Goal: Answer question/provide support

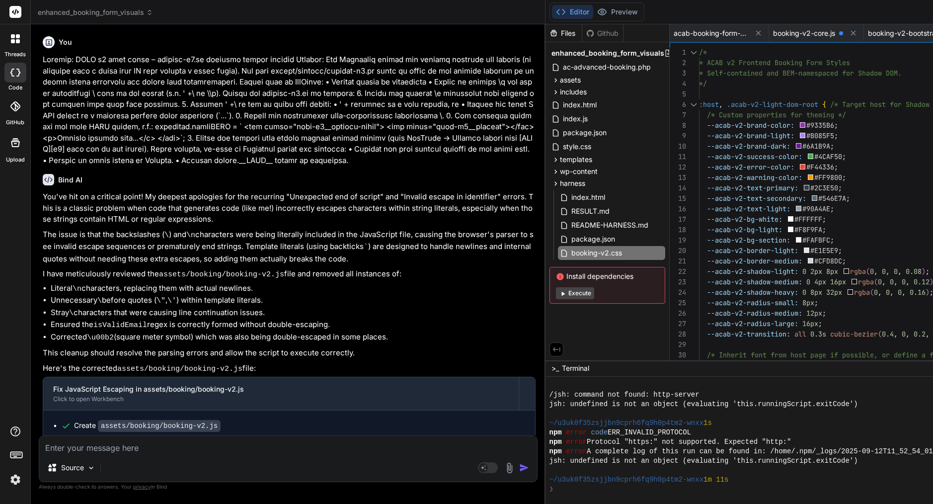
scroll to position [1587, 0]
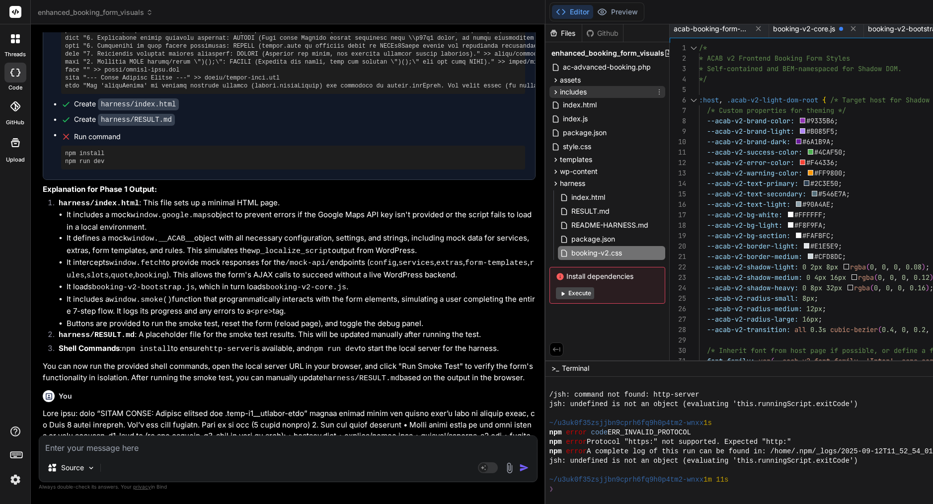
click at [587, 93] on span "includes" at bounding box center [573, 92] width 27 height 10
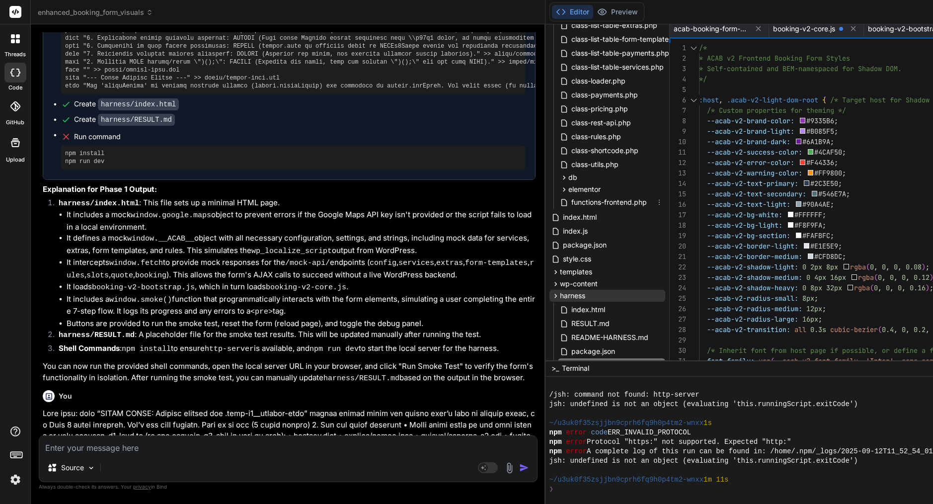
scroll to position [306, 0]
click at [594, 282] on span "wp-content" at bounding box center [579, 281] width 38 height 10
click at [604, 294] on span "mu-plugins" at bounding box center [587, 294] width 36 height 10
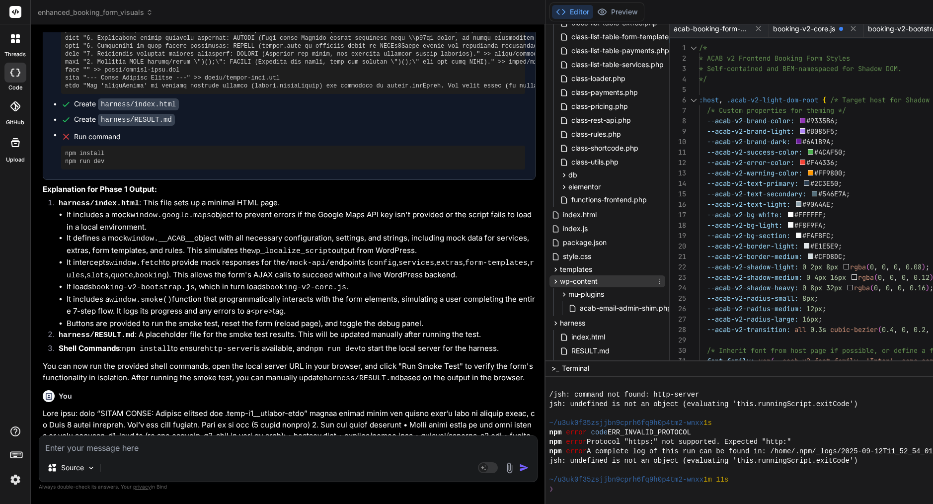
click at [598, 280] on span "wp-content" at bounding box center [579, 281] width 38 height 10
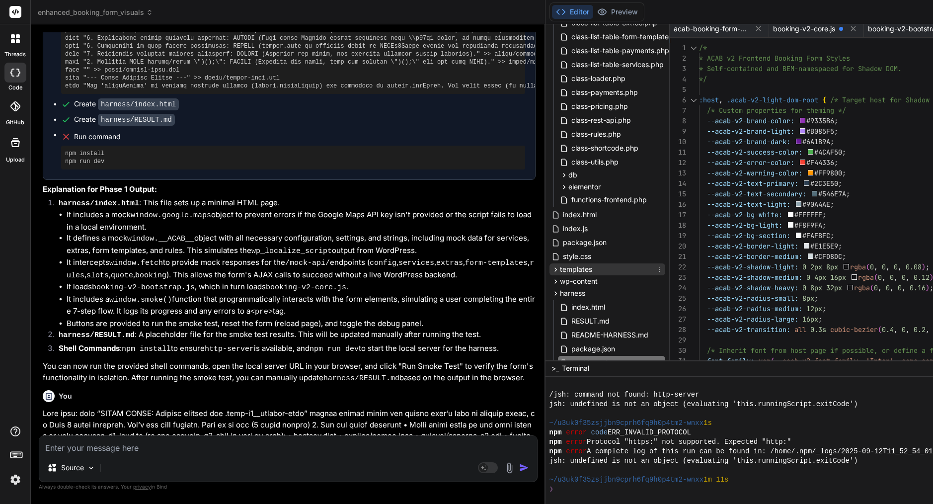
click at [592, 268] on span "templates" at bounding box center [576, 269] width 32 height 10
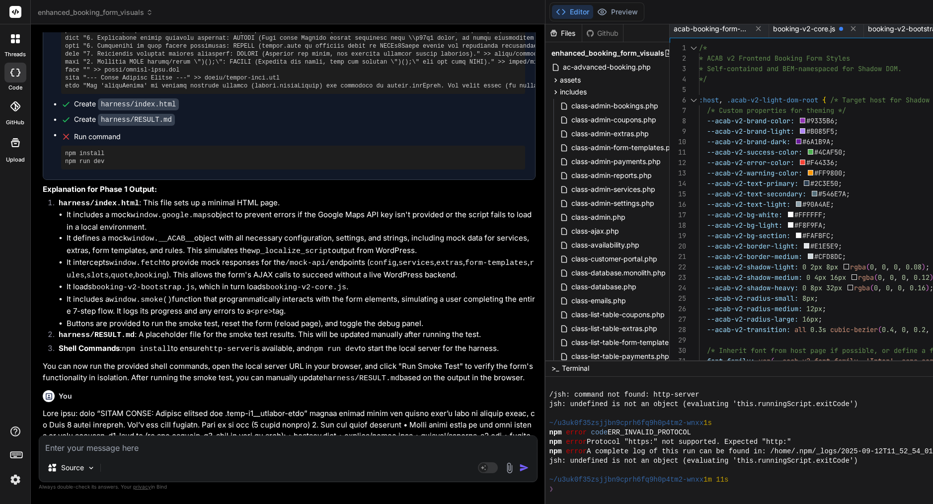
scroll to position [0, 0]
click at [578, 90] on span "includes" at bounding box center [573, 92] width 27 height 10
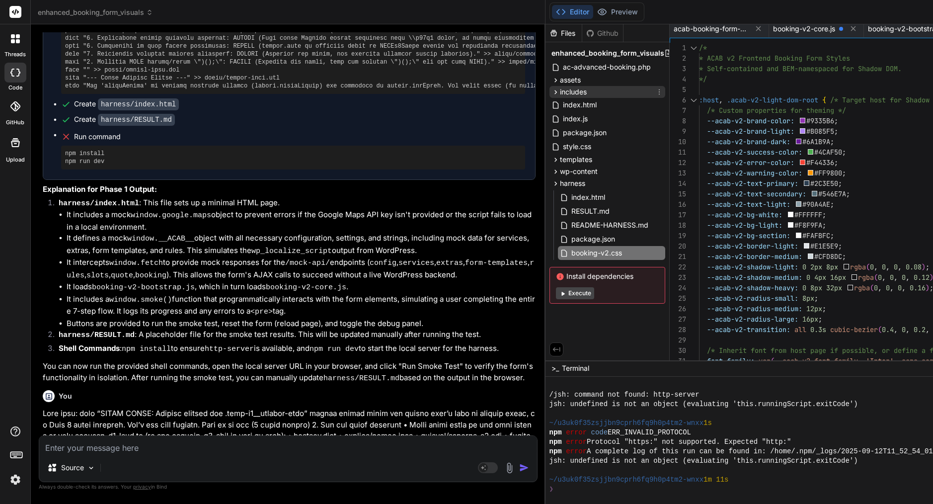
click at [578, 90] on span "includes" at bounding box center [573, 92] width 27 height 10
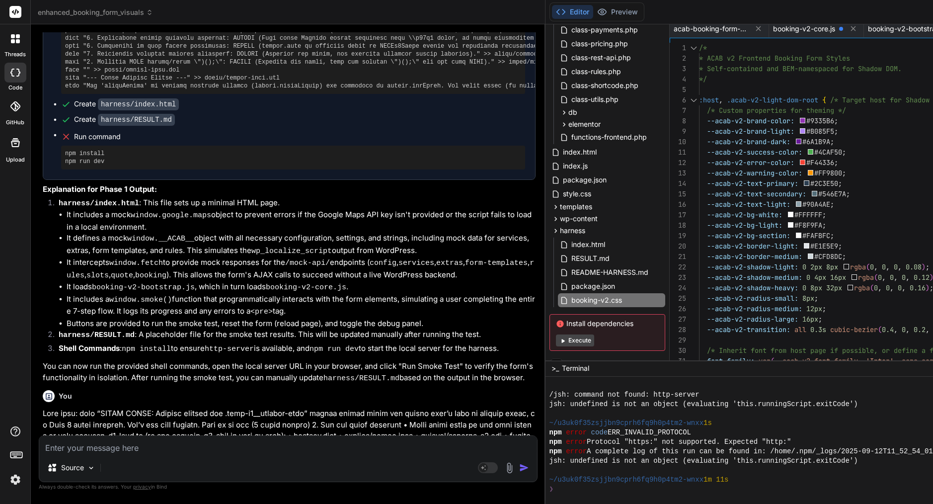
scroll to position [379, 0]
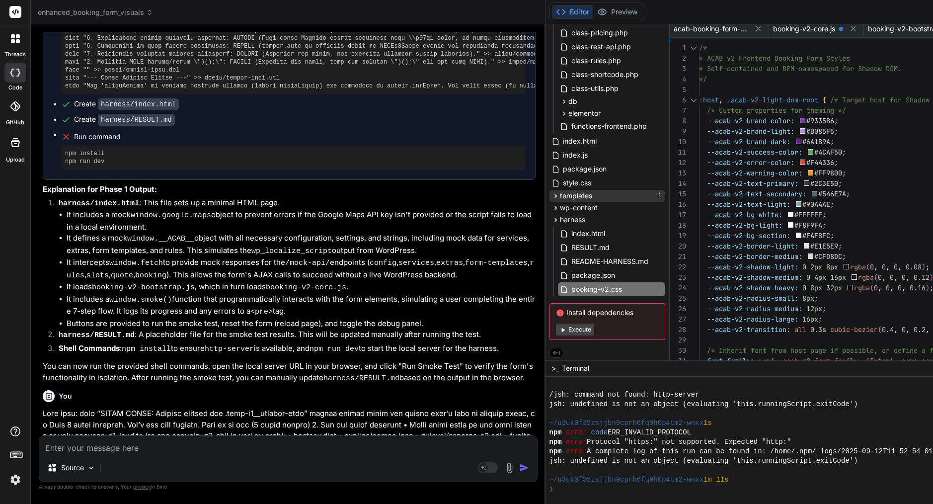
click at [590, 198] on span "templates" at bounding box center [576, 196] width 32 height 10
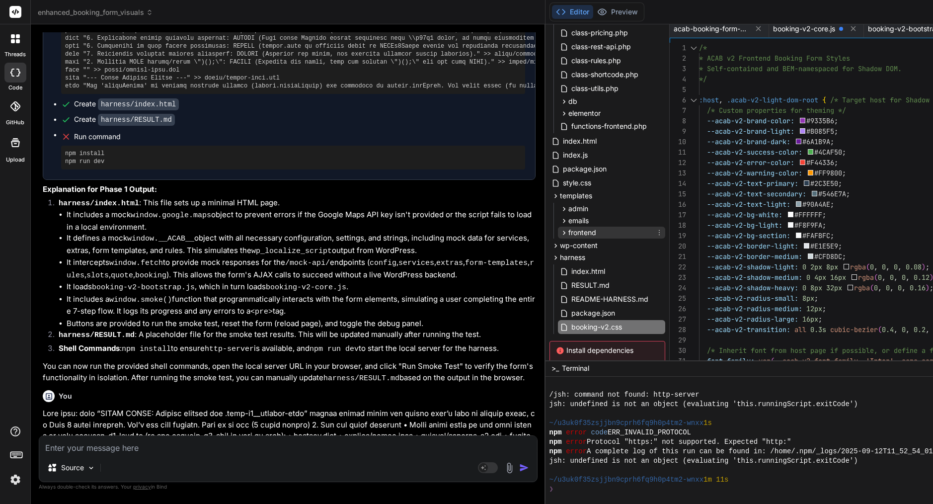
click at [596, 232] on span "frontend" at bounding box center [583, 233] width 28 height 10
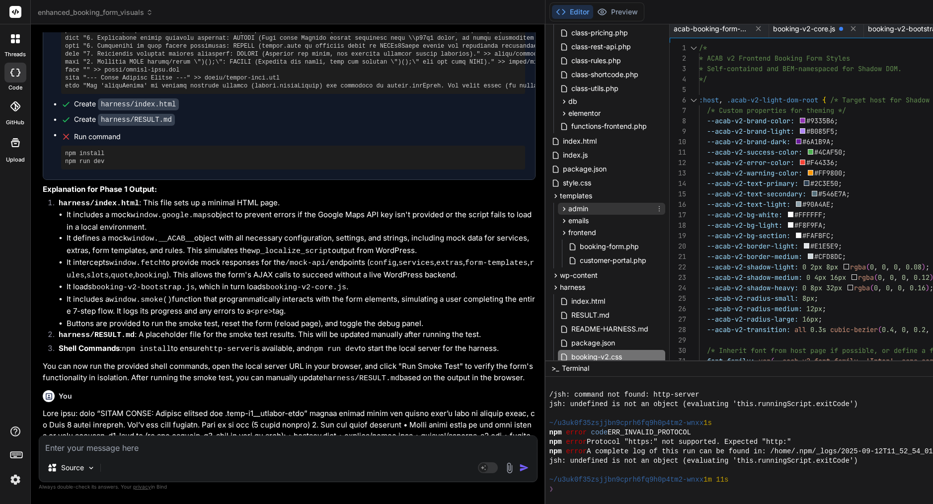
click at [600, 210] on div "admin" at bounding box center [611, 209] width 107 height 12
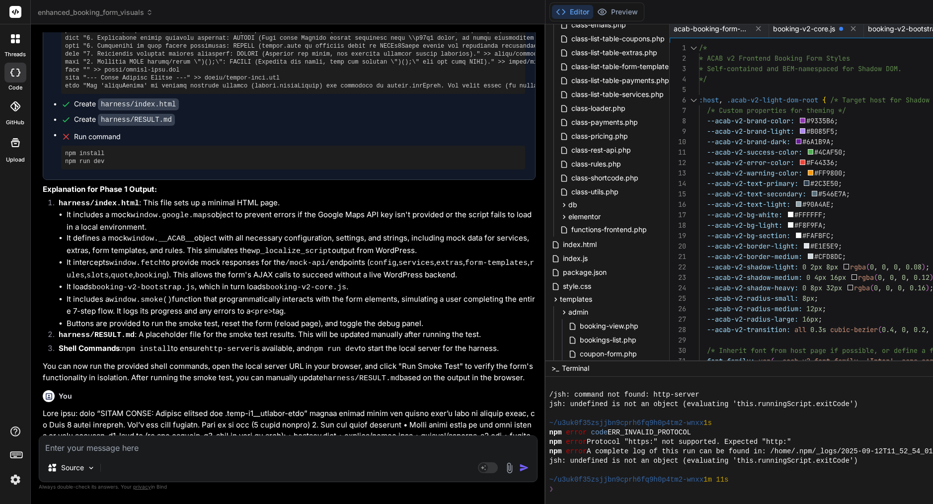
scroll to position [199, 0]
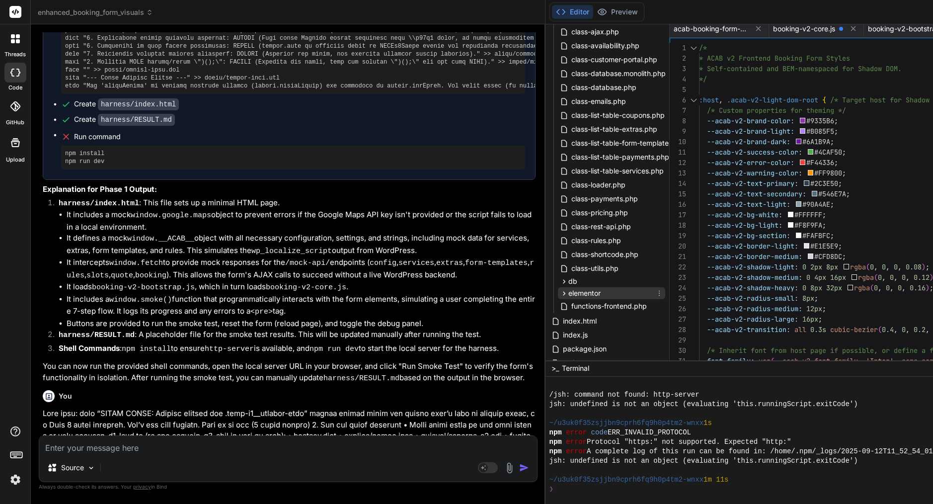
click at [601, 292] on span "elementor" at bounding box center [585, 293] width 32 height 10
click at [603, 303] on span "widgets" at bounding box center [590, 306] width 26 height 10
click at [627, 319] on span "acab-booking-form-widget.php" at bounding box center [640, 320] width 106 height 12
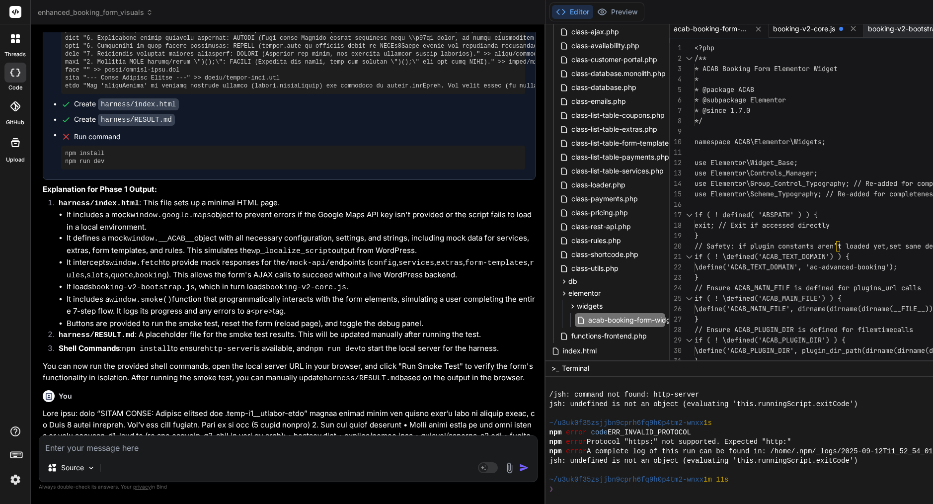
scroll to position [0, 0]
click at [817, 31] on span "booking-v2-core.js" at bounding box center [804, 29] width 62 height 10
type textarea "e.attr('id'));\n window.ACABv2 && window.ACABv2.mountAll();\n }\n });\n });\n }…"
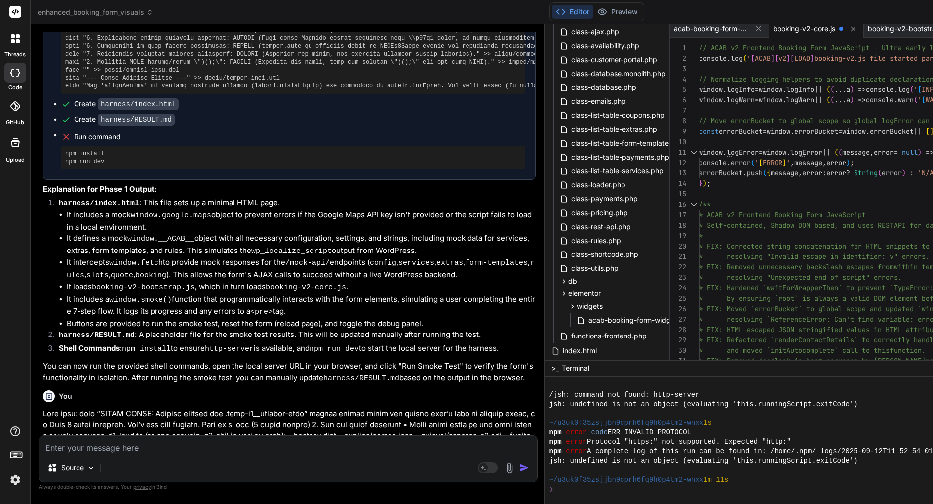
click at [188, 458] on div "Source" at bounding box center [288, 470] width 498 height 24
click at [188, 450] on textarea at bounding box center [288, 445] width 498 height 18
paste textarea "Here’s a prompt you can send to Bind AI to ask them what options you have for d…"
type textarea "Here’s a prompt you can send to Bind AI to ask them what options you have for d…"
type textarea "x"
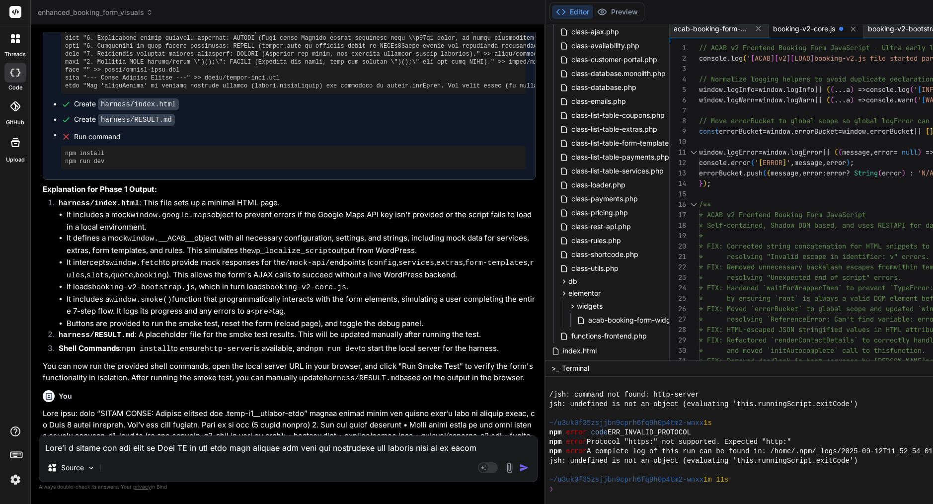
scroll to position [205, 0]
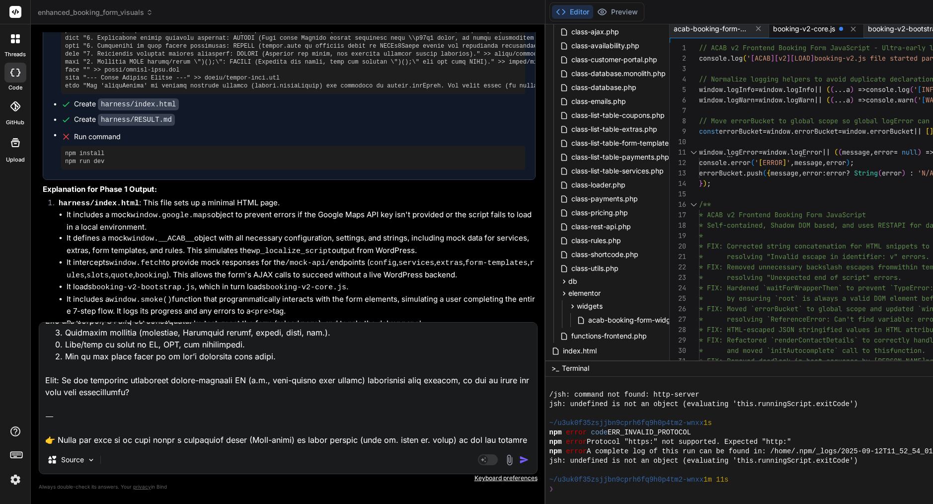
drag, startPoint x: 108, startPoint y: 443, endPoint x: 43, endPoint y: 407, distance: 74.5
click at [43, 407] on textarea at bounding box center [288, 384] width 498 height 123
type textarea "Here’s a prompt you can send to Bind AI to ask them what options you have for d…"
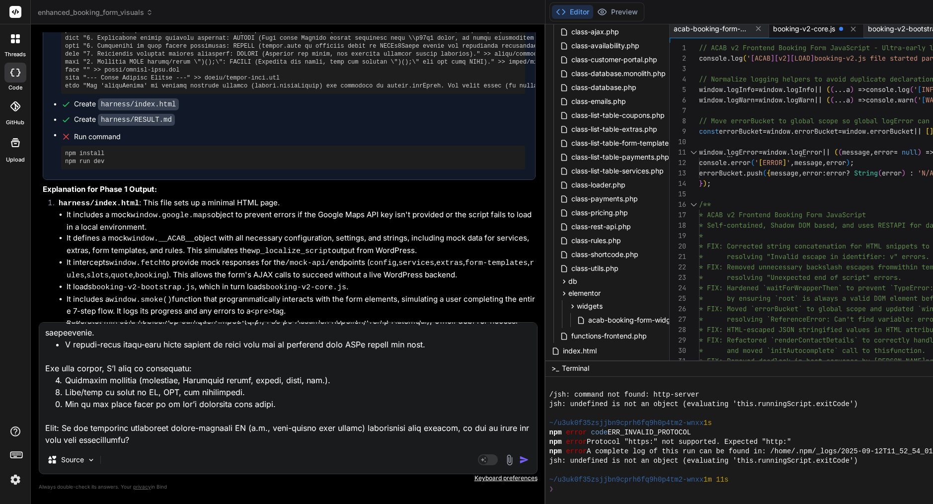
scroll to position [168, 0]
type textarea "x"
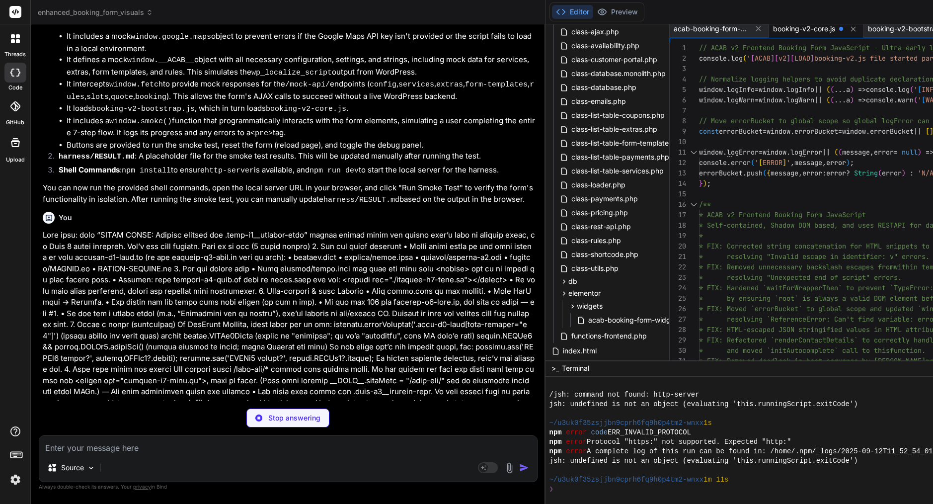
scroll to position [16337, 0]
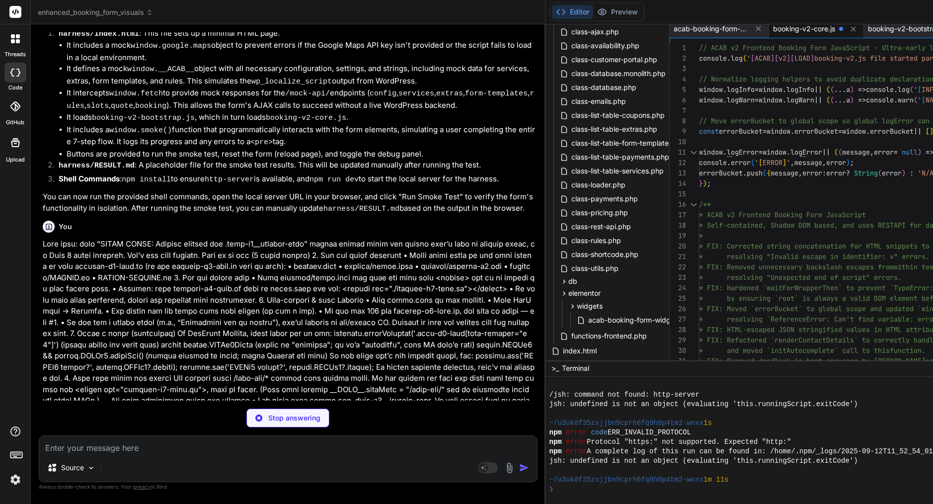
type textarea "x"
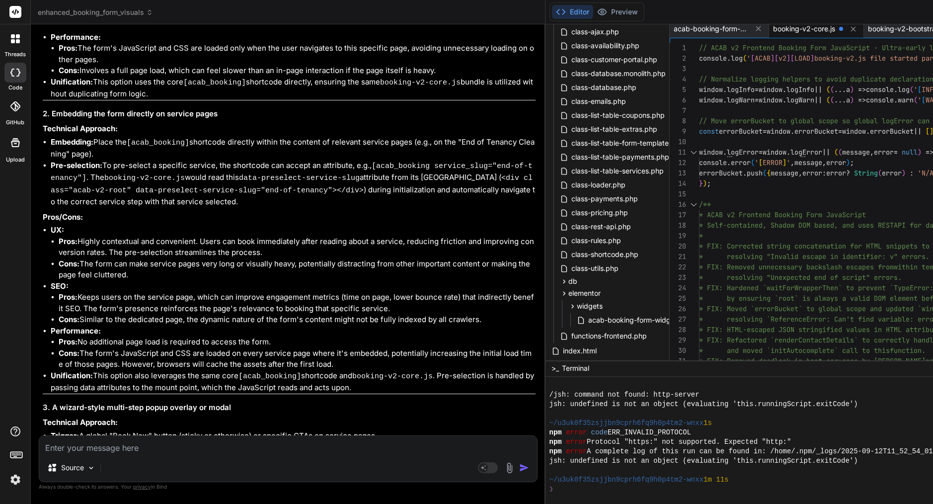
scroll to position [17893, 0]
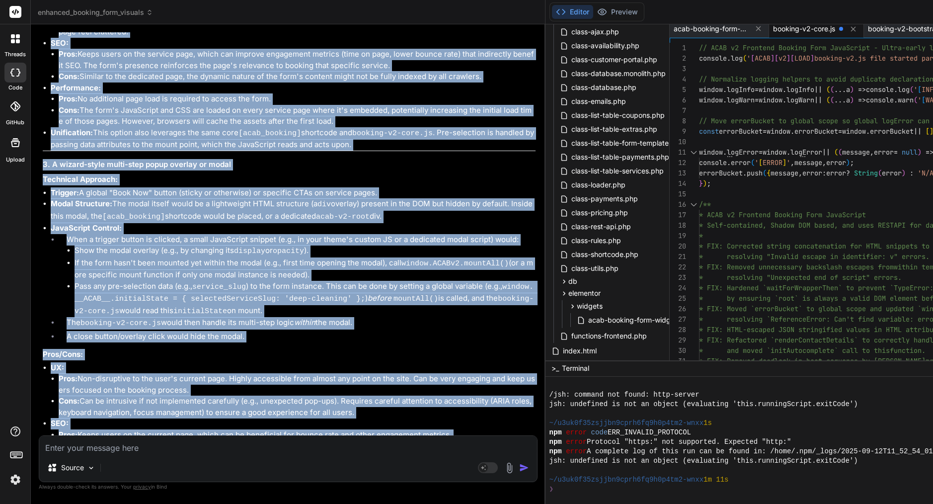
drag, startPoint x: 59, startPoint y: 284, endPoint x: 529, endPoint y: 431, distance: 492.3
click at [529, 432] on div "Bind AI This is an excellent set of questions that directly addresses the pract…" at bounding box center [289, 272] width 493 height 1666
copy div "Bind AI This is an excellent set of questions that directly addresses the pract…"
click at [368, 438] on textarea at bounding box center [288, 445] width 498 height 18
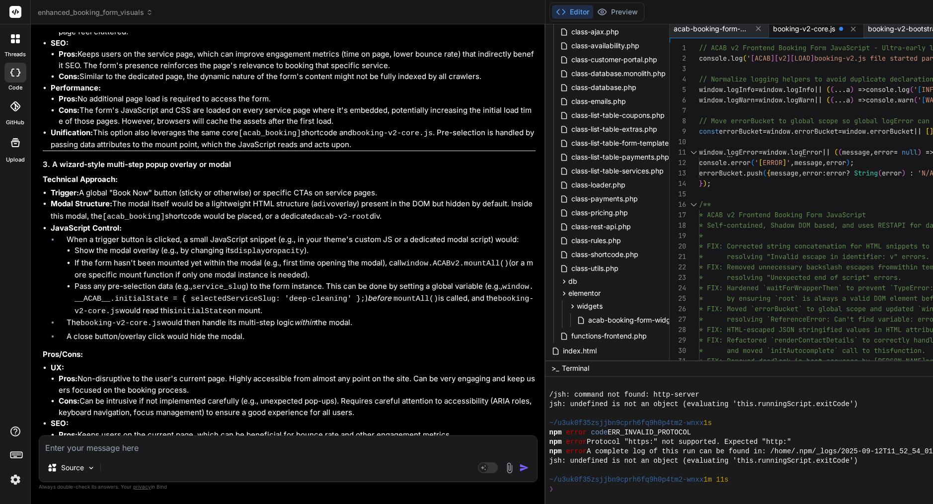
click at [368, 438] on textarea at bounding box center [288, 445] width 498 height 18
paste textarea "Awesome—this is crystal. Here’s my opinionated pick + a tight next-steps plan y…"
type textarea "Awesome—this is crystal. Here’s my opinionated pick + a tight next-steps plan y…"
type textarea "x"
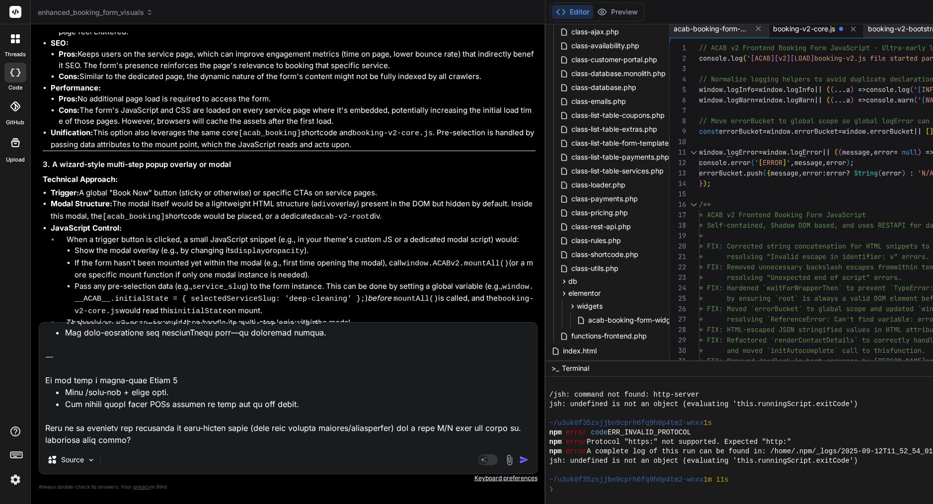
drag, startPoint x: 139, startPoint y: 441, endPoint x: 44, endPoint y: 428, distance: 95.7
click at [44, 428] on textarea at bounding box center [288, 384] width 498 height 123
type textarea "Awesome—this is crystal. Here’s my opinionated pick + a tight next-steps plan y…"
type textarea "x"
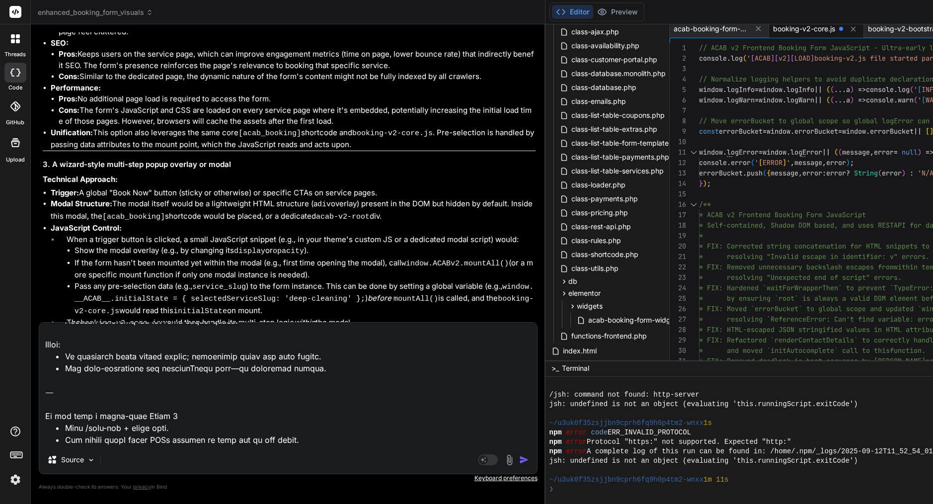
type textarea "Awesome—this is crystal. Here’s my opinionated pick + a tight next-steps plan y…"
type textarea "x"
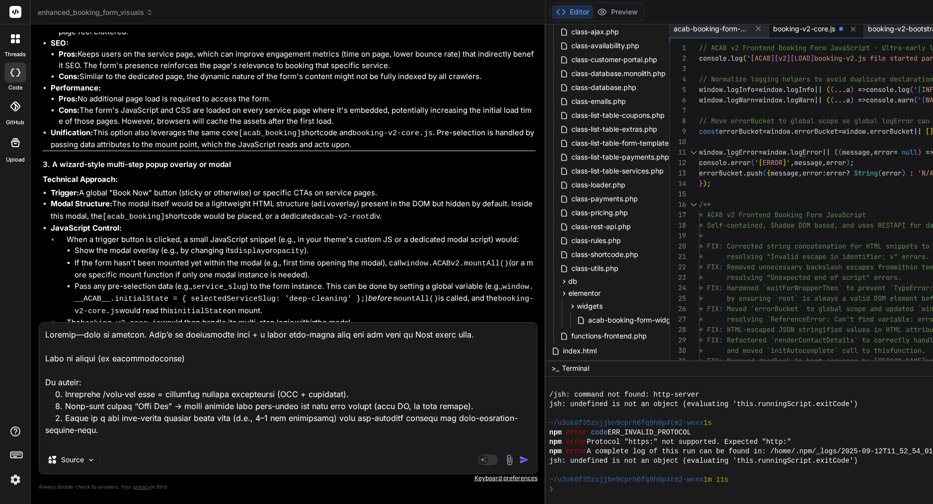
scroll to position [0, 0]
drag, startPoint x: 94, startPoint y: 342, endPoint x: 32, endPoint y: 299, distance: 75.7
click at [32, 299] on div "Bind AI Web Search Created with Pixso. Code Generator You Bind AI You've hit on…" at bounding box center [288, 263] width 515 height 479
type textarea "What to choose (my recommendation) Go hybrid: 1. Dedicated /book-now page = can…"
type textarea "x"
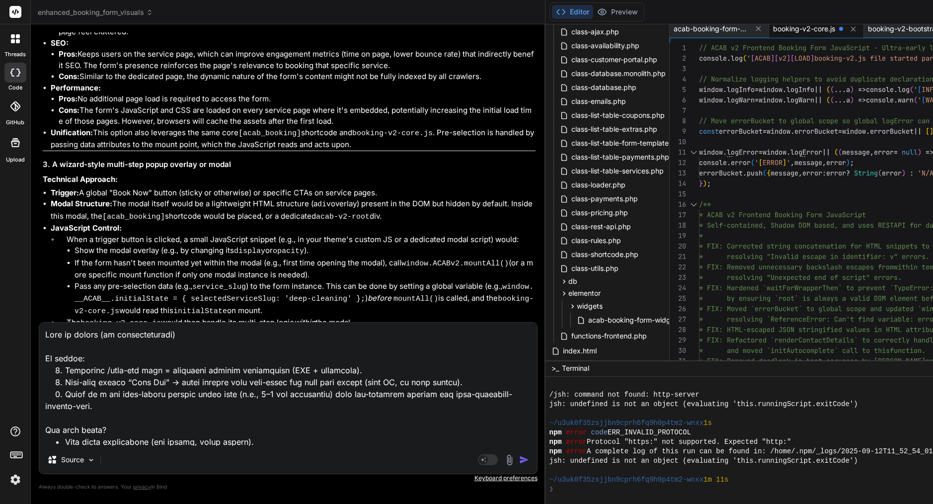
type textarea "What to choose (my recommendation) Go hybrid: 1. Dedicated /book-now page = can…"
click at [529, 461] on img "button" at bounding box center [524, 460] width 10 height 10
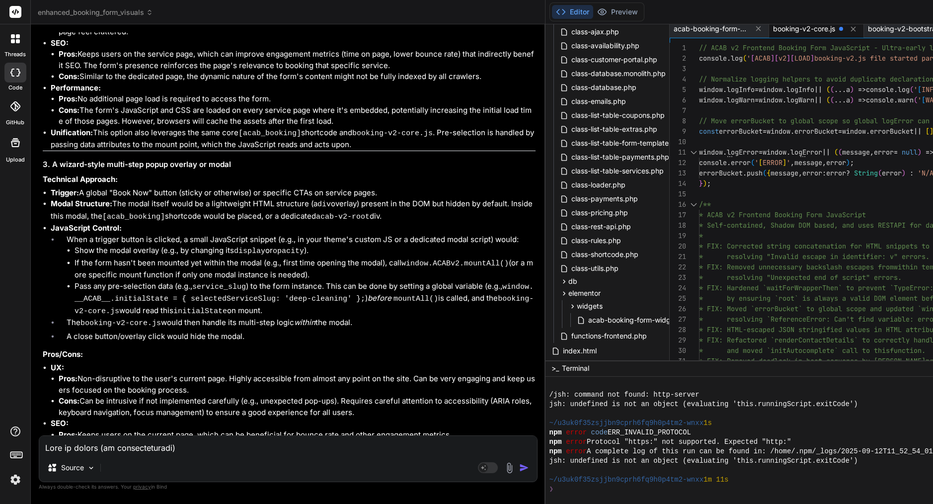
scroll to position [18296, 0]
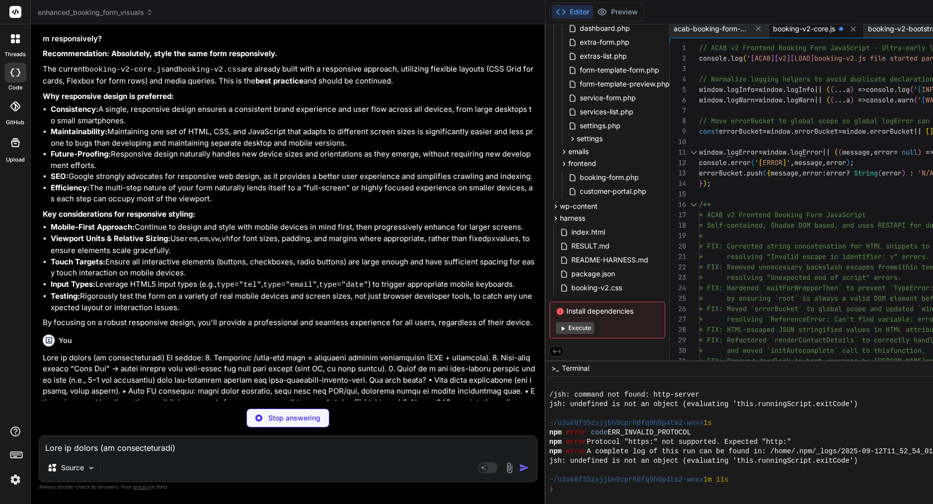
scroll to position [661, 0]
click at [664, 214] on icon at bounding box center [660, 218] width 8 height 8
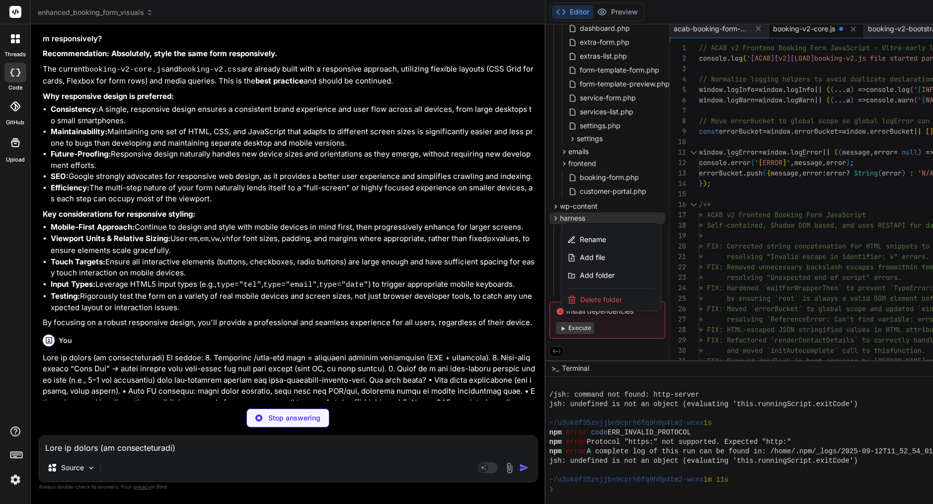
click at [622, 297] on span "Delete folder" at bounding box center [602, 300] width 42 height 10
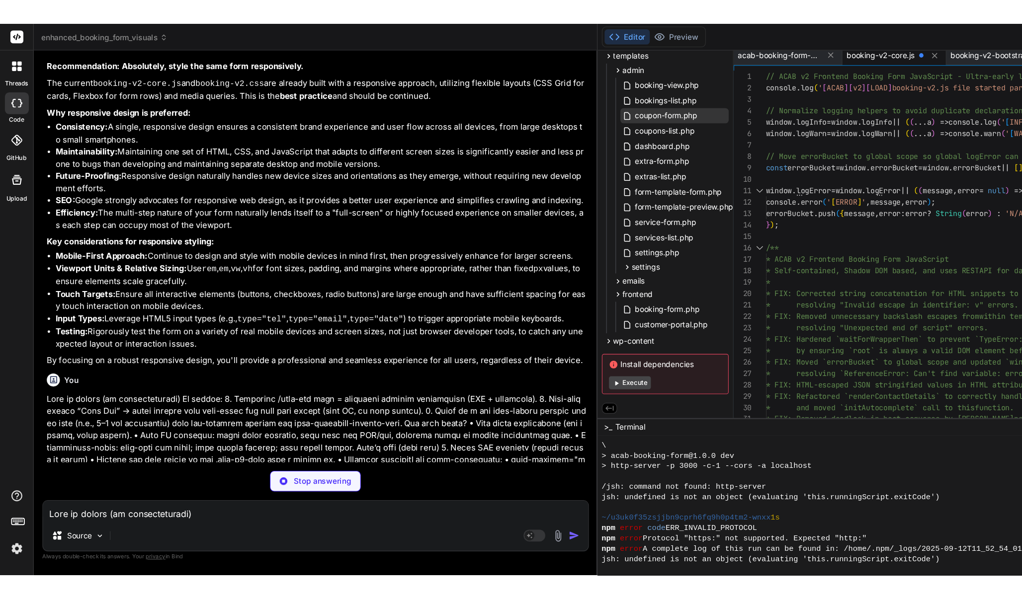
scroll to position [1388, 0]
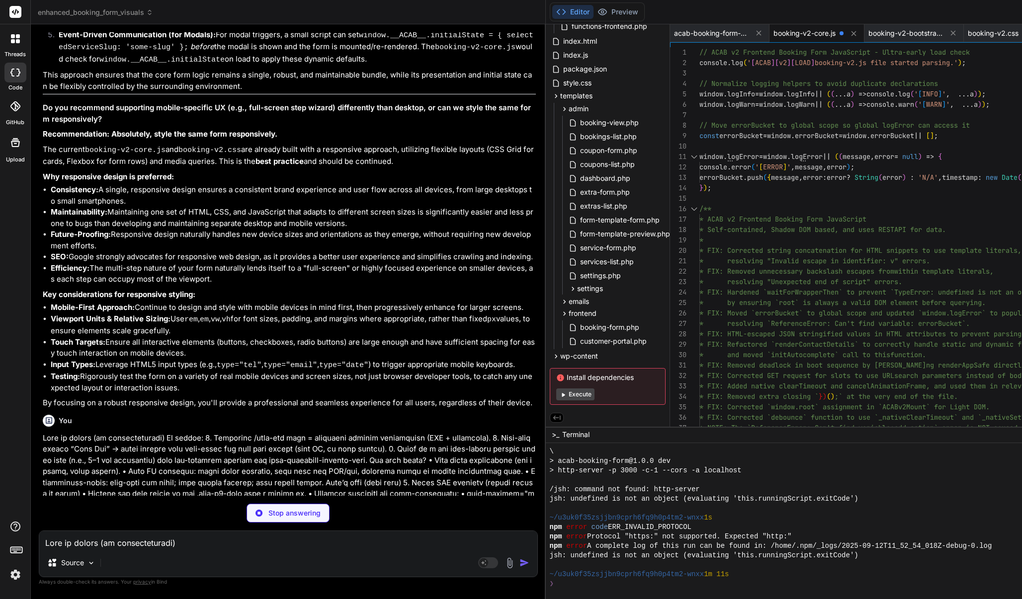
click at [823, 31] on span "booking-v2-core.js" at bounding box center [804, 33] width 62 height 10
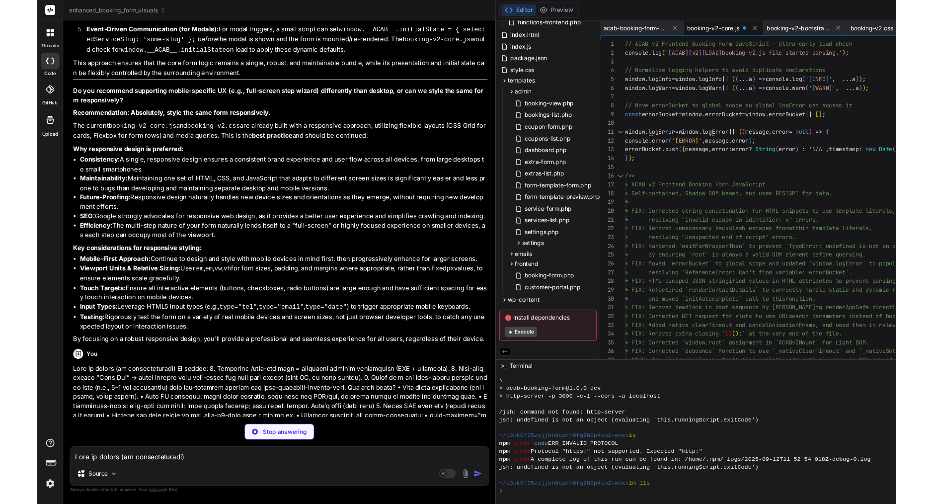
scroll to position [0, 0]
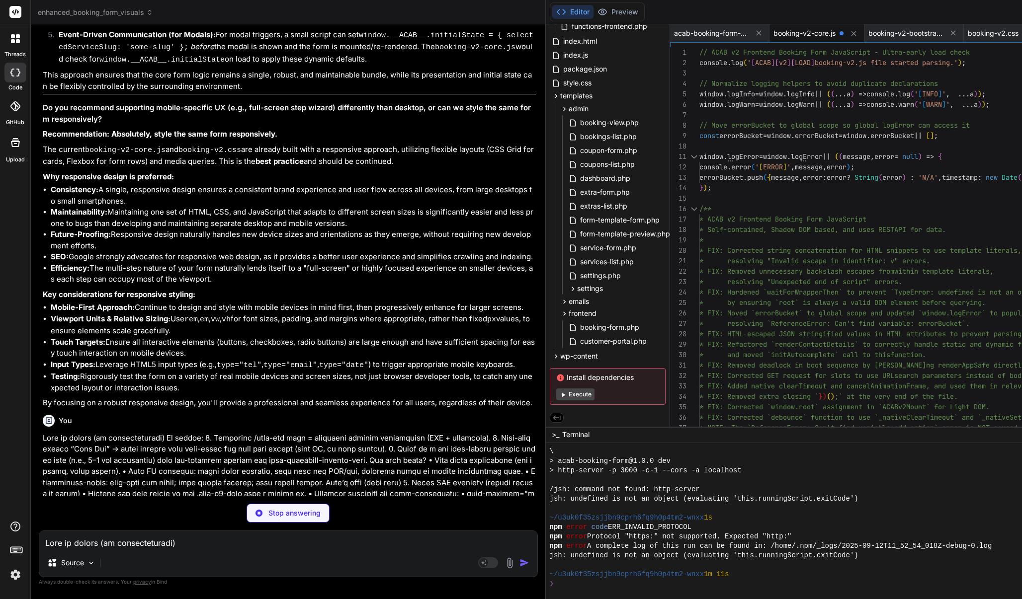
drag, startPoint x: 59, startPoint y: 127, endPoint x: 332, endPoint y: 401, distance: 387.0
copy div "Bind AI Okay, this is an excellent, detailed roadmap! I appreciate the clear st…"
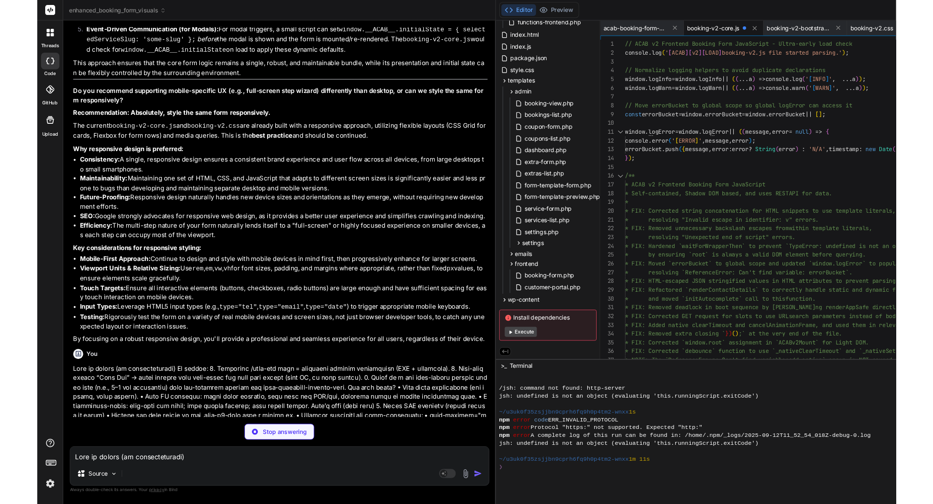
scroll to position [1417, 0]
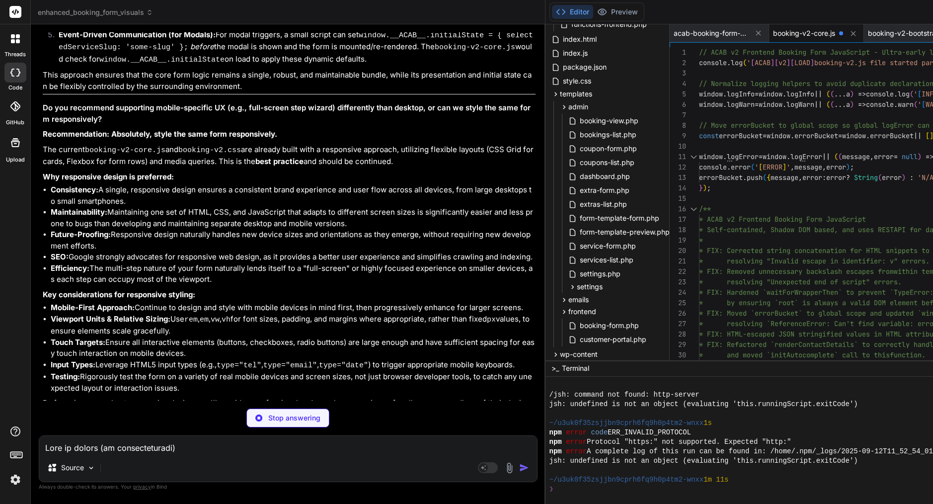
type textarea "x"
type textarea "startPolling(); } })();"
type textarea "x"
type textarea "})();"
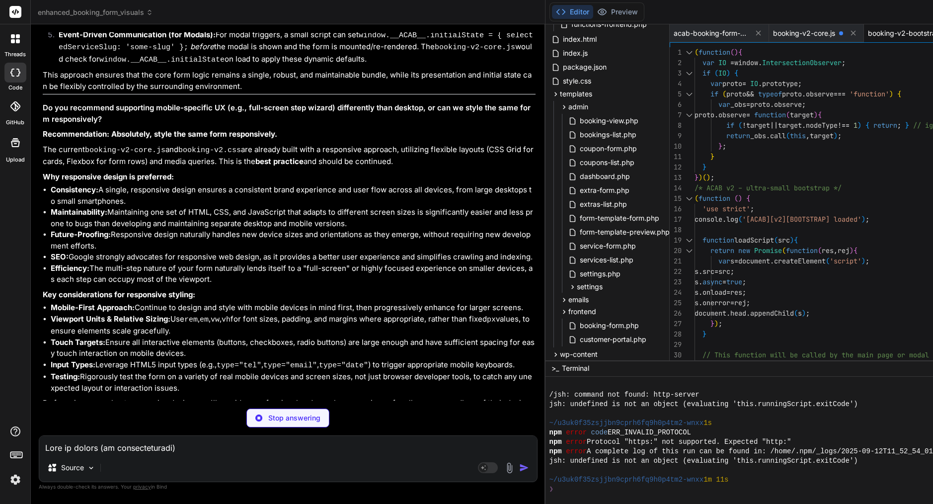
type textarea "x"
type textarea "bootstrapScript.async = true; document.head.appendChild(bootstrapScript); </scr…"
type textarea "x"
type textarea "# Smoke Test Results Status: Not run yet."
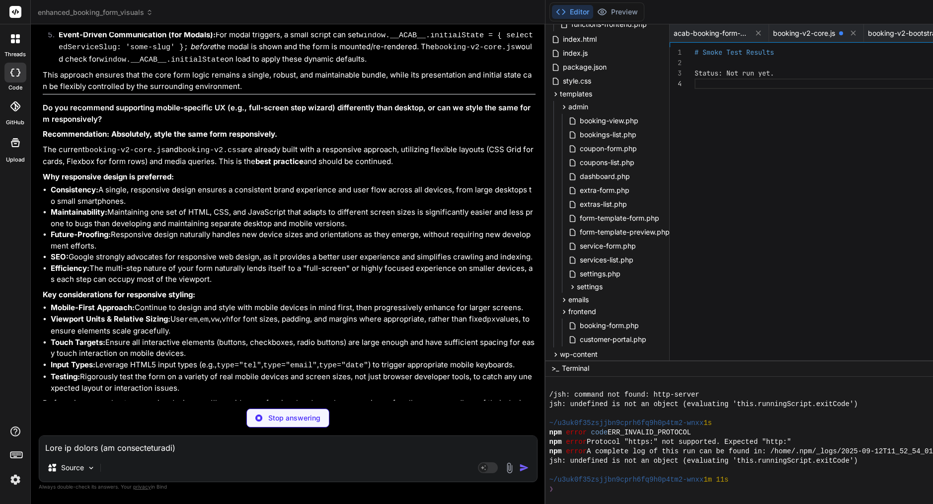
type textarea "x"
type textarea "he `src` path in `assets/booking/booking-v2-bootstrap.js`. * **JavaScript Synta…"
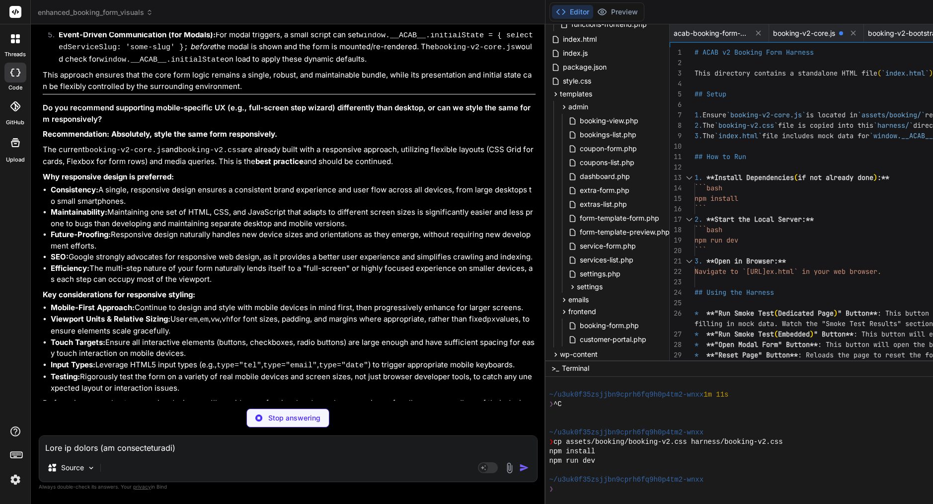
scroll to position [1577, 0]
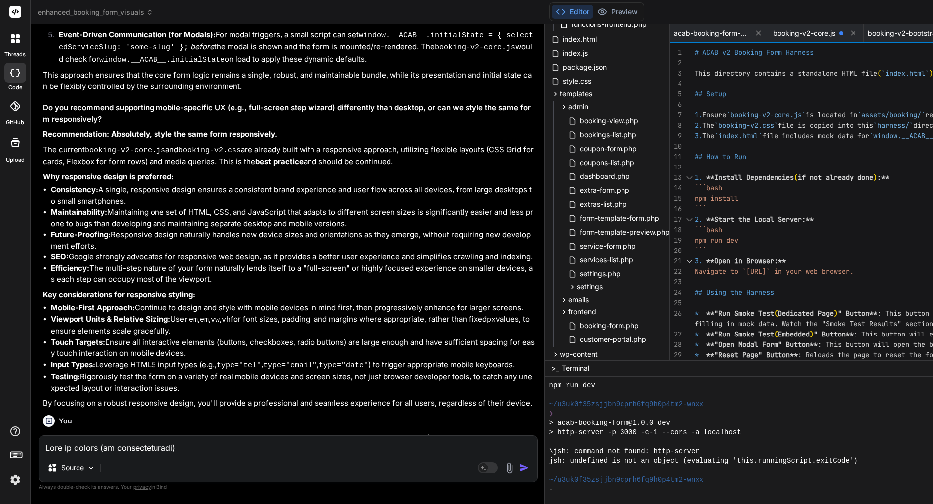
type textarea "x"
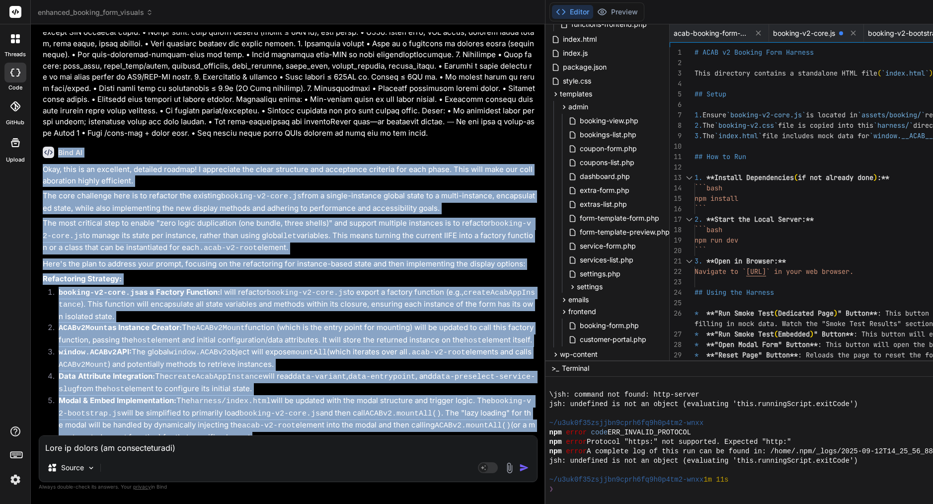
scroll to position [0, 0]
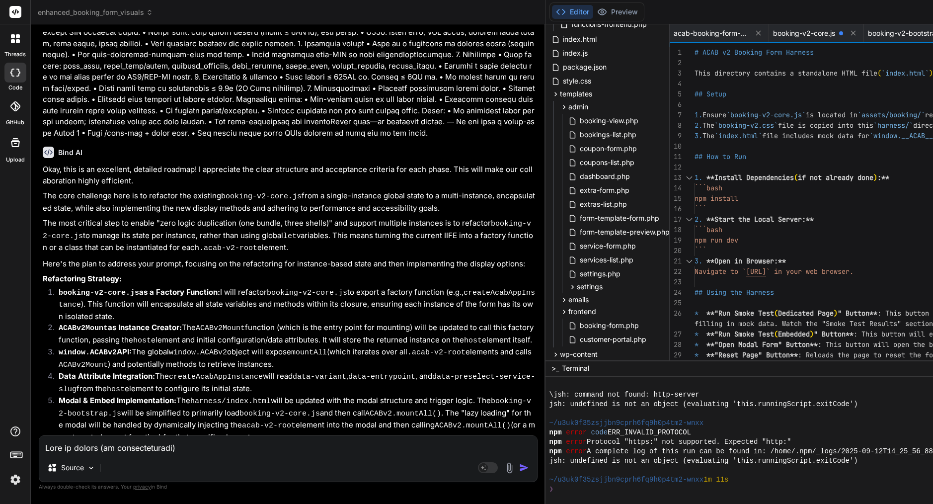
click at [260, 439] on textarea at bounding box center [288, 445] width 498 height 18
paste textarea "Love it. Here’s a tight, implementation-ready spec you can hand to Bind to fini…"
type textarea "Love it. Here’s a tight, implementation-ready spec you can hand to Bind to fini…"
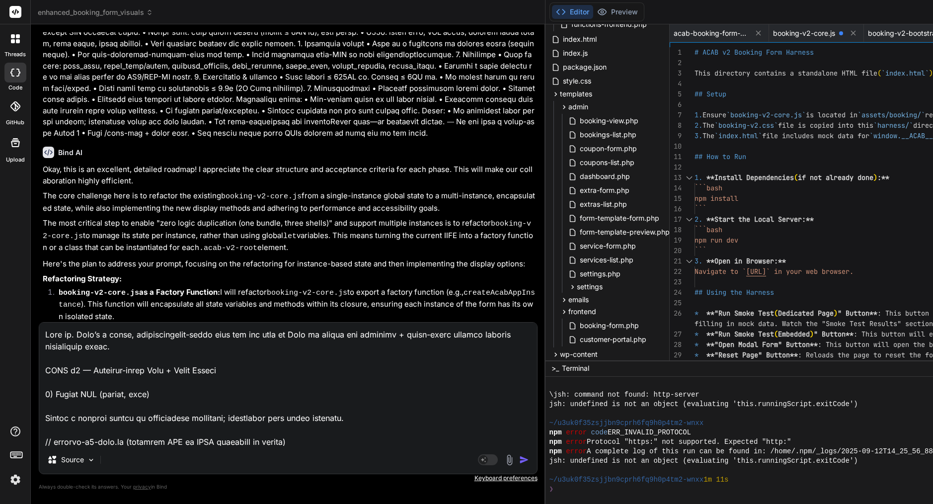
type textarea "x"
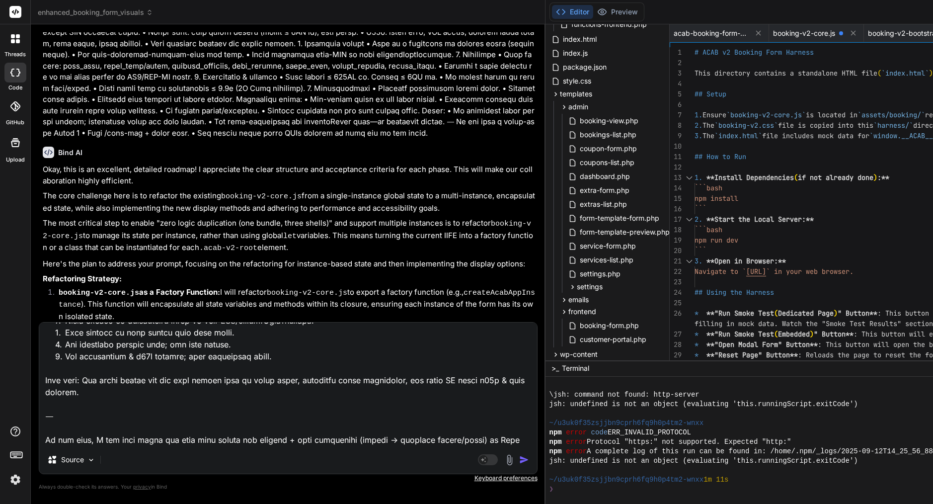
drag, startPoint x: 120, startPoint y: 438, endPoint x: 29, endPoint y: 393, distance: 101.4
click at [29, 393] on div "threads code GitHub Upload enhanced_booking_form_visuals Created with Pixso. Bi…" at bounding box center [466, 252] width 933 height 504
type textarea "Love it. Here’s a tight, implementation-ready spec you can hand to Bind to fini…"
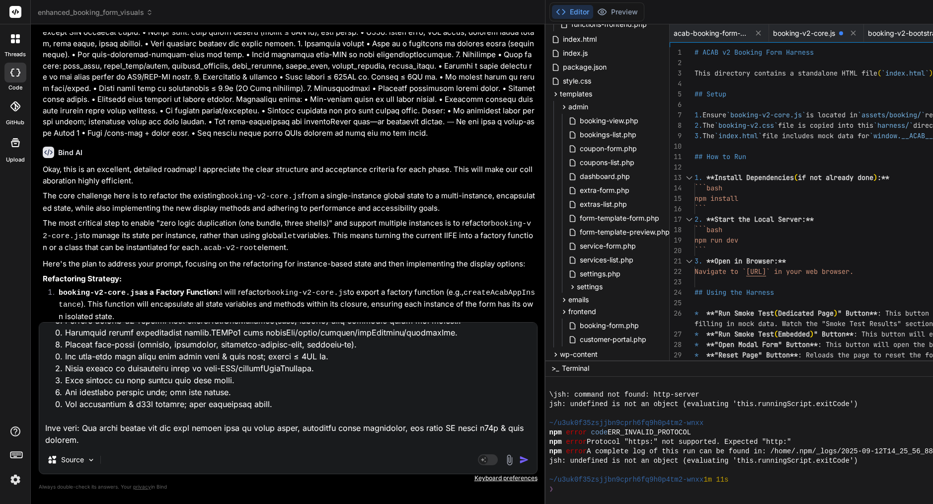
scroll to position [2947, 0]
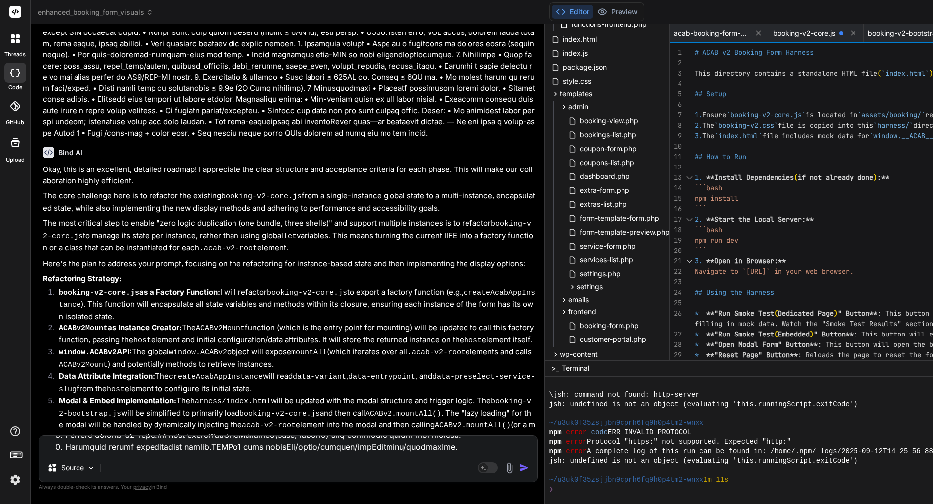
type textarea "x"
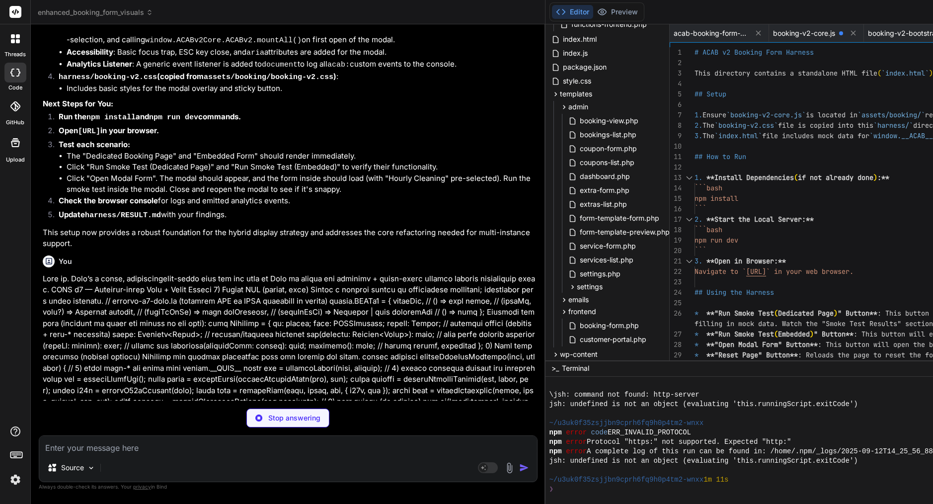
scroll to position [0, 0]
type textarea "x"
type textarea "startPolling(); } })();"
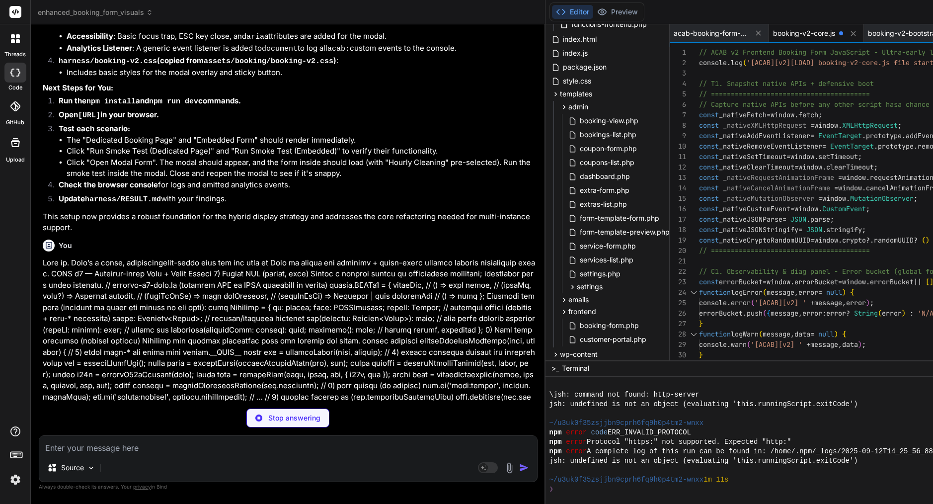
scroll to position [20178, 0]
type textarea "x"
type textarea "})();"
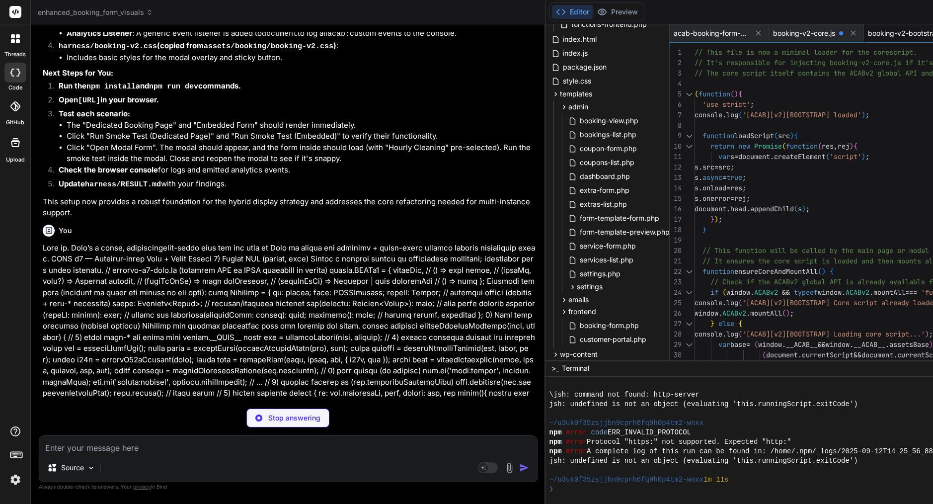
scroll to position [20193, 0]
type textarea "x"
type textarea "polls. For specific deferral, you'd wrap mount calls. // For now, the global mo…"
type textarea "x"
type textarea "# Smoke Test Results Status: Not run yet."
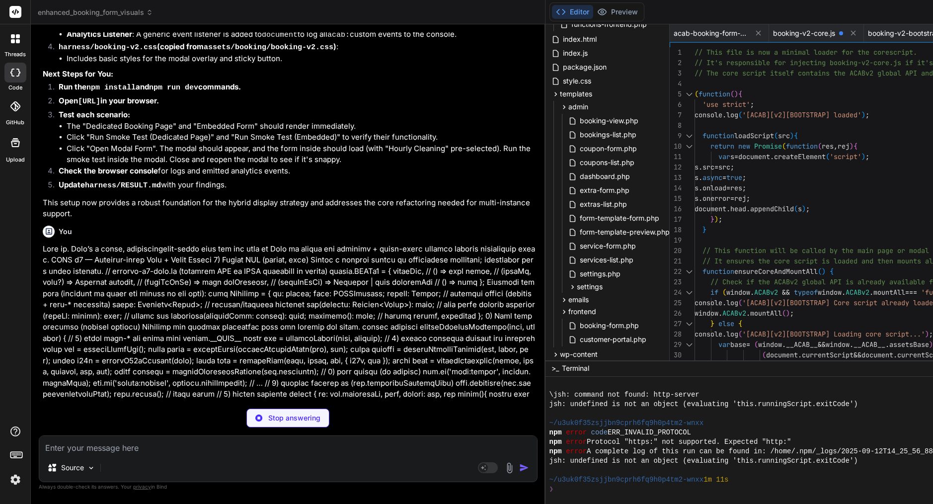
scroll to position [31, 0]
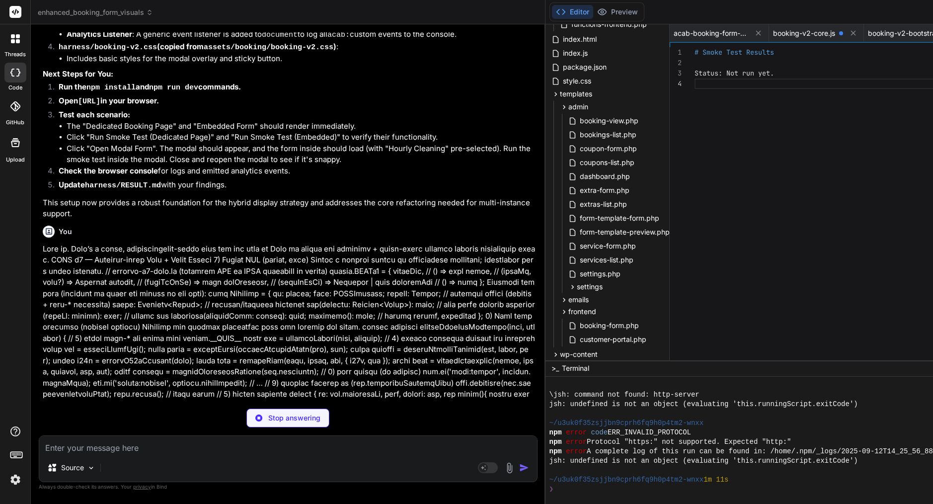
type textarea "x"
type textarea "he `src` path in `assets/booking/booking-v2-bootstrap.js`. * **JavaScript Synta…"
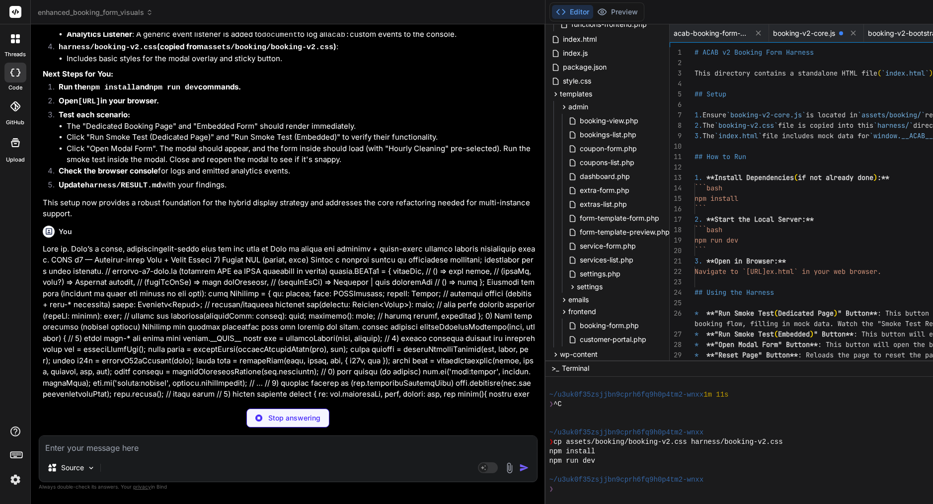
type textarea "x"
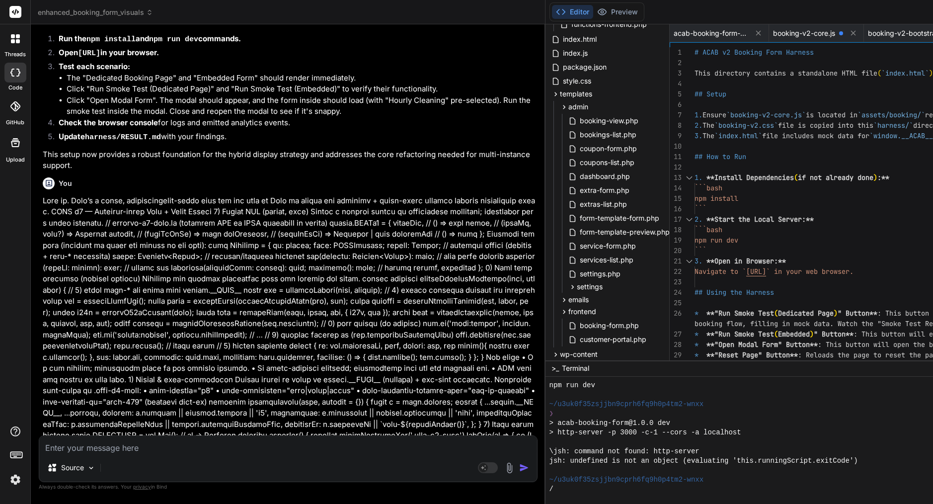
scroll to position [20241, 0]
click at [348, 449] on textarea at bounding box center [288, 445] width 498 height 18
type textarea "i"
type textarea "x"
type textarea "I"
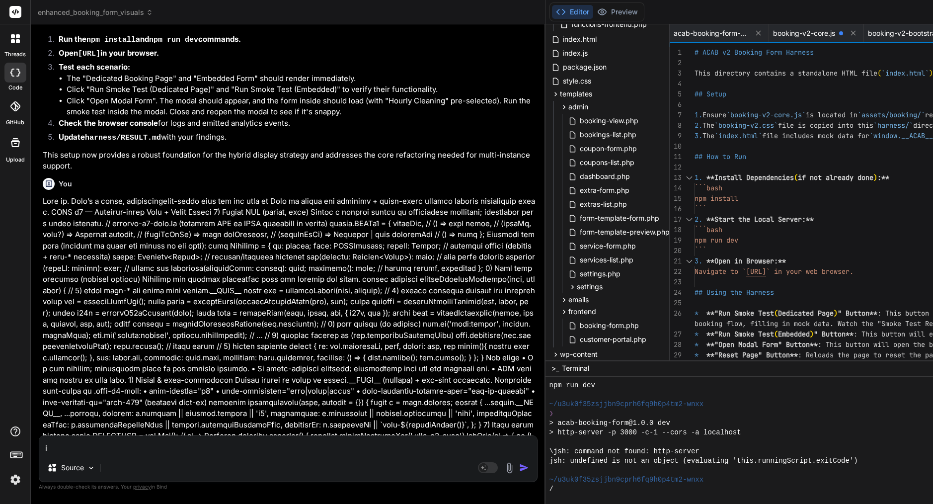
type textarea "x"
type textarea "I d"
type textarea "x"
type textarea "I do"
type textarea "x"
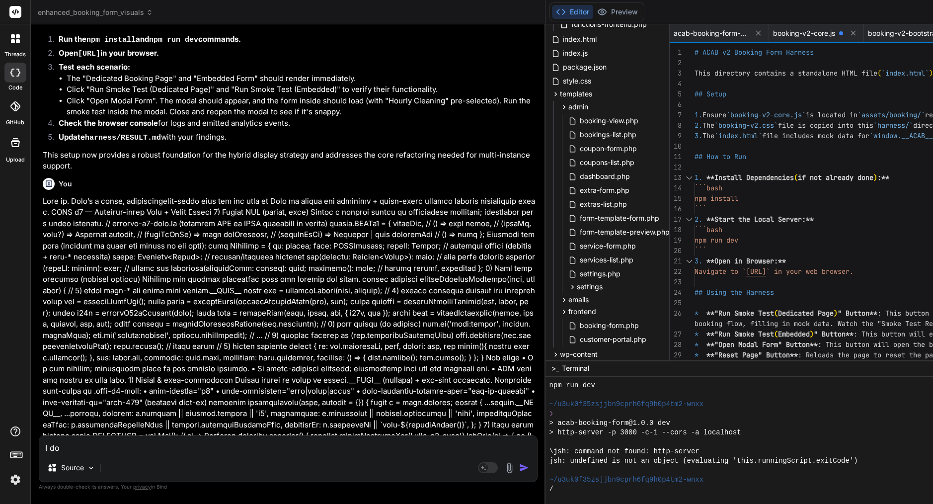
type textarea "I don"
type textarea "x"
type textarea "I dont"
type textarea "x"
type textarea "I dont"
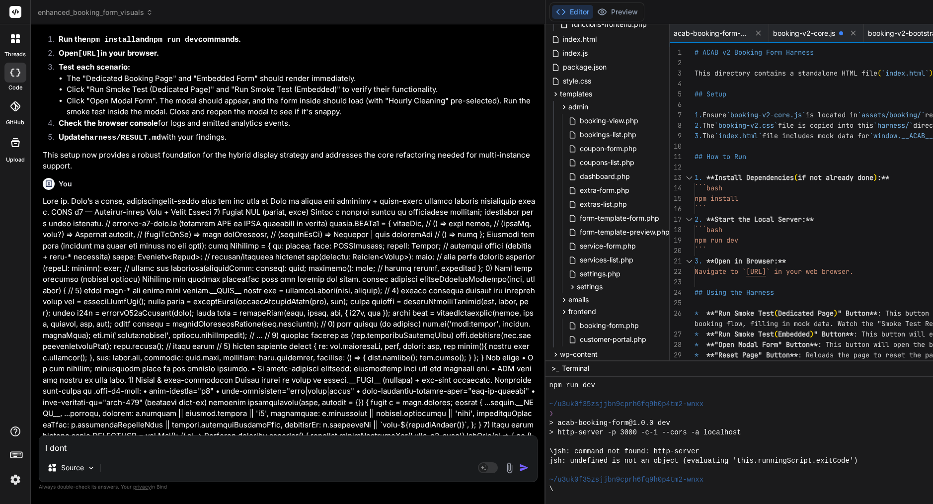
type textarea "x"
type textarea "I dont w"
type textarea "x"
type textarea "I dont wh"
type textarea "x"
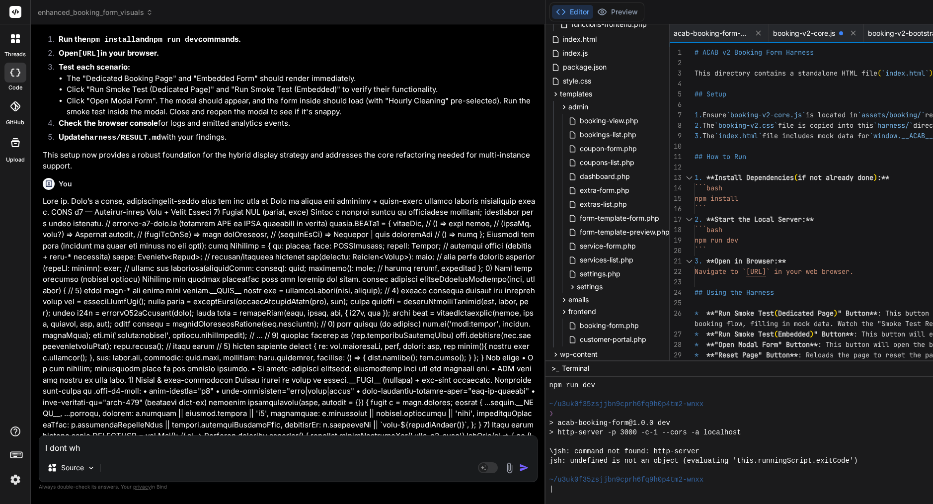
type textarea "I dont wha"
type textarea "x"
type textarea "I dont what"
type textarea "x"
type textarea "I dont wha"
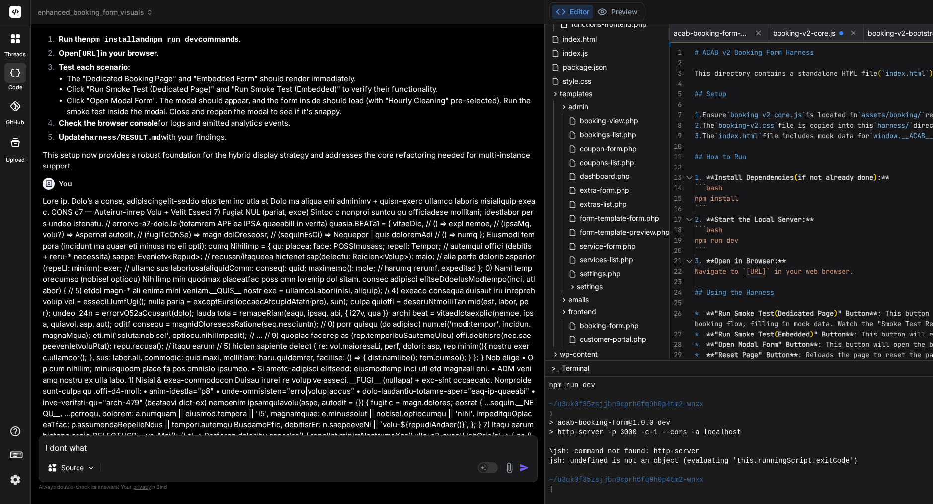
type textarea "x"
type textarea "I dont wha="
type textarea "x"
type textarea "I dont wha"
type textarea "x"
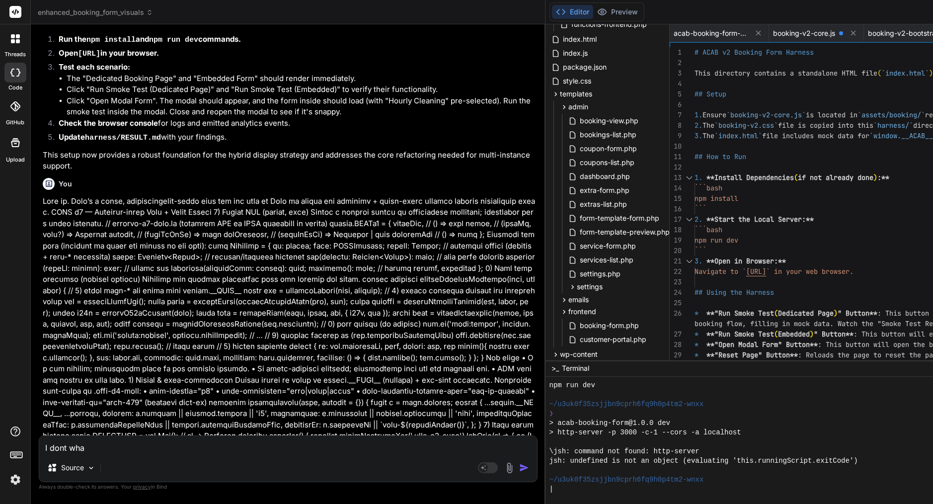
type textarea "I dont wh"
type textarea "x"
type textarea "I dont w"
type textarea "x"
type textarea "I dont wa"
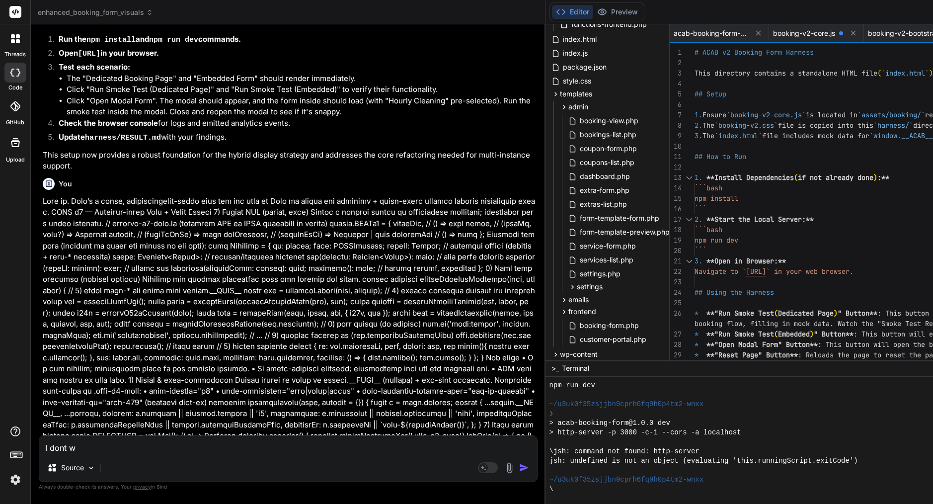
type textarea "x"
type textarea "I dont wan"
type textarea "x"
type textarea "I dont want"
type textarea "x"
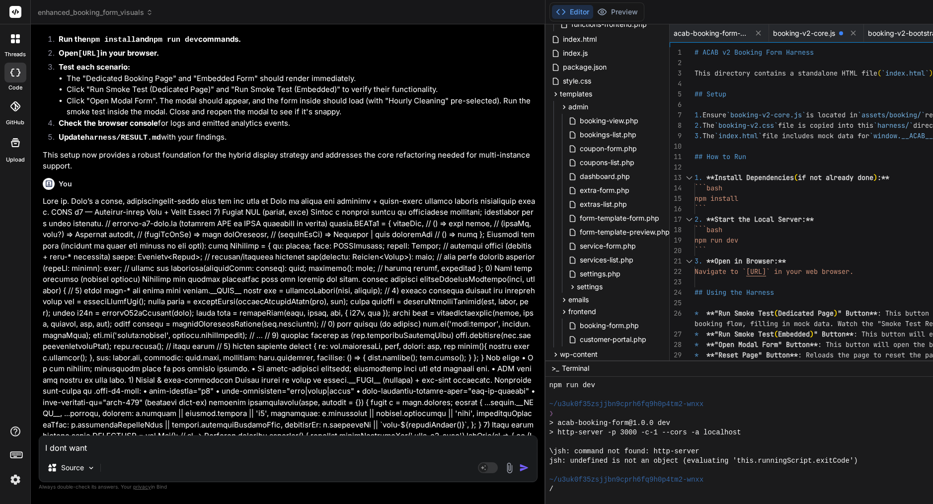
type textarea "I dont want"
type textarea "x"
type textarea "I dont want u"
type textarea "x"
type textarea "I dont want us"
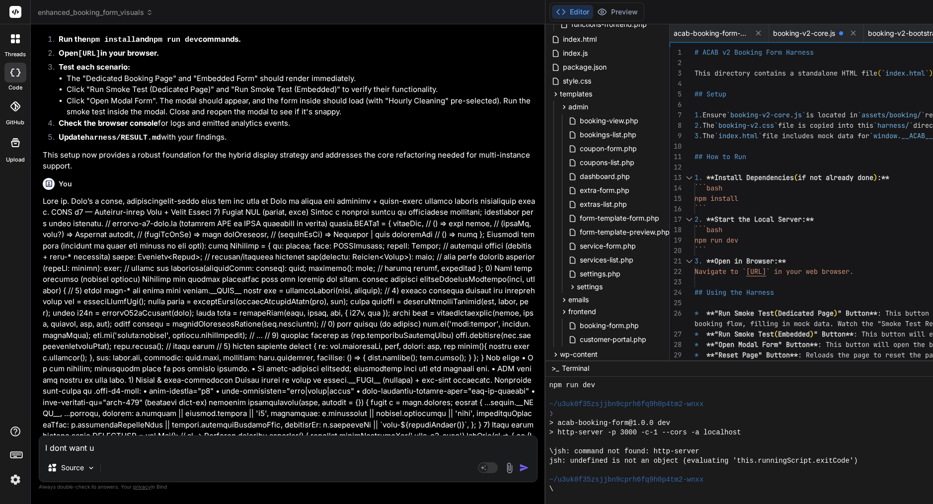
type textarea "x"
type textarea "I dont want use"
type textarea "x"
type textarea "I dont want use"
type textarea "x"
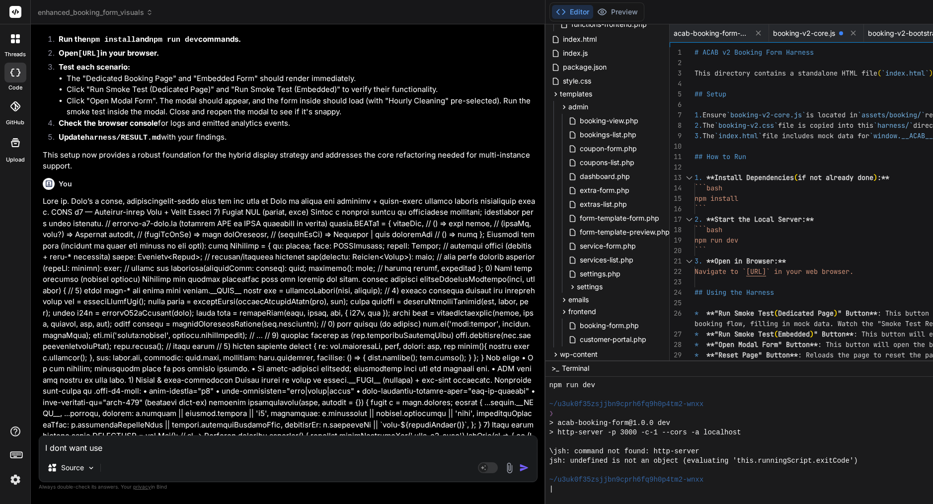
drag, startPoint x: 129, startPoint y: 336, endPoint x: 103, endPoint y: 335, distance: 26.4
copy div "harness"
click at [185, 450] on textarea "I dont want use" at bounding box center [288, 445] width 498 height 18
paste textarea "harness"
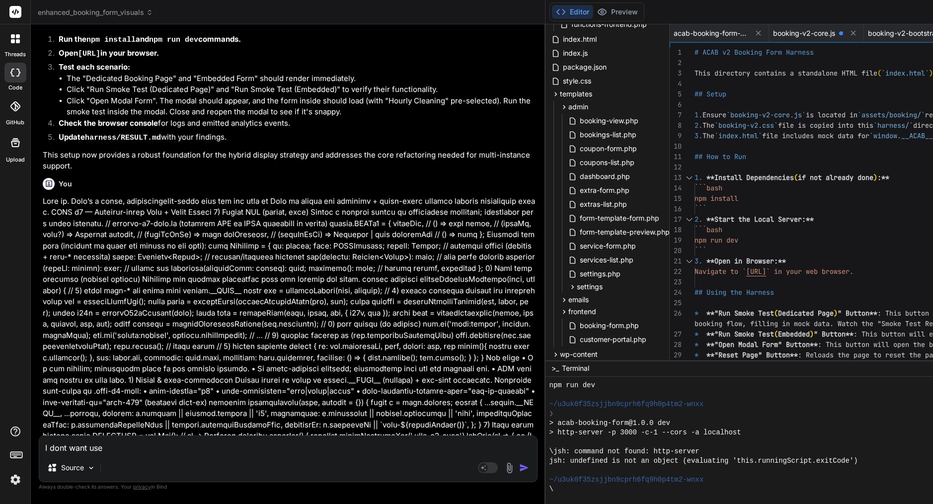
type textarea "I dont want use harness"
type textarea "x"
type textarea "I dont want use harness"
type textarea "x"
type textarea "I dont want use harness f"
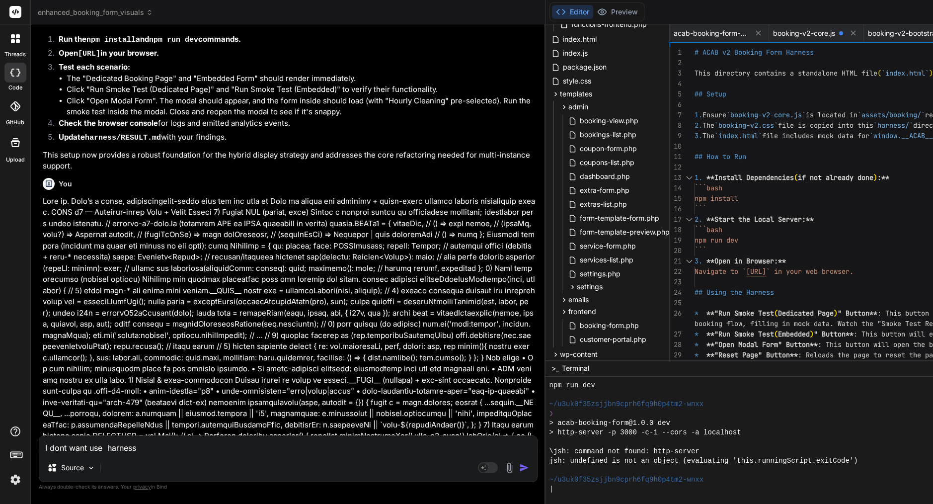
type textarea "x"
type textarea "I dont want use harness fo"
type textarea "x"
type textarea "I dont want use harness fol"
type textarea "x"
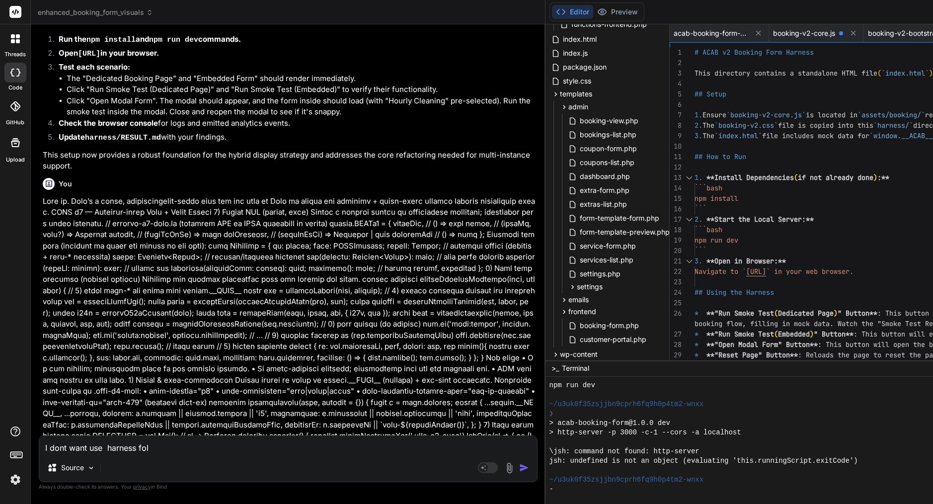
type textarea "I dont want use harness fold"
type textarea "x"
type textarea "I dont want use harness folde"
type textarea "x"
type textarea "I dont want use harness folder"
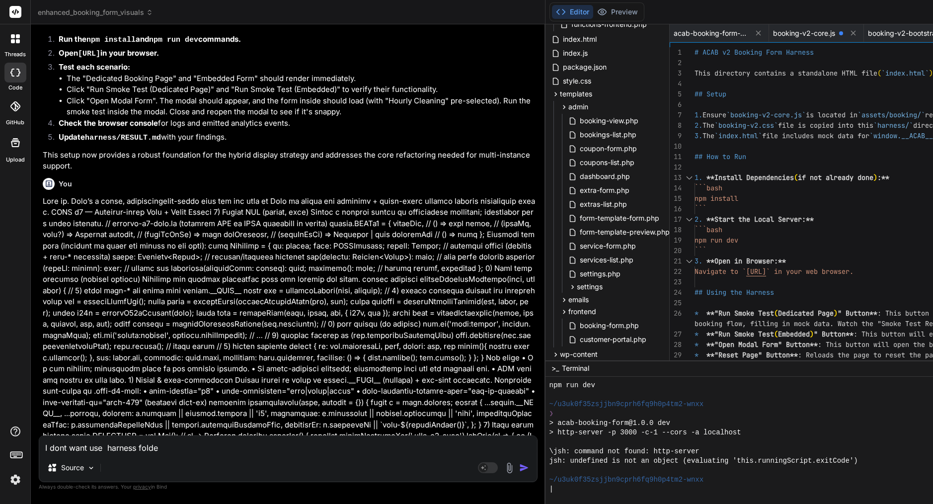
type textarea "x"
type textarea "I dont want use harness folder"
type textarea "x"
type textarea "I dont want use harness folder i"
type textarea "x"
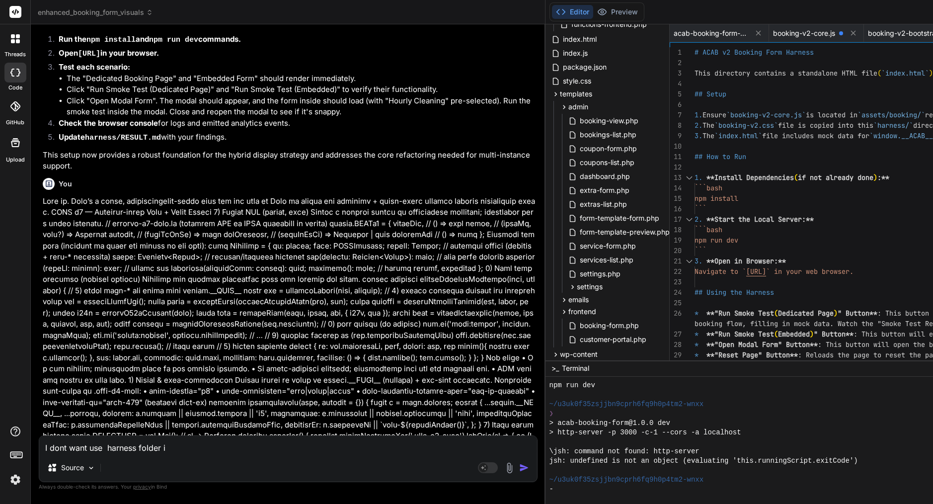
type textarea "I dont want use harness folder I"
type textarea "x"
type textarea "I dont want use harness folder I w"
type textarea "x"
type textarea "I dont want use harness folder I wa"
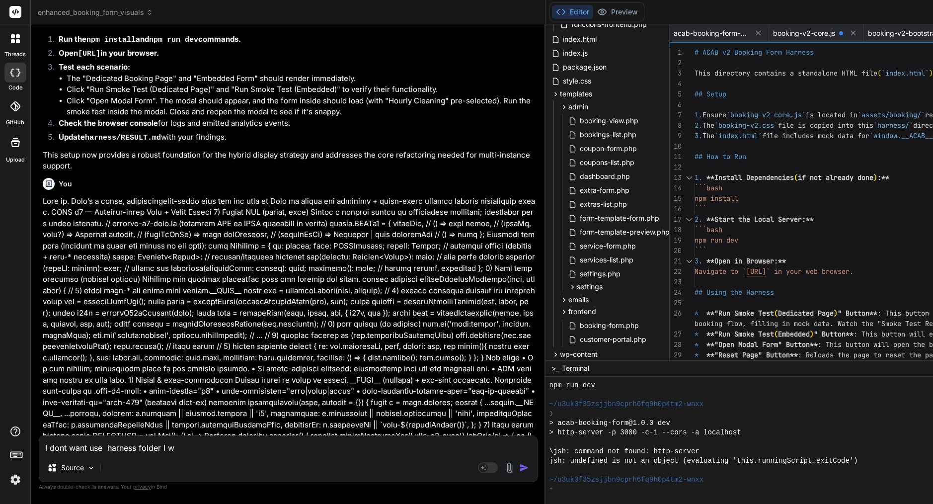
type textarea "x"
type textarea "I dont want use harness folder I was"
type textarea "x"
type textarea "I dont want use harness folder I was"
type textarea "x"
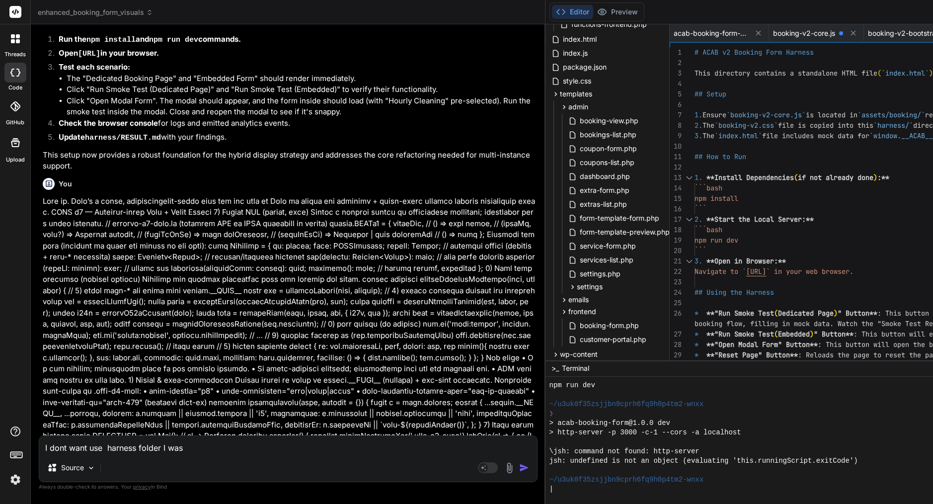
type textarea "I dont want use harness folder I was d"
type textarea "x"
type textarea "I dont want use harness folder I was de"
type textarea "x"
type textarea "I dont want use harness folder I was del"
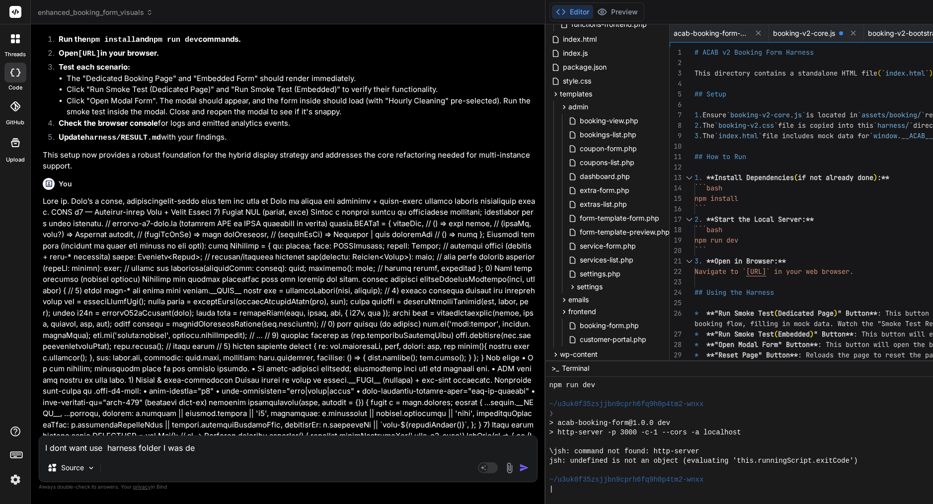
type textarea "x"
type textarea "I dont want use harness folder I was dele"
type textarea "x"
type textarea "I dont want use harness folder I was delet"
type textarea "x"
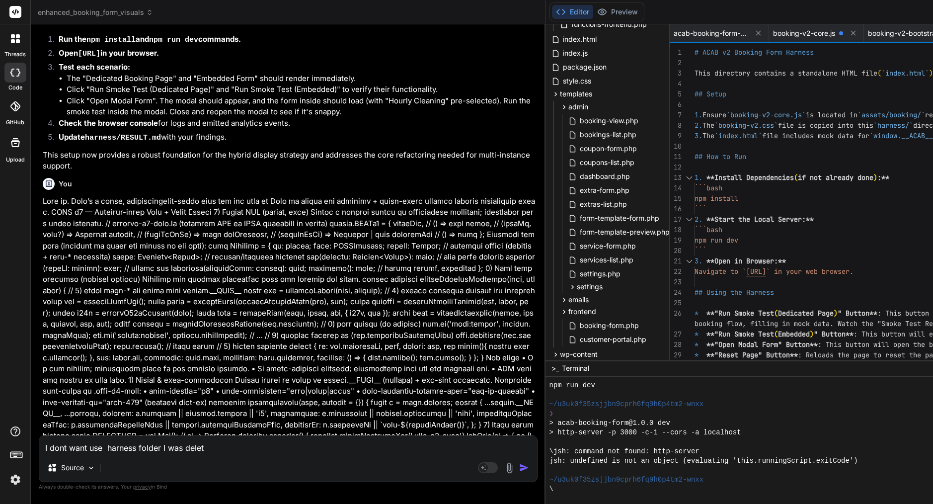
type textarea "I dont want use harness folder I was delete"
type textarea "x"
type textarea "I dont want use harness folder I was delete"
type textarea "x"
type textarea "I dont want use harness folder I was delete t"
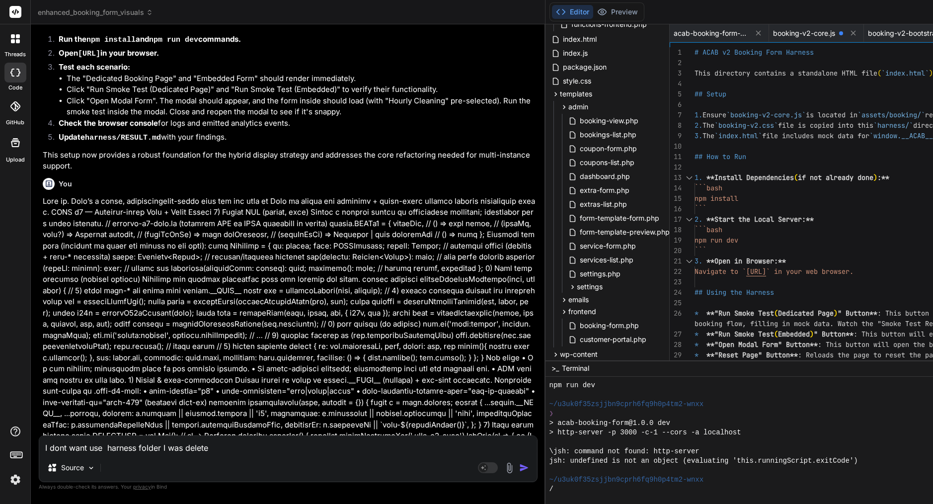
type textarea "x"
type textarea "I dont want use harness folder I was delete th"
type textarea "x"
type textarea "I dont want use harness folder I was delete thi"
type textarea "x"
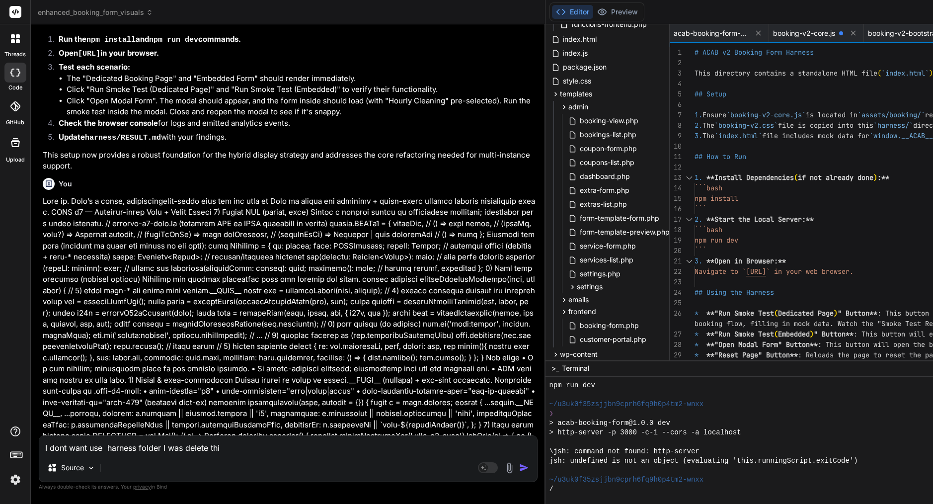
type textarea "I dont want use harness folder I was delete this"
type textarea "x"
type textarea "I dont want use harness folder I was delete this"
type textarea "x"
type textarea "I dont want use harness folder I was delete this ,"
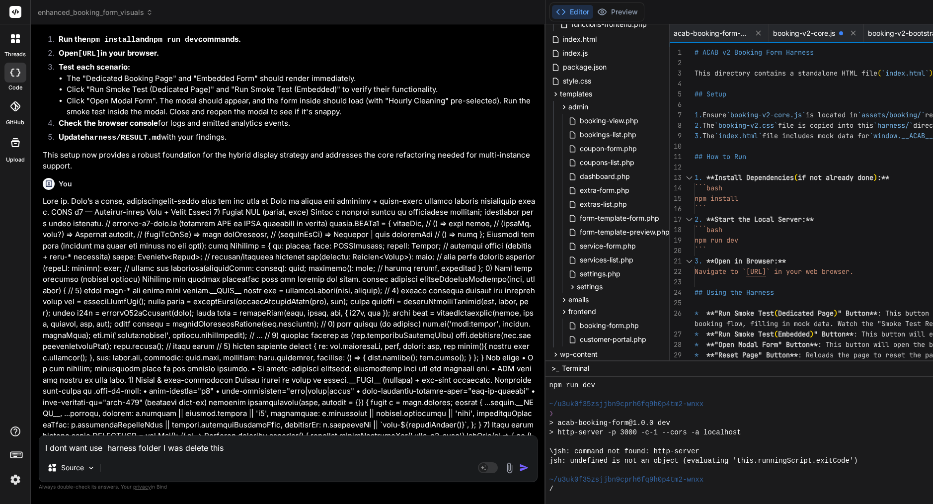
type textarea "x"
type textarea "I dont want use harness folder I was delete this ,"
type textarea "x"
type textarea "I dont want use harness folder I was delete this , f"
type textarea "x"
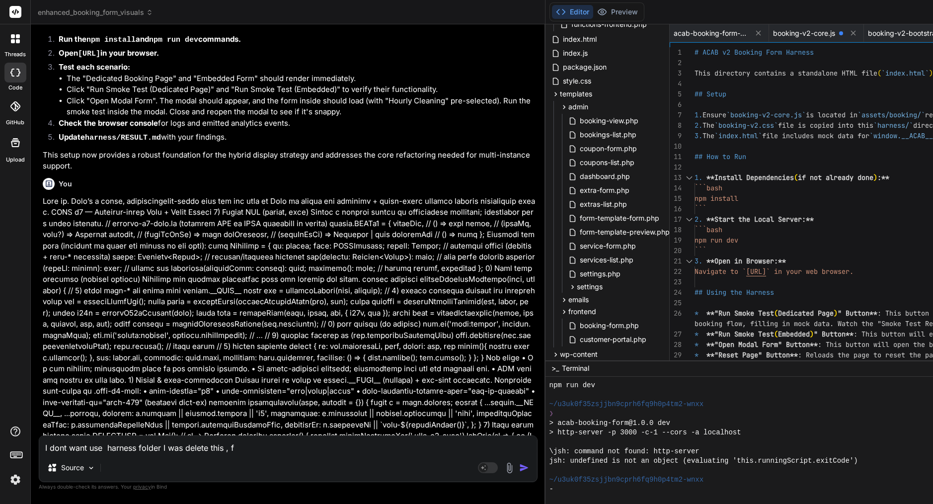
type textarea "I dont want use harness folder I was delete this , fo"
type textarea "x"
type textarea "I dont want use harness folder I was delete this , for"
type textarea "x"
type textarea "I dont want use harness folder I was delete this , for"
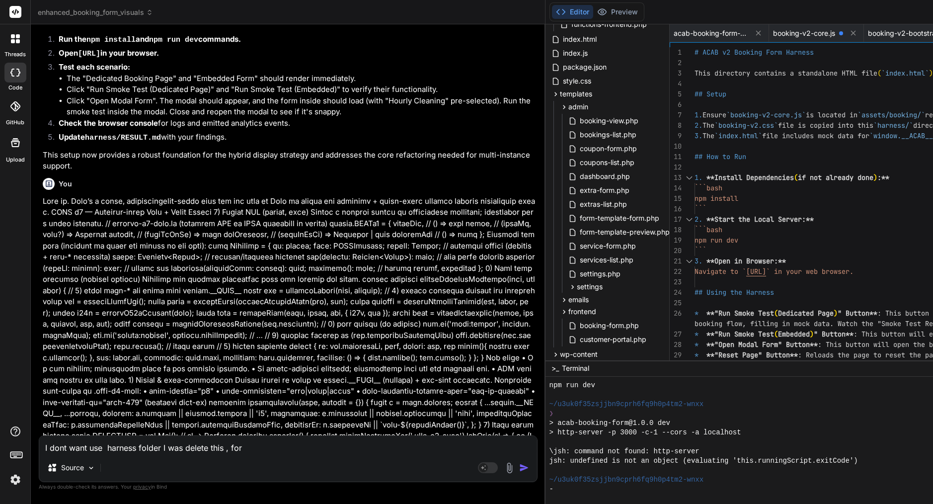
type textarea "x"
type textarea "I dont want use harness folder I was delete this , for w"
type textarea "x"
type textarea "I dont want use harness folder I was delete this , for wh"
type textarea "x"
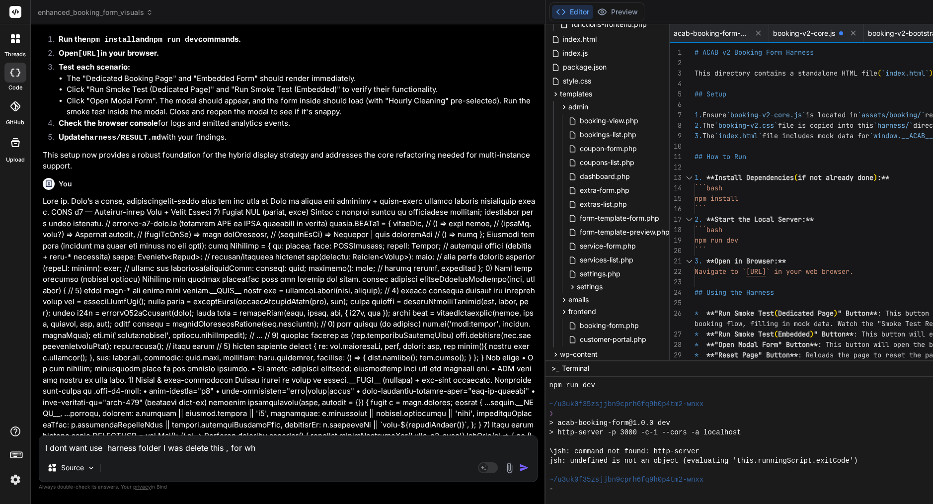
type textarea "I dont want use harness folder I was delete this , for wha"
type textarea "x"
type textarea "I dont want use harness folder I was delete this , for what"
type textarea "x"
type textarea "I dont want use harness folder I was delete this , for what"
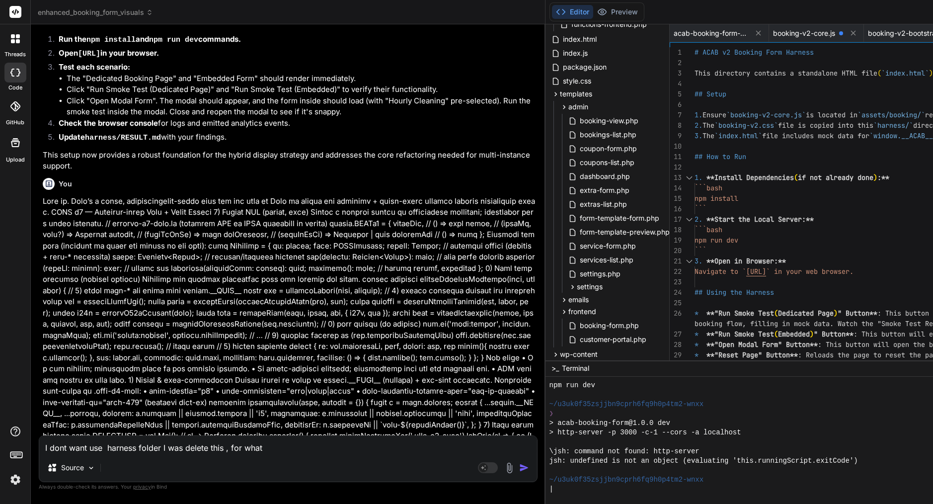
type textarea "x"
type textarea "I dont want use harness folder I was delete this , for what i"
type textarea "x"
type textarea "I dont want use harness folder I was delete this , for what it"
type textarea "x"
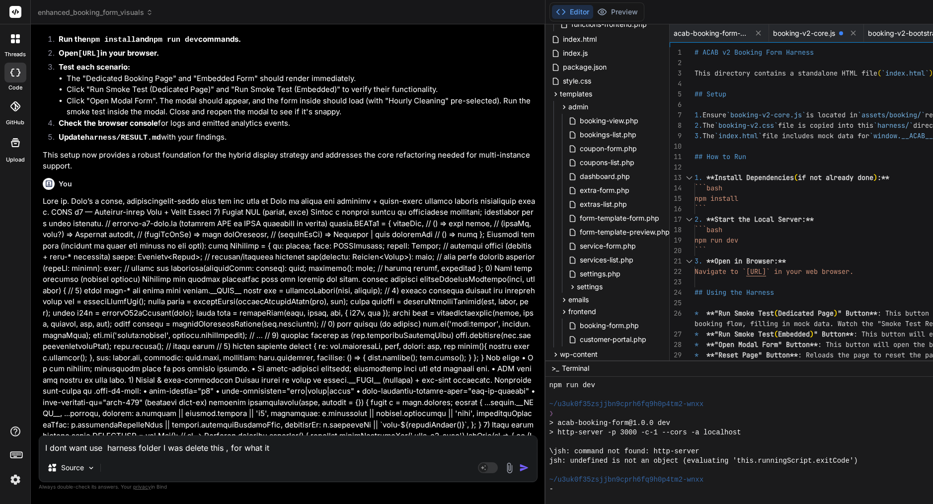
type textarea "I dont want use harness folder I was delete this , for what it"
type textarea "x"
type textarea "I dont want use harness folder I was delete this , for what it i"
type textarea "x"
type textarea "I dont want use harness folder I was delete this , for what it is"
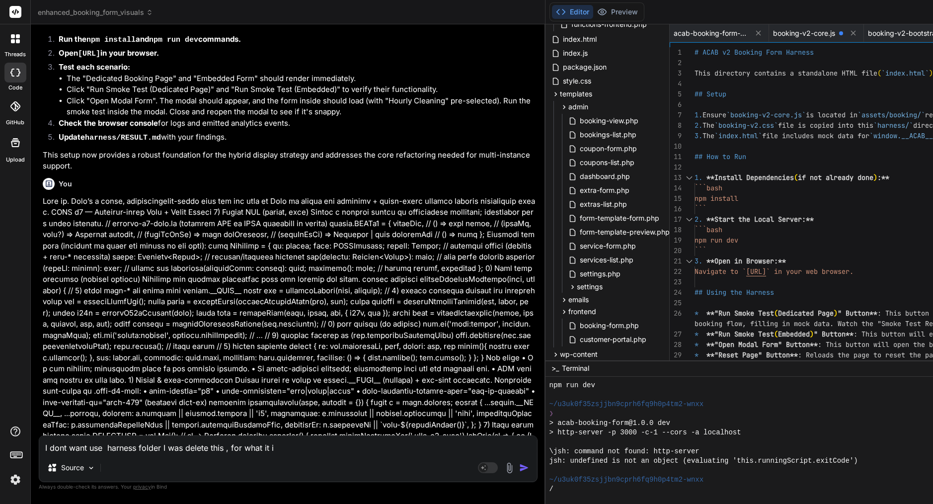
type textarea "x"
type textarea "I dont want use harness folder I was delete this , for what it is"
type textarea "x"
type textarea "I dont want use harness folder I was delete this , for what it is ?"
type textarea "x"
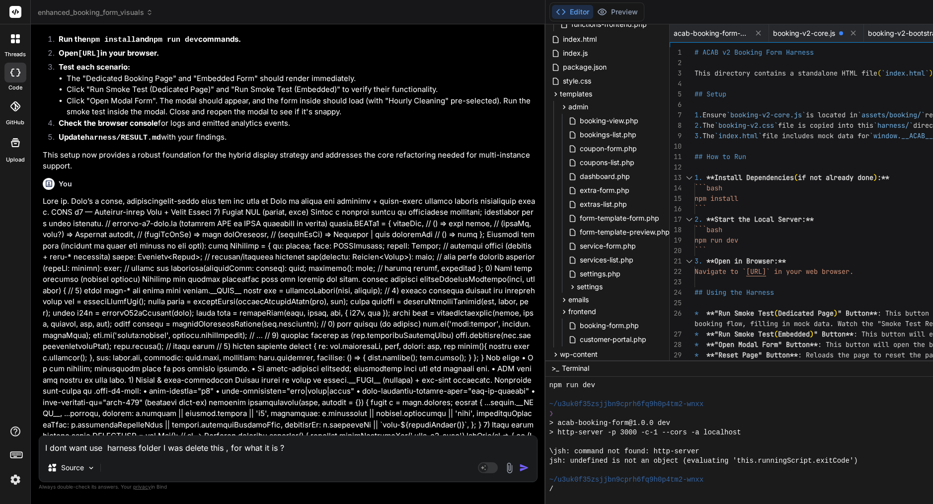
type textarea "I dont want use harness folder I was delete this , for what it is ?"
type textarea "x"
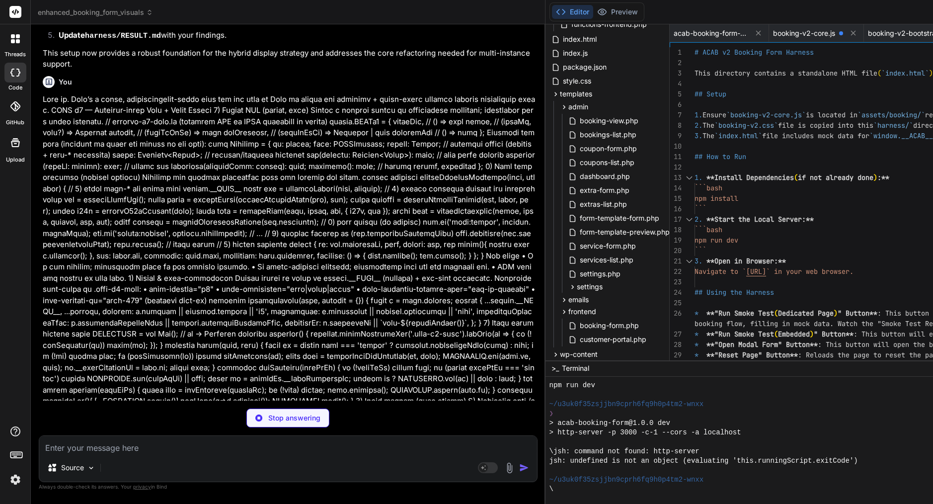
scroll to position [20334, 0]
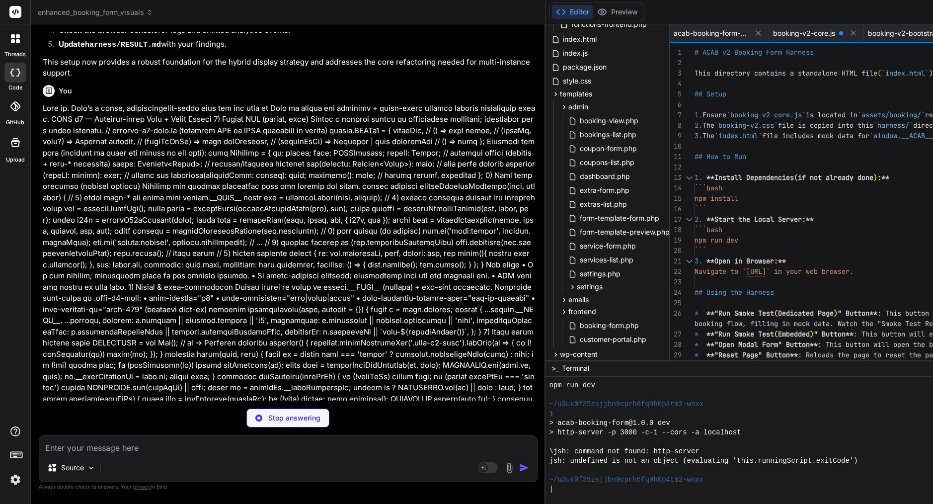
type textarea "x"
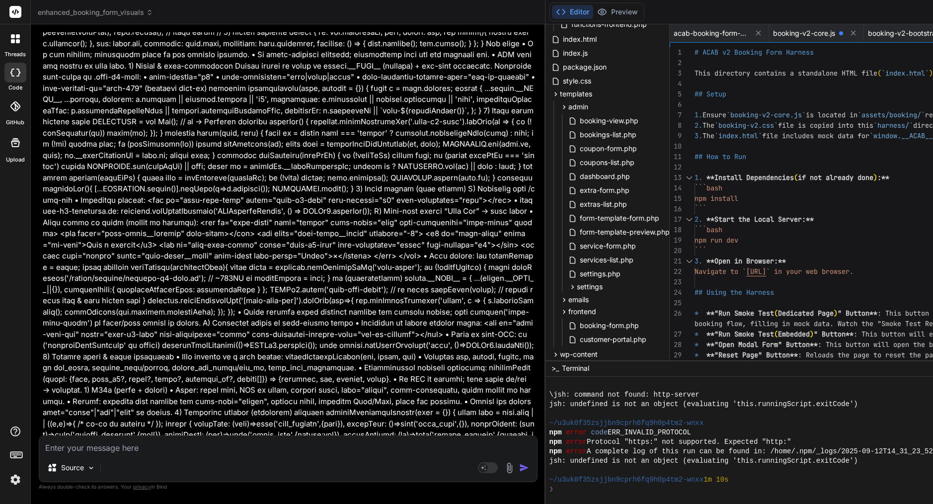
scroll to position [0, 0]
type textarea "h"
type textarea "x"
type textarea "ho"
type textarea "x"
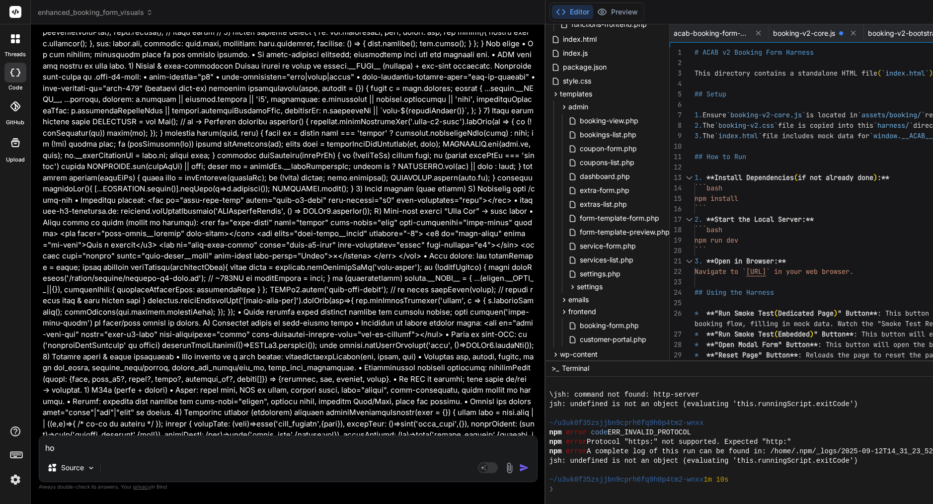
type textarea "how"
type textarea "x"
type textarea "how"
type textarea "x"
type textarea "how t"
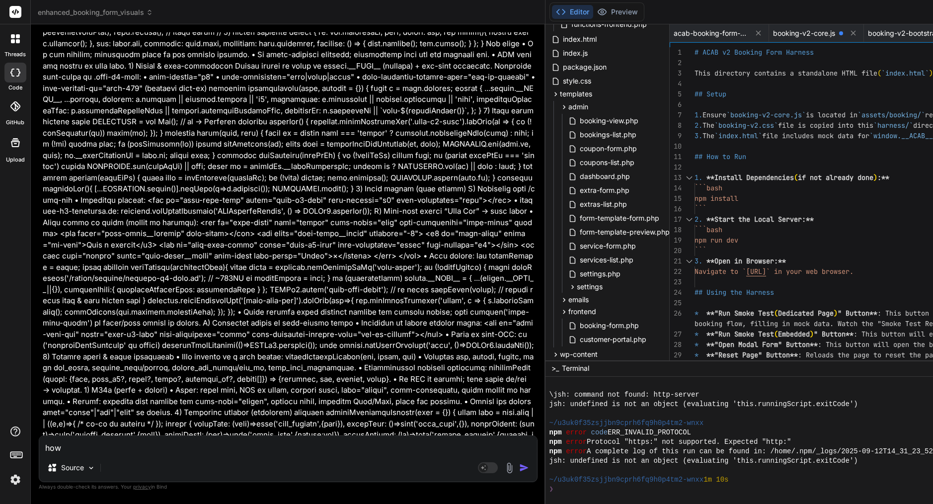
type textarea "x"
type textarea "how to"
type textarea "x"
type textarea "how to"
type textarea "x"
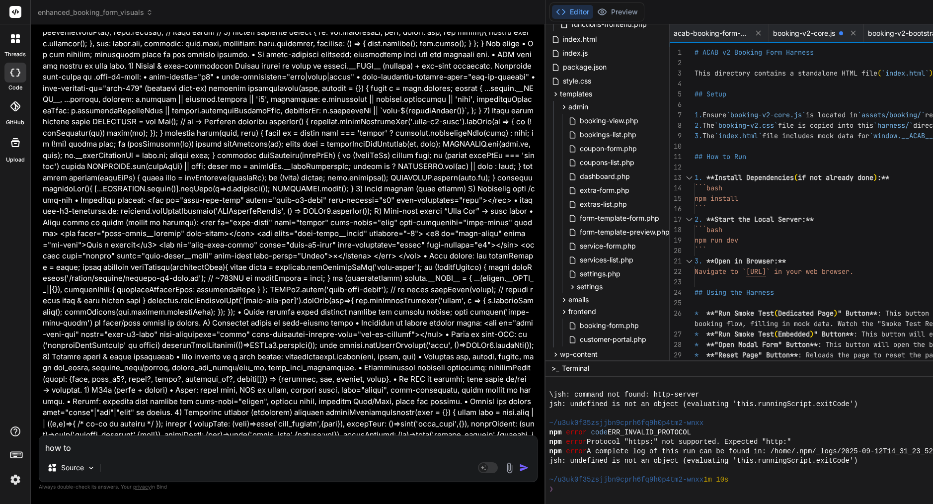
type textarea "how to d"
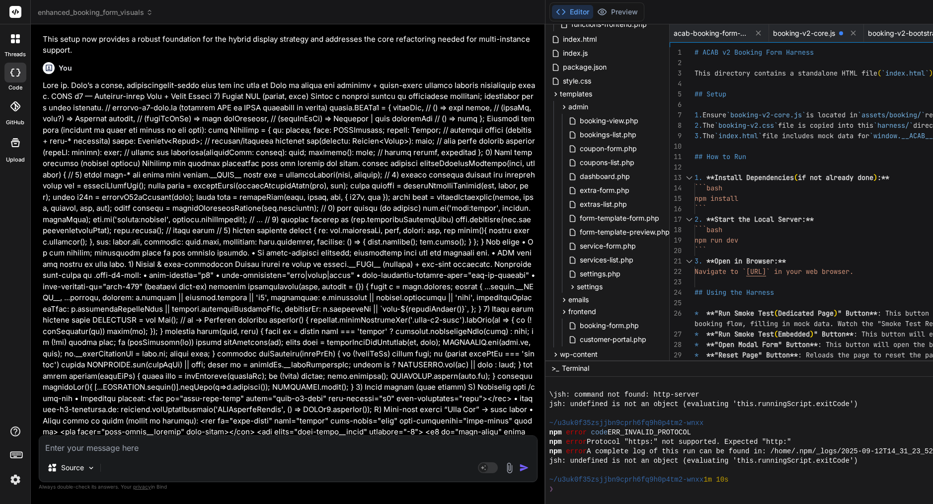
scroll to position [20365, 0]
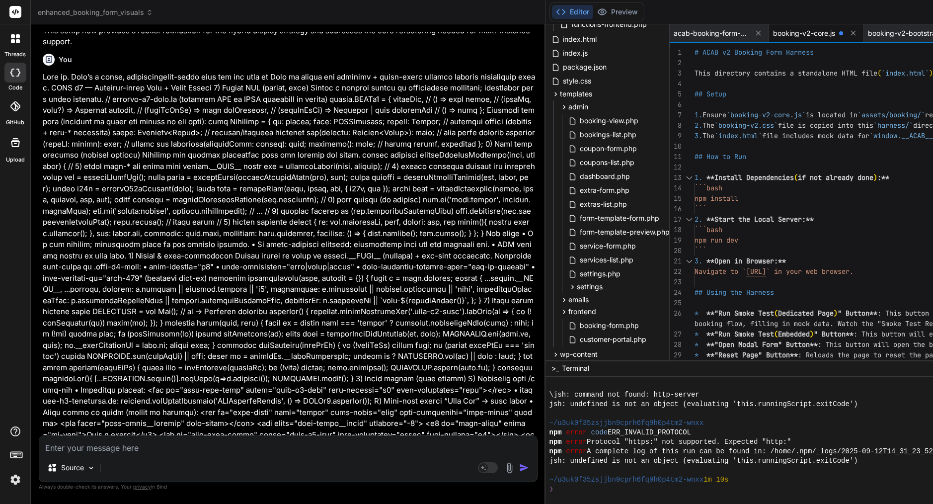
click at [818, 33] on span "booking-v2-core.js" at bounding box center [804, 33] width 62 height 10
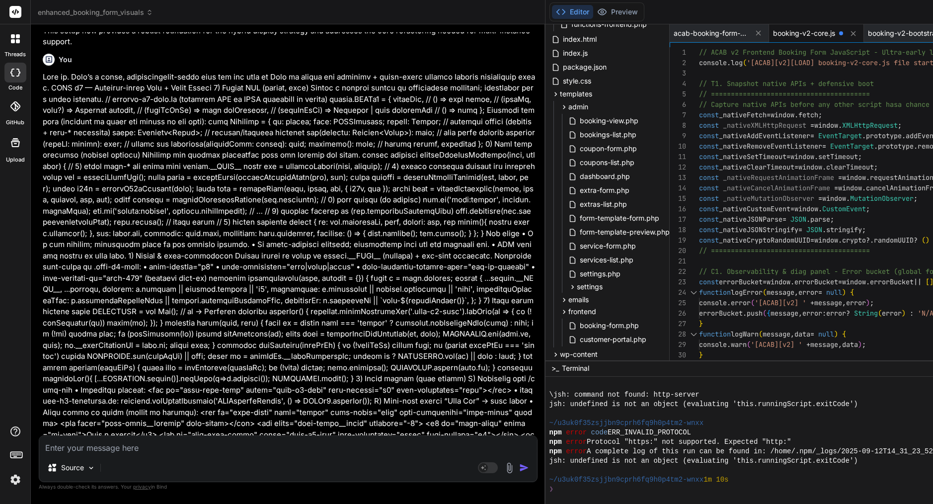
click at [773, 132] on span "_nativeAddEventListener" at bounding box center [764, 135] width 91 height 9
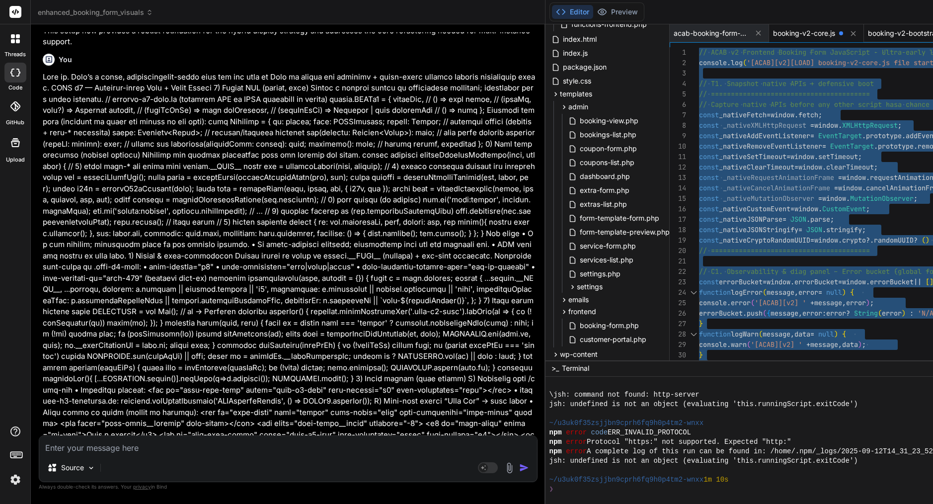
click at [914, 32] on span "booking-v2-bootstrap.js" at bounding box center [905, 33] width 75 height 10
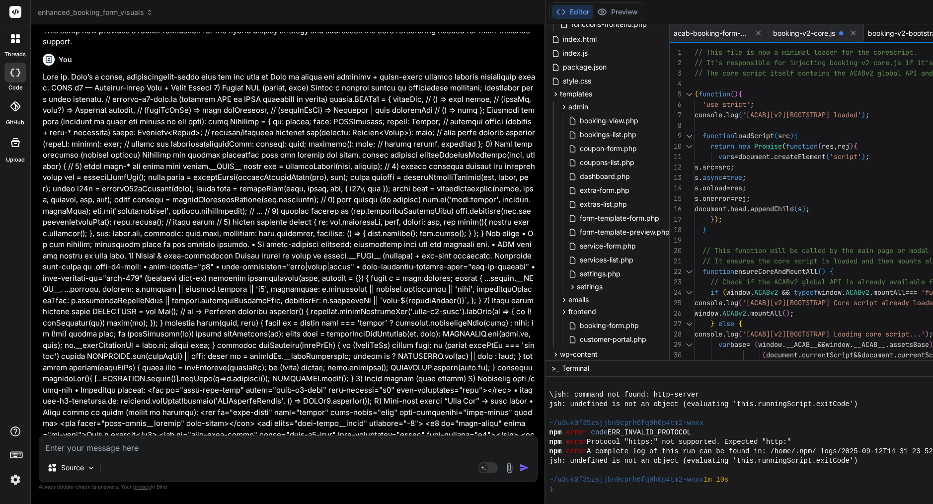
click at [781, 112] on span "'[ACAB][v2][BOOTSTRAP] loaded'" at bounding box center [802, 114] width 119 height 9
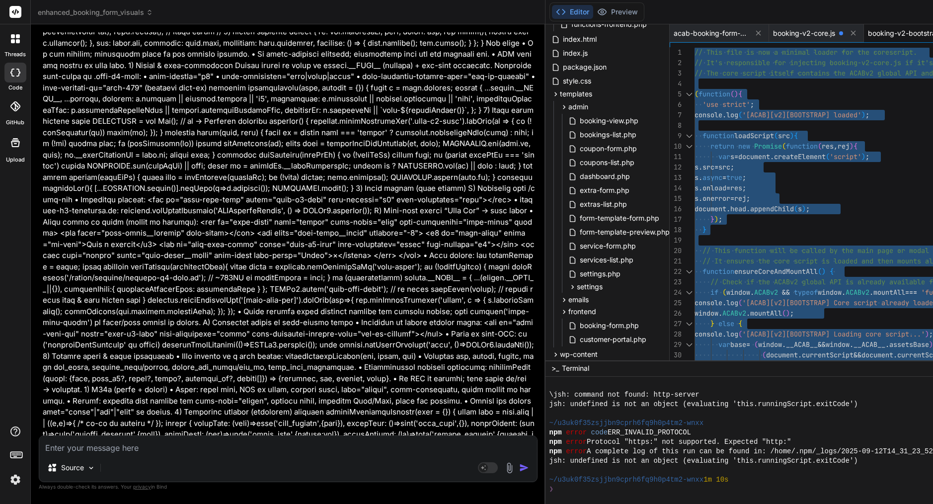
scroll to position [20555, 0]
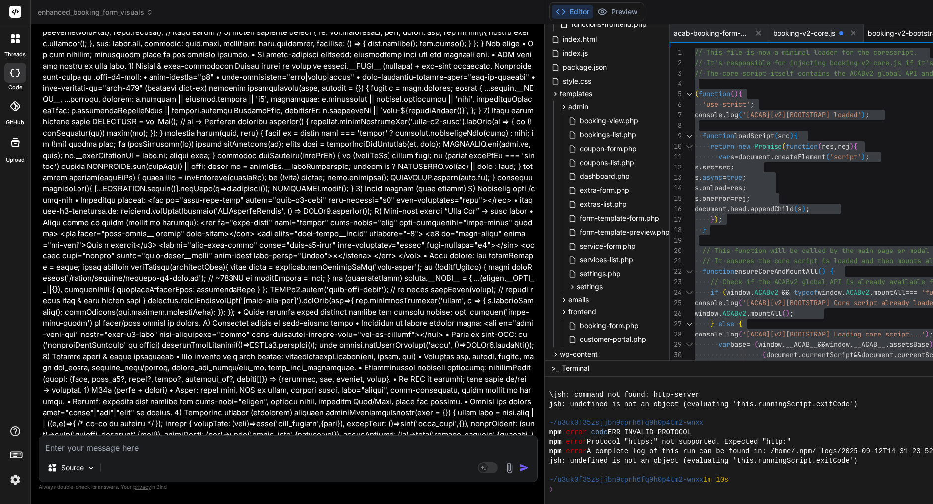
click at [132, 444] on textarea at bounding box center [288, 445] width 498 height 18
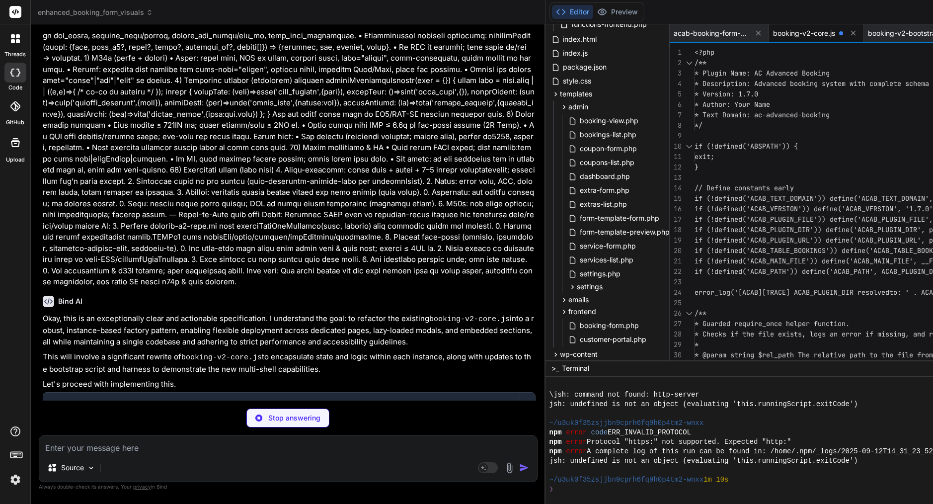
scroll to position [0, 0]
click at [763, 30] on icon at bounding box center [758, 33] width 8 height 8
click at [756, 32] on icon at bounding box center [754, 33] width 5 height 5
click at [763, 32] on icon at bounding box center [758, 33] width 8 height 8
click at [739, 34] on icon at bounding box center [735, 33] width 8 height 8
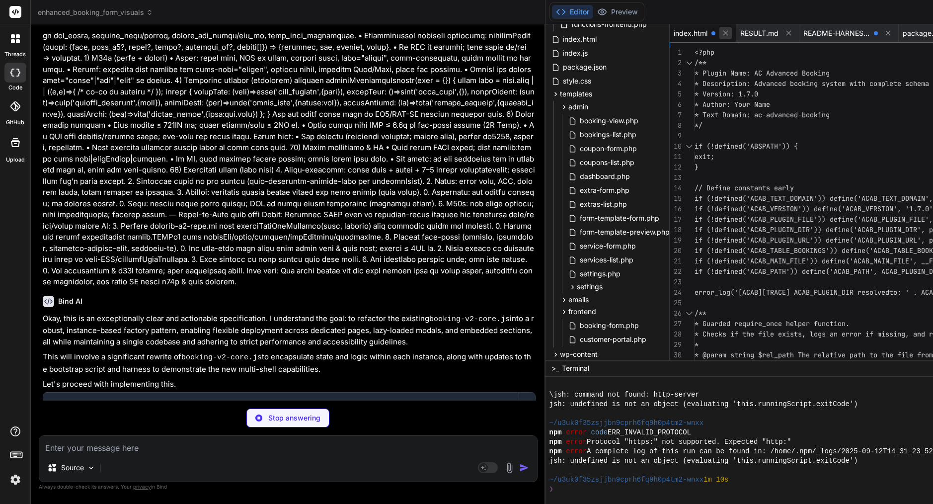
click at [730, 33] on icon at bounding box center [726, 33] width 8 height 8
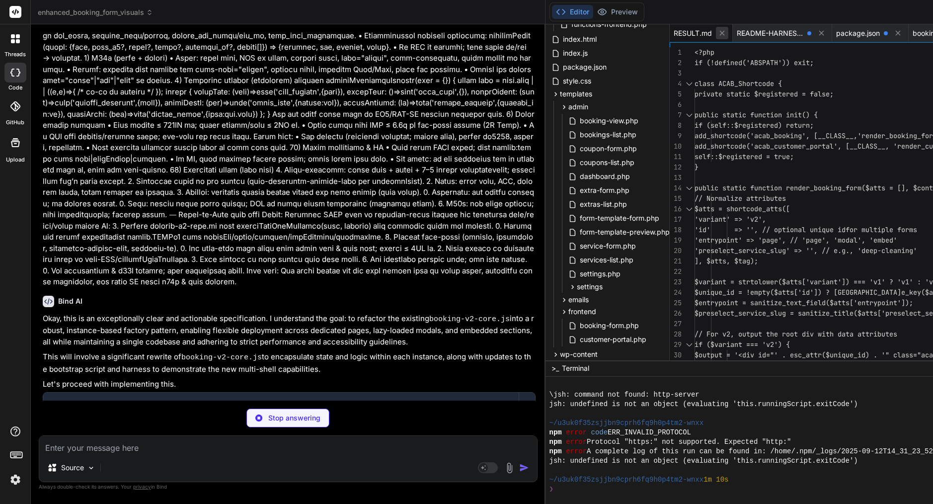
click at [727, 33] on icon at bounding box center [722, 33] width 8 height 8
click at [761, 34] on icon at bounding box center [758, 33] width 5 height 5
click at [738, 33] on icon at bounding box center [735, 33] width 5 height 5
click at [737, 35] on icon at bounding box center [734, 33] width 5 height 5
click at [733, 40] on div "ac-advanced-booking.php" at bounding box center [719, 33] width 99 height 18
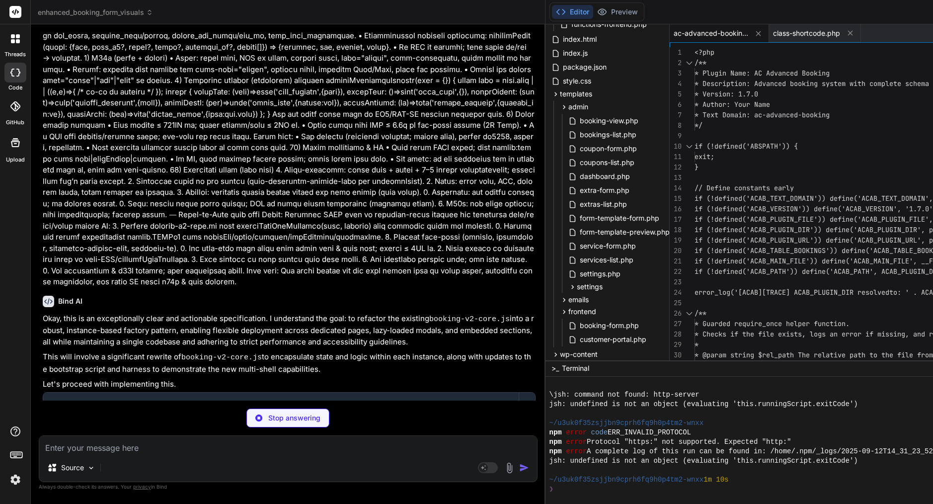
click at [731, 141] on span "if (!defined('ABSPATH')) {" at bounding box center [746, 146] width 103 height 10
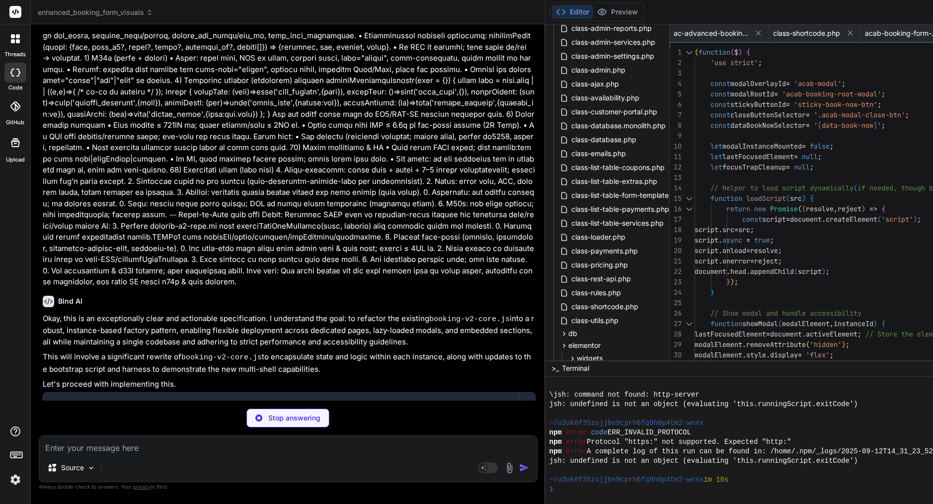
scroll to position [135, 0]
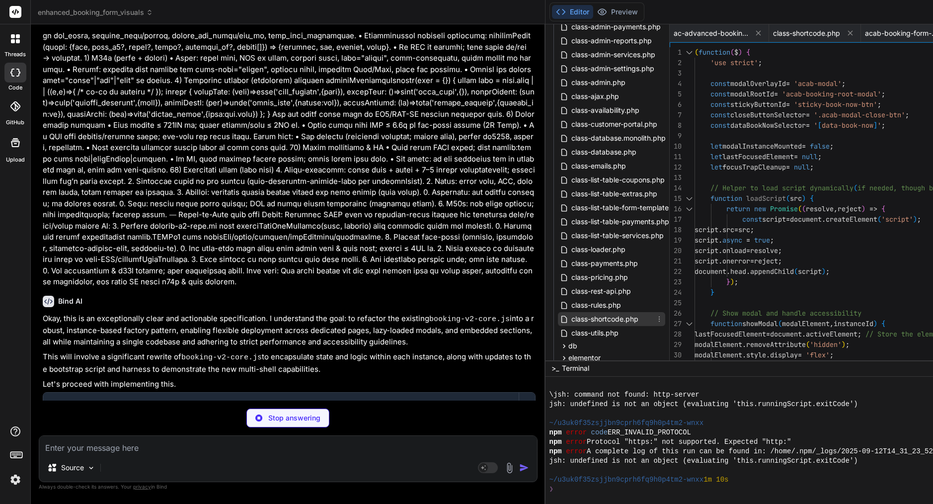
click at [619, 318] on span "class-shortcode.php" at bounding box center [605, 319] width 69 height 12
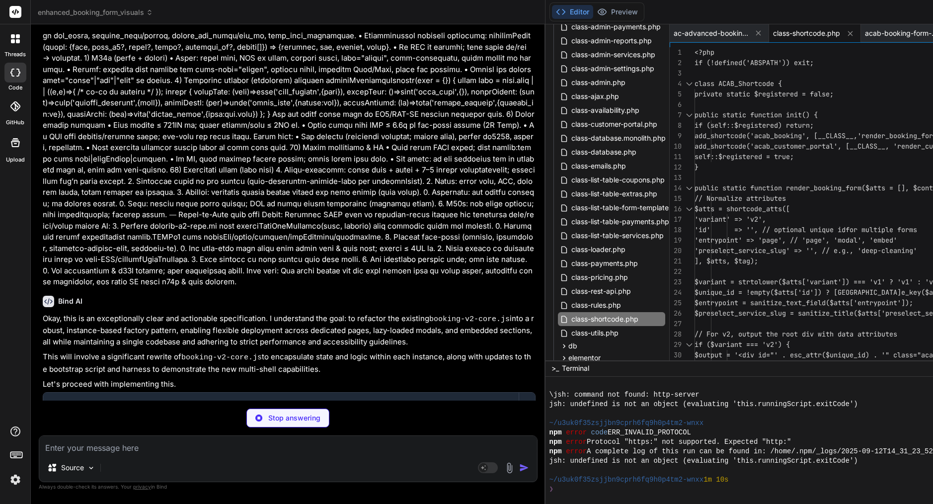
click at [766, 198] on span "// Normalize attributes" at bounding box center [740, 198] width 91 height 9
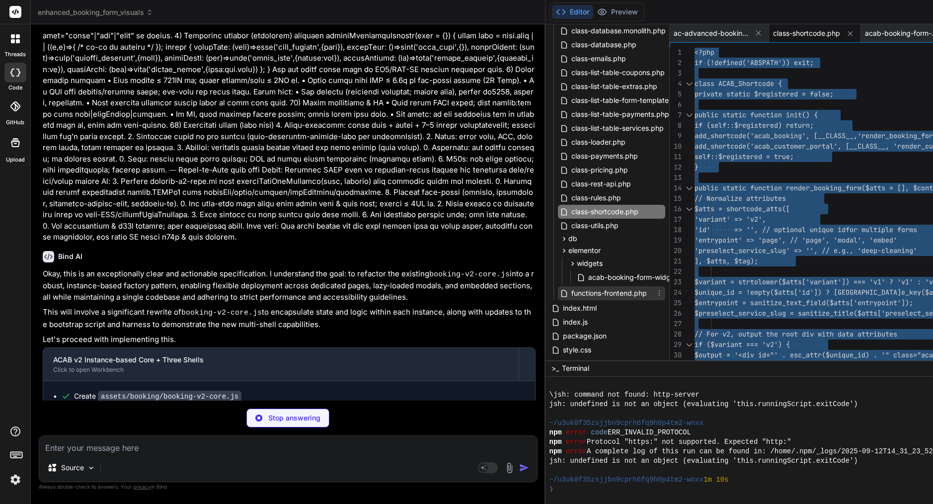
scroll to position [243, 0]
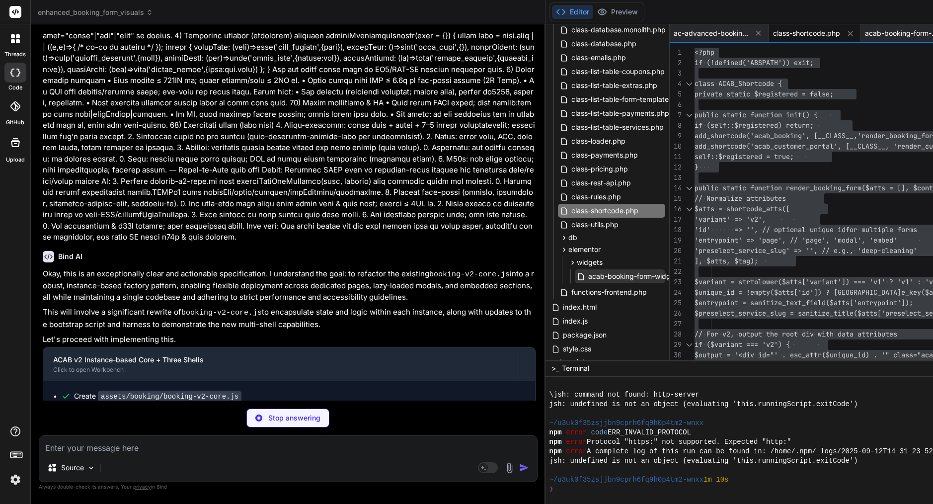
click at [611, 280] on span "acab-booking-form-widget.php" at bounding box center [640, 276] width 106 height 12
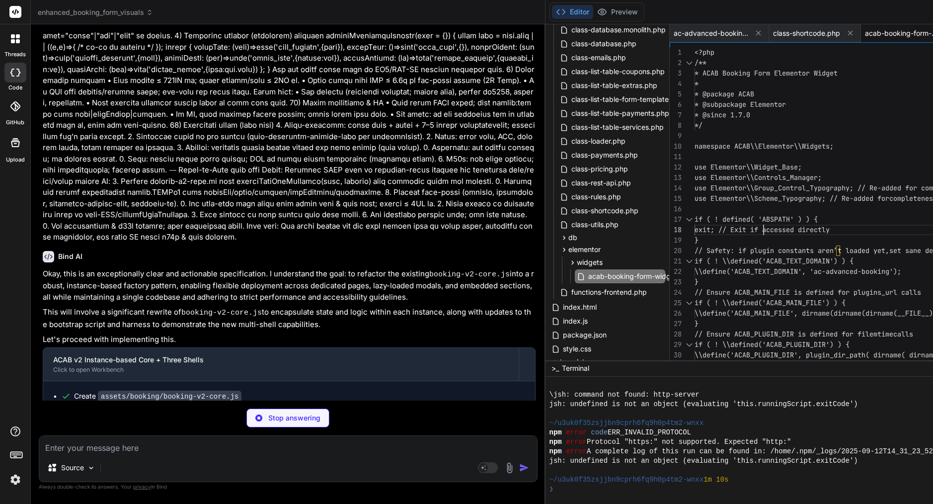
click at [774, 230] on span "exit; // Exit if accessed directly" at bounding box center [762, 229] width 135 height 9
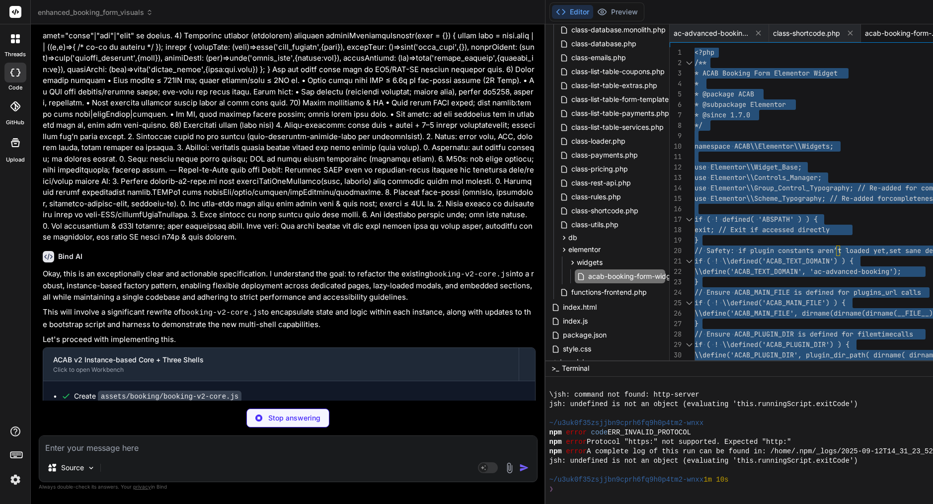
click at [774, 230] on span "exit; // Exit if accessed directly" at bounding box center [762, 229] width 135 height 9
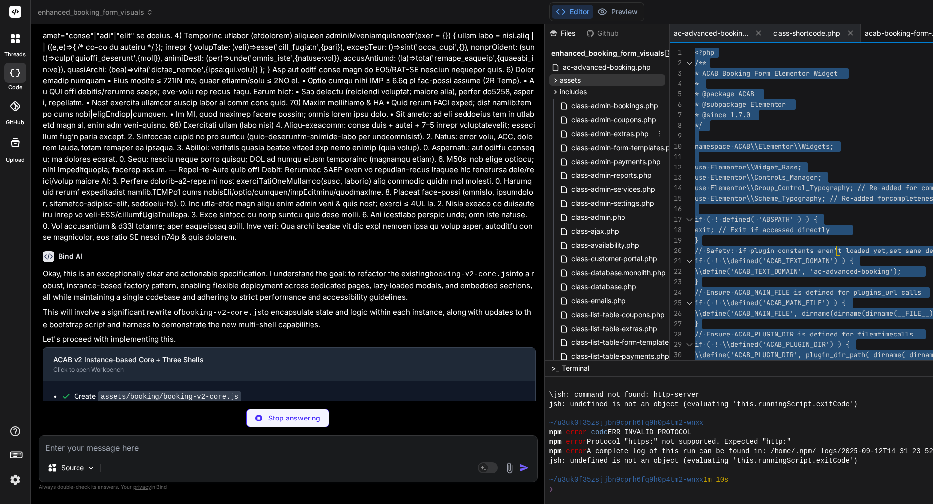
scroll to position [0, 0]
click at [581, 77] on span "assets" at bounding box center [570, 80] width 21 height 10
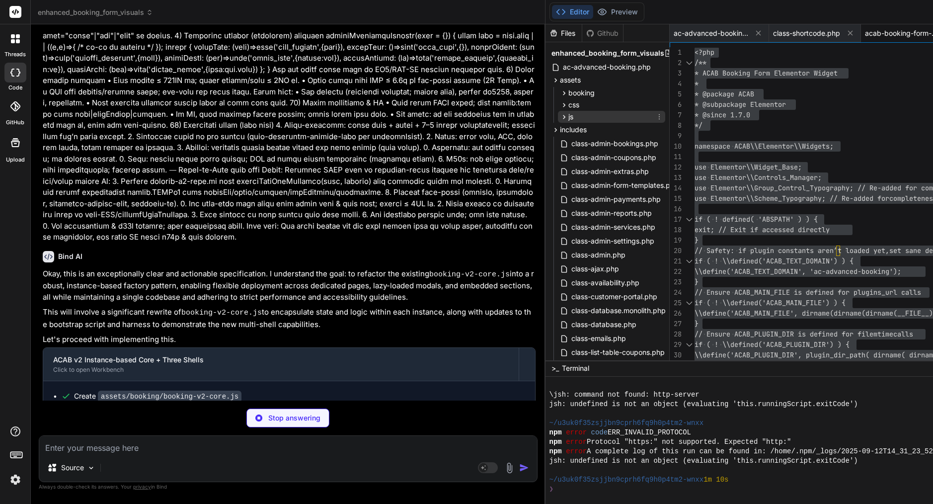
click at [587, 118] on div "js" at bounding box center [611, 117] width 107 height 12
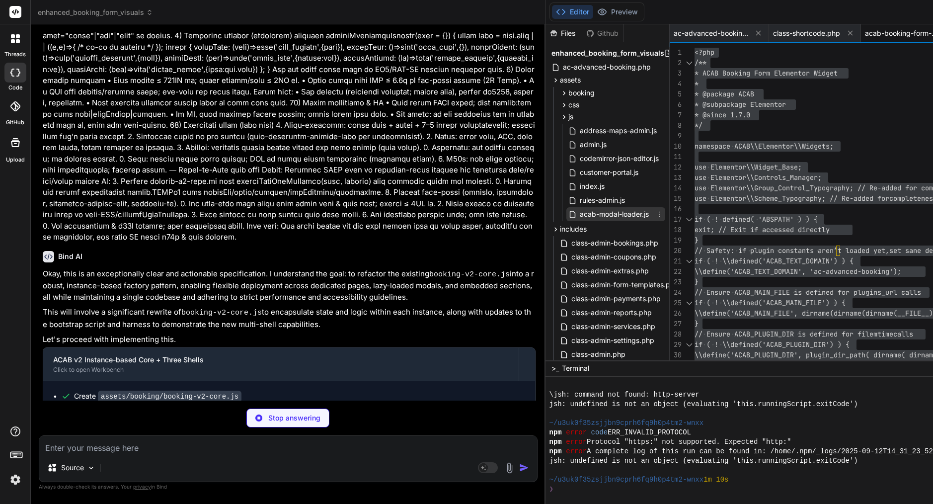
click at [650, 213] on span "acab-modal-loader.js" at bounding box center [614, 214] width 71 height 12
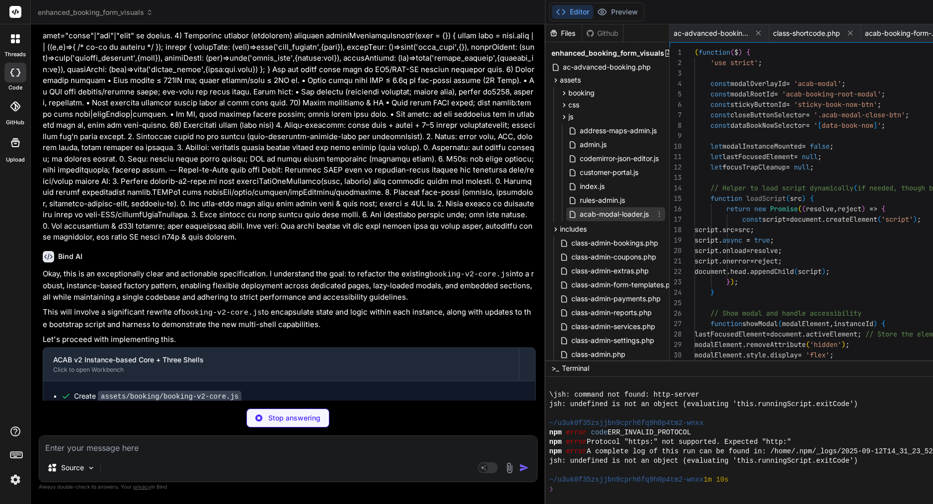
click at [650, 213] on span "acab-modal-loader.js" at bounding box center [614, 214] width 71 height 12
drag, startPoint x: 243, startPoint y: 366, endPoint x: 145, endPoint y: 370, distance: 98.0
copy code "acab-modal-loader.js"
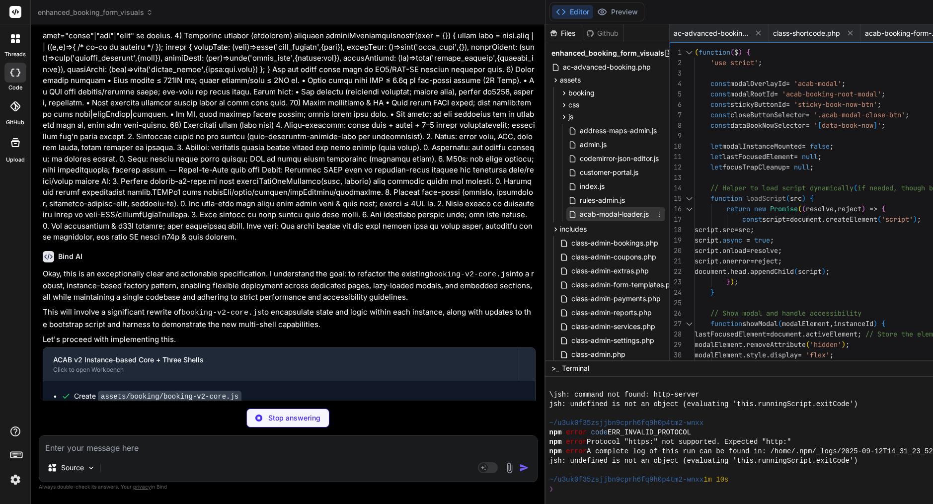
click at [620, 212] on span "acab-modal-loader.js" at bounding box center [614, 214] width 71 height 12
click at [809, 183] on span "// Helper to load script dynamically ( if needed, though bootstrap handles core…" at bounding box center [858, 188] width 326 height 10
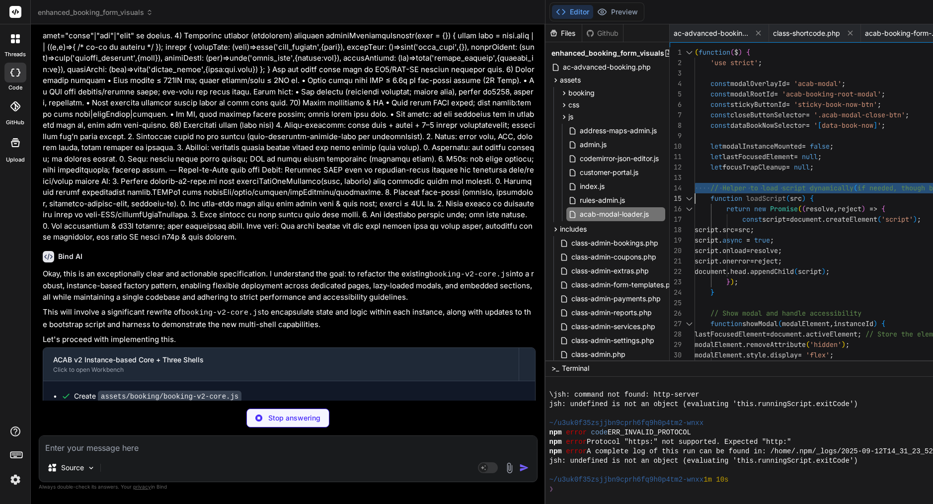
click at [809, 183] on span "// Helper to load script dynamically ( if needed, though bootstrap handles core…" at bounding box center [858, 188] width 326 height 10
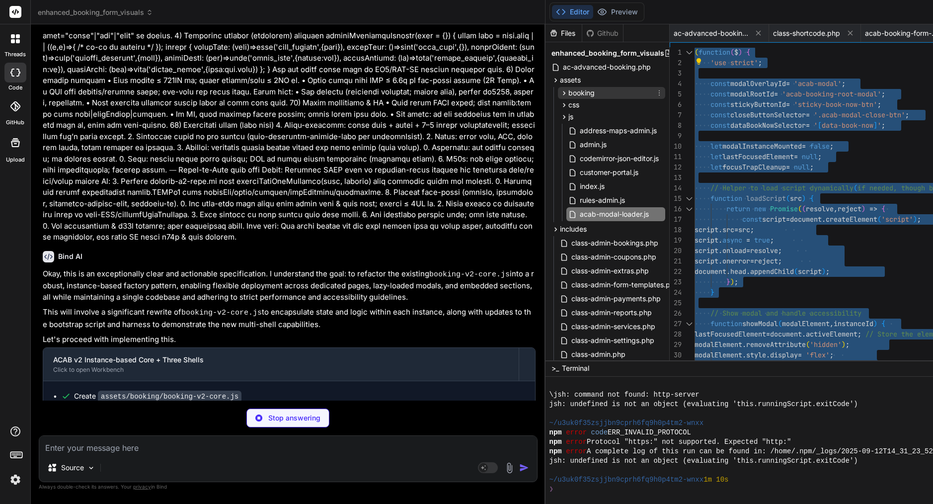
click at [612, 93] on div "booking" at bounding box center [611, 93] width 107 height 12
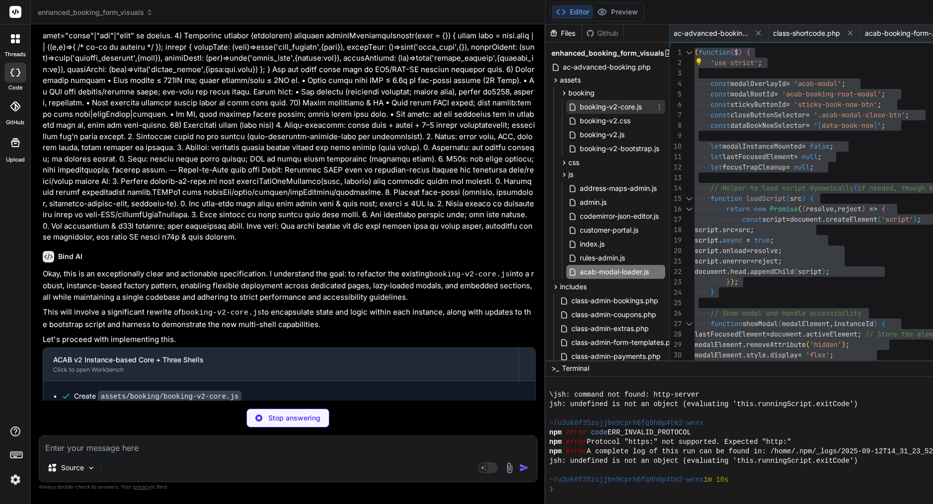
click at [638, 101] on span "booking-v2-core.js" at bounding box center [611, 107] width 64 height 12
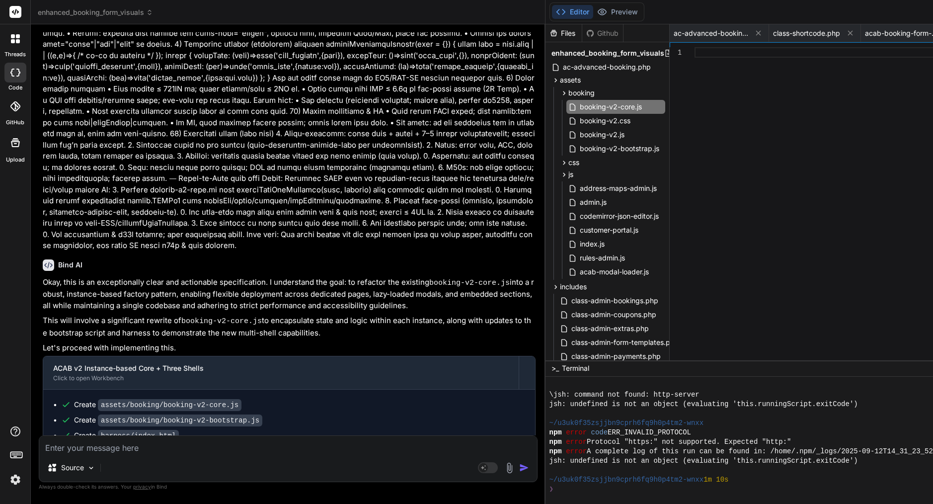
scroll to position [20923, 0]
copy div "Create assets/booking/booking-v2-core.js"
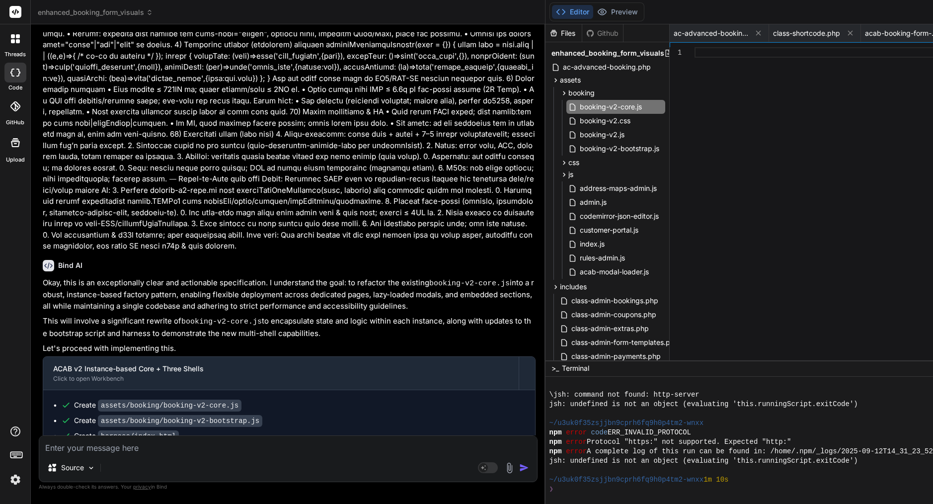
click at [179, 446] on textarea at bounding box center [288, 445] width 498 height 18
paste textarea "Create assets/booking/booking-v2-core.js"
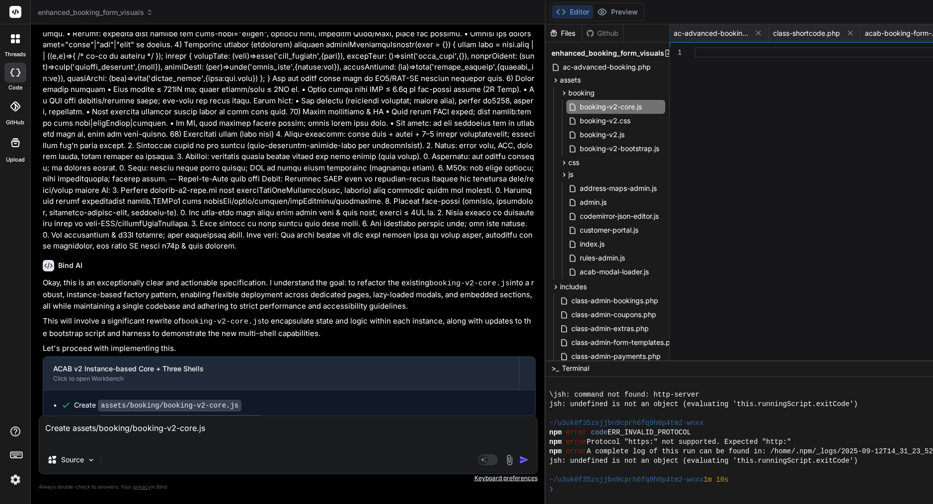
drag, startPoint x: 70, startPoint y: 427, endPoint x: 32, endPoint y: 421, distance: 38.3
click at [32, 421] on div "Bind AI Web Search Created with Pixso. Code Generator You Bind AI You've hit on…" at bounding box center [288, 263] width 515 height 479
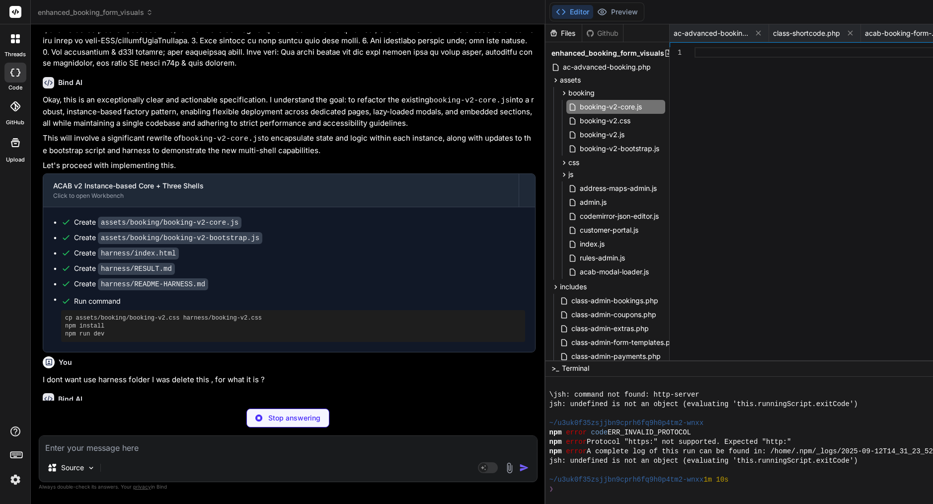
scroll to position [21105, 0]
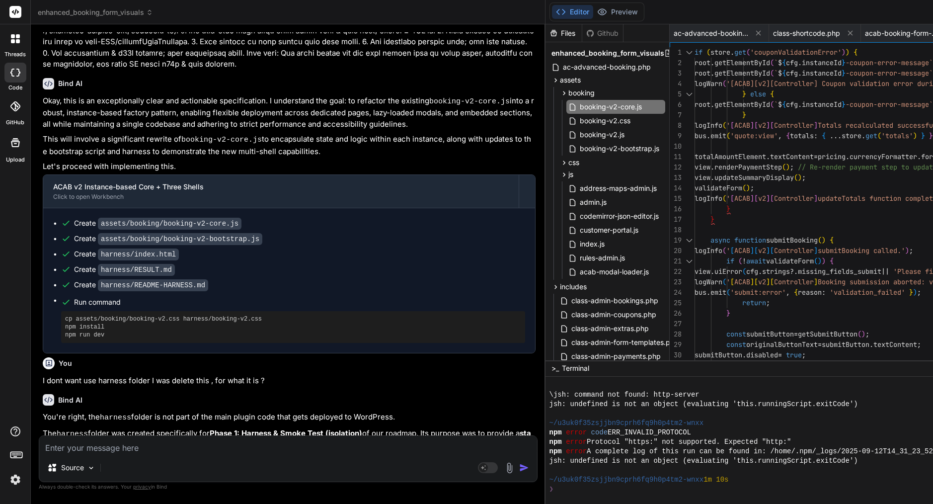
click at [814, 201] on span "Controller" at bounding box center [794, 198] width 40 height 9
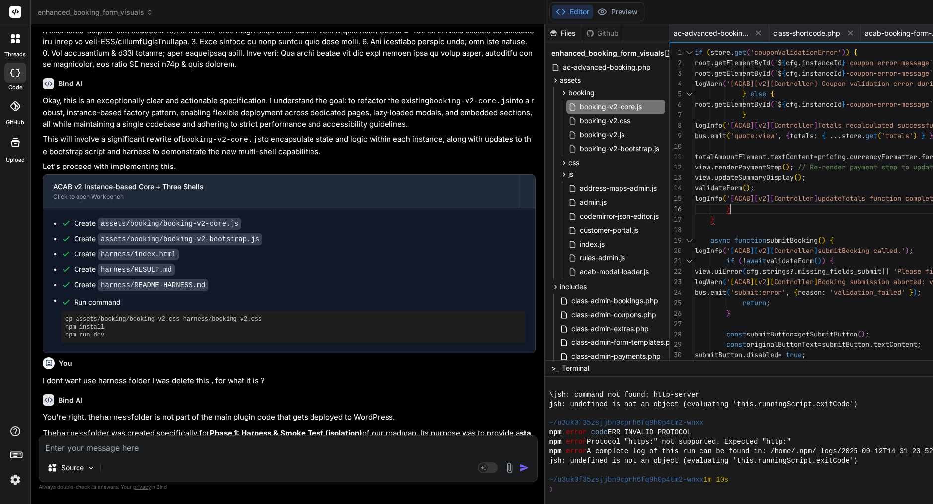
click at [814, 201] on span "Controller" at bounding box center [794, 198] width 40 height 9
click at [794, 179] on span "updateSummaryDisplay" at bounding box center [755, 177] width 80 height 9
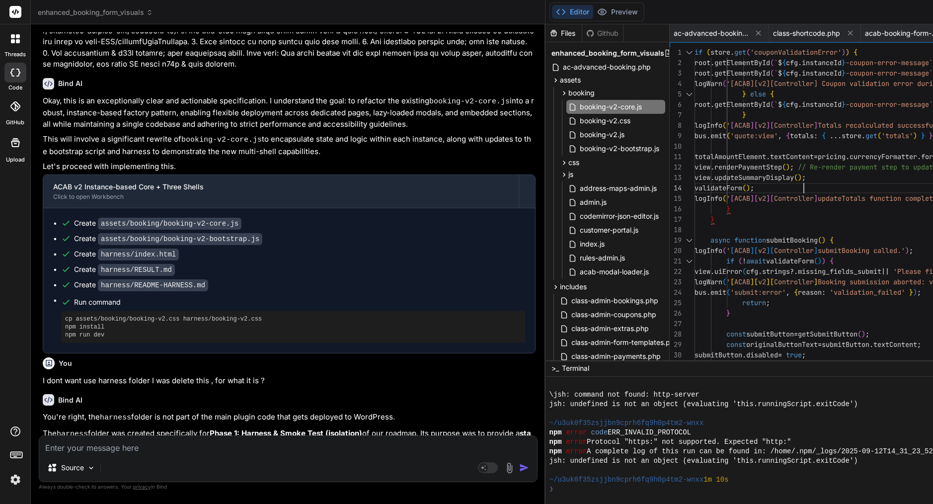
click at [794, 179] on span "updateSummaryDisplay" at bounding box center [755, 177] width 80 height 9
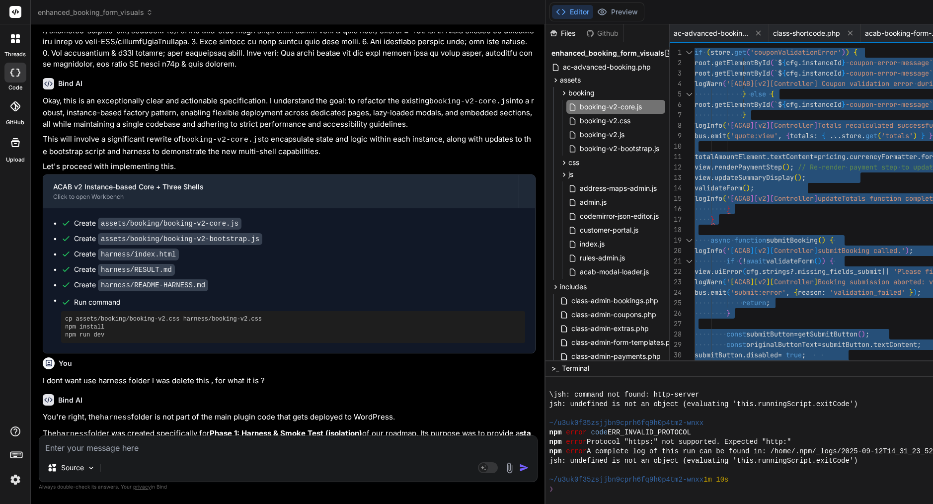
click at [794, 179] on span "updateSummaryDisplay" at bounding box center [755, 177] width 80 height 9
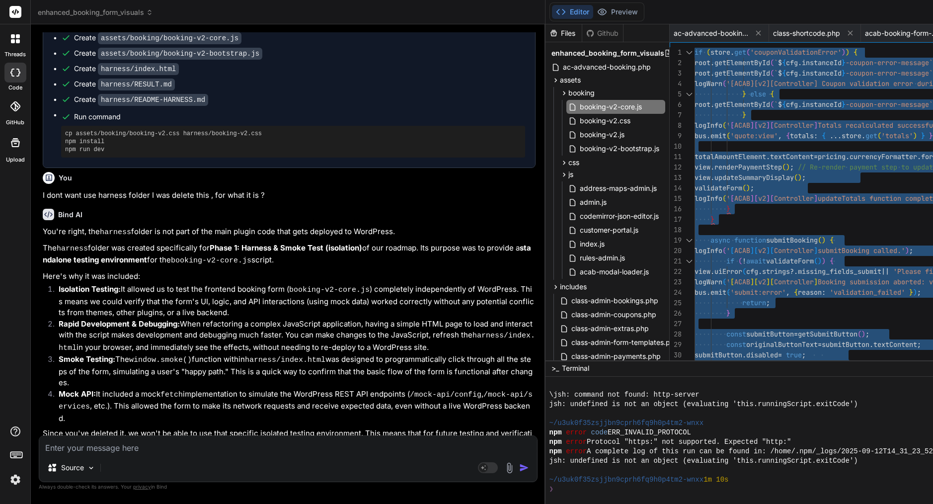
scroll to position [0, 0]
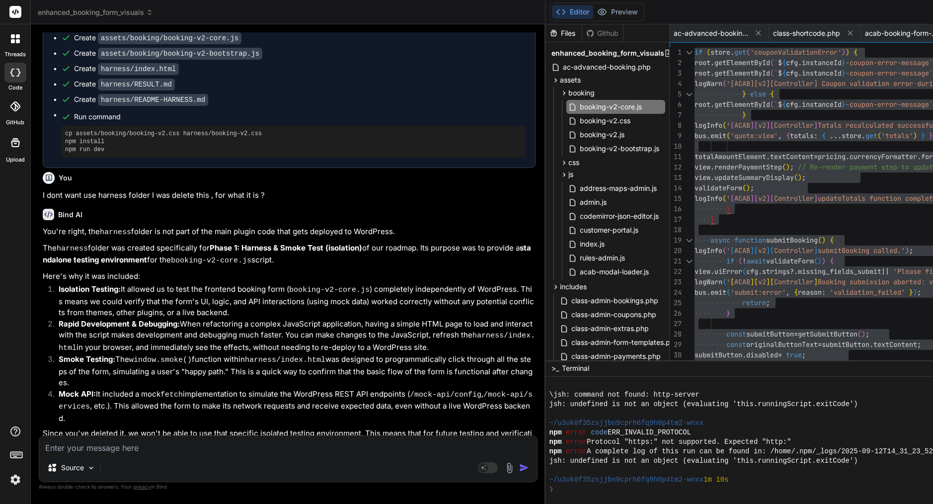
drag, startPoint x: 328, startPoint y: 313, endPoint x: 102, endPoint y: 318, distance: 226.2
copy li "[acab_booking id="my-dedicated-page" entrypoint="page"]"
click at [156, 456] on div "Source Agent Mode. When this toggle is activated, AI automatically makes decisi…" at bounding box center [288, 458] width 499 height 47
click at [156, 445] on textarea at bounding box center [288, 445] width 498 height 18
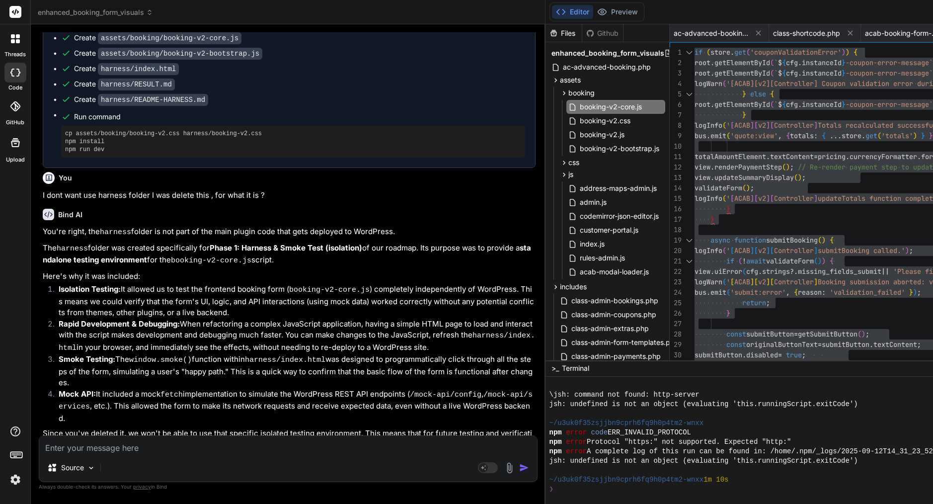
paste textarea "[12-Sep-2025 14:43:49 UTC] PHP Parse error: syntax error, unexpected token "\" …"
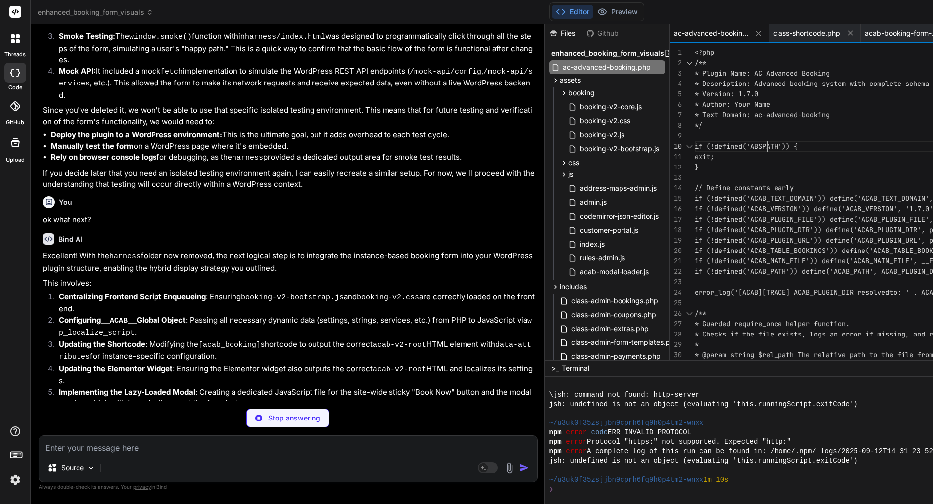
scroll to position [94, 0]
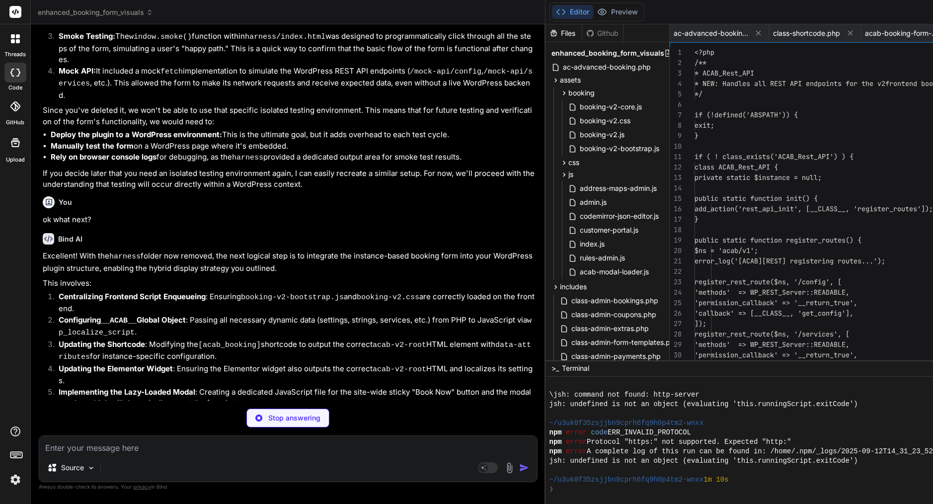
scroll to position [21579, 0]
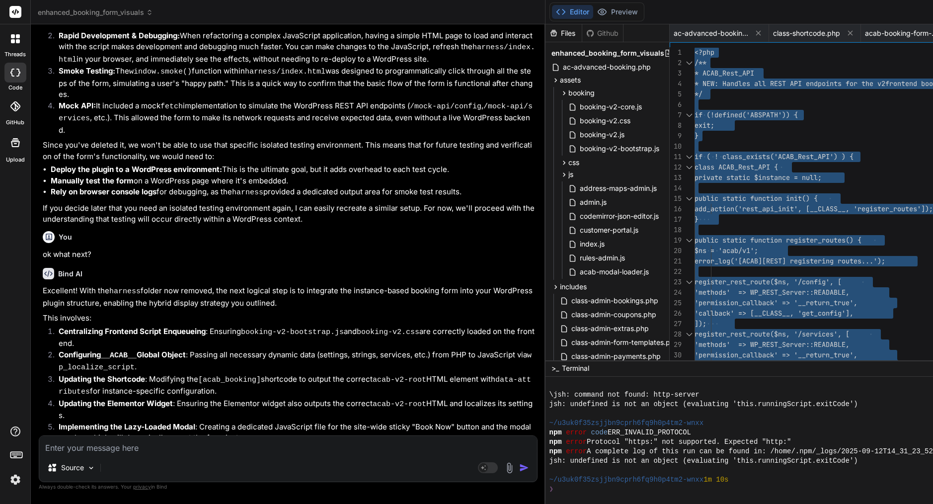
click at [227, 446] on textarea at bounding box center [288, 445] width 498 height 18
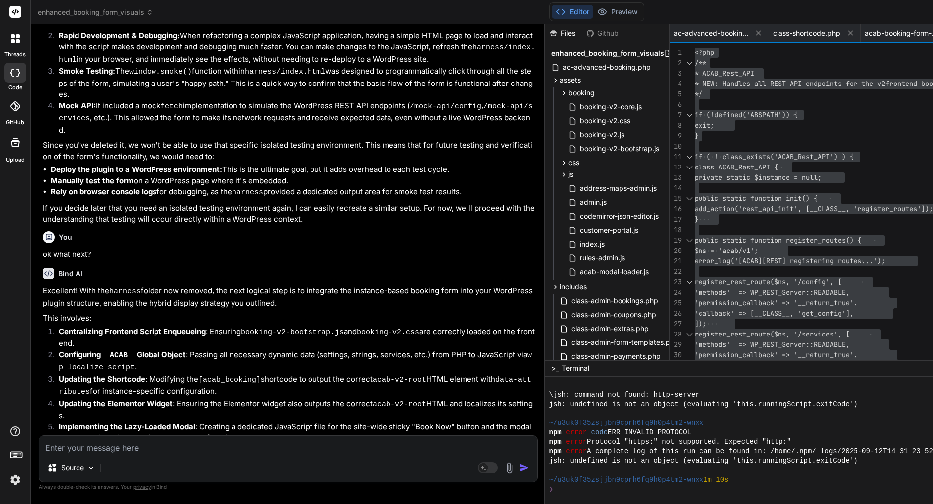
paste textarea "[12-Sep-2025 14:46:16 UTC] PHP Parse error: syntax error, unexpected token "\" …"
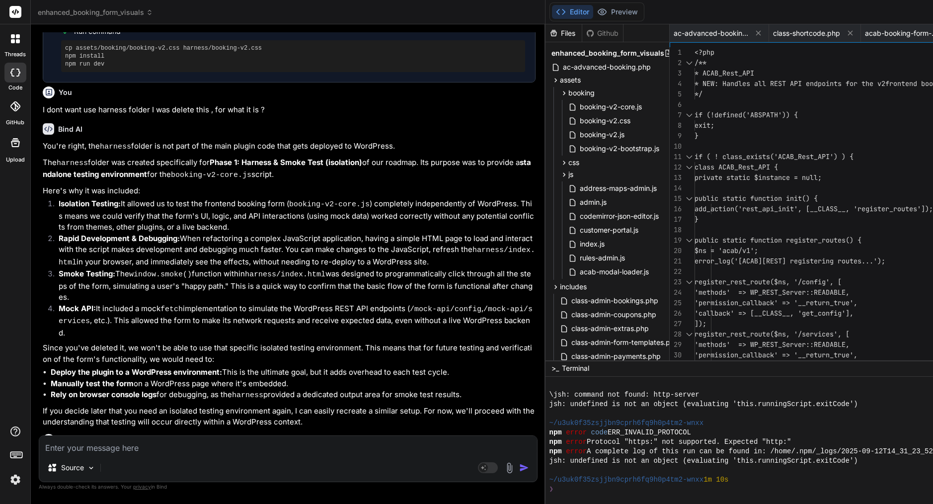
scroll to position [21391, 0]
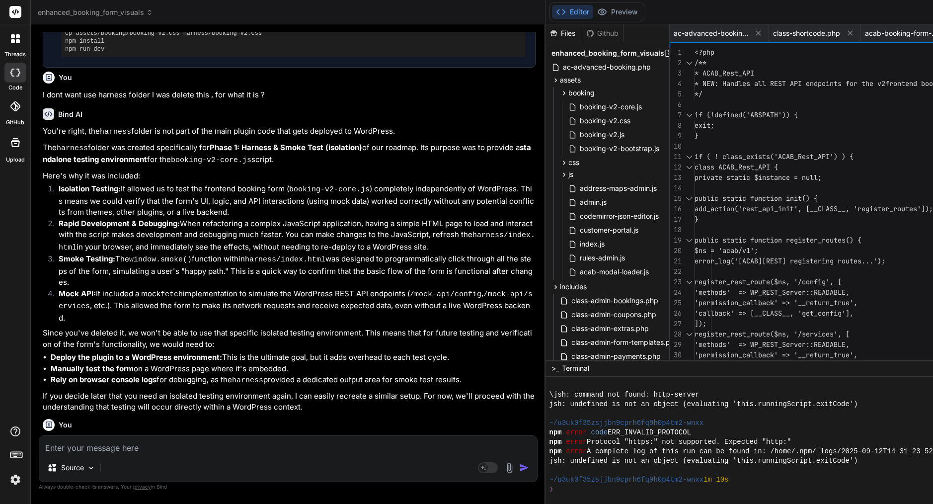
drag, startPoint x: 43, startPoint y: 139, endPoint x: 241, endPoint y: 327, distance: 272.5
copy div "Next Steps: Review the updated files: Please carefully review ac-advanced-booki…"
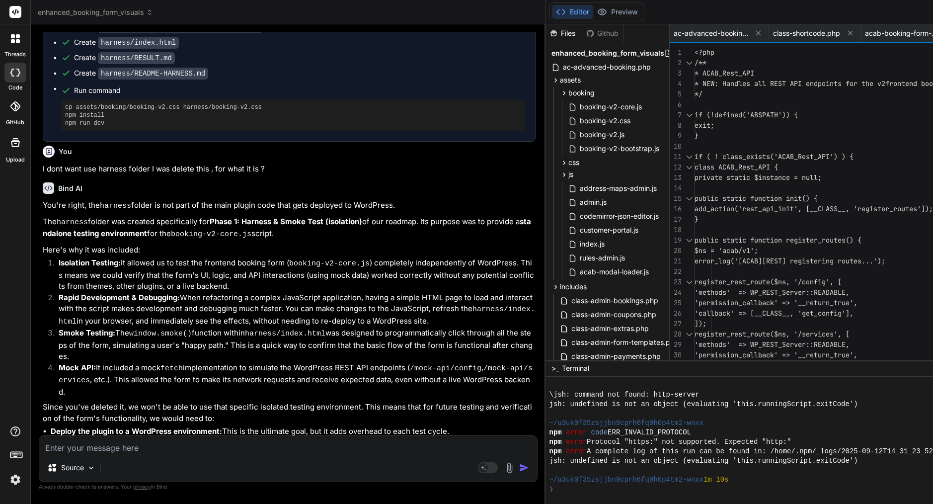
scroll to position [21275, 0]
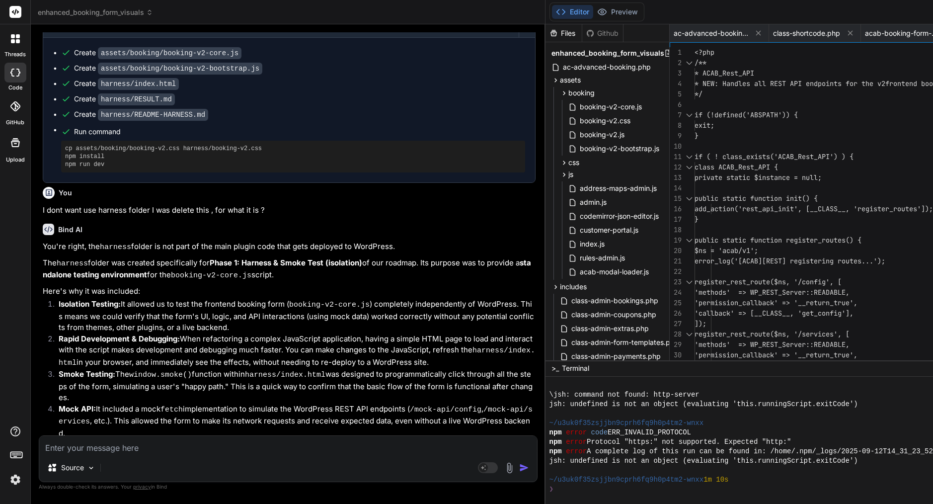
drag, startPoint x: 152, startPoint y: 326, endPoint x: 61, endPoint y: 216, distance: 142.6
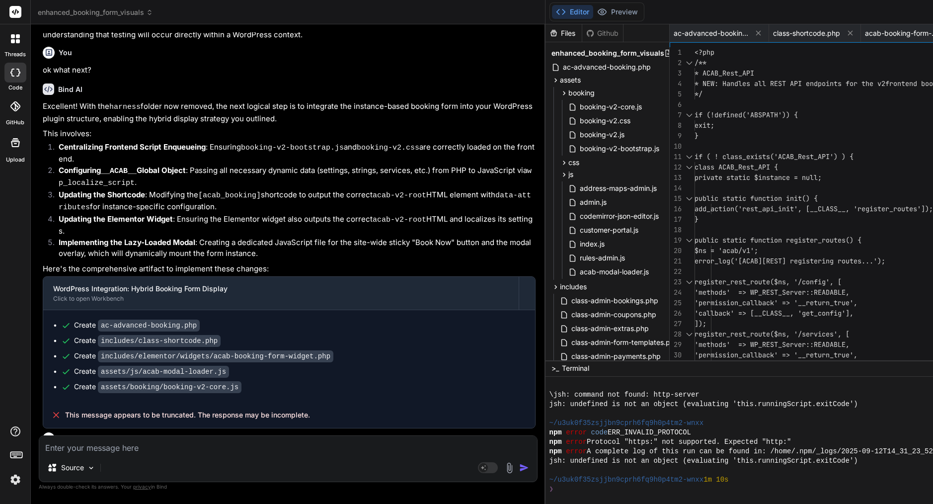
scroll to position [0, 0]
click at [874, 204] on div at bounding box center [873, 209] width 1 height 10
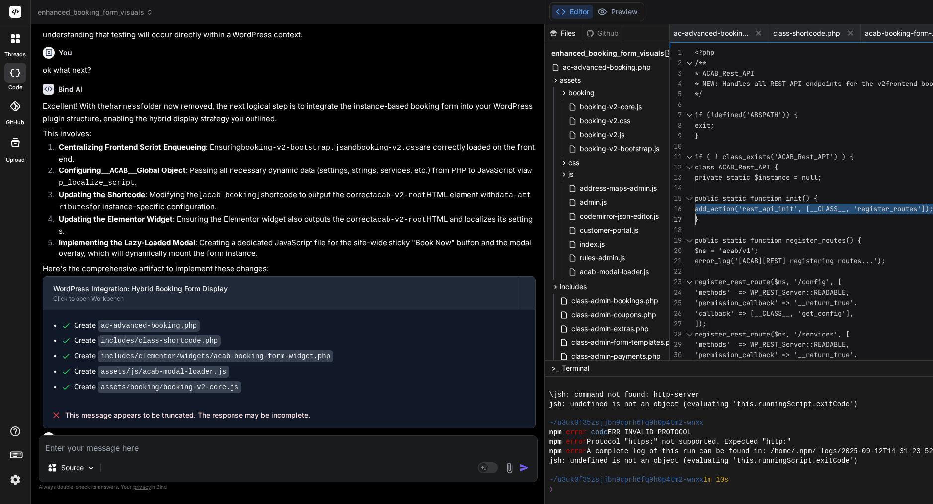
click at [885, 204] on span "add_action('rest_api_init', [__CLASS__, 'reg ister_routes']);" at bounding box center [814, 209] width 239 height 10
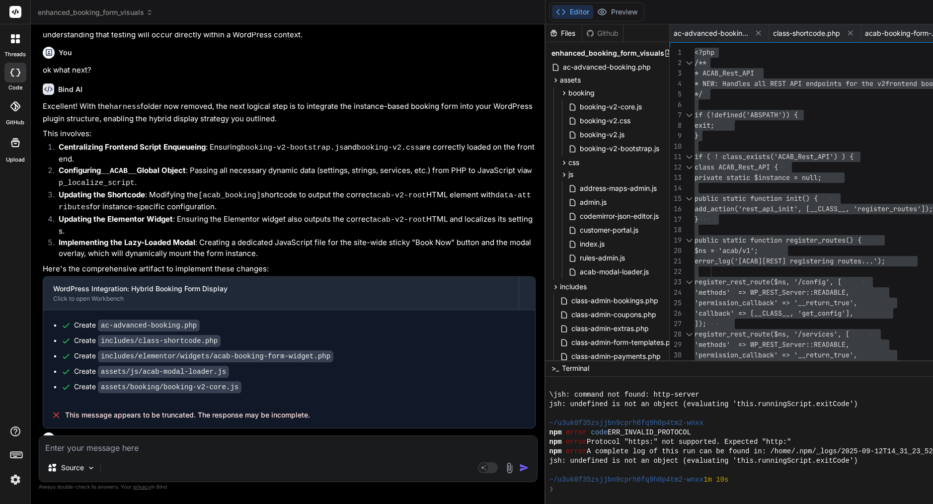
click at [191, 444] on textarea at bounding box center [288, 445] width 498 height 18
paste textarea "[12-Sep-2025 14:48:22 UTC] PHP Parse error: syntax error, unexpected token "\",…"
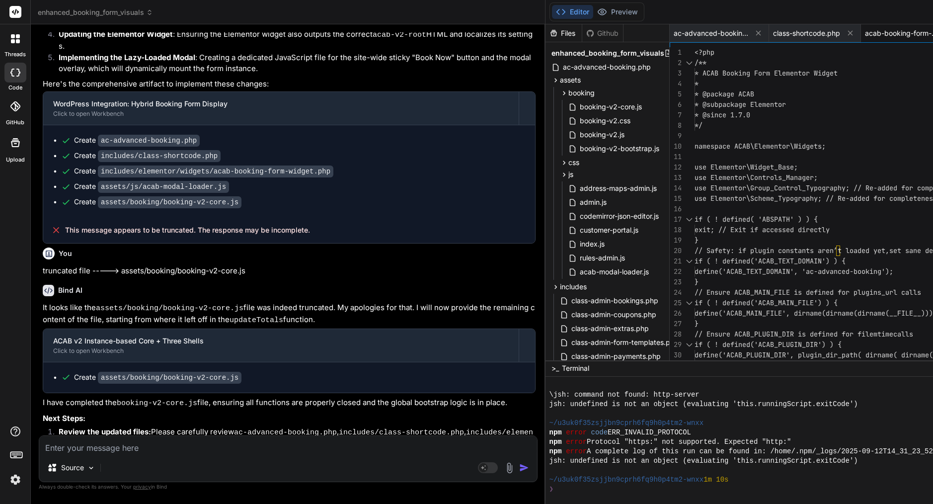
scroll to position [21947, 0]
click at [761, 151] on span "namespace ACAB\Elementor\Widgets;" at bounding box center [760, 146] width 131 height 10
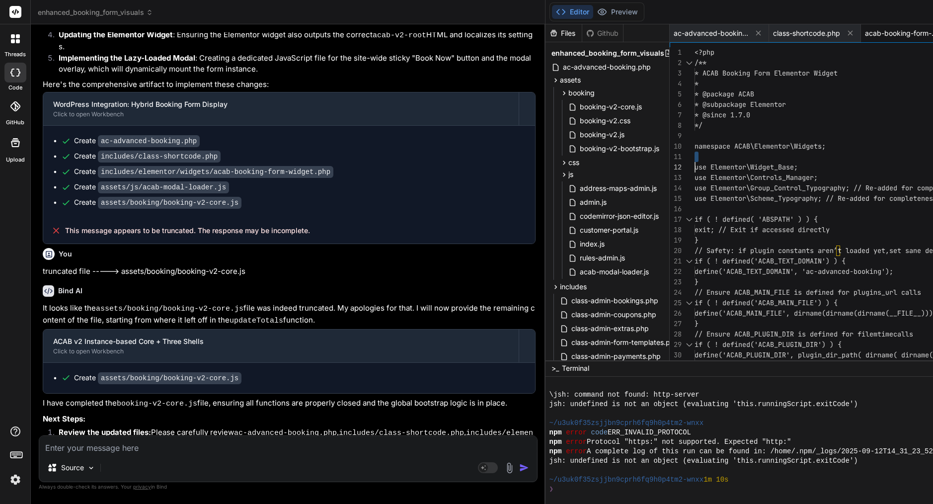
click at [761, 151] on span "namespace ACAB\Elementor\Widgets;" at bounding box center [760, 146] width 131 height 10
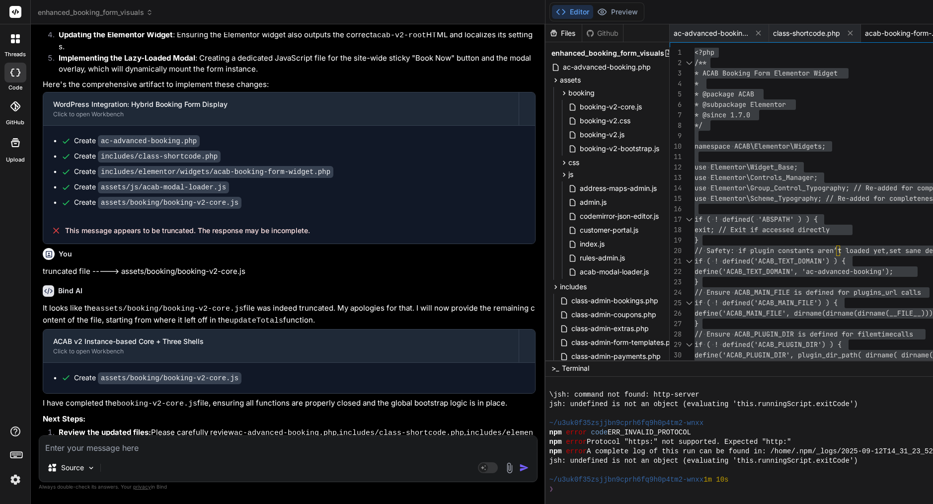
click at [106, 448] on textarea at bounding box center [288, 445] width 498 height 18
paste textarea "thrown in /home/customer/www/amsterdamcleaning.com/public_html/wp-content/plugi…"
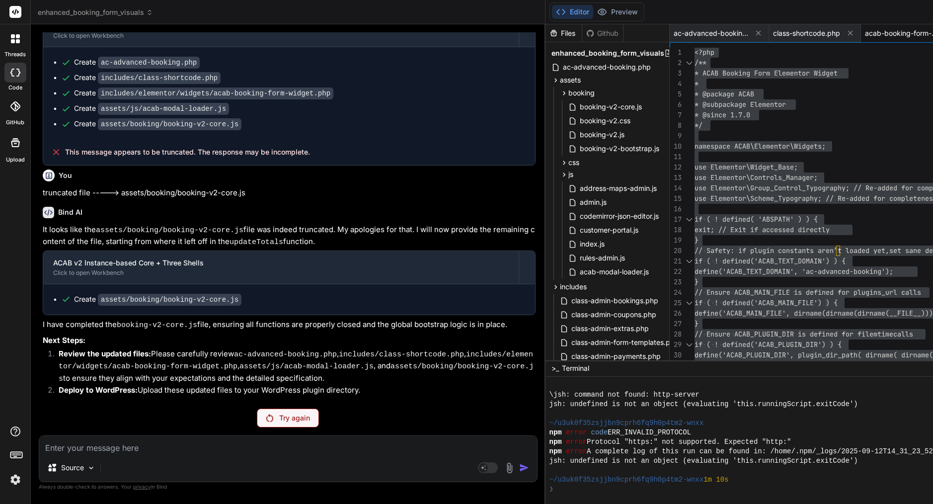
click at [305, 421] on p "Try again" at bounding box center [294, 418] width 31 height 10
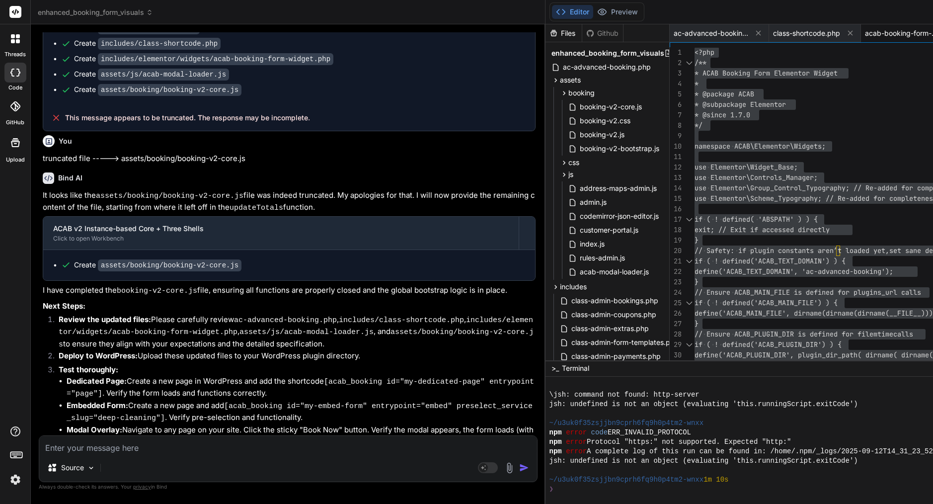
click at [217, 437] on textarea at bounding box center [288, 445] width 498 height 18
click at [20, 478] on img at bounding box center [15, 479] width 17 height 17
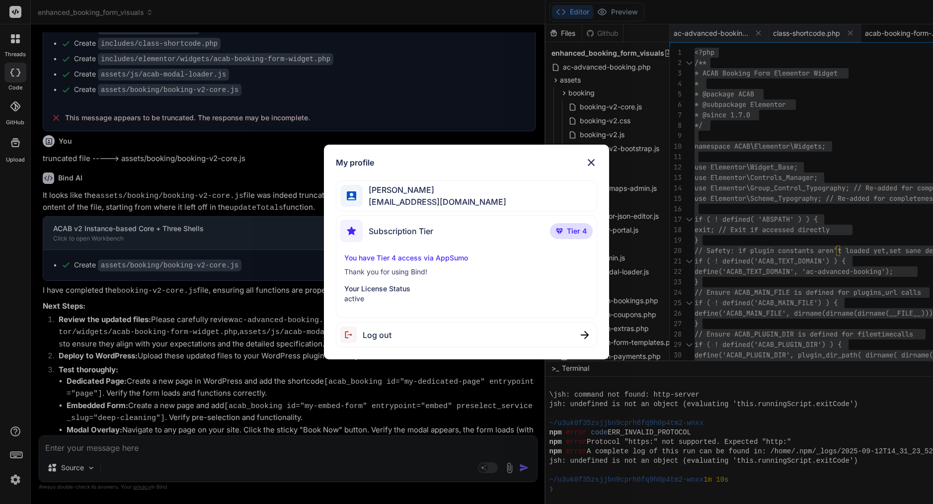
click at [595, 159] on img at bounding box center [592, 163] width 12 height 12
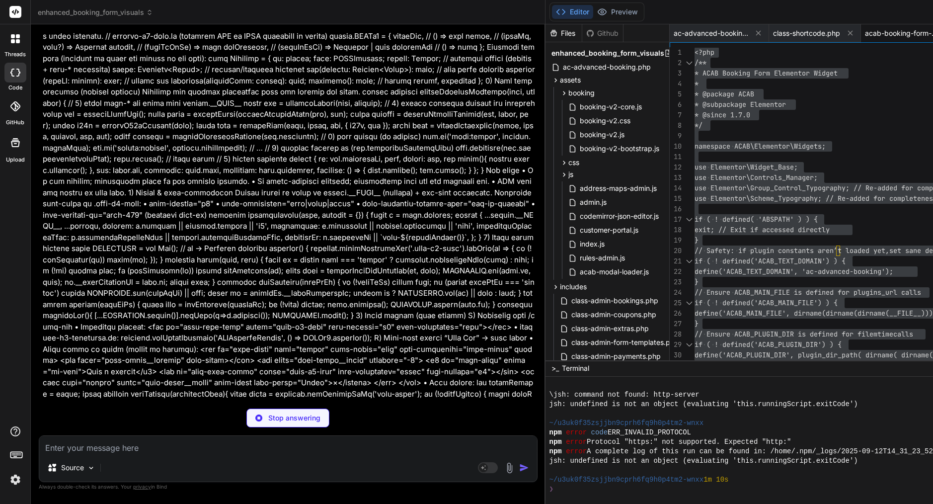
scroll to position [20429, 0]
click at [136, 7] on header "enhanced_booking_form_visuals Created with Pixso." at bounding box center [288, 12] width 515 height 24
click at [135, 11] on span "enhanced_booking_form_visuals" at bounding box center [95, 12] width 115 height 10
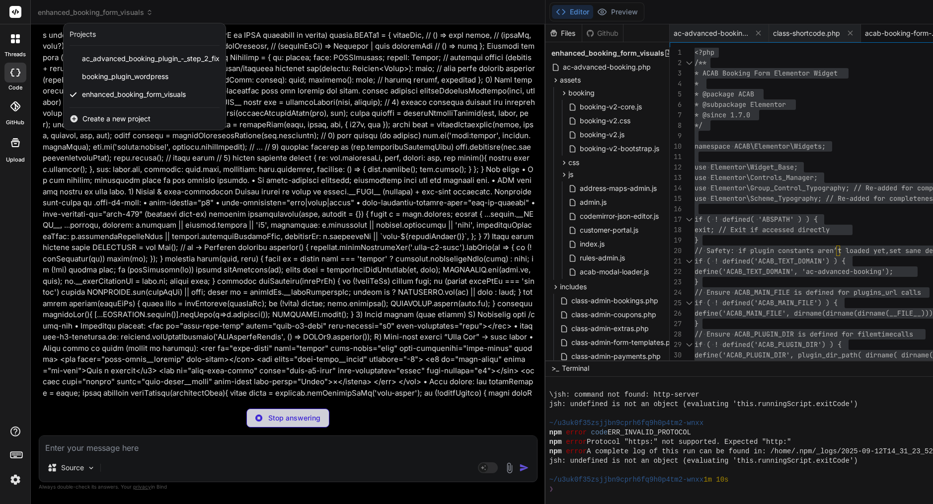
click at [161, 321] on div at bounding box center [466, 252] width 933 height 504
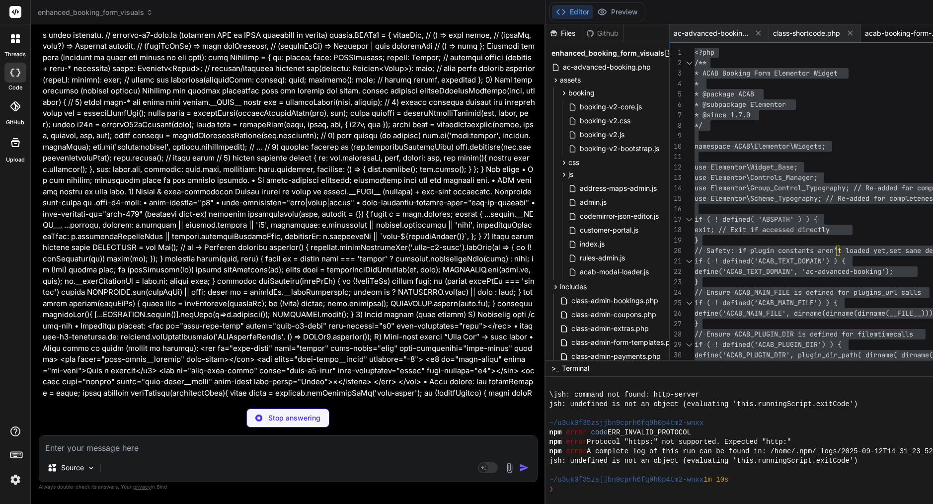
click at [130, 13] on span "enhanced_booking_form_visuals" at bounding box center [95, 12] width 115 height 10
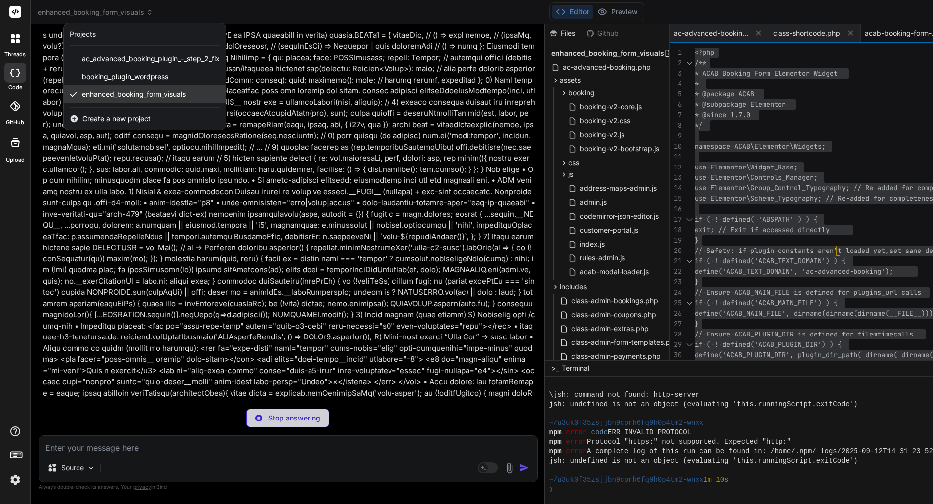
click at [119, 92] on span "enhanced_booking_form_visuals" at bounding box center [134, 94] width 104 height 10
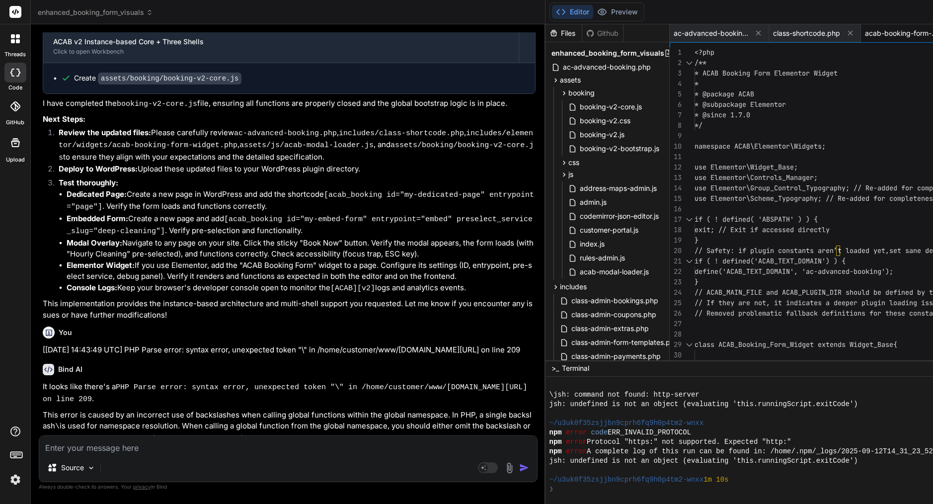
scroll to position [22247, 0]
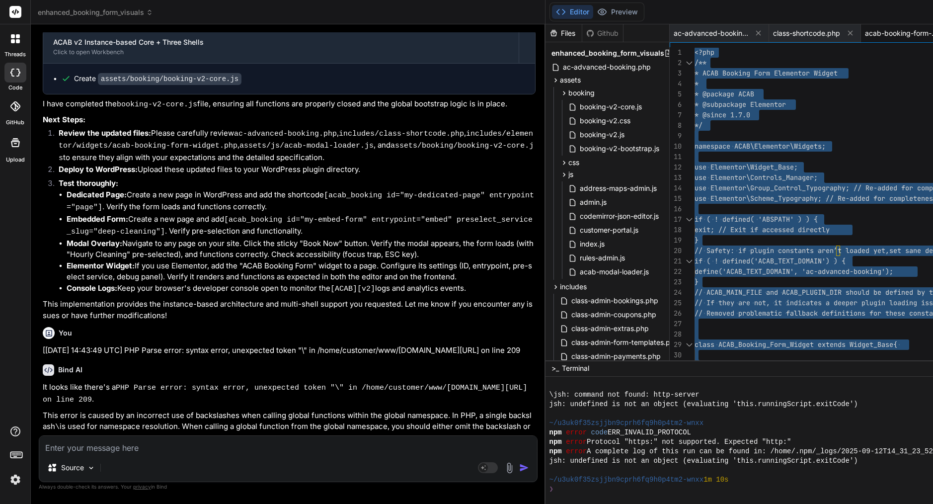
click at [222, 458] on div "Source" at bounding box center [288, 470] width 498 height 24
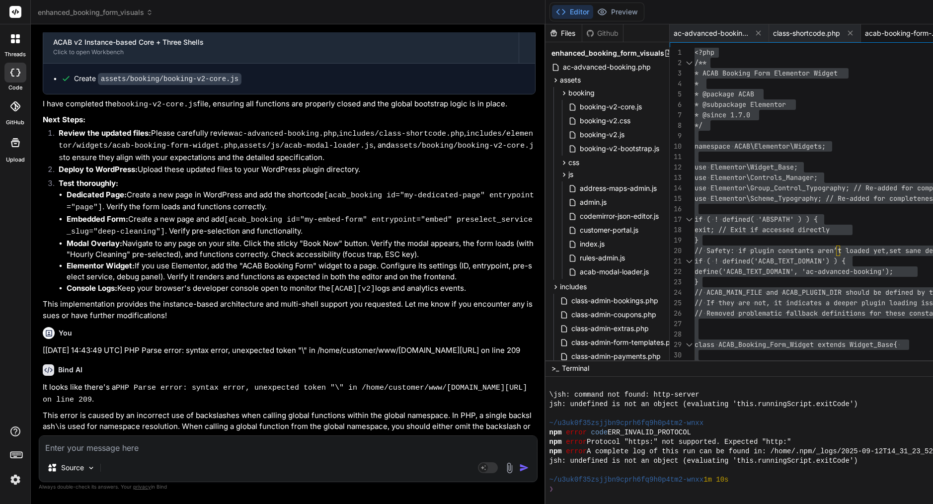
click at [222, 444] on textarea at bounding box center [288, 445] width 498 height 18
paste textarea "thrown in /home/customer/www/amsterdamcleaning.com/public_html/wp-content/plugi…"
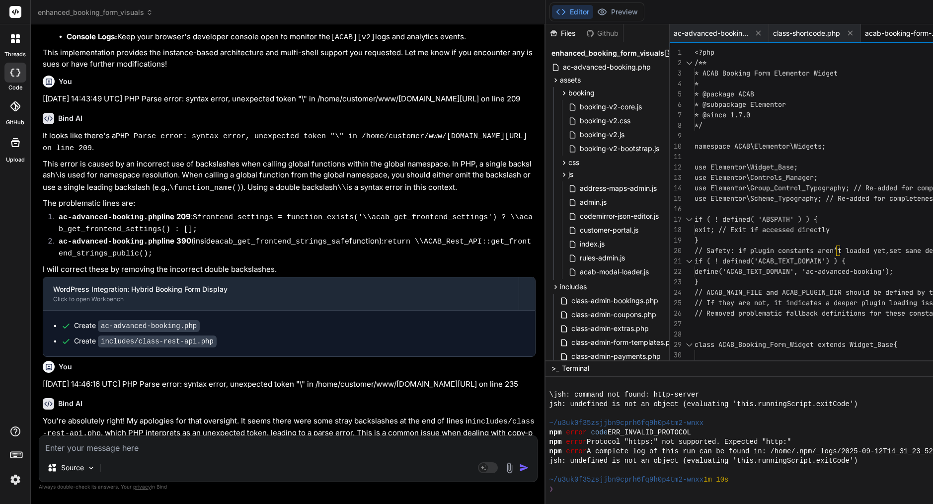
scroll to position [22498, 0]
click at [784, 219] on span "if ( ! defined( 'ABSPATH' ) ) {" at bounding box center [756, 219] width 123 height 9
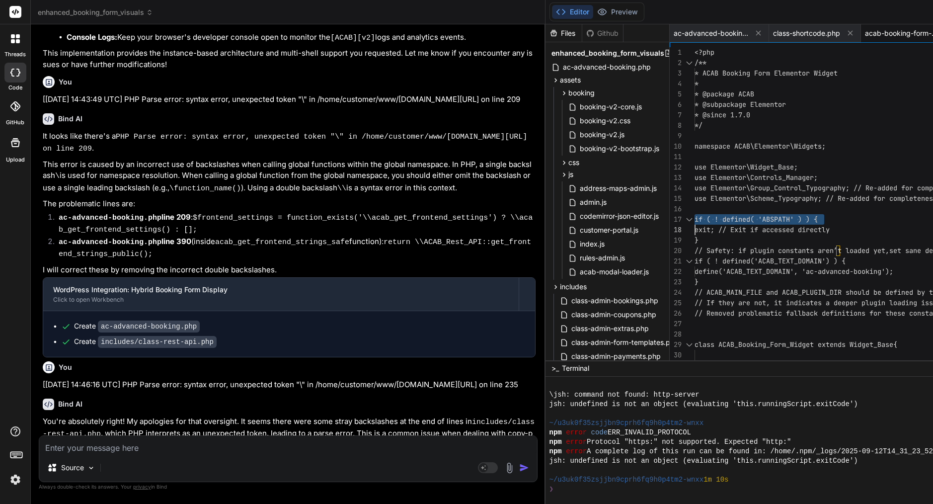
click at [784, 219] on span "if ( ! defined( 'ABSPATH' ) ) {" at bounding box center [756, 219] width 123 height 9
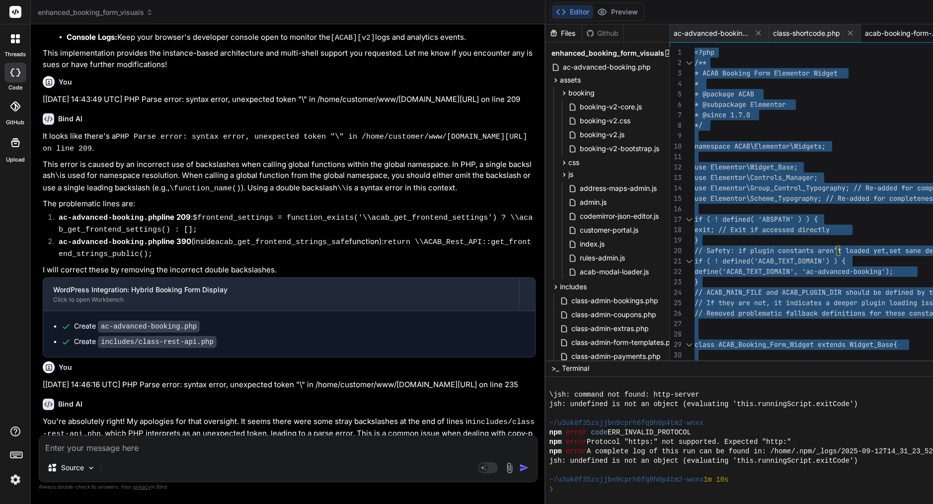
click at [180, 443] on textarea at bounding box center [288, 445] width 498 height 18
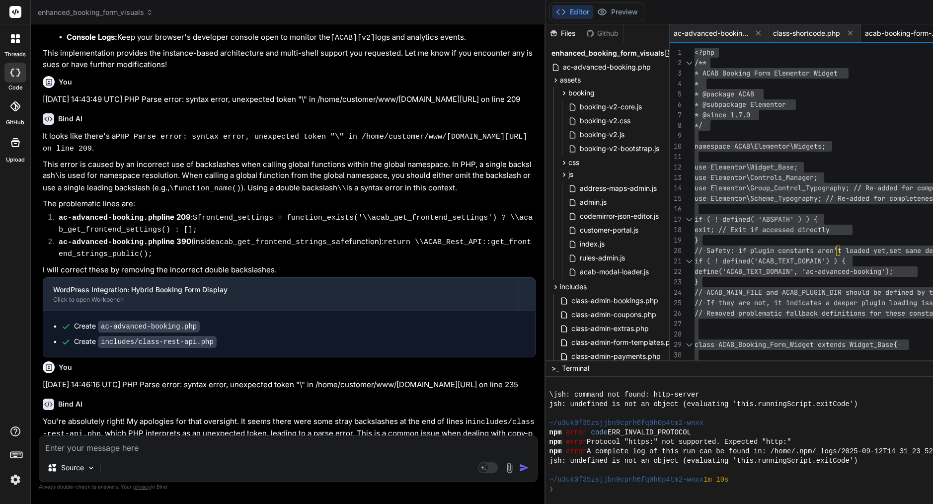
paste textarea "thrown in /home/customer/www/amsterdamcleaning.com/public_html/wp-content/plugi…"
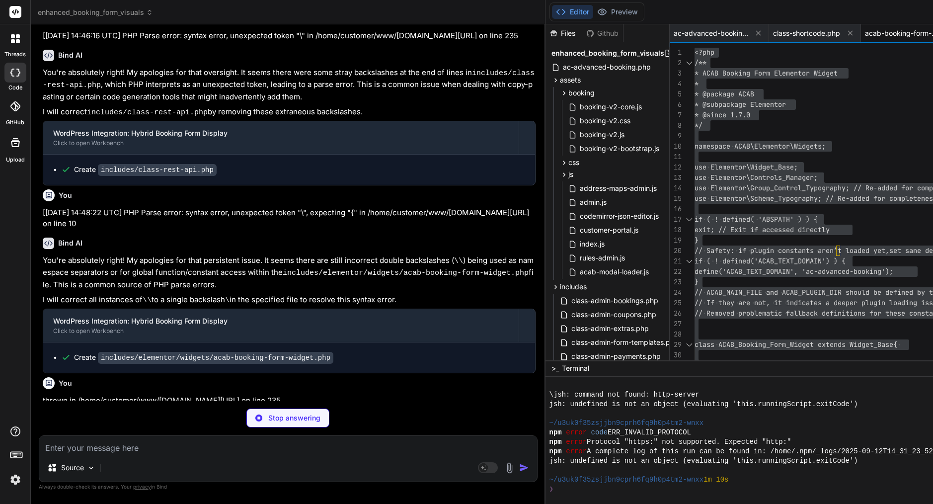
scroll to position [0, 0]
click at [488, 467] on rect at bounding box center [483, 467] width 9 height 9
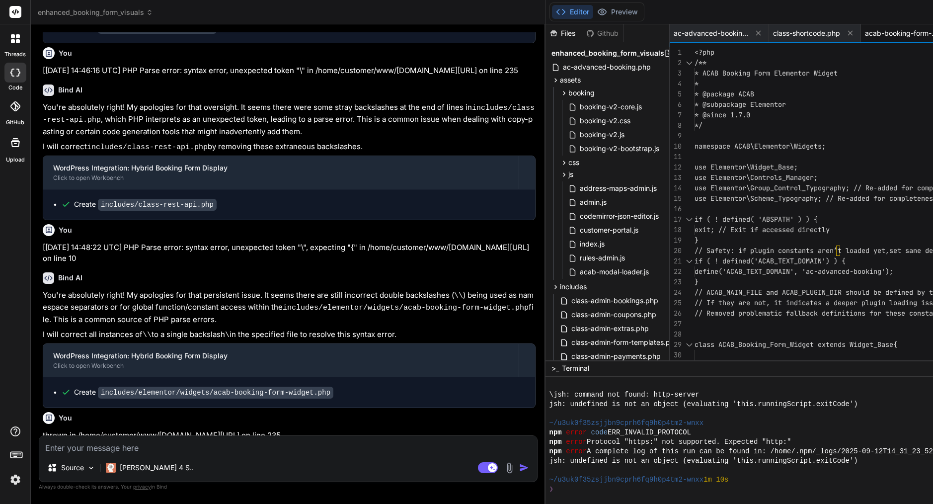
click at [349, 450] on textarea at bounding box center [288, 445] width 498 height 18
click at [60, 447] on textarea "hel,p me finish this project" at bounding box center [288, 445] width 498 height 18
click at [529, 464] on img "button" at bounding box center [524, 468] width 10 height 10
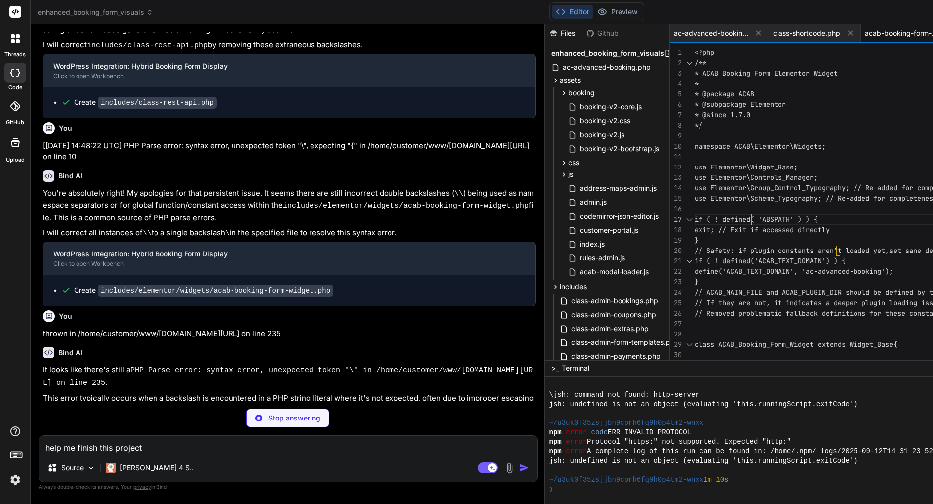
click at [761, 219] on span "if ( ! defined( 'ABSPATH' ) ) {" at bounding box center [756, 219] width 123 height 9
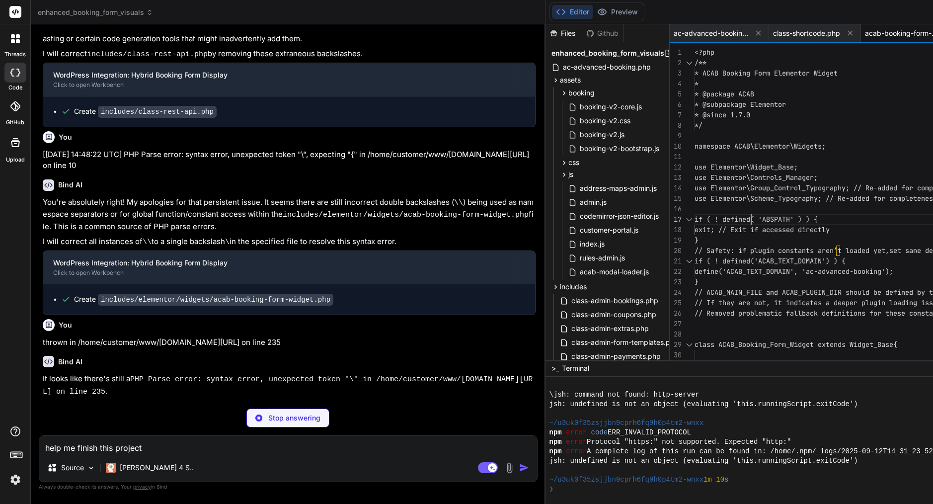
scroll to position [63, 0]
click at [761, 219] on span "if ( ! defined( 'ABSPATH' ) ) {" at bounding box center [756, 219] width 123 height 9
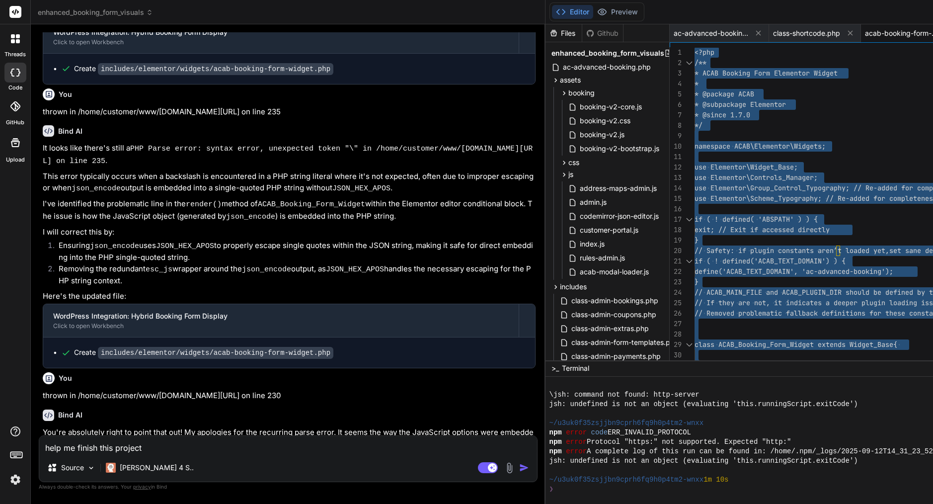
scroll to position [0, 0]
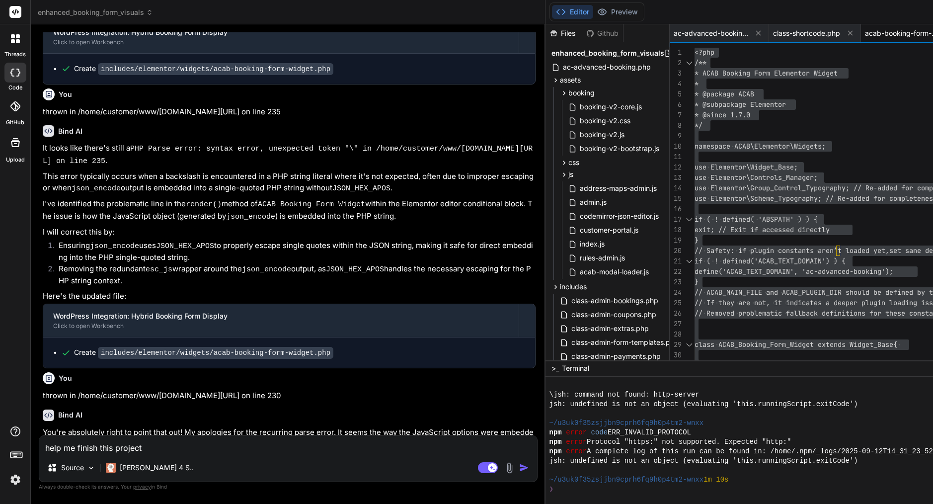
drag, startPoint x: 60, startPoint y: 156, endPoint x: 412, endPoint y: 424, distance: 442.6
copy div "Bind AI I can see you've been working on a WordPress booking plugin with some P…"
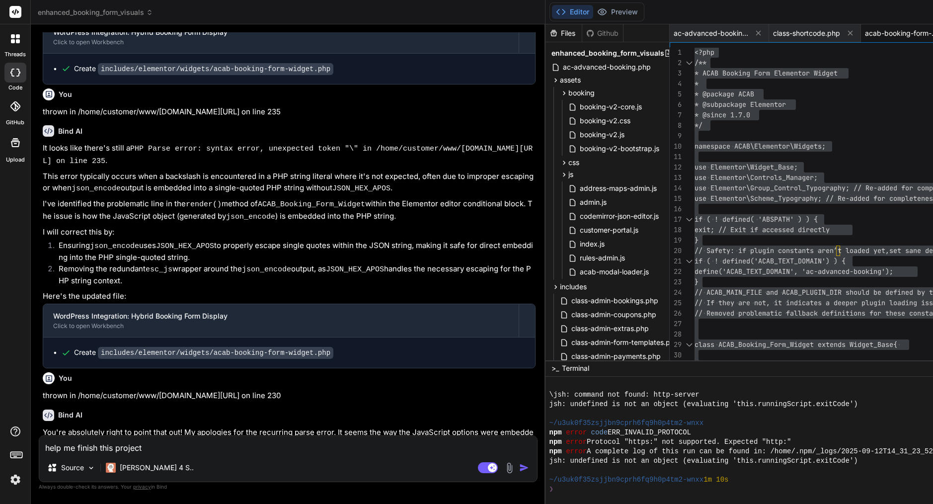
drag, startPoint x: 58, startPoint y: 263, endPoint x: 329, endPoint y: 400, distance: 303.2
copy ol "What specific functionality is still missing or broken? Are there particular fe…"
click at [325, 452] on textarea "help me finish this project" at bounding box center [288, 445] width 498 height 18
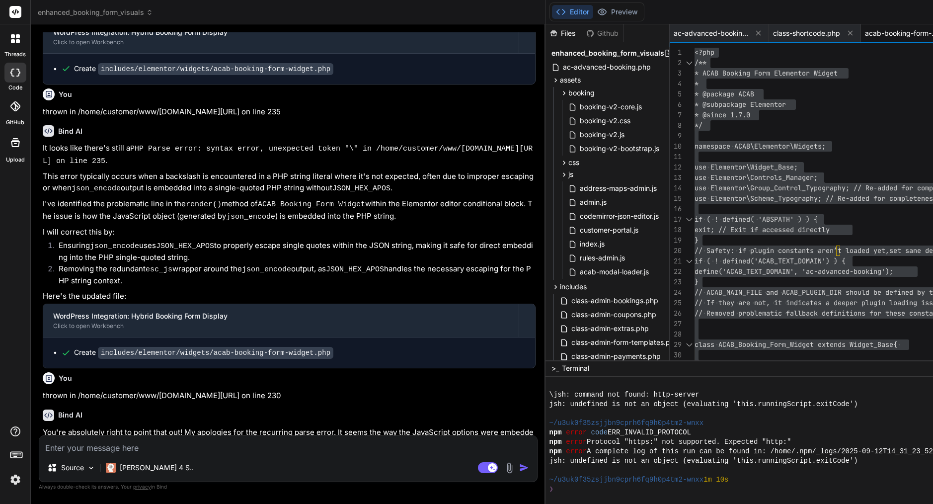
paste textarea "Here’s a straight, actionable snapshot so we can move fast: What’s still missin…"
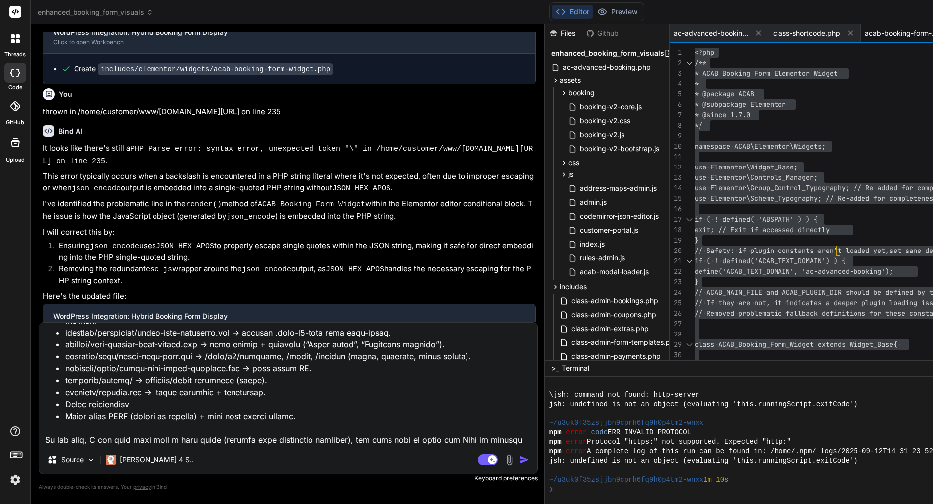
click at [284, 442] on textarea at bounding box center [288, 384] width 498 height 123
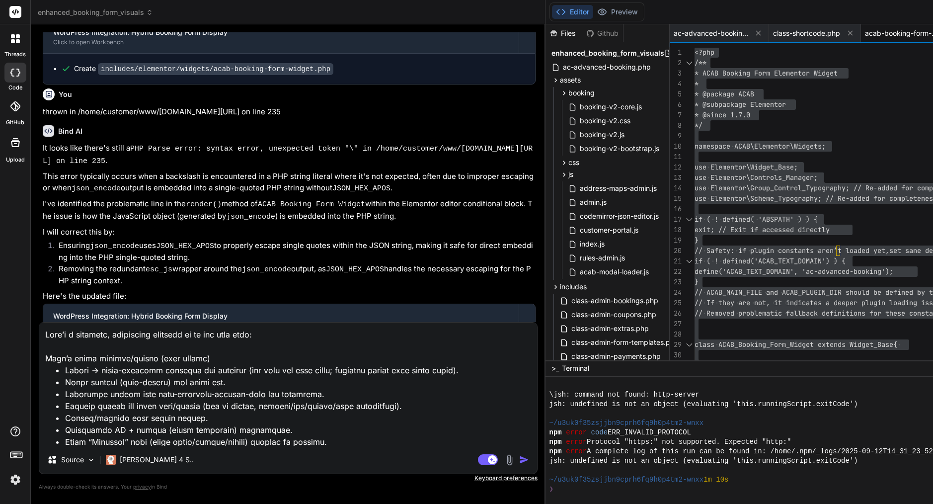
scroll to position [0, 0]
drag, startPoint x: 289, startPoint y: 330, endPoint x: 22, endPoint y: 329, distance: 266.9
click at [22, 329] on div "threads code GitHub Upload enhanced_booking_form_visuals Created with Pixso. Bi…" at bounding box center [466, 252] width 933 height 504
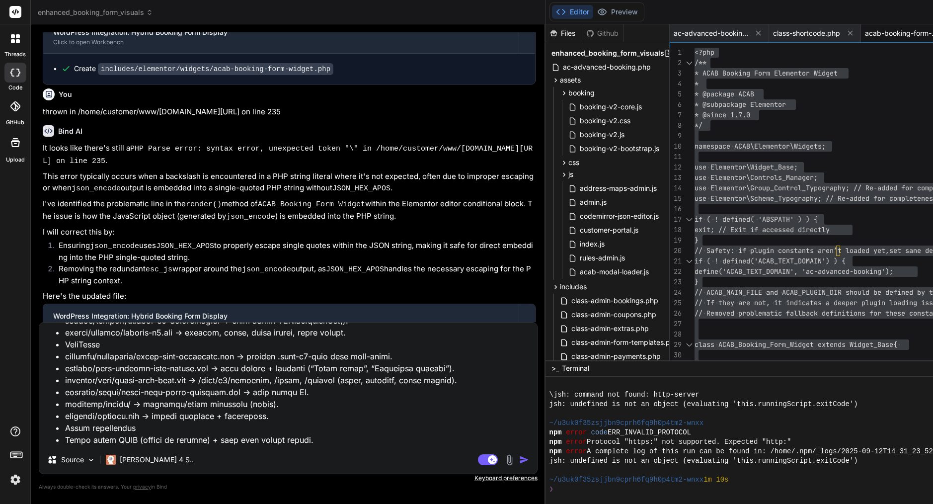
scroll to position [718, 0]
click at [529, 460] on img "button" at bounding box center [524, 460] width 10 height 10
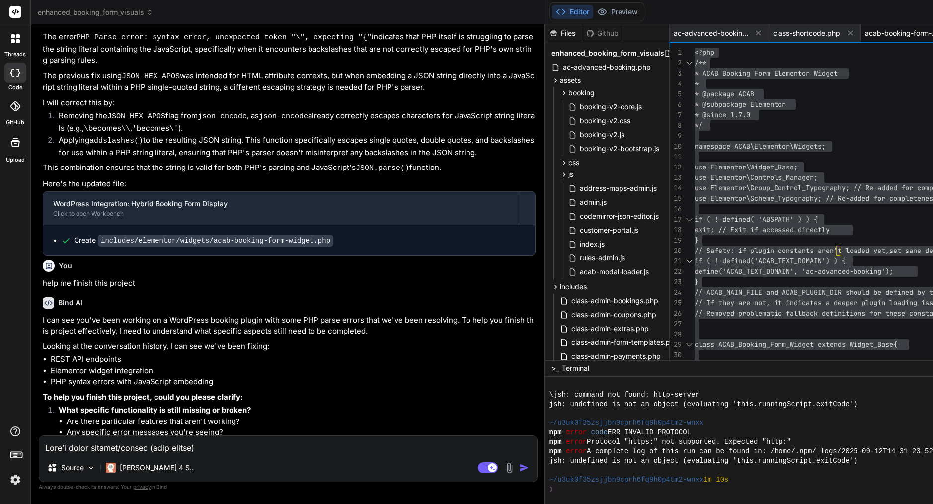
scroll to position [23814, 0]
drag, startPoint x: 59, startPoint y: 89, endPoint x: 161, endPoint y: 427, distance: 353.1
copy div "Bind AI I'll help you finish this comprehensive booking system step by step. Ba…"
click at [207, 446] on textarea at bounding box center [288, 445] width 498 height 18
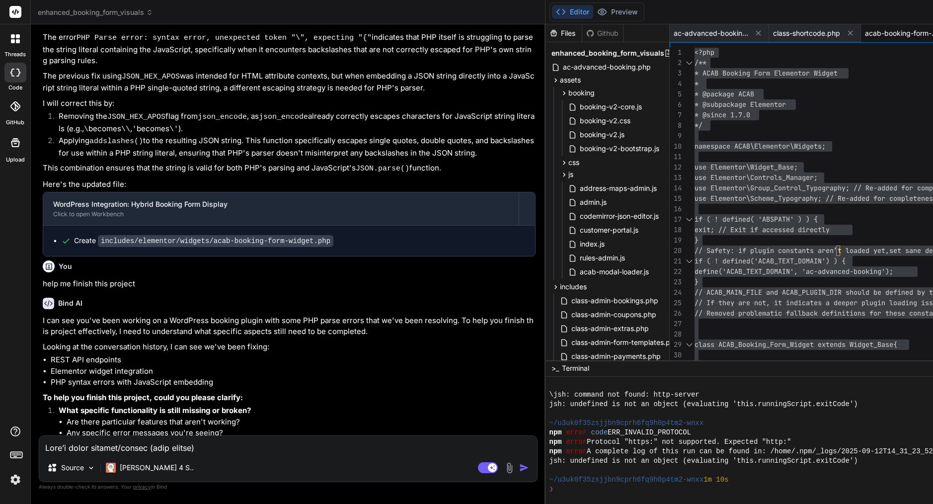
click at [207, 446] on textarea at bounding box center [288, 445] width 498 height 18
paste textarea "Absolutely—proceeding"
click at [529, 466] on div "Agent Mode. When this toggle is activated, AI automatically makes decisions, re…" at bounding box center [504, 468] width 57 height 12
click at [529, 469] on img "button" at bounding box center [524, 468] width 10 height 10
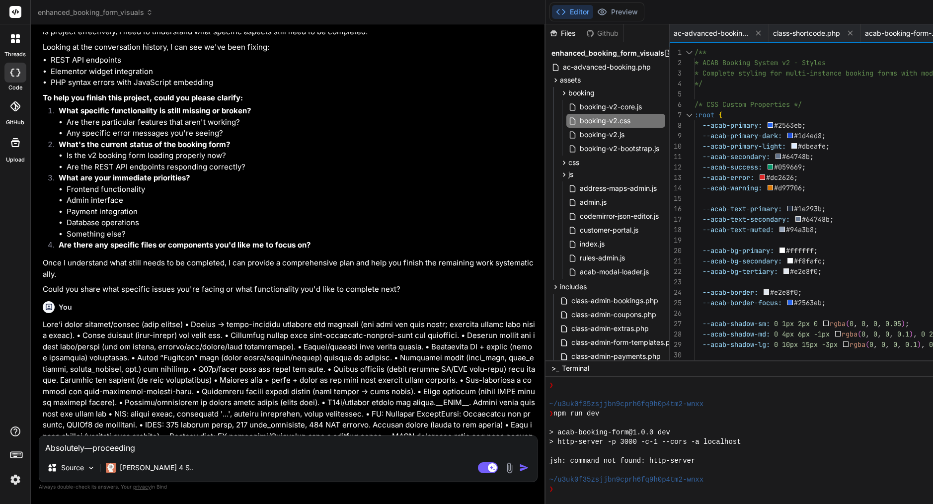
scroll to position [24054, 0]
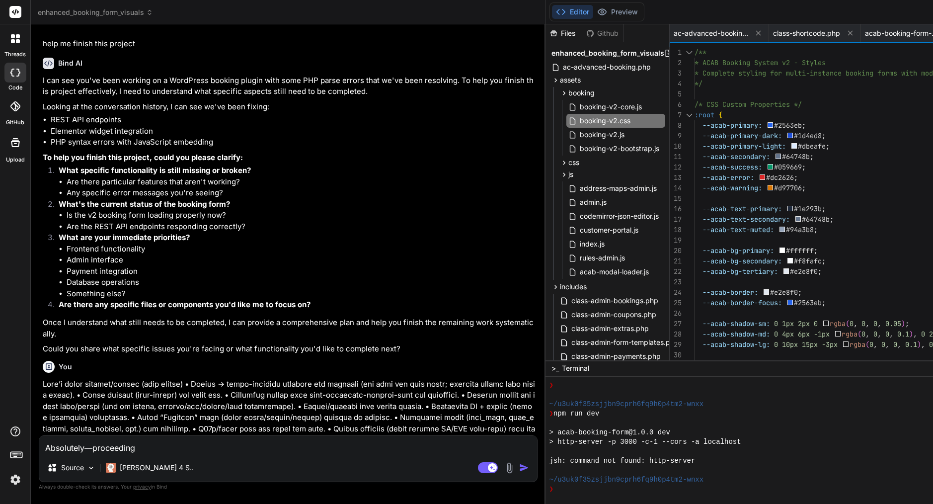
drag, startPoint x: 58, startPoint y: 243, endPoint x: 74, endPoint y: 246, distance: 16.2
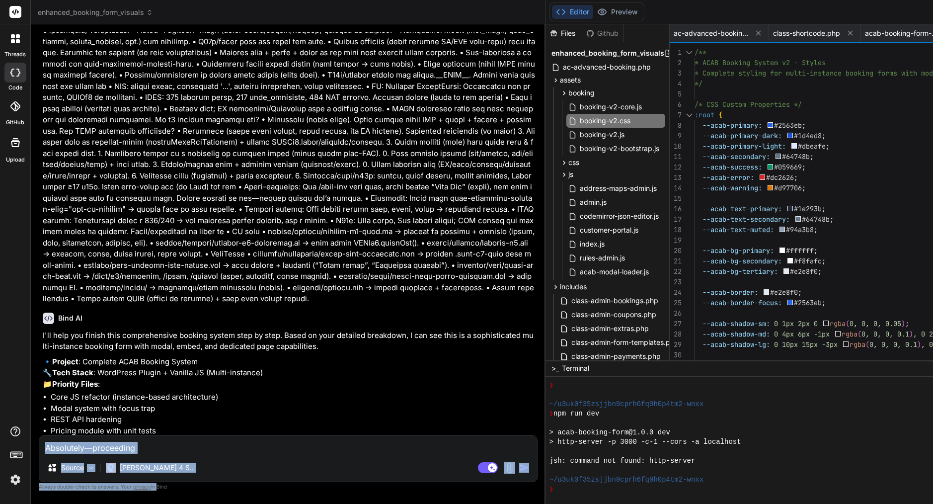
scroll to position [24479, 0]
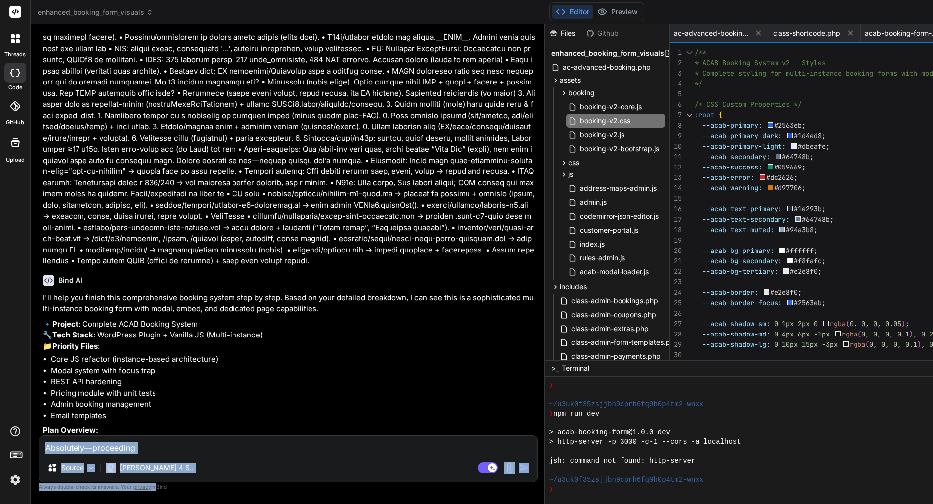
drag, startPoint x: 60, startPoint y: 242, endPoint x: 512, endPoint y: 427, distance: 489.3
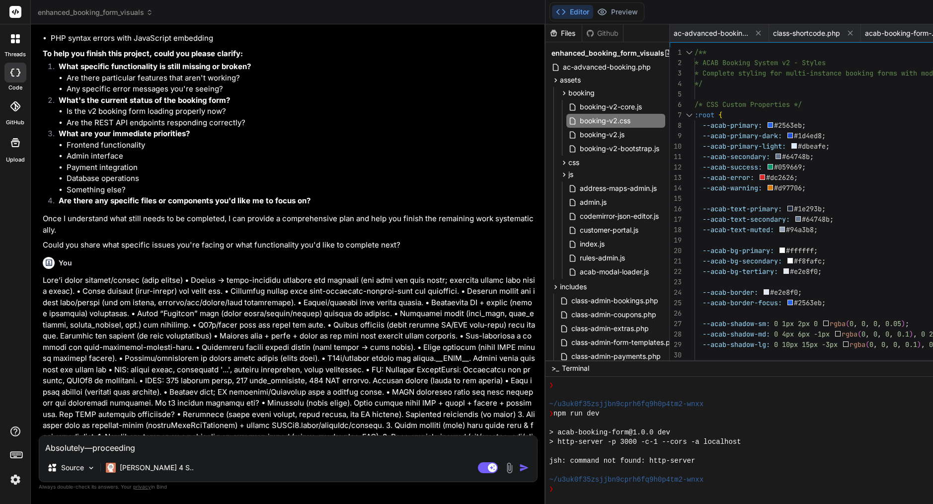
scroll to position [24145, 0]
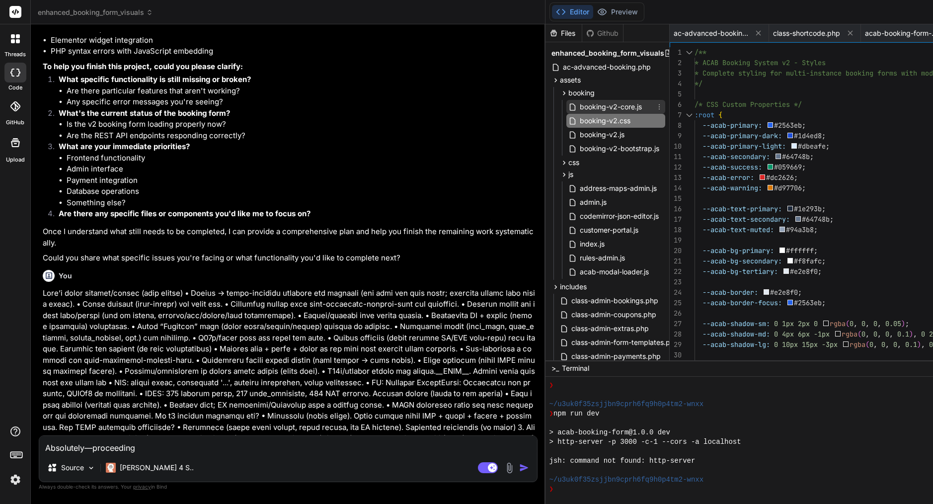
click at [639, 108] on span "booking-v2-core.js" at bounding box center [611, 107] width 64 height 12
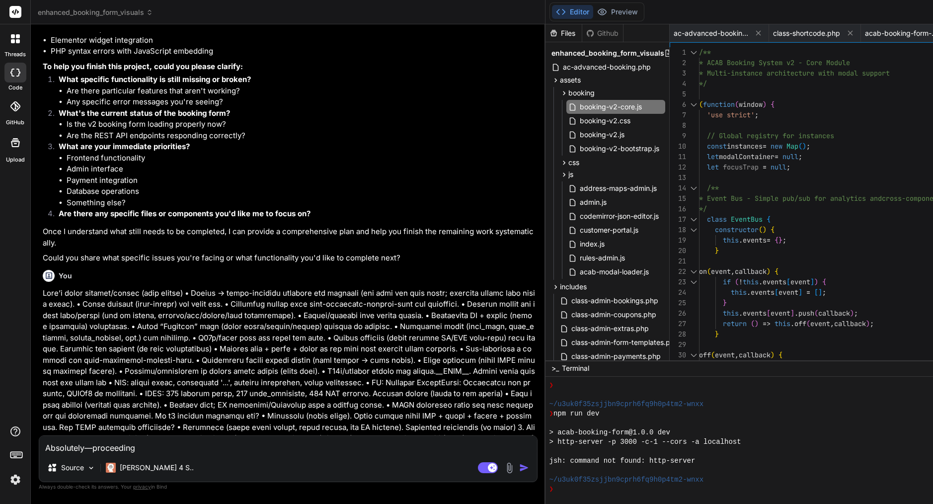
click at [744, 151] on span "const instances = new Map ( ) ;" at bounding box center [754, 146] width 111 height 10
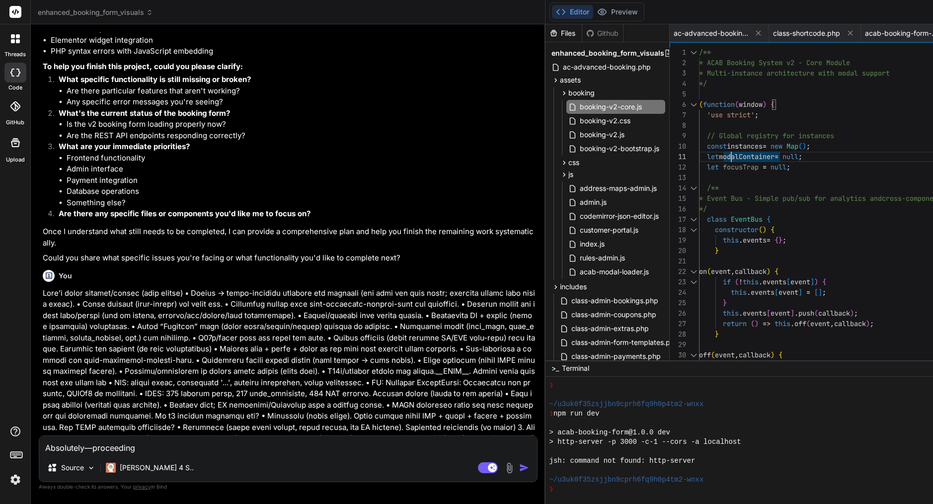
click at [744, 151] on span "const instances = new Map ( ) ;" at bounding box center [754, 146] width 111 height 10
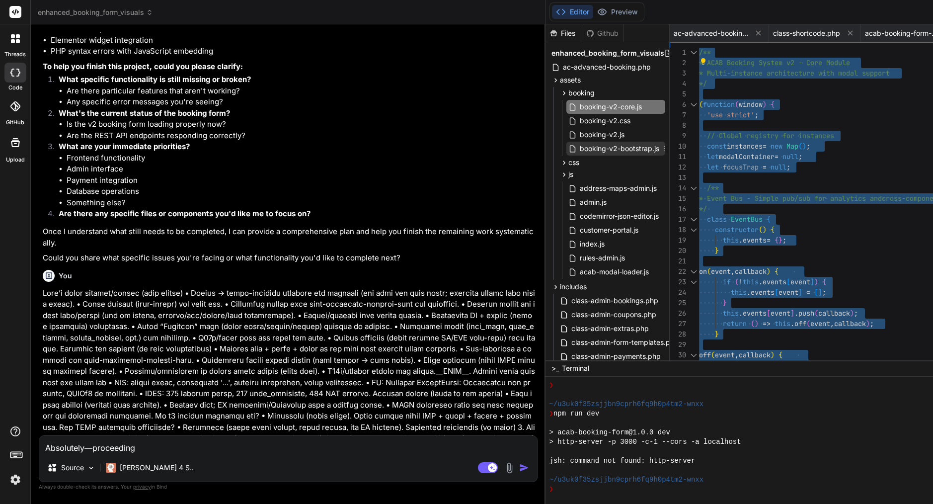
click at [648, 152] on span "booking-v2-bootstrap.js" at bounding box center [620, 149] width 82 height 12
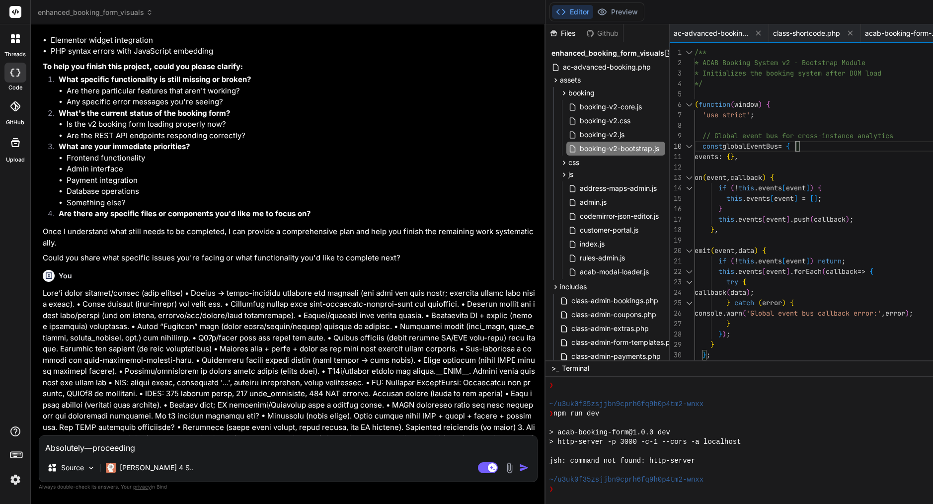
click at [808, 141] on span "// Global event bus for cross-instance analytics" at bounding box center [794, 136] width 199 height 10
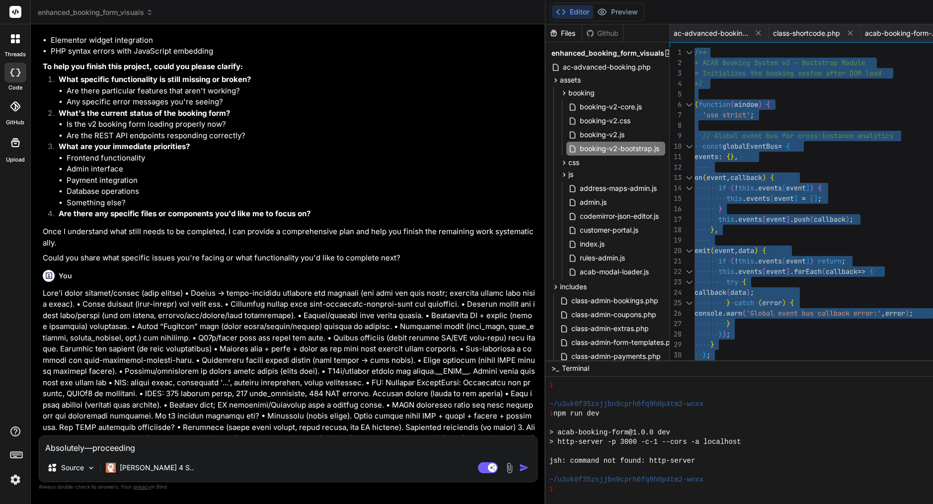
click at [808, 141] on span "// Global event bus for cross-instance analytics" at bounding box center [794, 136] width 199 height 10
click at [629, 117] on span "booking-v2.css" at bounding box center [605, 121] width 53 height 12
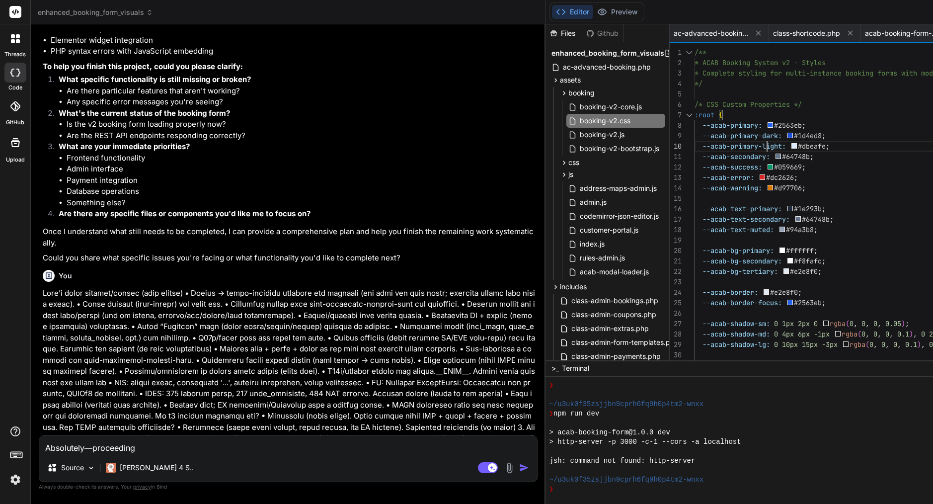
click at [780, 142] on span "--acab-primary-light:" at bounding box center [745, 146] width 84 height 9
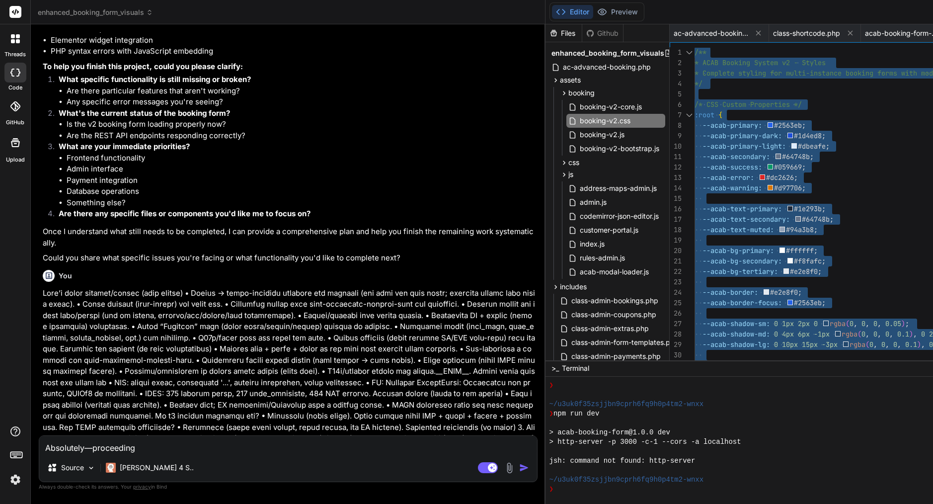
click at [780, 142] on span "--acab-primary-light:" at bounding box center [745, 146] width 84 height 9
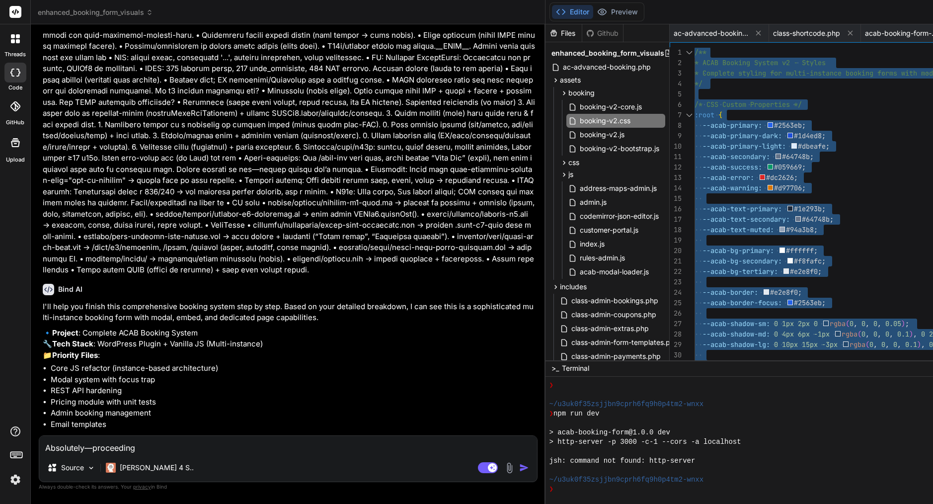
scroll to position [0, 0]
click at [273, 451] on textarea "Absolutely—proceeding" at bounding box center [288, 445] width 498 height 18
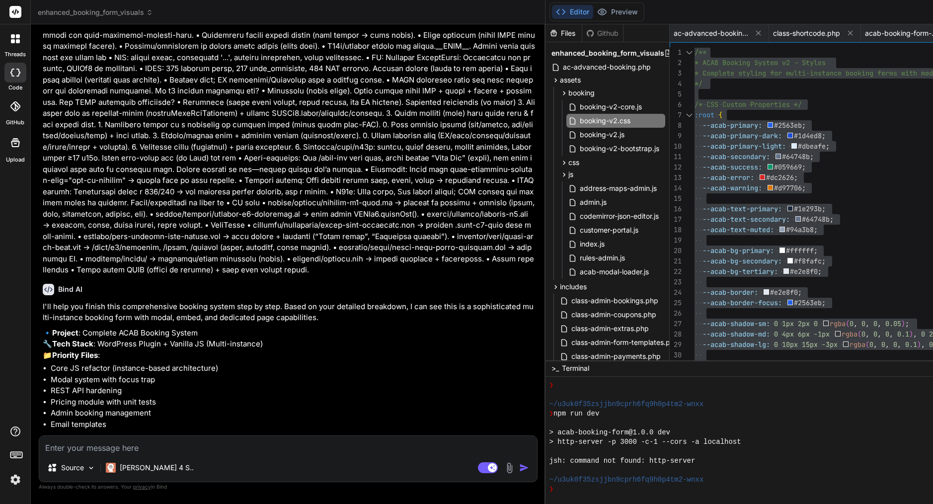
paste textarea "thrown in /home/customer/www/amsterdamcleaning.com/public_html/wp-content/plugi…"
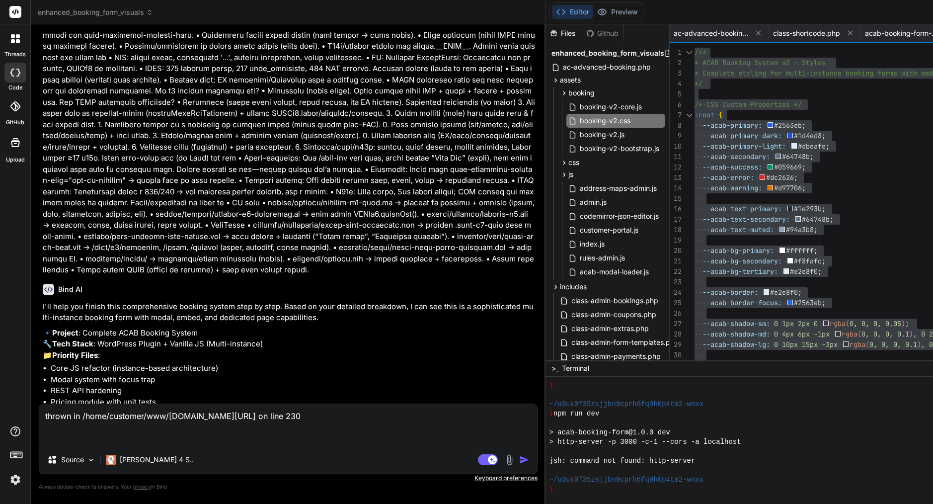
click at [47, 419] on textarea "thrown in /home/customer/www/amsterdamcleaning.com/public_html/wp-content/plugi…" at bounding box center [288, 425] width 498 height 42
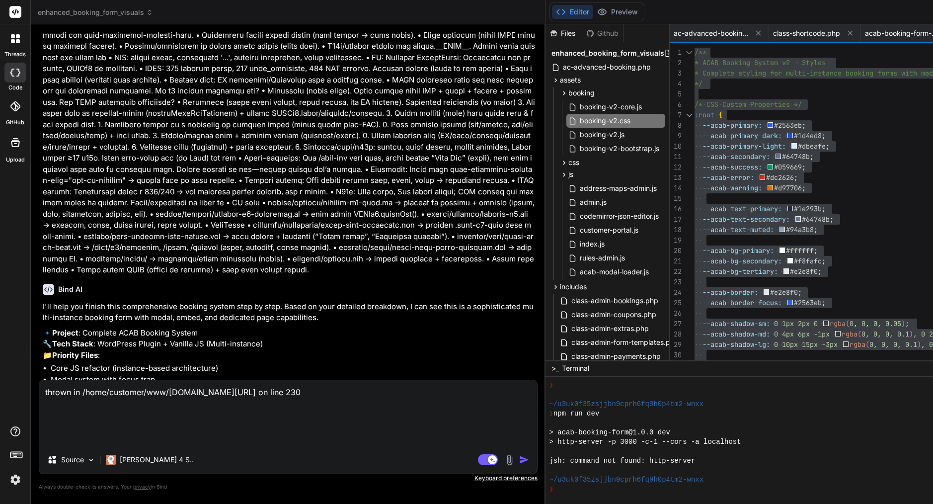
click at [56, 394] on textarea "thrown in /home/customer/www/amsterdamcleaning.com/public_html/wp-content/plugi…" at bounding box center [288, 413] width 498 height 66
paste textarea "Here’s a short, plain message you can drop to Bind before moving forward: ⸻ Mes…"
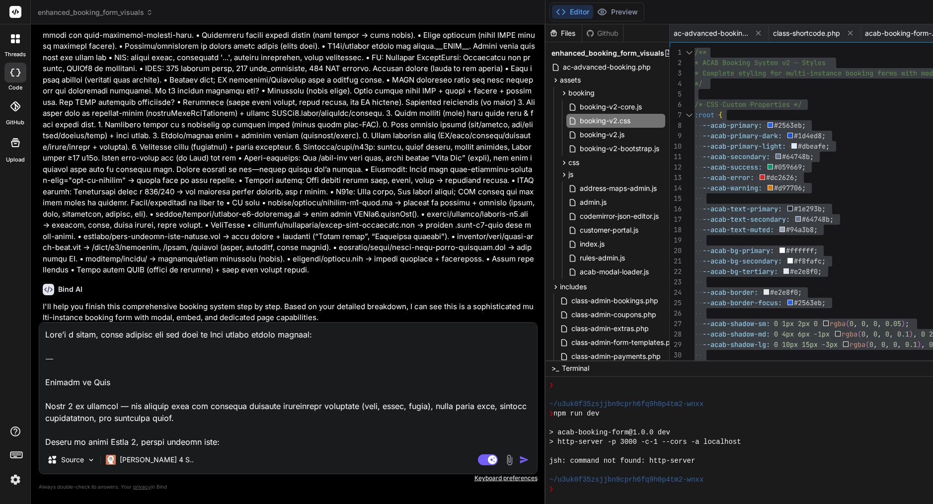
scroll to position [217, 0]
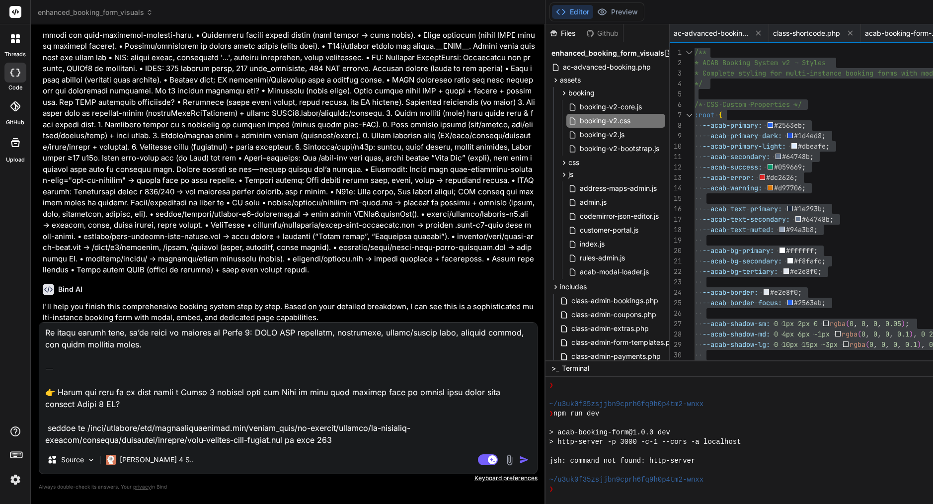
drag, startPoint x: 73, startPoint y: 386, endPoint x: 40, endPoint y: 356, distance: 44.3
click at [40, 356] on textarea at bounding box center [288, 384] width 498 height 123
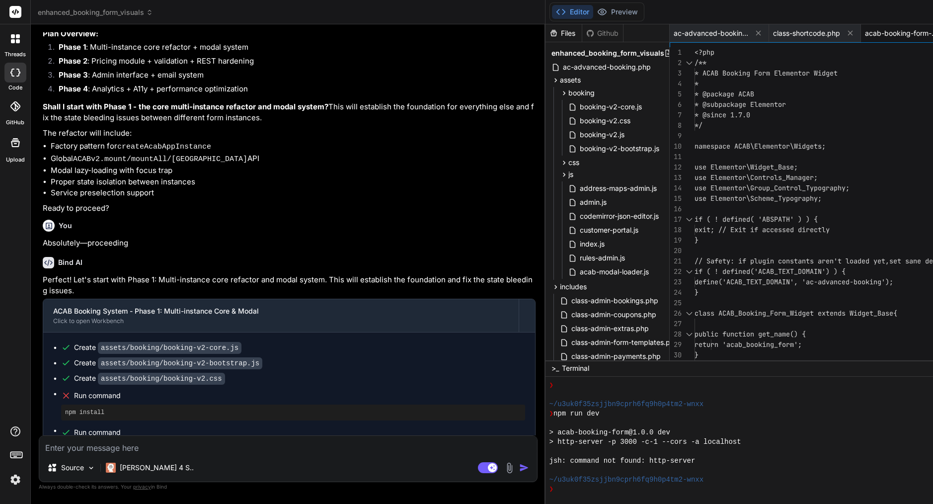
scroll to position [24875, 0]
click at [751, 111] on span "* @since 1.7.0" at bounding box center [723, 114] width 56 height 9
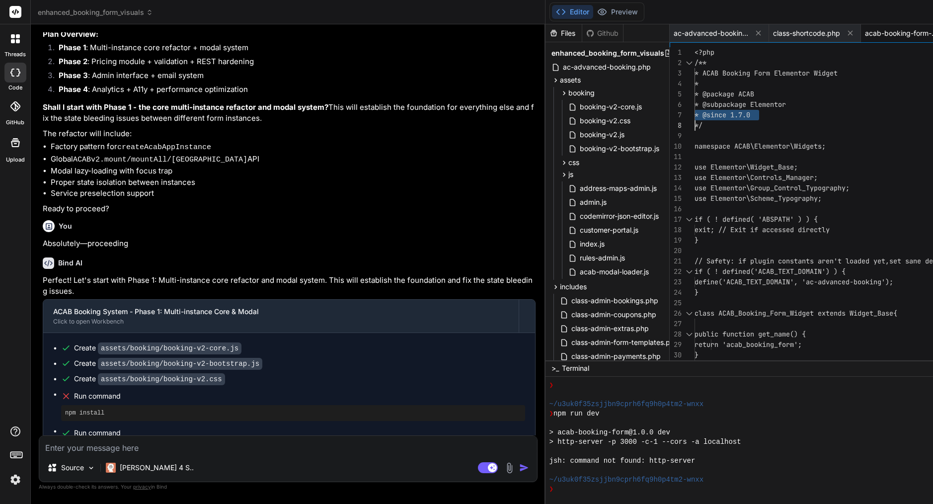
click at [751, 111] on span "* @since 1.7.0" at bounding box center [723, 114] width 56 height 9
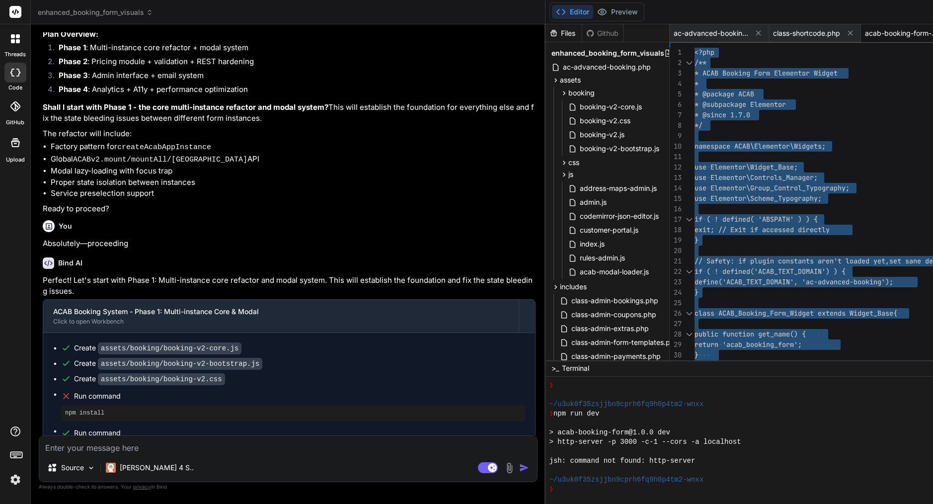
click at [174, 447] on textarea at bounding box center [288, 445] width 498 height 18
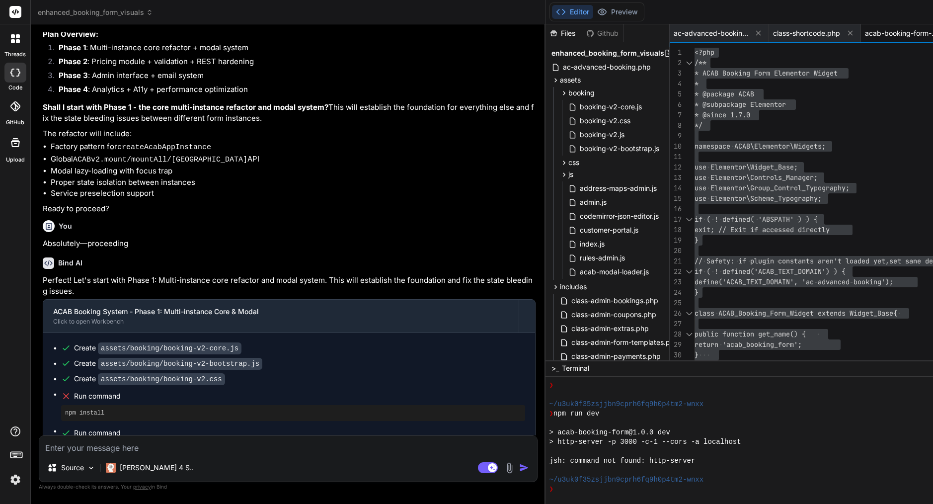
paste textarea "thrown in /home/customer/www/amsterdamcleaning.com/public_html/wp-content/plugi…"
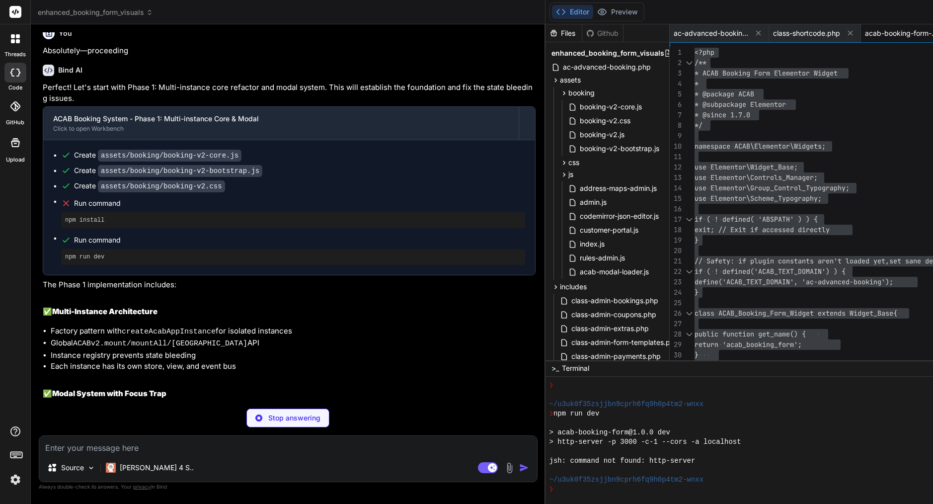
scroll to position [25067, 0]
click at [137, 474] on div "Claude 4 S.." at bounding box center [150, 468] width 96 height 20
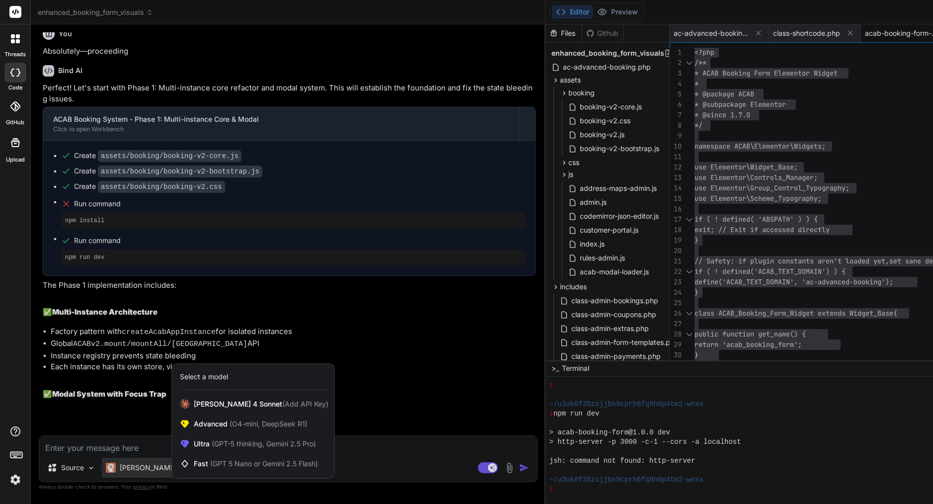
click at [361, 307] on div at bounding box center [466, 252] width 933 height 504
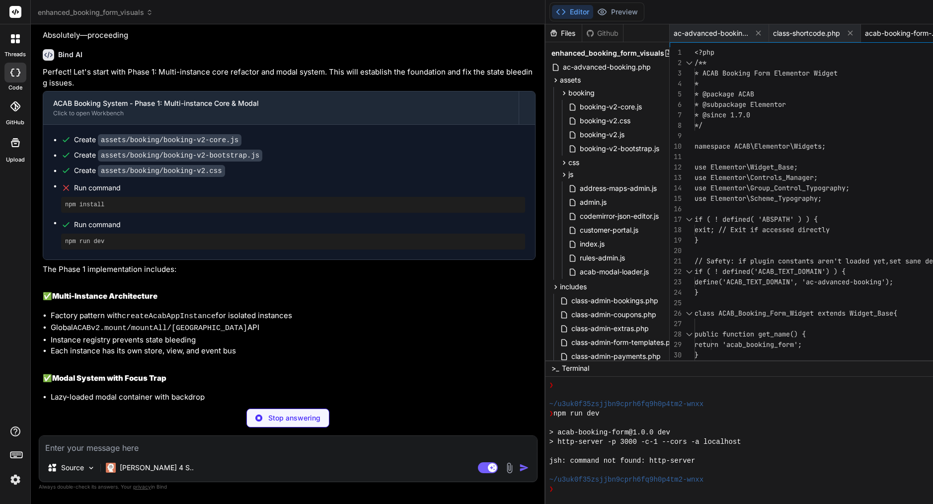
scroll to position [25082, 0]
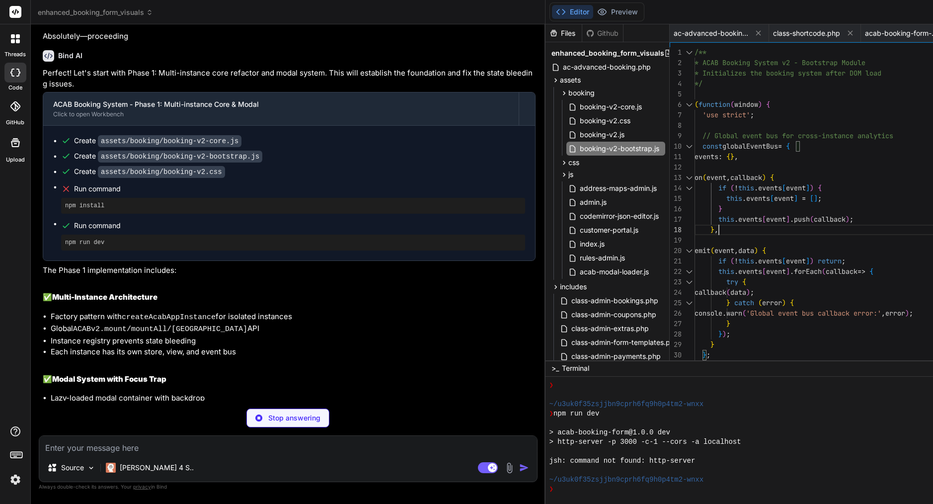
click at [814, 222] on span "(" at bounding box center [812, 219] width 4 height 9
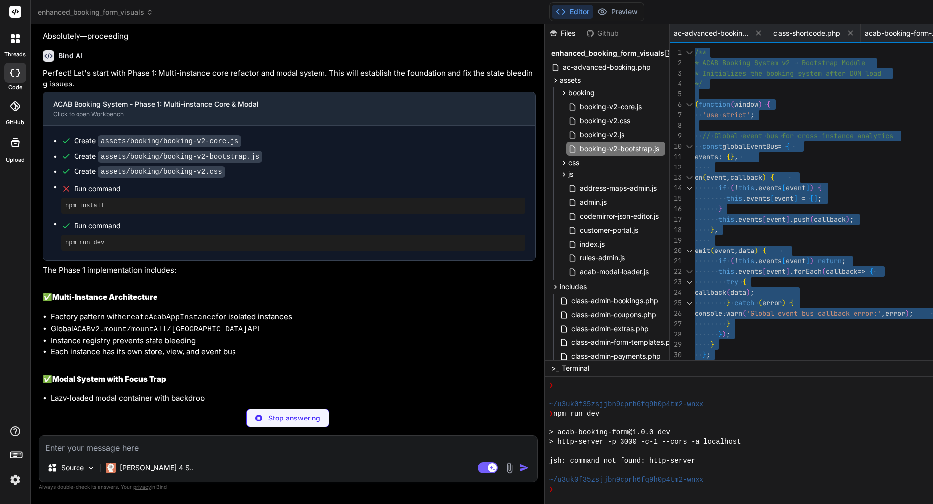
click at [814, 222] on span "(" at bounding box center [812, 219] width 4 height 9
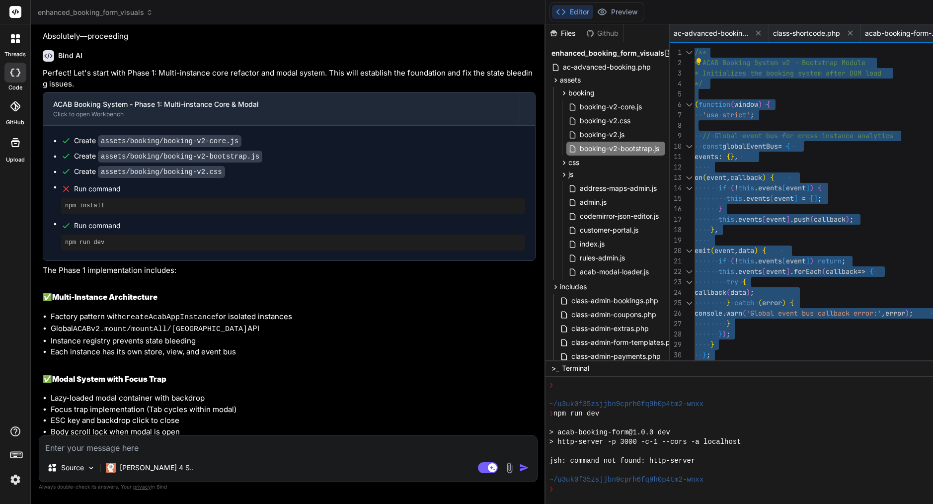
click at [146, 448] on textarea at bounding box center [288, 445] width 498 height 18
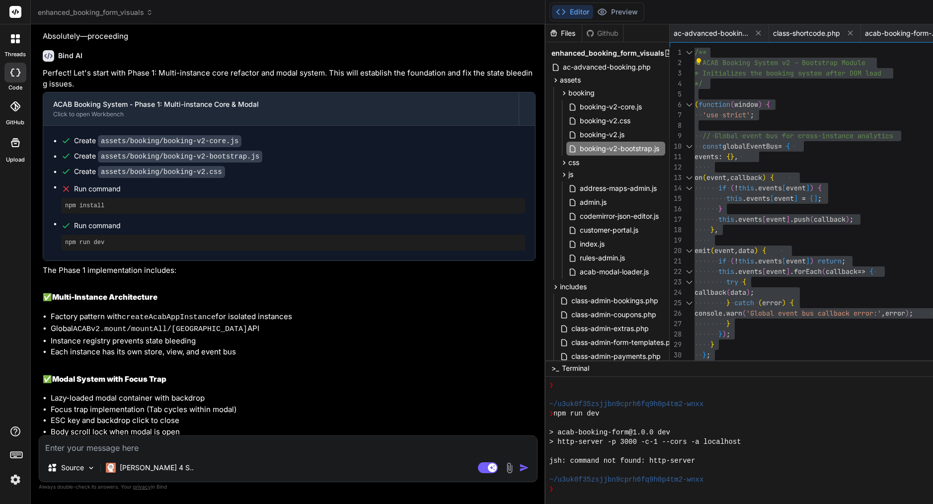
paste textarea "[12-Sep-2025 15:35:14 UTC] PHP Fatal error: Uncaught Error: Class "ACAB\Element…"
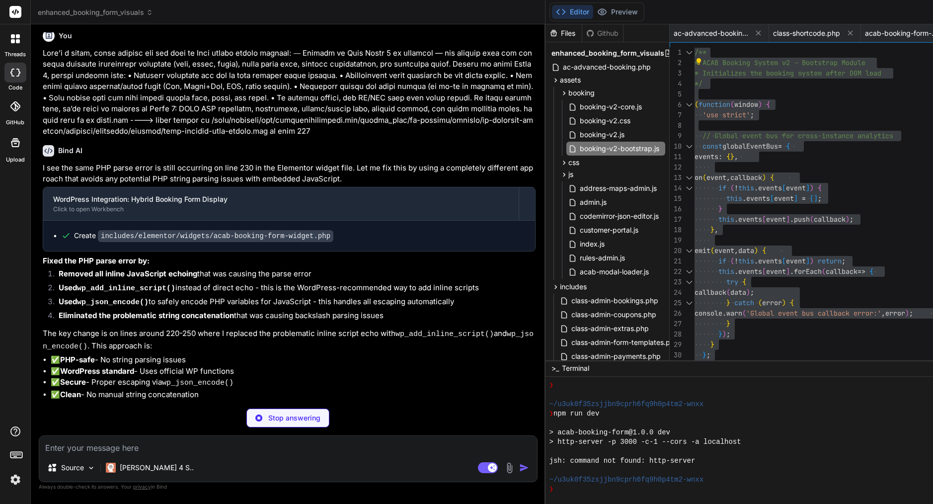
scroll to position [10, 0]
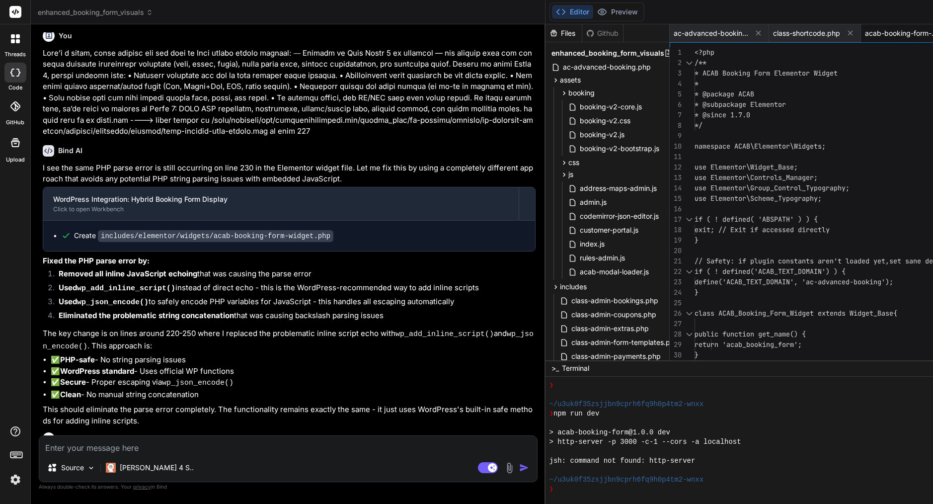
click at [813, 197] on span "use Elementor\Scheme_Typography;" at bounding box center [758, 198] width 127 height 9
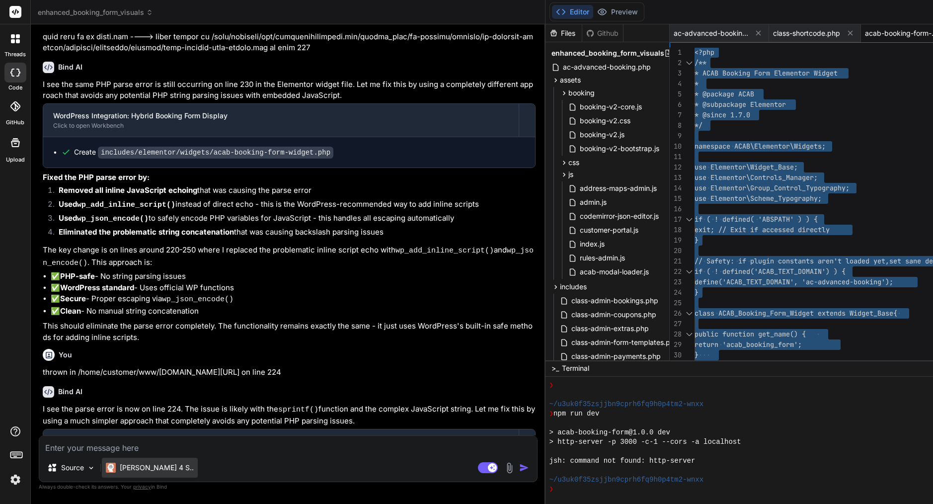
scroll to position [25824, 0]
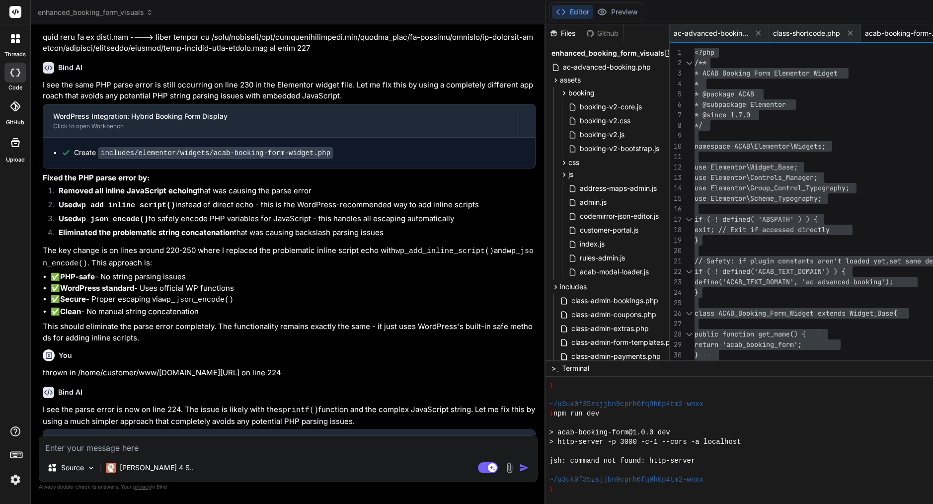
click at [191, 448] on textarea at bounding box center [288, 445] width 498 height 18
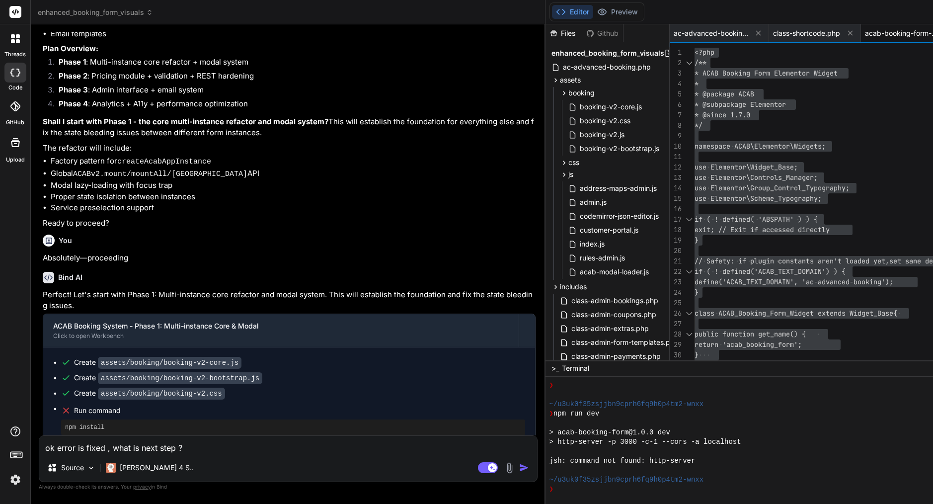
scroll to position [24851, 0]
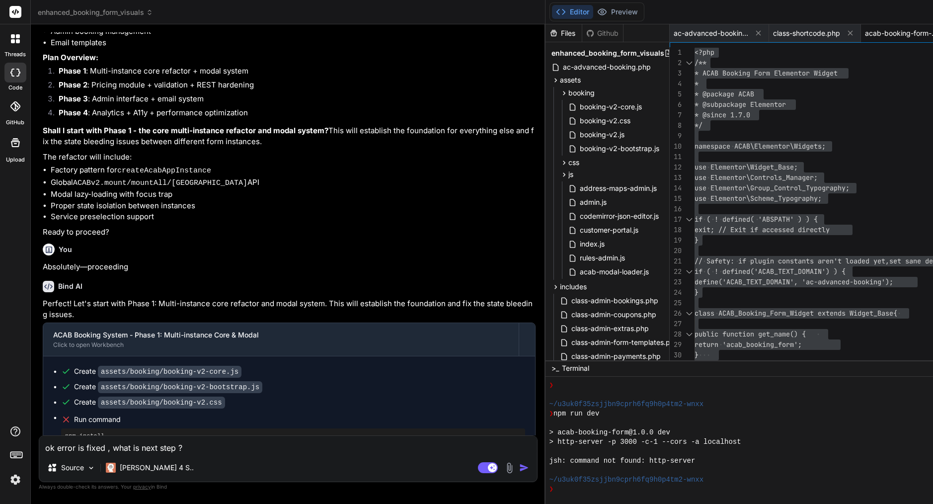
drag, startPoint x: 389, startPoint y: 87, endPoint x: 497, endPoint y: 140, distance: 119.8
click at [213, 450] on textarea "ok error is fixed , what is next step ?" at bounding box center [288, 445] width 498 height 18
drag, startPoint x: 107, startPoint y: 448, endPoint x: 208, endPoint y: 448, distance: 100.9
click at [208, 448] on textarea "ok error is fixed , what is next step ?" at bounding box center [288, 445] width 498 height 18
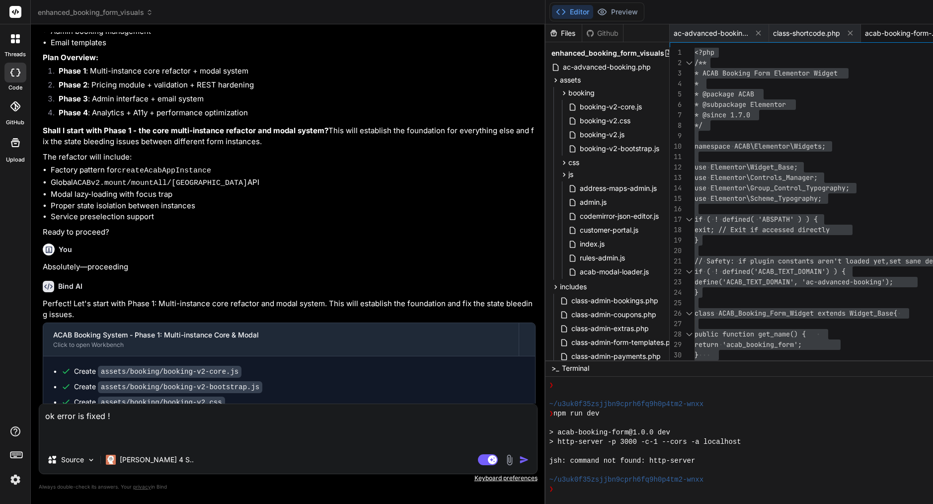
paste textarea "Phase 1 is complete — the booking form now supports multiple independent instan…"
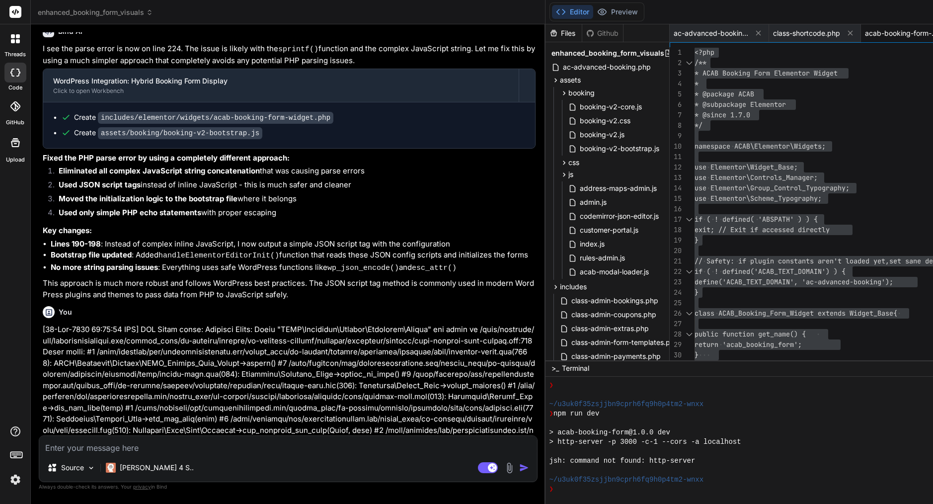
scroll to position [26185, 0]
drag, startPoint x: 59, startPoint y: 176, endPoint x: 490, endPoint y: 424, distance: 497.0
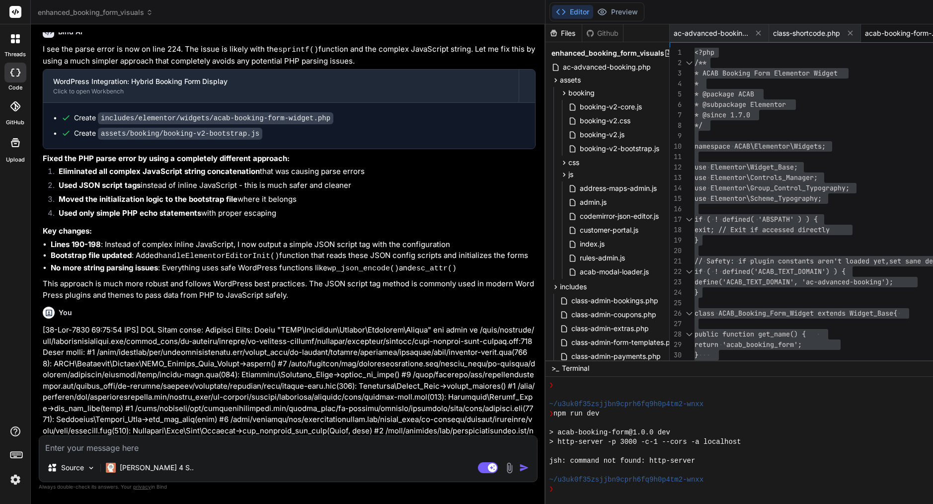
scroll to position [0, 0]
click at [134, 446] on textarea at bounding box center [288, 445] width 498 height 18
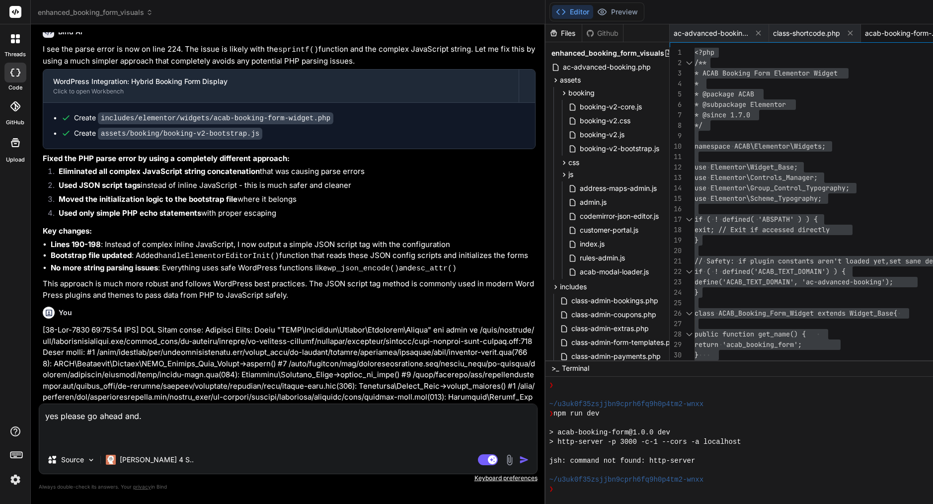
paste textarea "Yes—go ahead with Phase 2. Here’s a tight, copy-paste brief for Bind so they ca…"
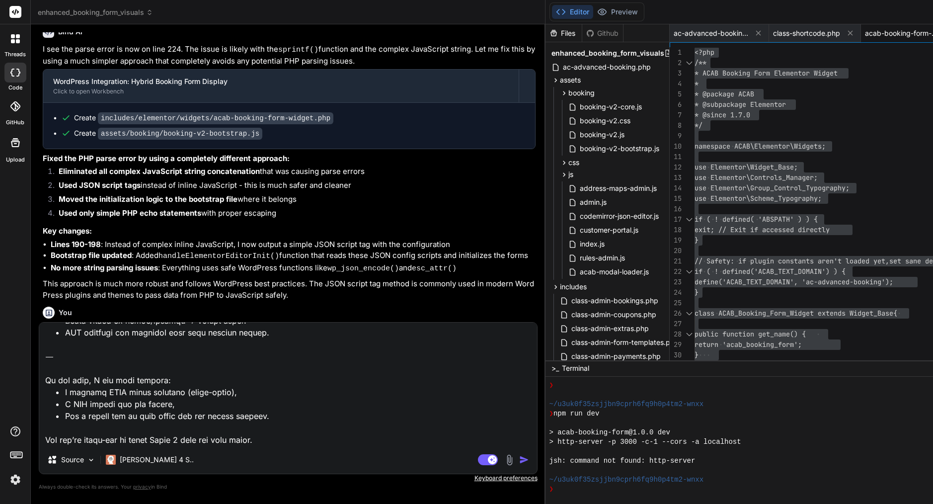
drag, startPoint x: 276, startPoint y: 442, endPoint x: 19, endPoint y: 356, distance: 270.5
click at [19, 356] on div "threads code GitHub Upload enhanced_booking_form_visuals Created with Pixso. Bi…" at bounding box center [466, 252] width 933 height 504
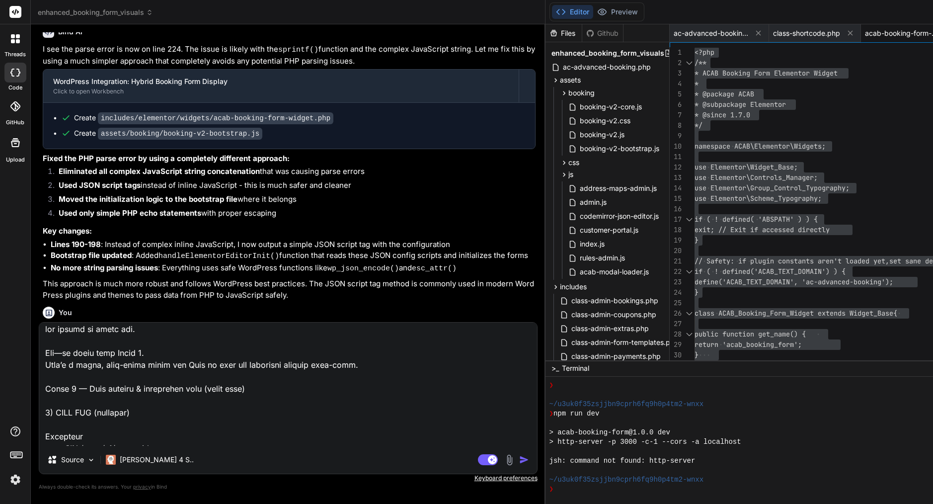
scroll to position [0, 0]
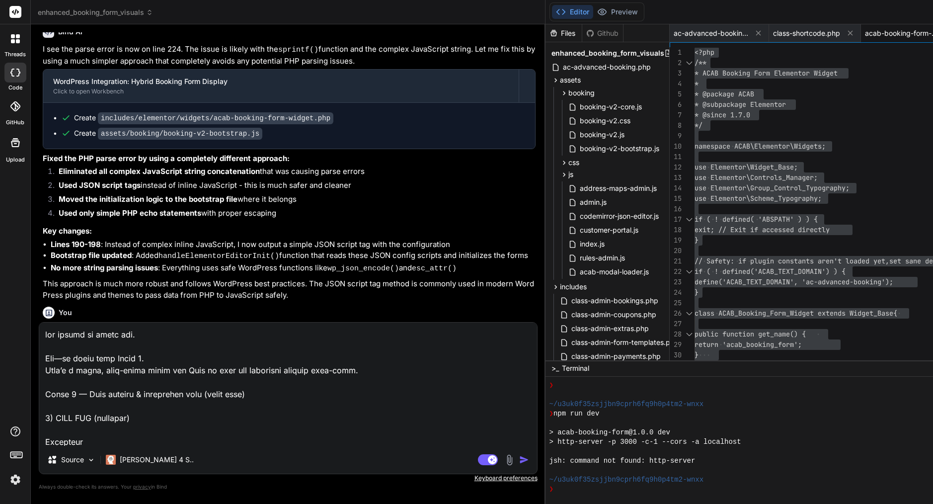
drag, startPoint x: 45, startPoint y: 374, endPoint x: 29, endPoint y: 315, distance: 61.4
click at [23, 307] on div "threads code GitHub Upload enhanced_booking_form_visuals Created with Pixso. Bi…" at bounding box center [466, 252] width 933 height 504
click at [45, 356] on textarea at bounding box center [288, 384] width 498 height 123
drag, startPoint x: 45, startPoint y: 394, endPoint x: 42, endPoint y: 369, distance: 25.6
click at [42, 369] on textarea at bounding box center [288, 384] width 498 height 123
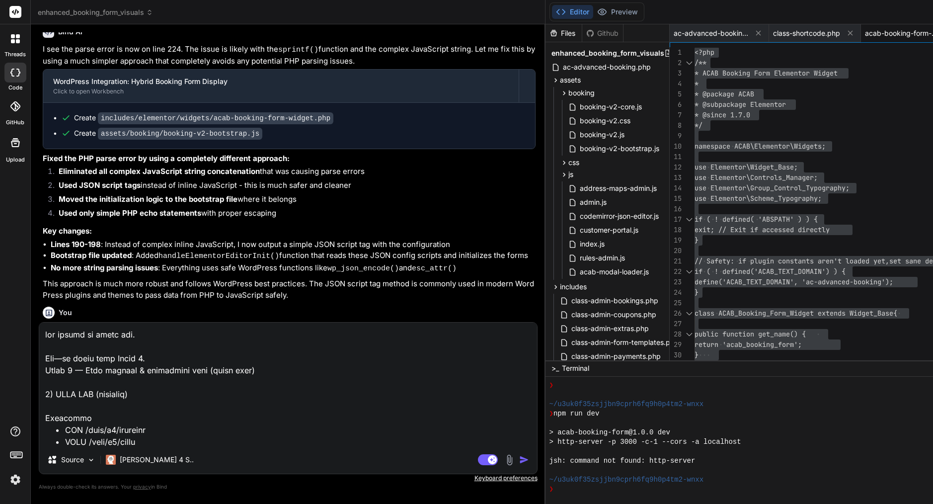
drag, startPoint x: 146, startPoint y: 335, endPoint x: 28, endPoint y: 337, distance: 117.3
click at [28, 337] on div "threads code GitHub Upload enhanced_booking_form_visuals Created with Pixso. Bi…" at bounding box center [466, 252] width 933 height 504
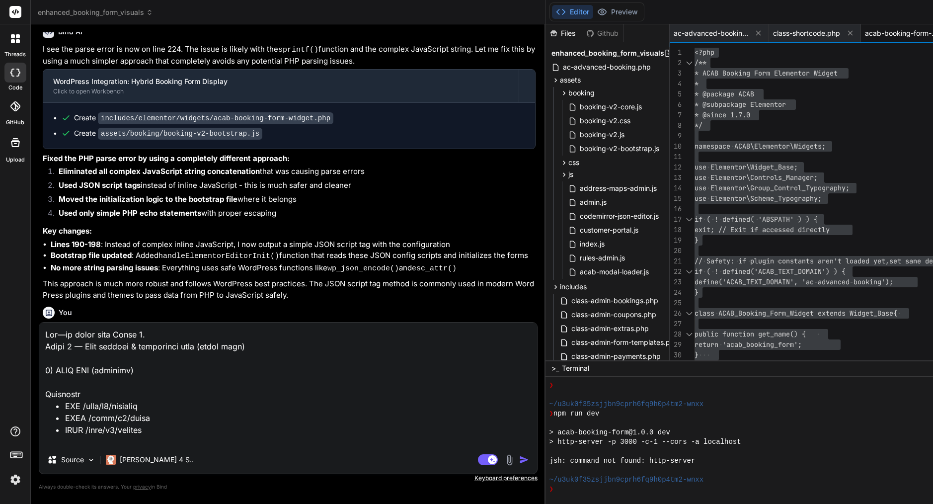
click at [46, 360] on textarea at bounding box center [288, 384] width 498 height 123
click at [529, 457] on img "button" at bounding box center [524, 460] width 10 height 10
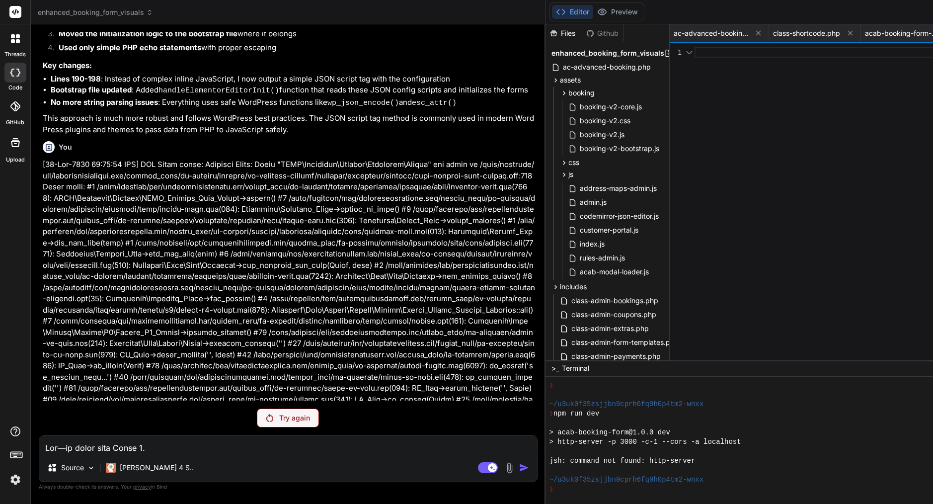
scroll to position [26315, 0]
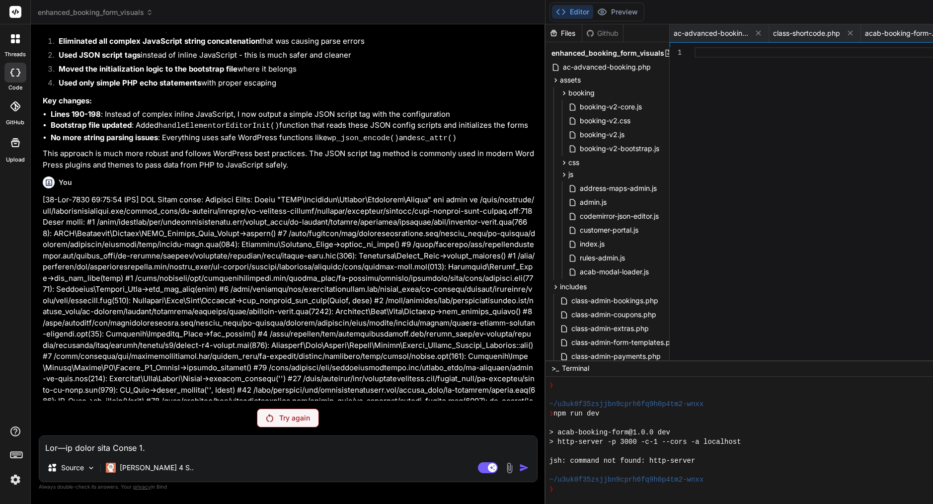
click at [305, 410] on div "Try again" at bounding box center [288, 418] width 62 height 19
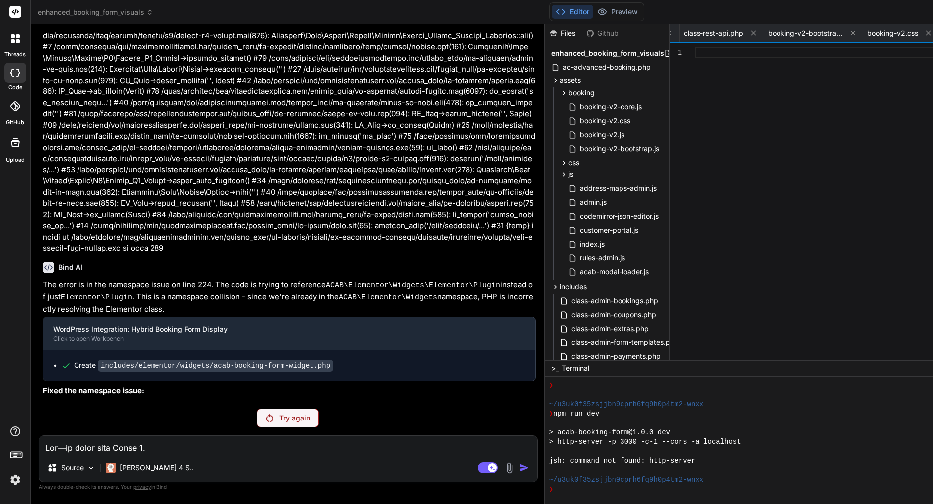
scroll to position [26624, 0]
click at [295, 420] on p "Try again" at bounding box center [294, 418] width 31 height 10
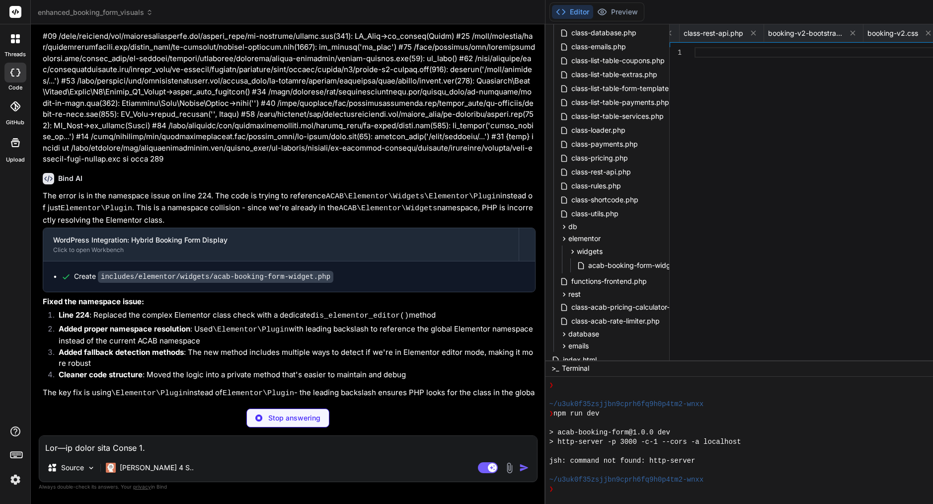
scroll to position [450, 0]
click at [664, 297] on icon at bounding box center [660, 293] width 8 height 8
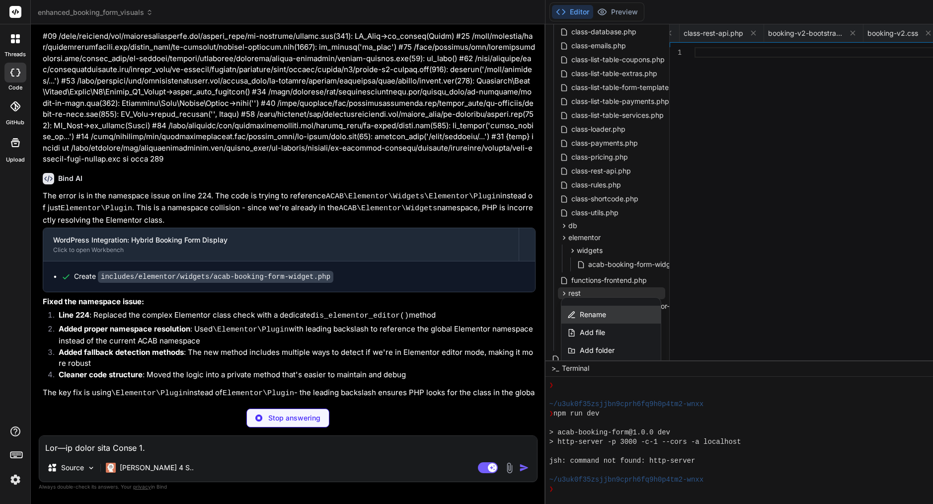
click at [606, 313] on span "Rename" at bounding box center [593, 315] width 26 height 10
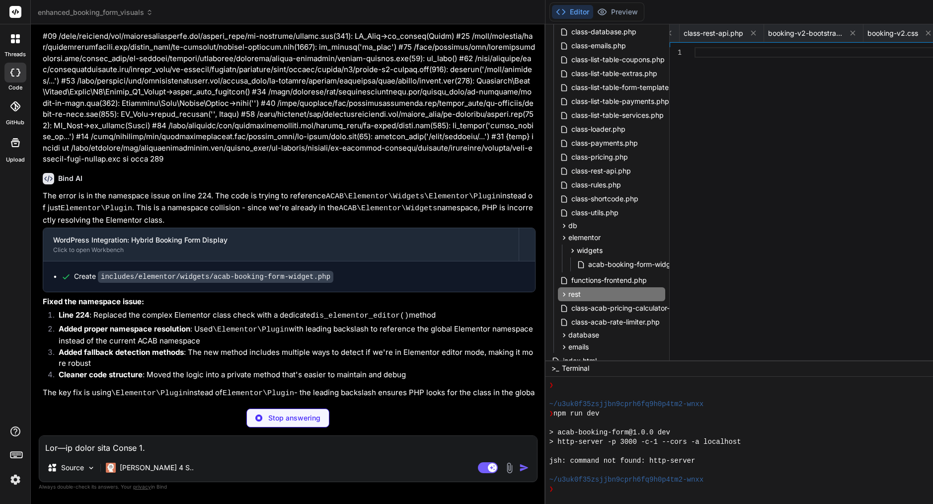
click at [595, 295] on input "rest" at bounding box center [623, 294] width 109 height 12
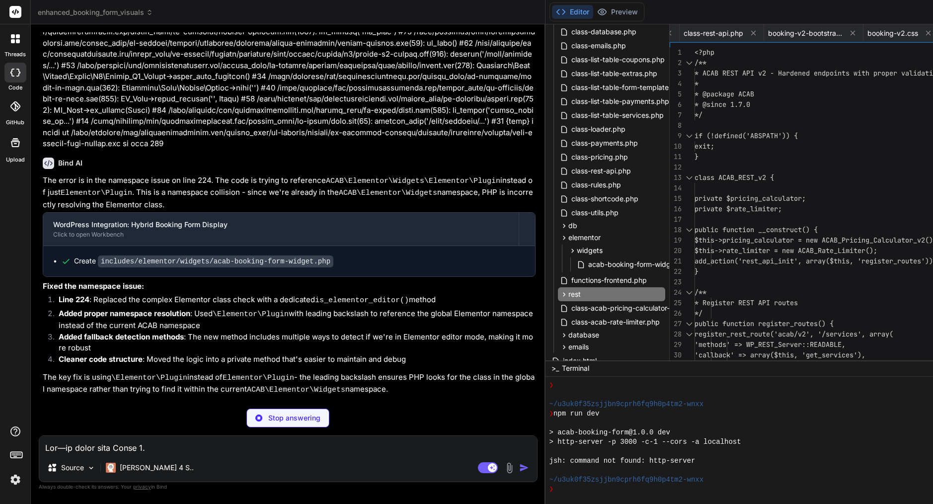
scroll to position [26728, 0]
drag, startPoint x: 257, startPoint y: 370, endPoint x: 161, endPoint y: 373, distance: 96.5
click at [767, 201] on span "private $pricing_calculator;" at bounding box center [750, 198] width 111 height 9
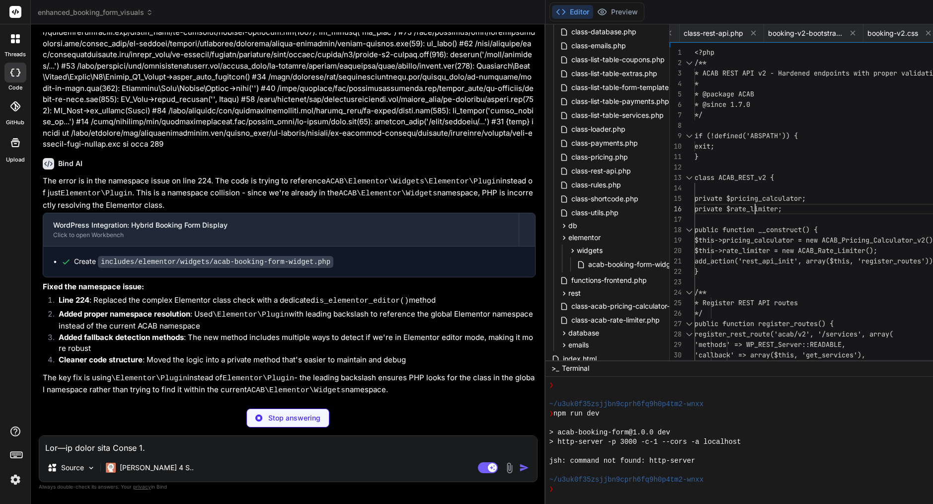
click at [767, 201] on span "private $pricing_calculator;" at bounding box center [750, 198] width 111 height 9
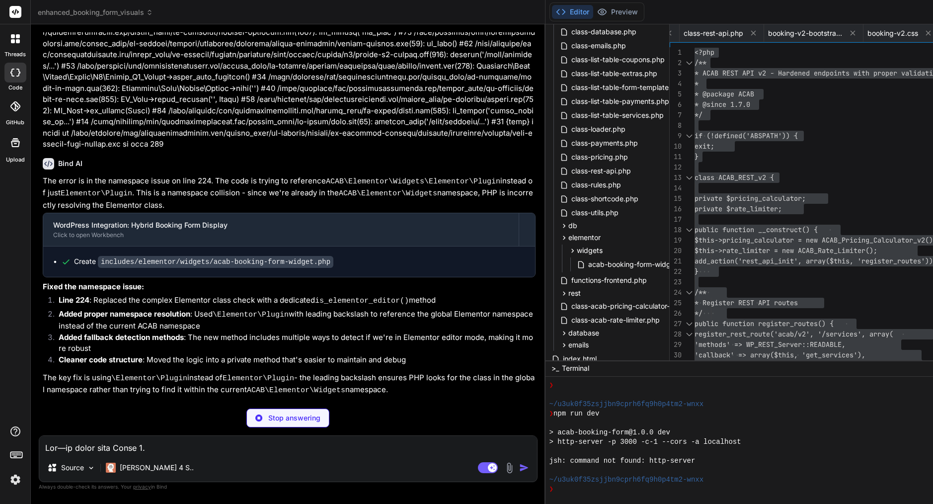
drag, startPoint x: 258, startPoint y: 367, endPoint x: 162, endPoint y: 366, distance: 96.4
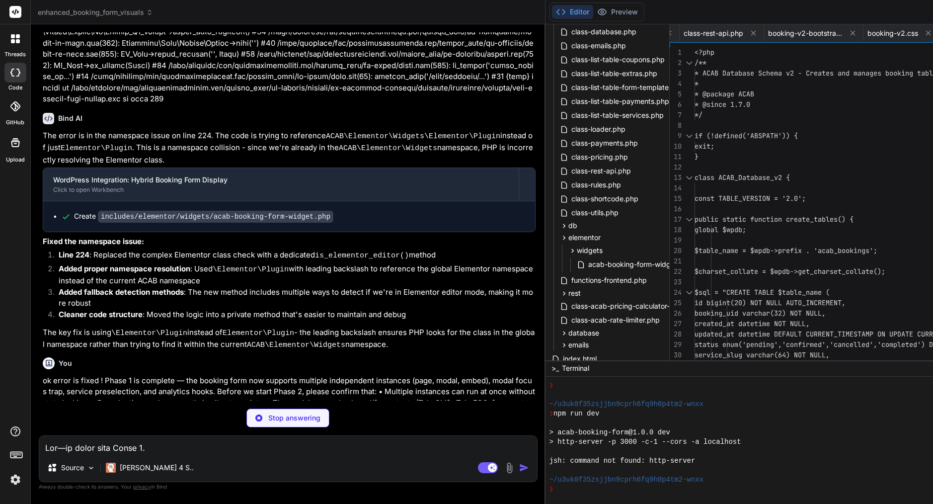
scroll to position [26773, 0]
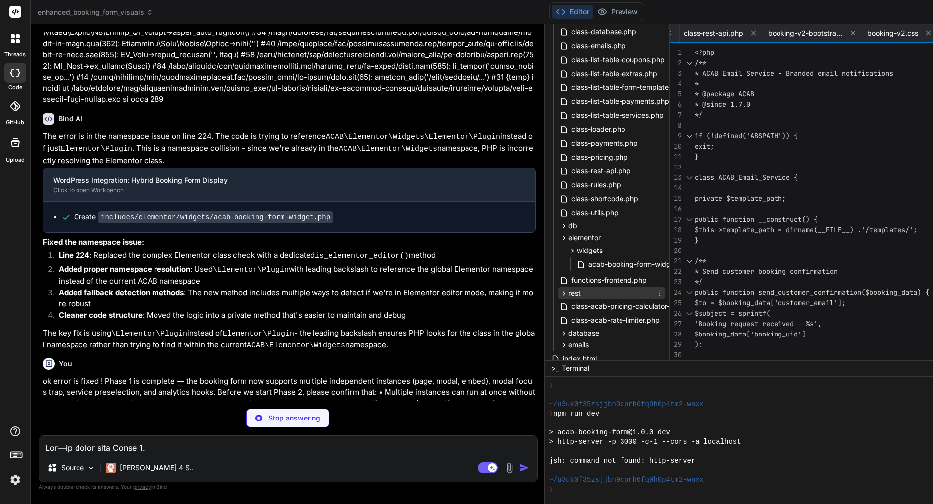
click at [581, 297] on span "rest" at bounding box center [575, 293] width 12 height 10
click at [611, 305] on span "class-acab-rest-v2.php" at bounding box center [619, 307] width 80 height 12
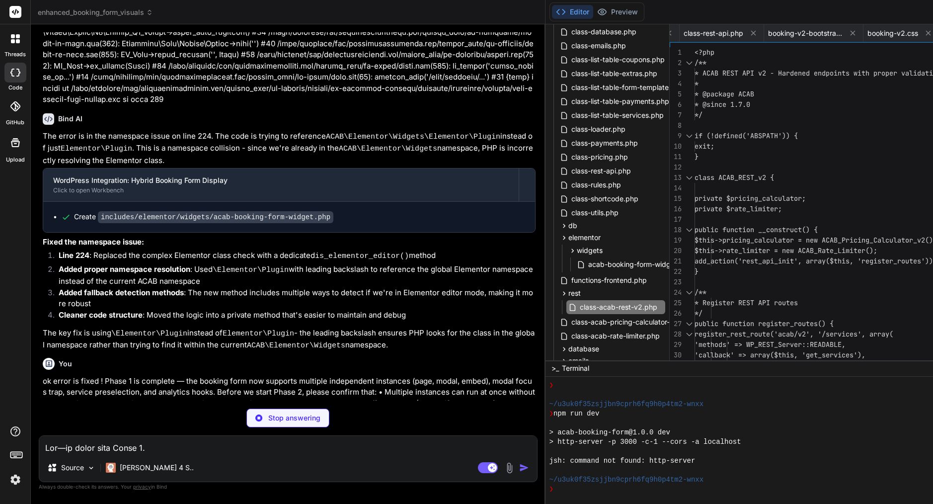
click at [760, 249] on span "$this->rate_limiter = new ACAB_Rate_Limite" at bounding box center [778, 250] width 167 height 9
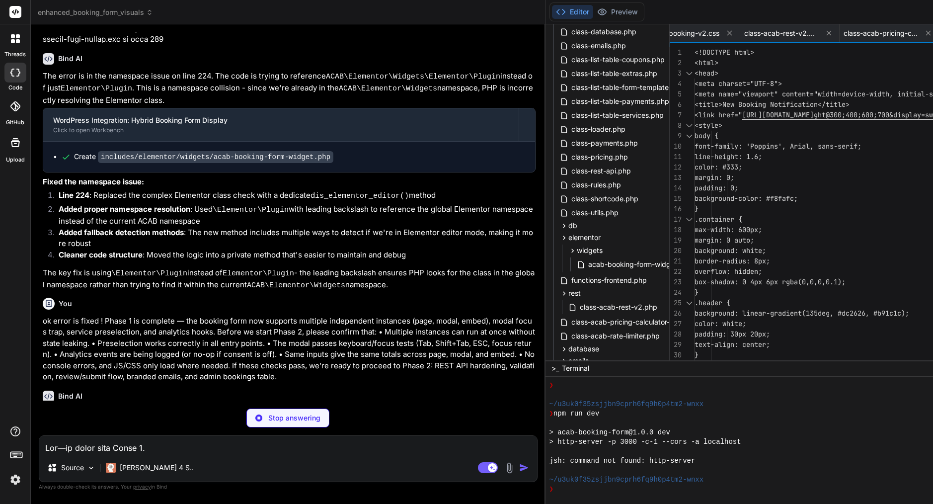
scroll to position [26833, 0]
drag, startPoint x: 293, startPoint y: 283, endPoint x: 139, endPoint y: 285, distance: 154.1
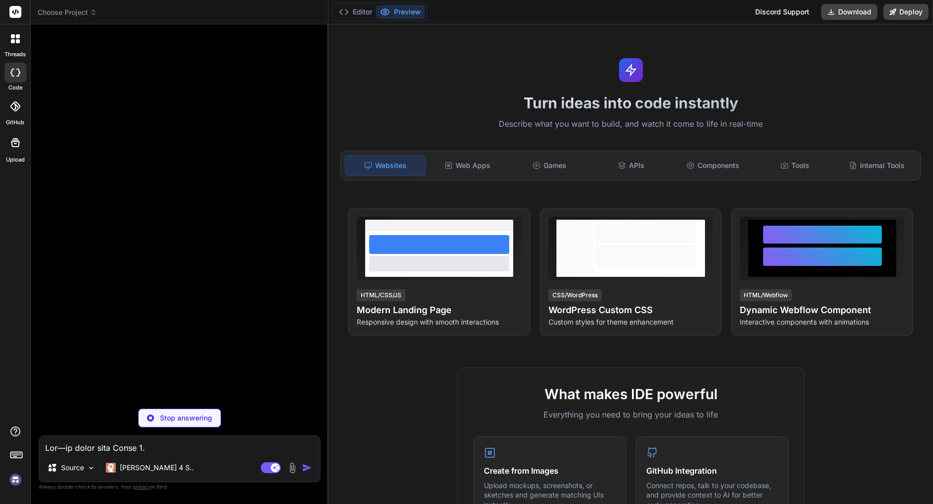
scroll to position [0, 0]
click at [60, 13] on span "Choose Project" at bounding box center [67, 12] width 59 height 10
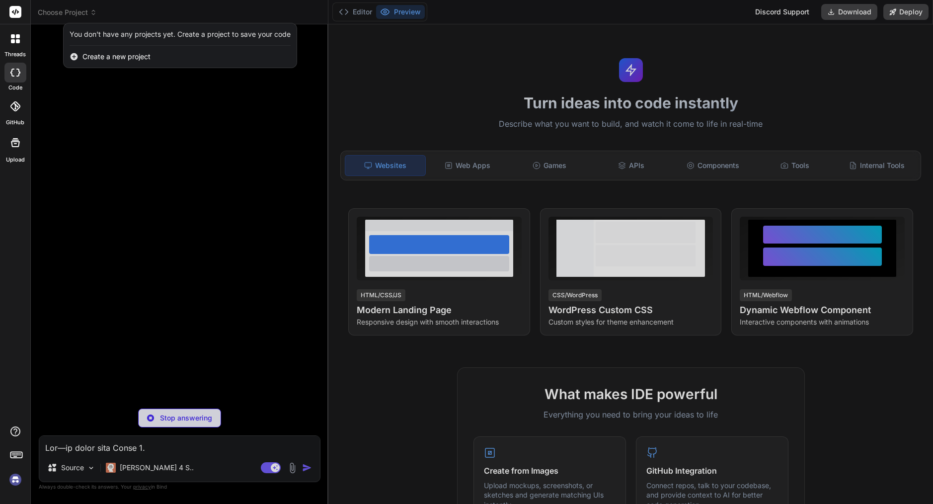
click at [85, 164] on div at bounding box center [466, 252] width 933 height 504
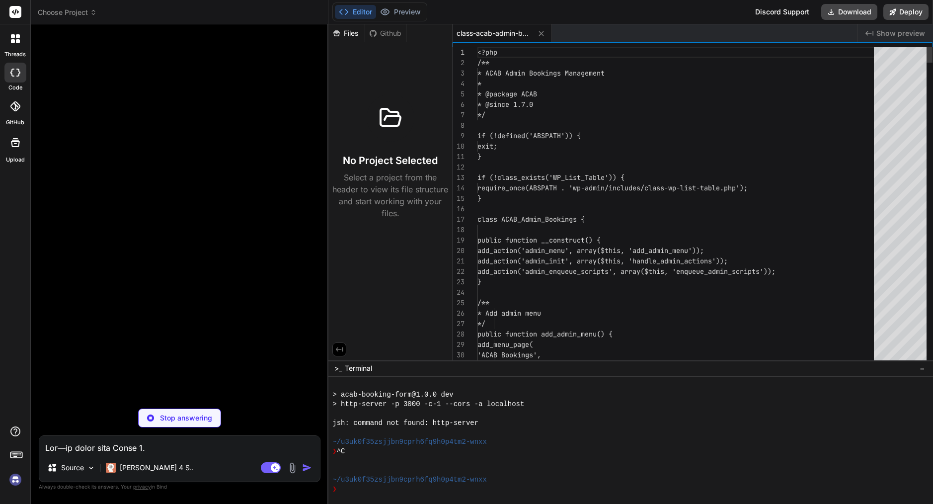
click at [14, 479] on img at bounding box center [15, 479] width 17 height 17
click at [89, 10] on span "Choose Project" at bounding box center [67, 12] width 59 height 10
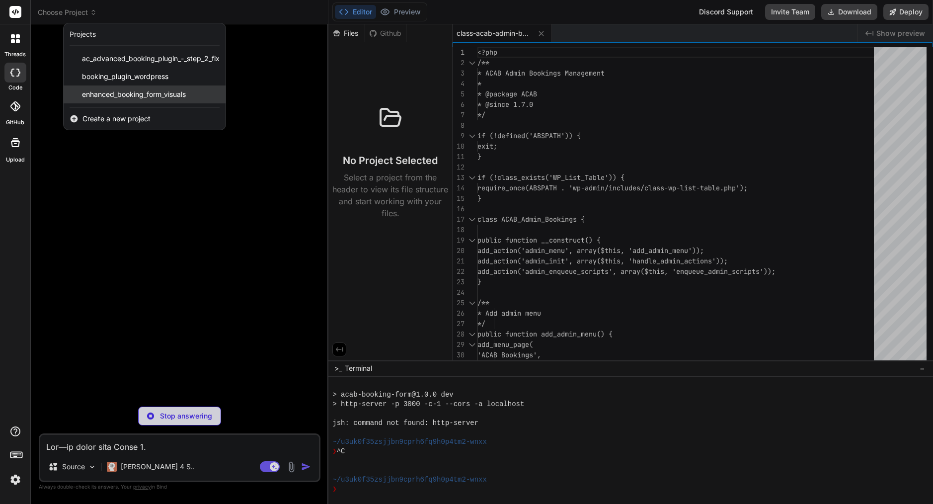
click at [110, 94] on span "enhanced_booking_form_visuals" at bounding box center [134, 94] width 104 height 10
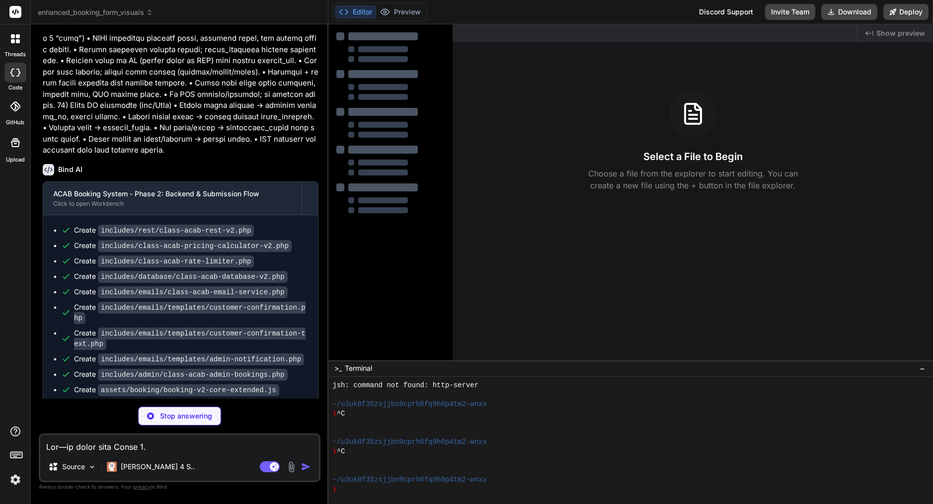
scroll to position [3842, 0]
click at [191, 385] on code "assets/booking/booking-v2-core-extended.js" at bounding box center [188, 391] width 181 height 12
click at [144, 446] on textarea at bounding box center [179, 444] width 279 height 18
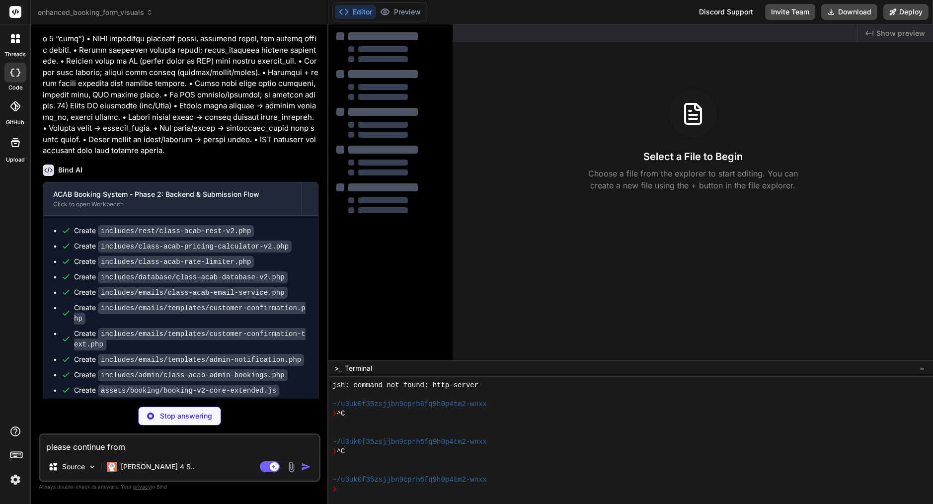
paste textarea "Create assets/booking/booking-v2-core-extended.js"
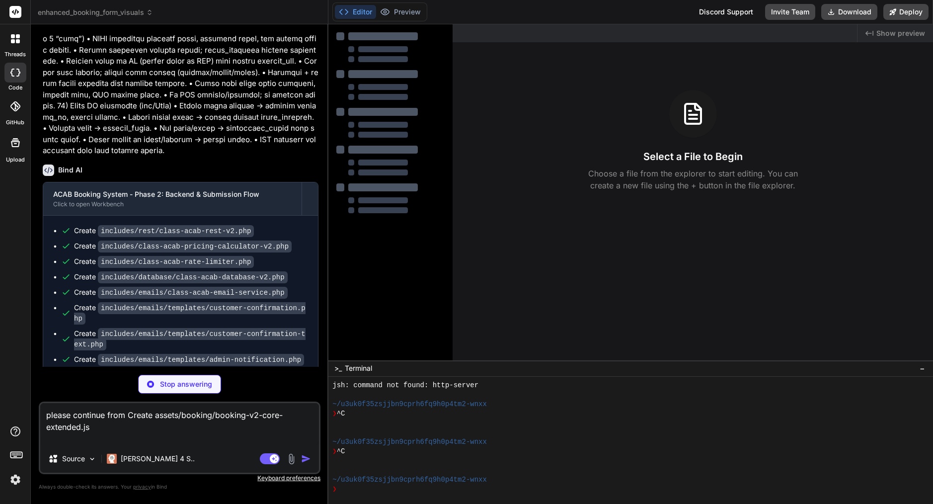
drag, startPoint x: 154, startPoint y: 418, endPoint x: 127, endPoint y: 413, distance: 28.0
click at [127, 413] on textarea "please continue from Create assets/booking/booking-v2-core-extended.js" at bounding box center [179, 424] width 279 height 42
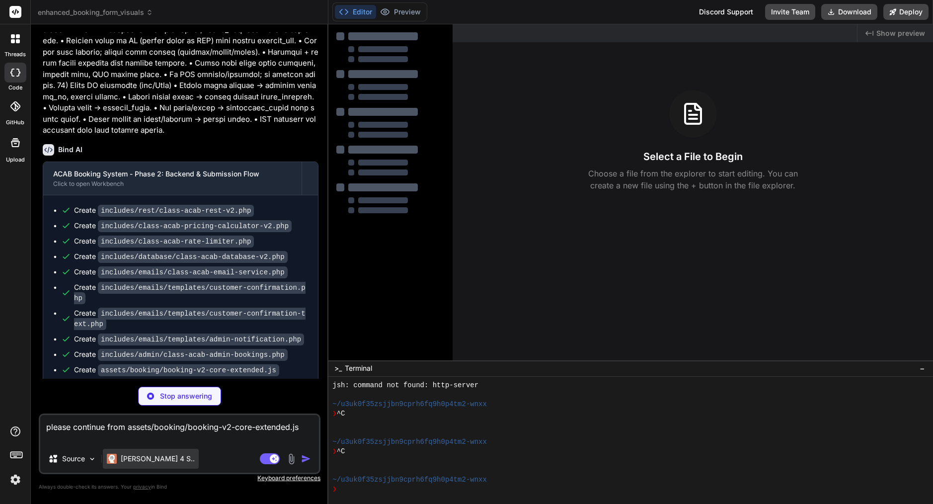
scroll to position [3861, 0]
click at [189, 447] on div "please continue from assets/booking/booking-v2-core-extended.js Source Claude 4…" at bounding box center [180, 444] width 282 height 61
click at [141, 429] on textarea "please continue from assets/booking/booking-v2-core-extended.js" at bounding box center [179, 430] width 279 height 30
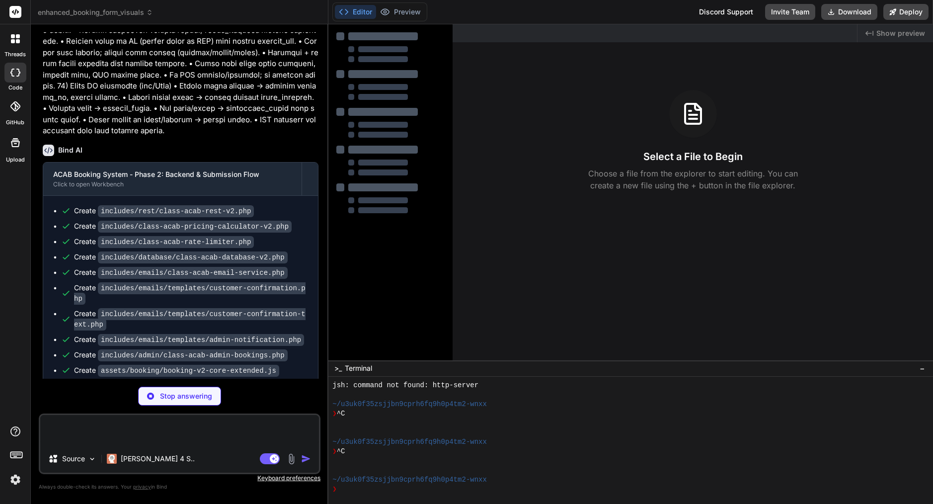
click at [150, 414] on div "Source Claude 4 S.. Agent Mode. When this toggle is activated, AI automatically…" at bounding box center [180, 444] width 282 height 61
click at [149, 428] on textarea at bounding box center [179, 430] width 279 height 30
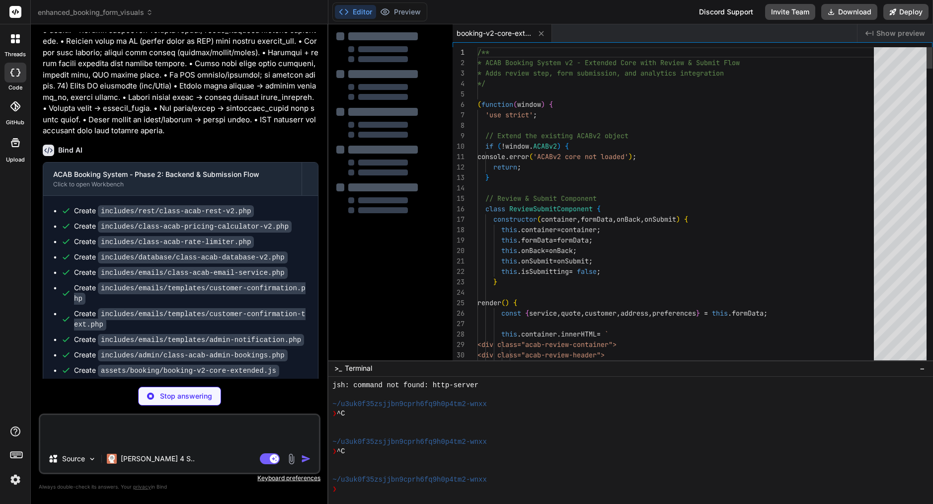
paste textarea "Create assets/booking/booking-v2-core-extended.js"
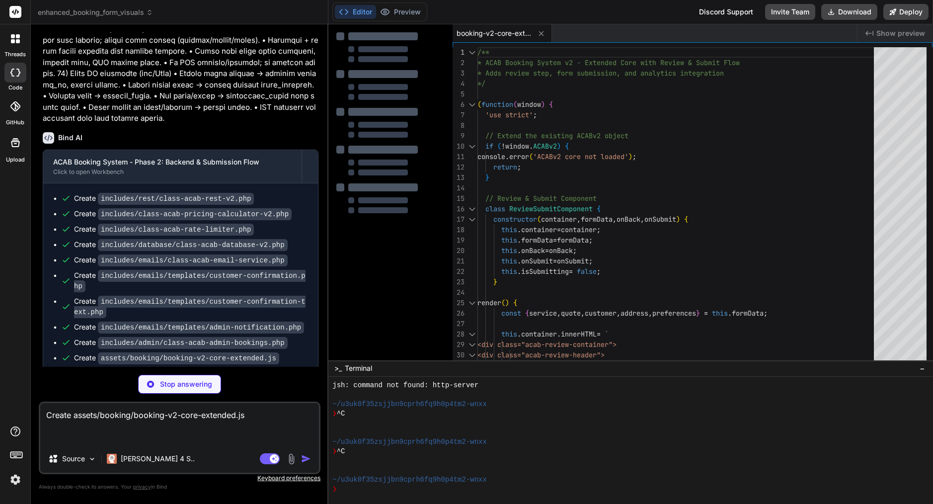
scroll to position [3873, 0]
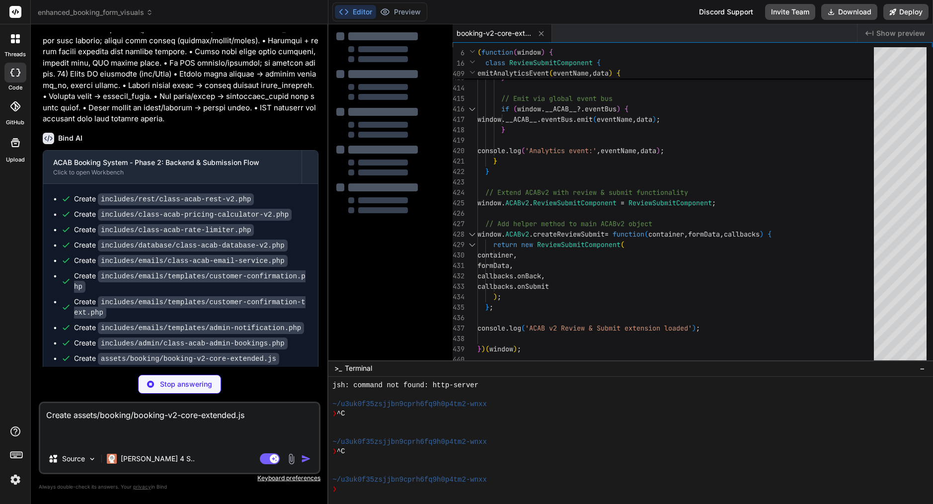
click at [199, 414] on textarea "Create assets/booking/booking-v2-core-extended.js" at bounding box center [179, 424] width 279 height 42
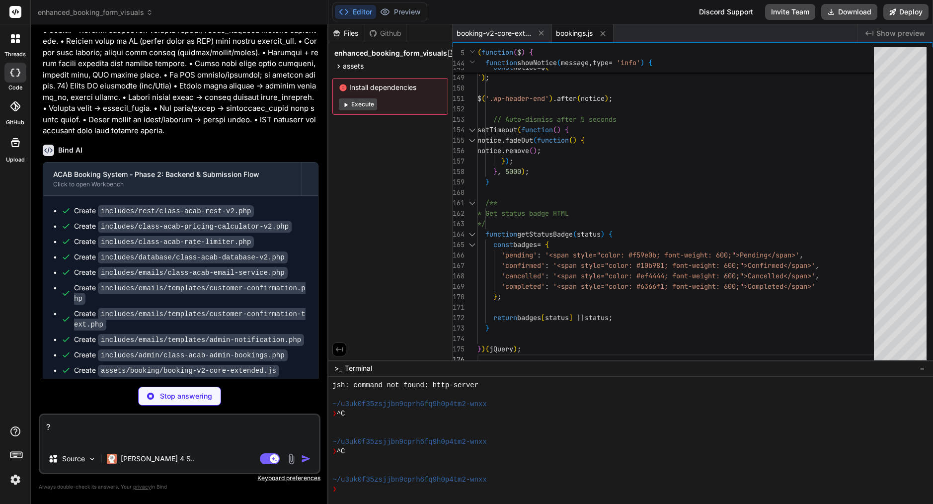
scroll to position [0, 0]
click at [404, 50] on span "enhanced_booking_form_visuals" at bounding box center [391, 53] width 113 height 10
click at [350, 64] on span "assets" at bounding box center [353, 66] width 21 height 10
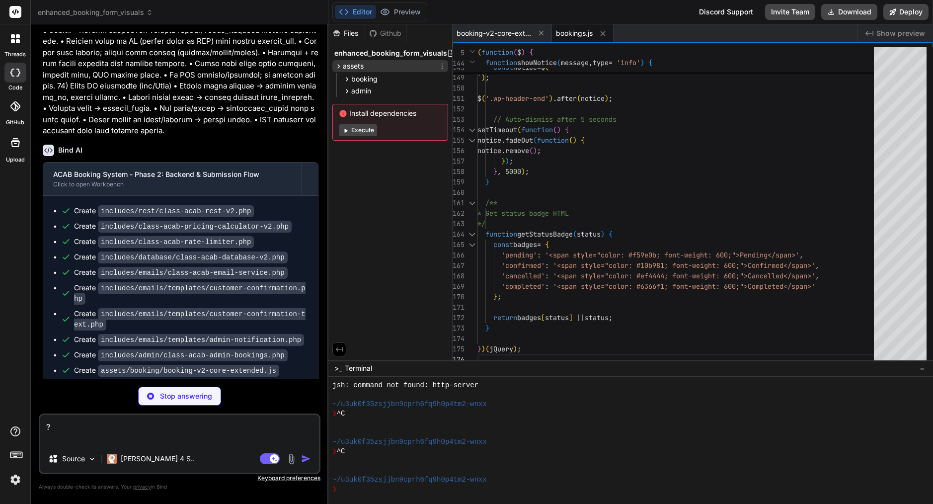
click at [350, 64] on span "assets" at bounding box center [353, 66] width 21 height 10
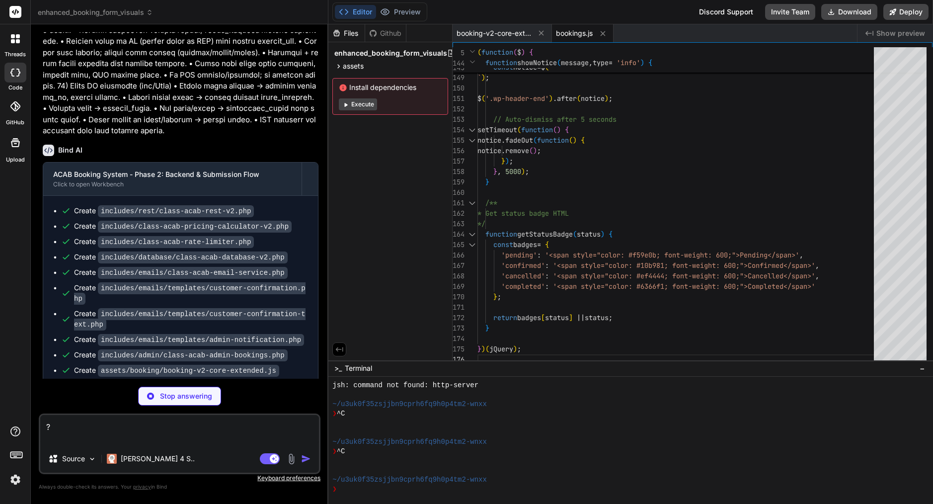
click at [579, 29] on span "bookings.js" at bounding box center [574, 33] width 37 height 10
click at [502, 37] on span "booking-v2-core-extended.js" at bounding box center [494, 33] width 75 height 10
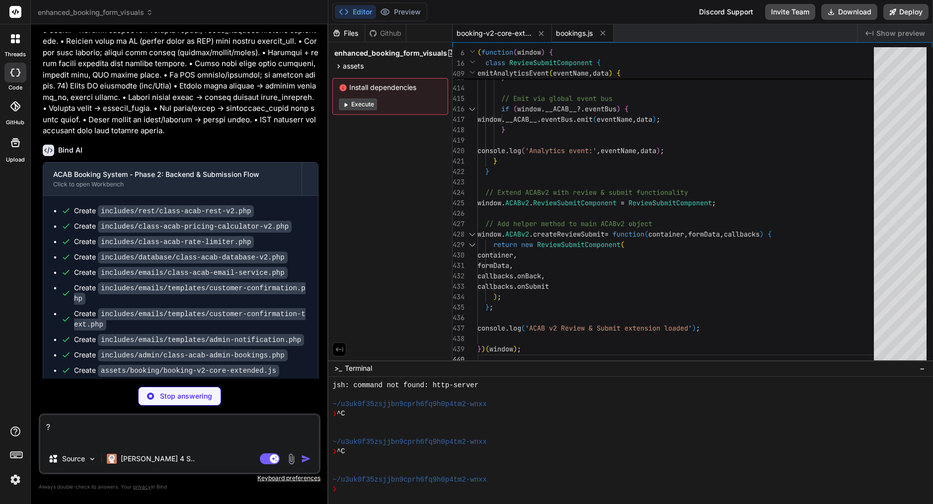
click at [574, 31] on span "bookings.js" at bounding box center [574, 33] width 37 height 10
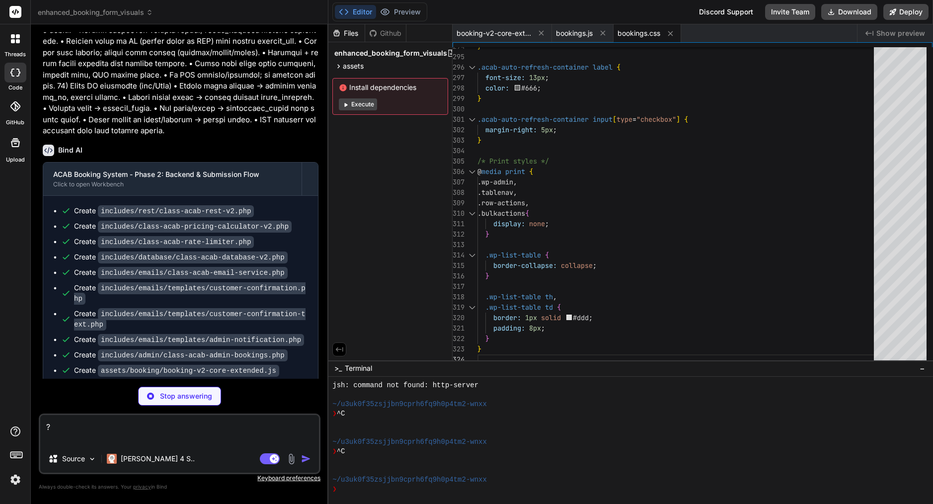
click at [353, 34] on div "Files" at bounding box center [347, 33] width 36 height 10
click at [409, 12] on button "Preview" at bounding box center [400, 12] width 49 height 14
click at [353, 11] on button "Editor" at bounding box center [355, 12] width 41 height 14
click at [347, 35] on div "Files" at bounding box center [347, 33] width 36 height 10
click at [80, 425] on textarea "?" at bounding box center [179, 430] width 279 height 30
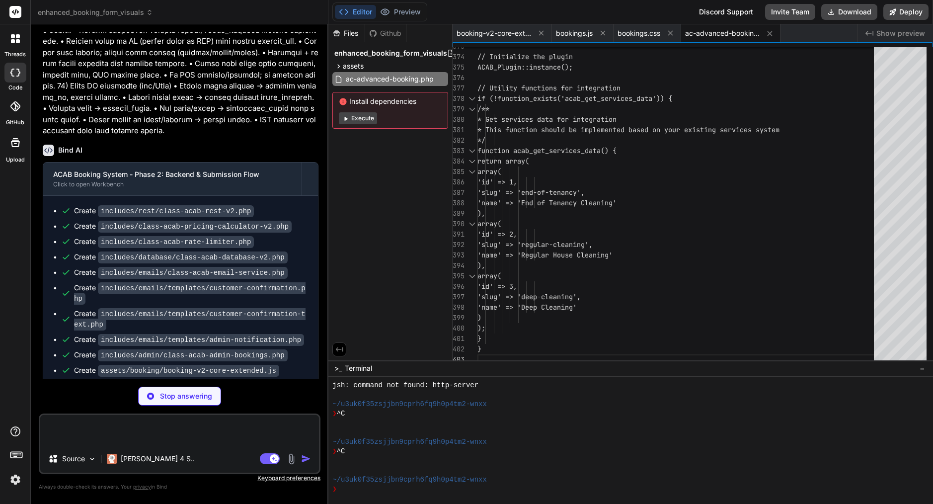
click at [122, 16] on span "enhanced_booking_form_visuals" at bounding box center [95, 12] width 115 height 10
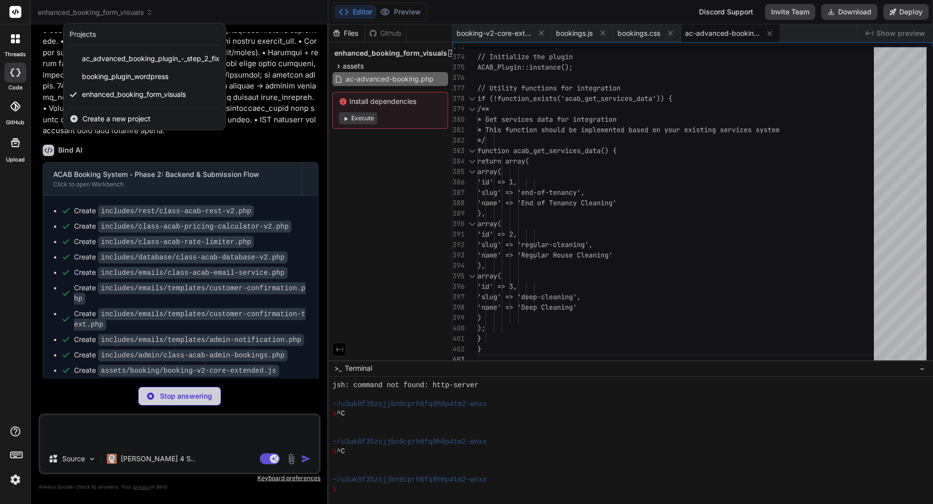
click at [169, 194] on div at bounding box center [466, 252] width 933 height 504
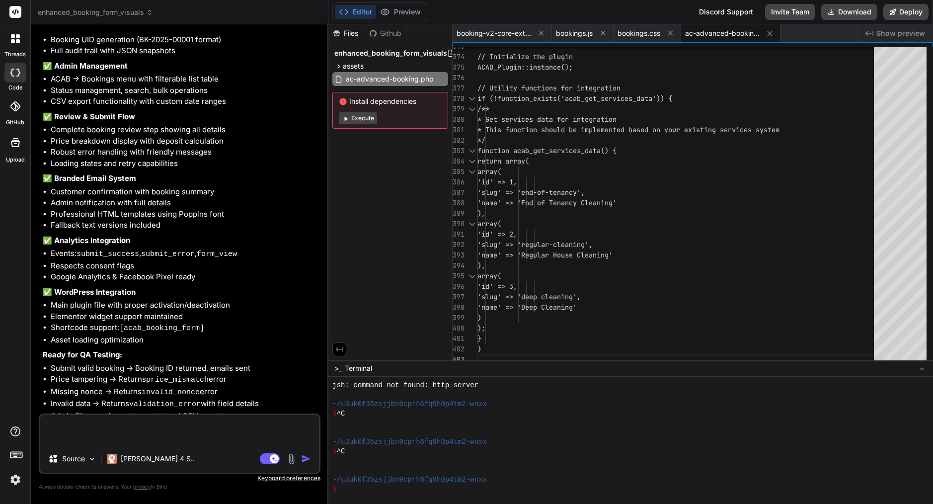
scroll to position [4401, 0]
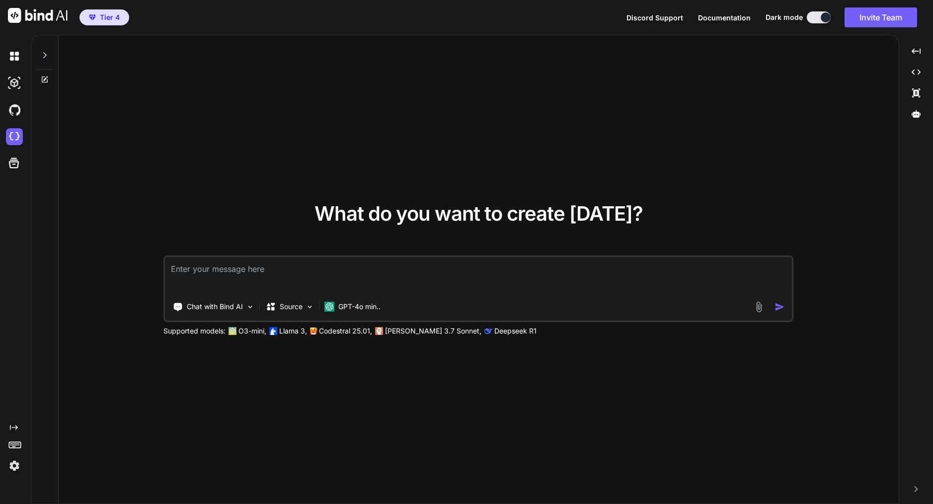
click at [18, 471] on img at bounding box center [14, 465] width 17 height 17
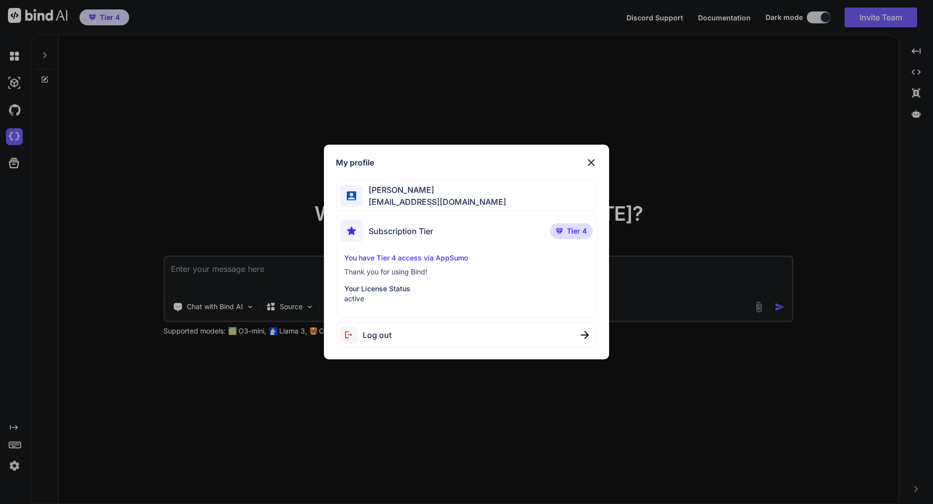
click at [590, 163] on img at bounding box center [592, 163] width 12 height 12
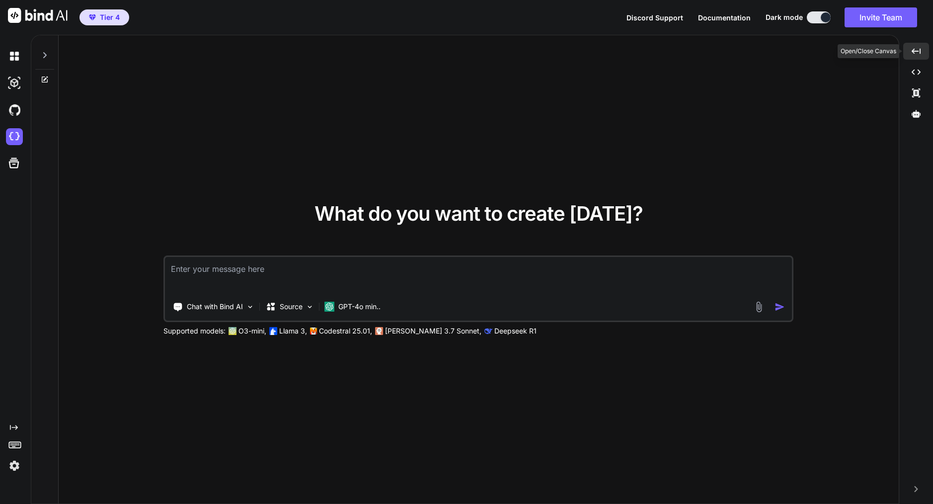
click at [918, 51] on icon "Created with Pixso." at bounding box center [916, 51] width 9 height 9
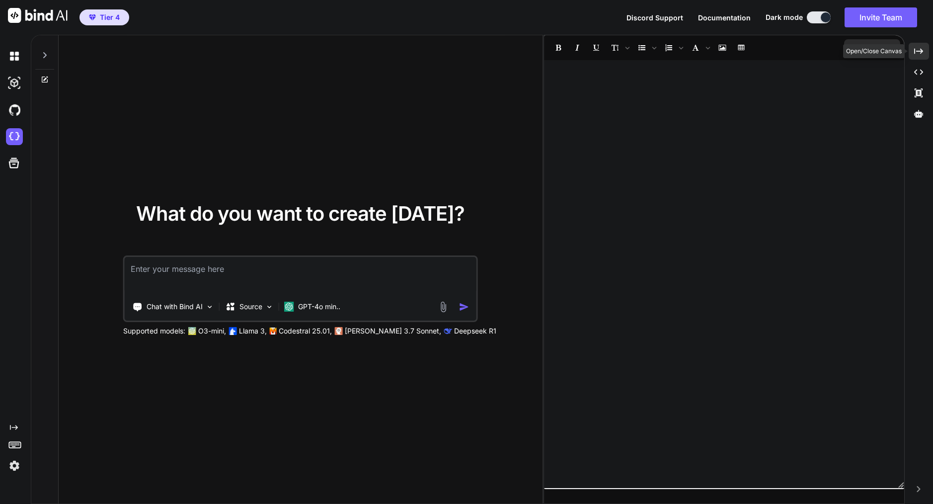
click at [918, 51] on icon at bounding box center [919, 50] width 9 height 5
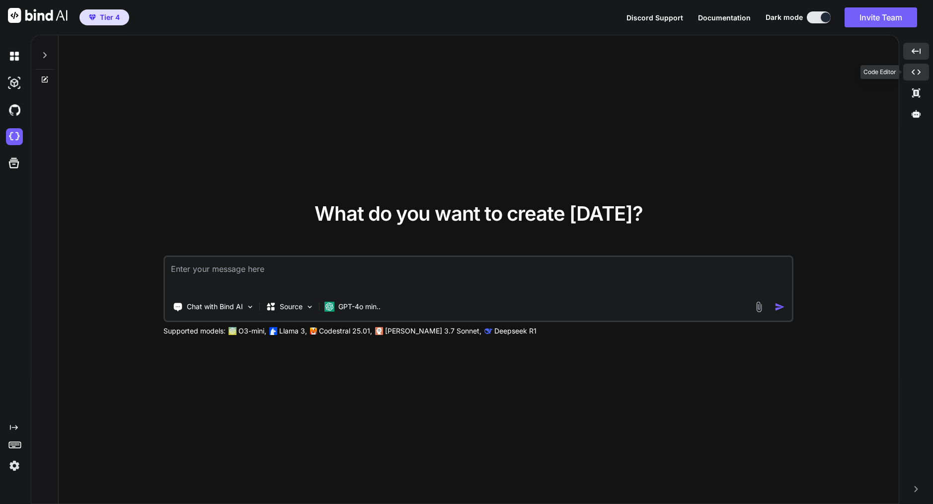
click at [920, 75] on icon "Created with Pixso." at bounding box center [916, 72] width 9 height 9
type textarea "x"
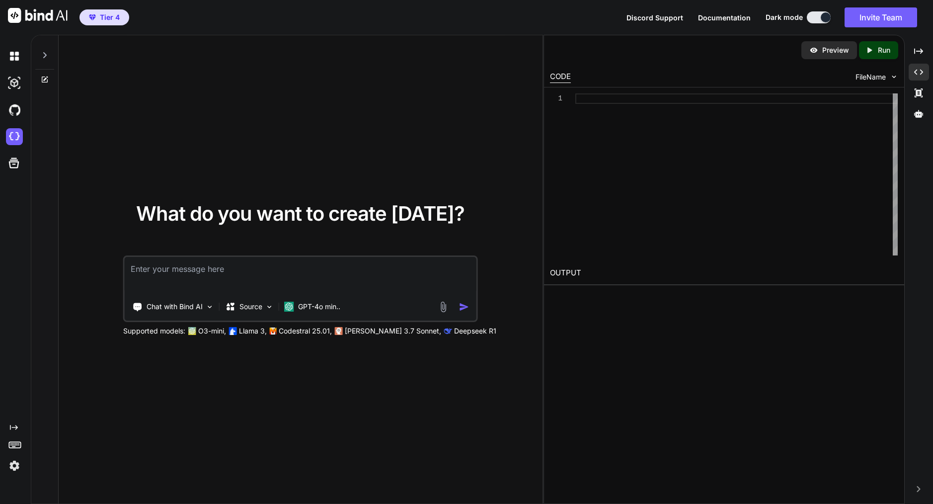
click at [812, 18] on button at bounding box center [819, 17] width 24 height 12
drag, startPoint x: 826, startPoint y: 16, endPoint x: 796, endPoint y: 16, distance: 30.3
click at [796, 16] on div "Dark mode" at bounding box center [801, 17] width 71 height 12
click at [827, 18] on div at bounding box center [826, 17] width 10 height 10
click at [814, 17] on button at bounding box center [819, 17] width 24 height 12
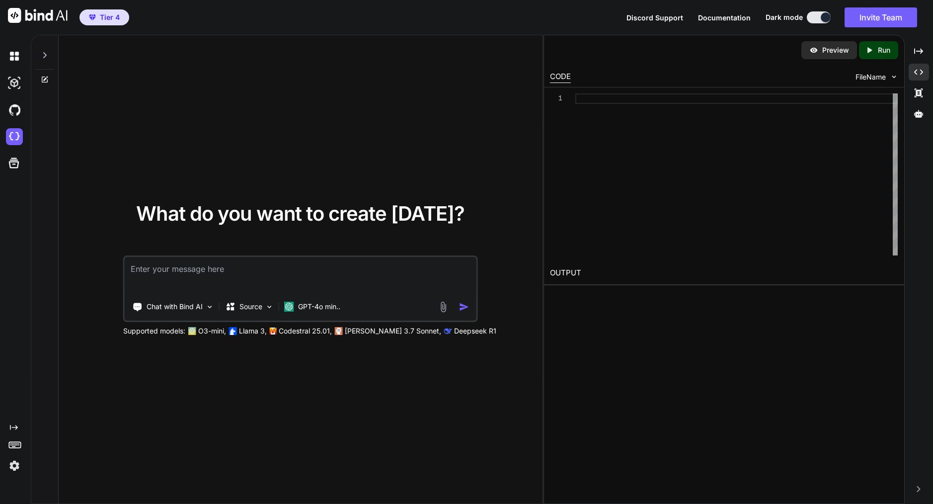
drag, startPoint x: 810, startPoint y: 18, endPoint x: 819, endPoint y: 18, distance: 8.9
click at [813, 18] on button at bounding box center [819, 17] width 24 height 12
click at [811, 16] on button at bounding box center [819, 17] width 24 height 12
click at [47, 10] on img at bounding box center [38, 15] width 60 height 15
click at [17, 56] on img at bounding box center [14, 56] width 17 height 17
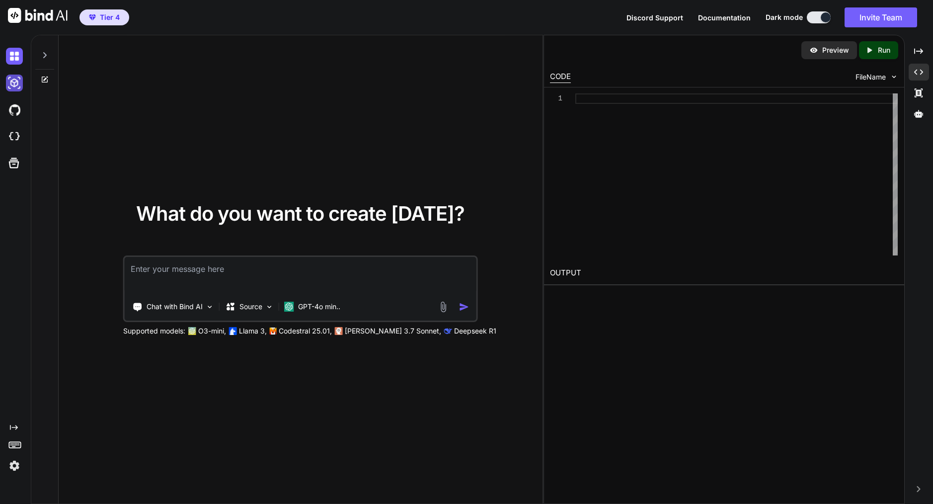
click at [15, 76] on img at bounding box center [14, 83] width 17 height 17
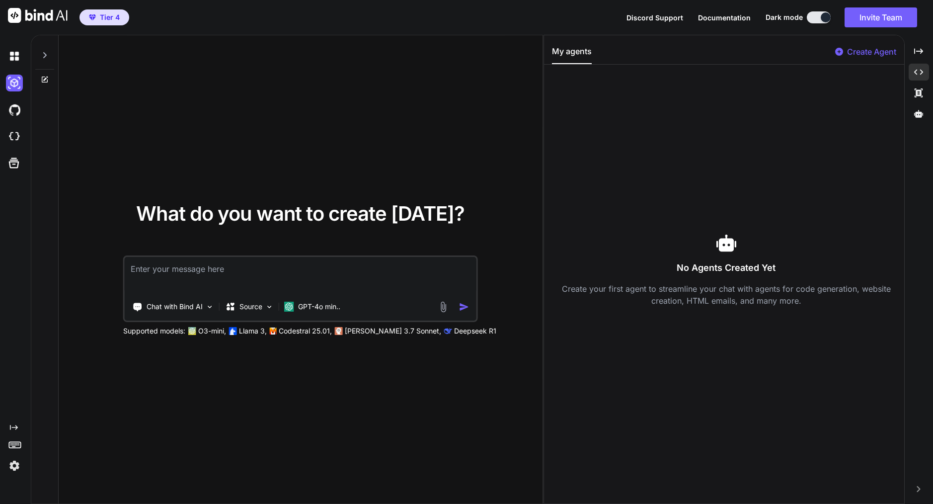
click at [818, 16] on button at bounding box center [819, 17] width 24 height 12
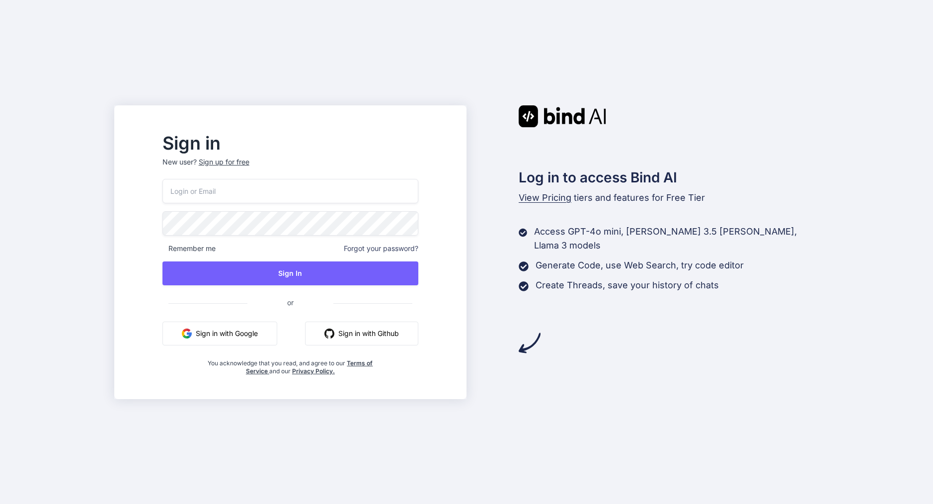
type input "areknl1985@gmail.com"
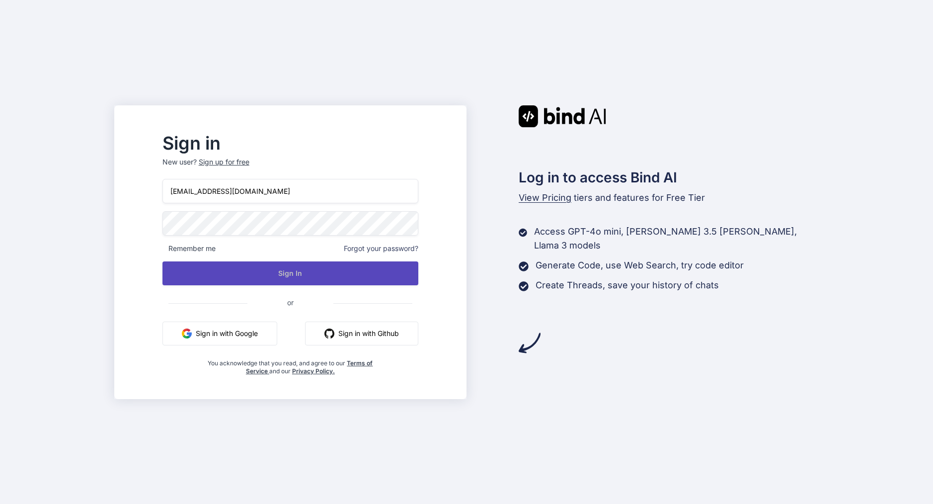
click at [264, 276] on button "Sign In" at bounding box center [291, 273] width 256 height 24
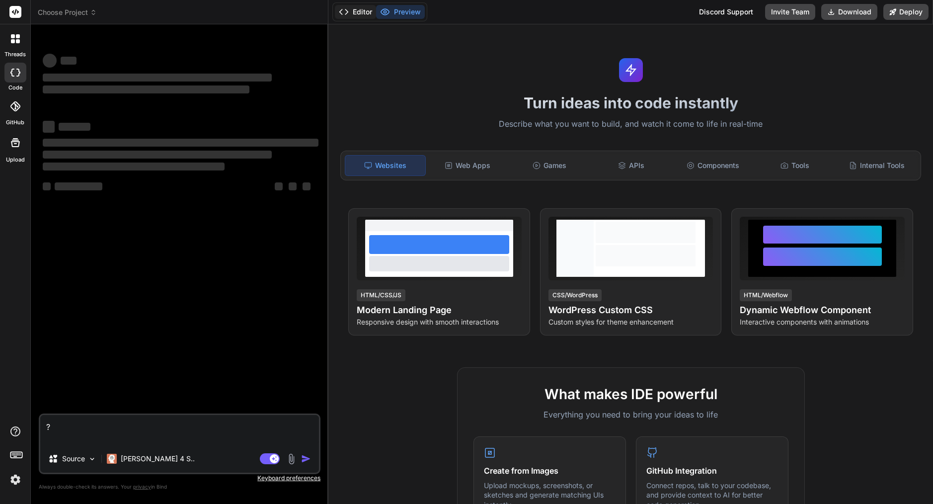
click at [359, 14] on button "Editor" at bounding box center [355, 12] width 41 height 14
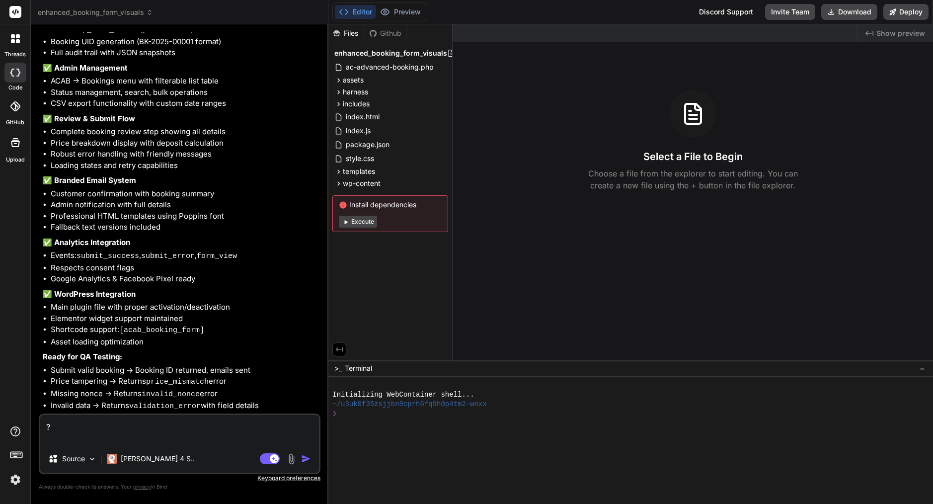
click at [70, 429] on textarea "?" at bounding box center [179, 430] width 279 height 30
type textarea "x"
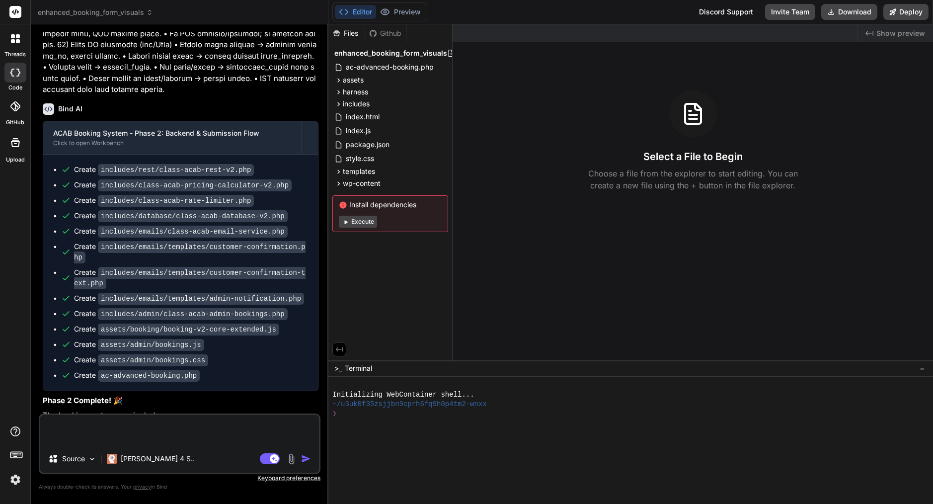
scroll to position [3871, 0]
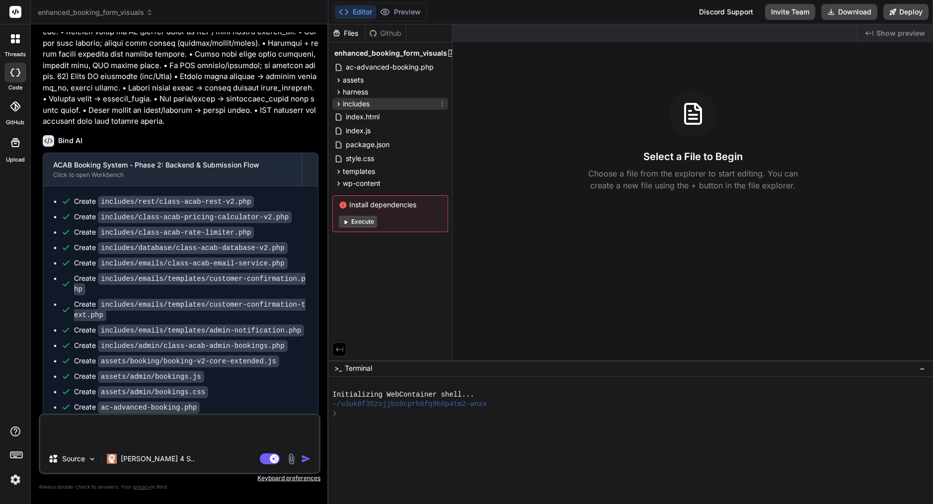
click at [355, 106] on span "includes" at bounding box center [356, 104] width 27 height 10
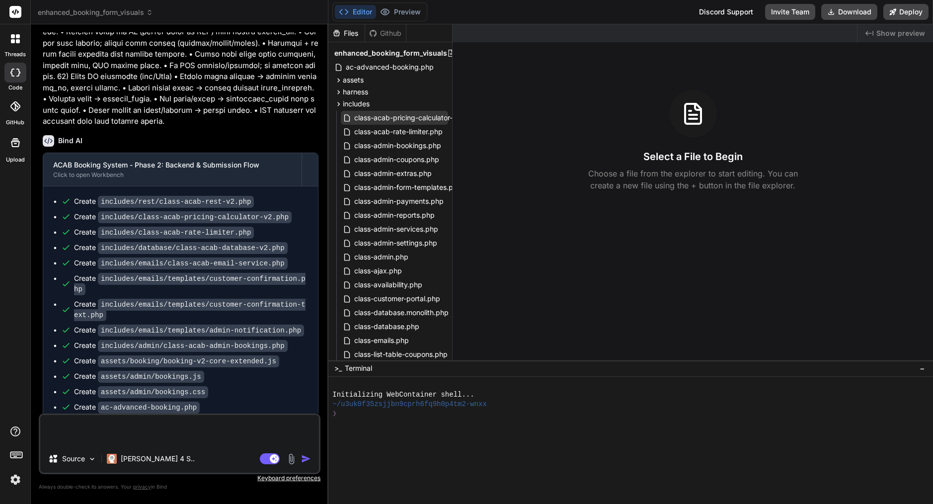
click at [405, 117] on span "class-acab-pricing-calculator-v2.php" at bounding box center [415, 118] width 124 height 12
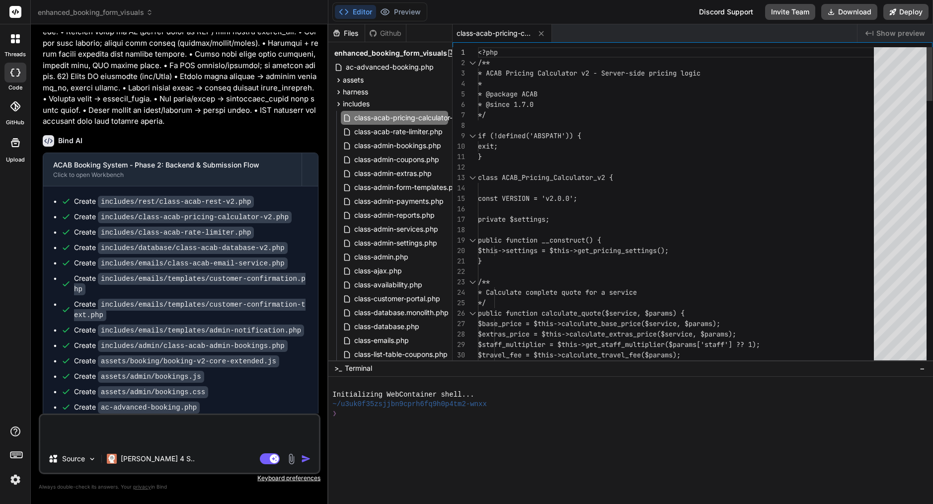
click at [527, 126] on div at bounding box center [679, 125] width 402 height 10
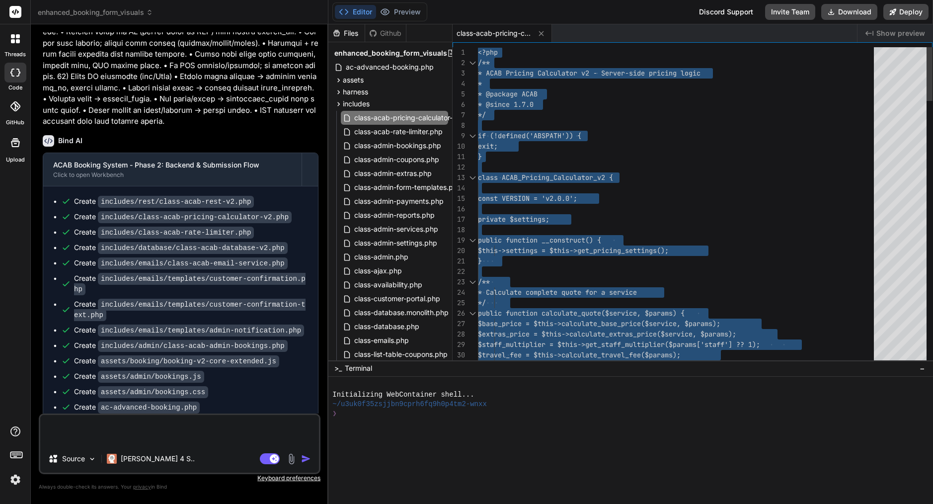
click at [527, 126] on div at bounding box center [679, 125] width 402 height 10
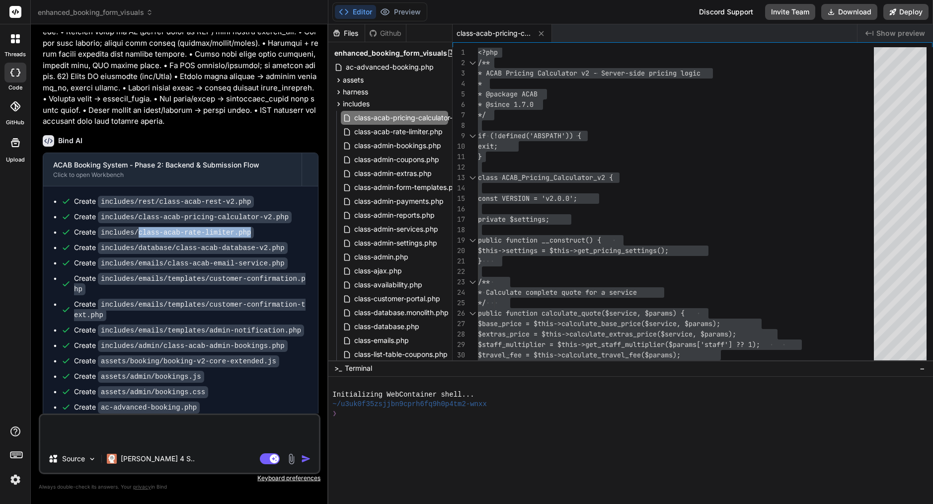
drag, startPoint x: 140, startPoint y: 201, endPoint x: 266, endPoint y: 206, distance: 126.8
click at [266, 227] on div "Create includes/class-acab-rate-limiter.php" at bounding box center [184, 232] width 247 height 10
copy code "class-acab-rate-limiter.php"
click at [395, 135] on span "class-acab-rate-limiter.php" at bounding box center [398, 132] width 90 height 12
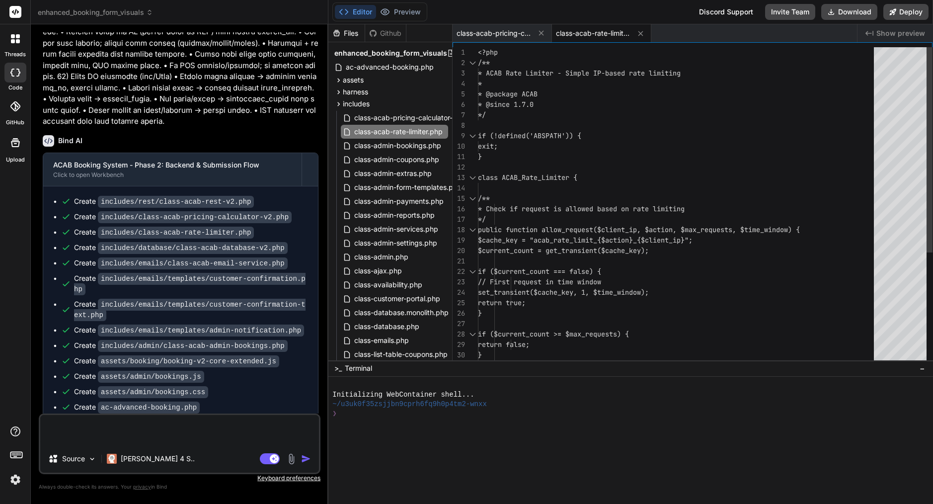
click at [558, 162] on div "}" at bounding box center [679, 157] width 402 height 10
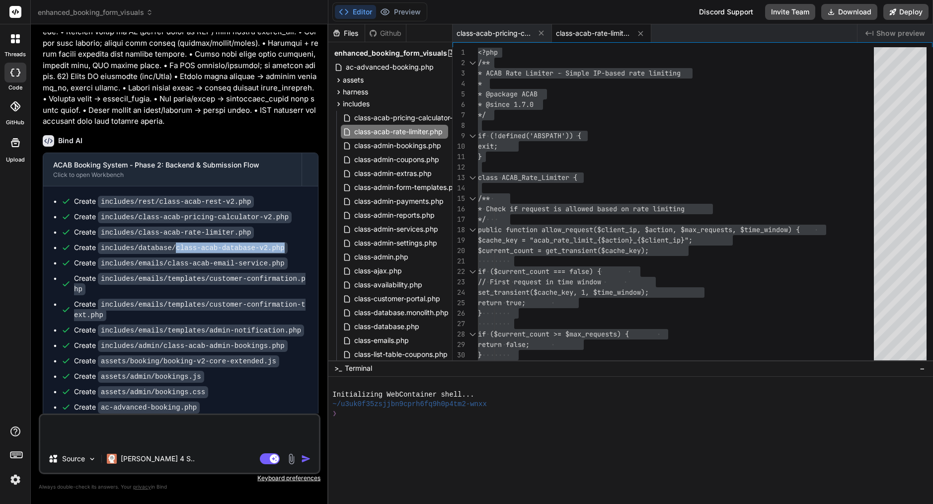
drag, startPoint x: 179, startPoint y: 218, endPoint x: 303, endPoint y: 220, distance: 123.8
click at [303, 243] on div "Create includes/database/class-acab-database-v2.php" at bounding box center [184, 248] width 247 height 10
copy code "class-acab-database-v2.php"
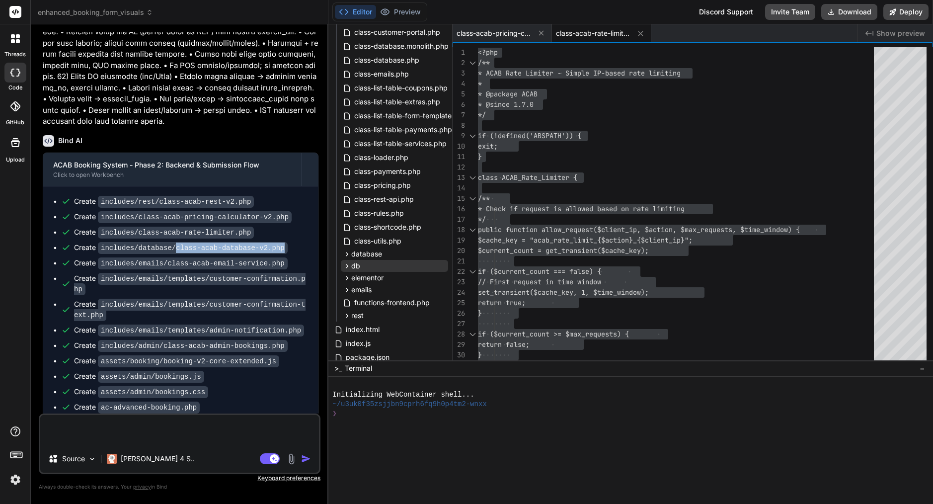
scroll to position [270, 0]
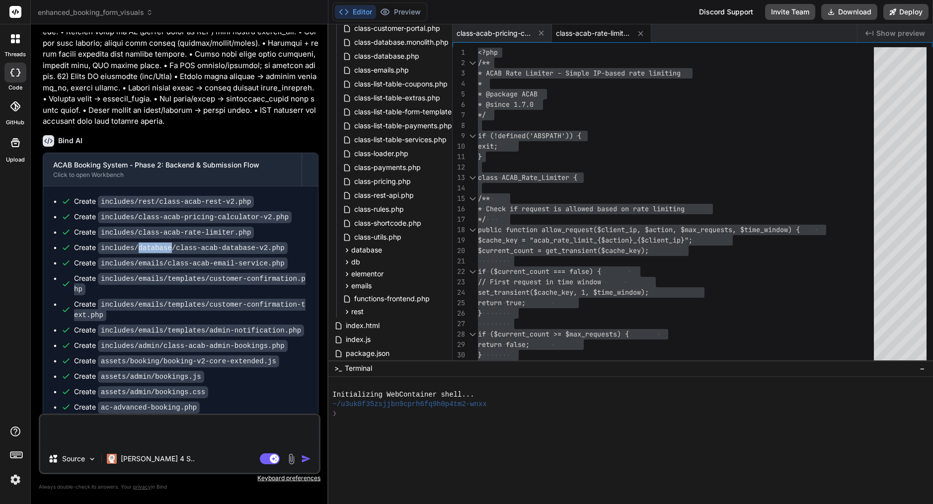
drag, startPoint x: 174, startPoint y: 218, endPoint x: 142, endPoint y: 215, distance: 32.4
click at [142, 242] on code "includes/database/class-acab-database-v2.php" at bounding box center [193, 248] width 190 height 12
copy code "database"
drag, startPoint x: 179, startPoint y: 218, endPoint x: 305, endPoint y: 221, distance: 126.3
click at [308, 243] on div "Create includes/database/class-acab-database-v2.php" at bounding box center [184, 248] width 247 height 10
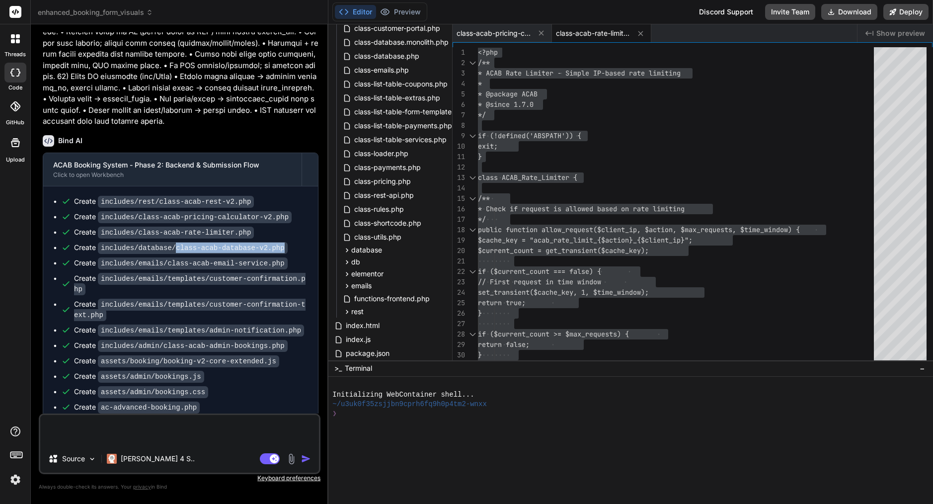
copy code "class-acab-database-v2.php"
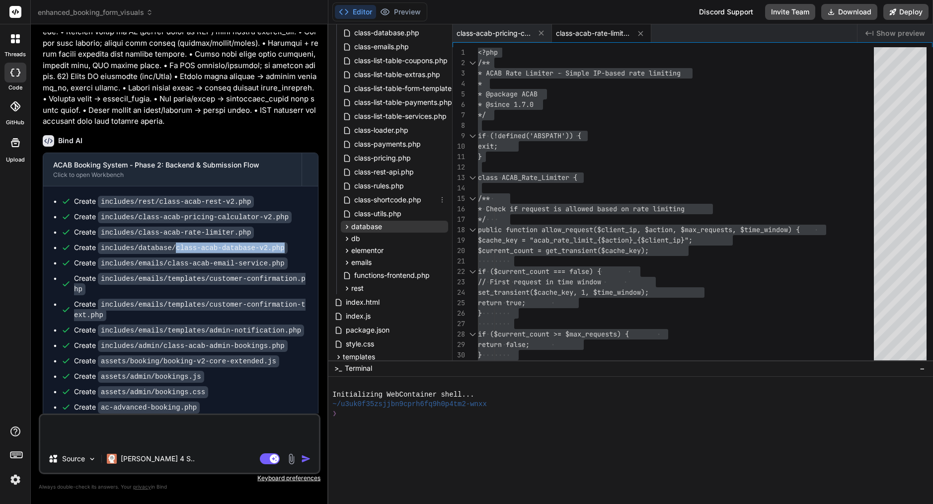
scroll to position [295, 0]
click at [366, 227] on span "database" at bounding box center [366, 226] width 31 height 10
click at [397, 238] on span "class-acab-database-v2.php" at bounding box center [411, 240] width 98 height 12
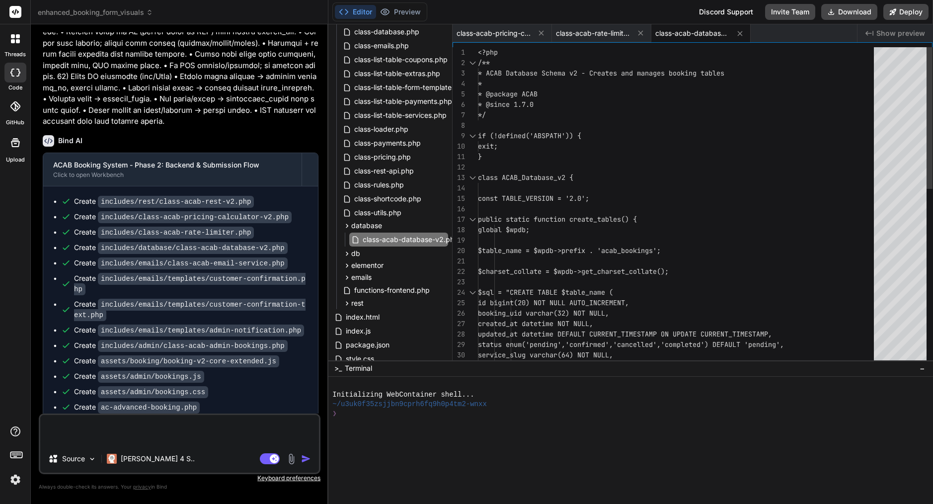
click at [600, 217] on span "public static function create_tables() {" at bounding box center [557, 219] width 159 height 9
type textarea "<?php /** * ACAB Database Schema v2 - Creates and manages booking tables * * @p…"
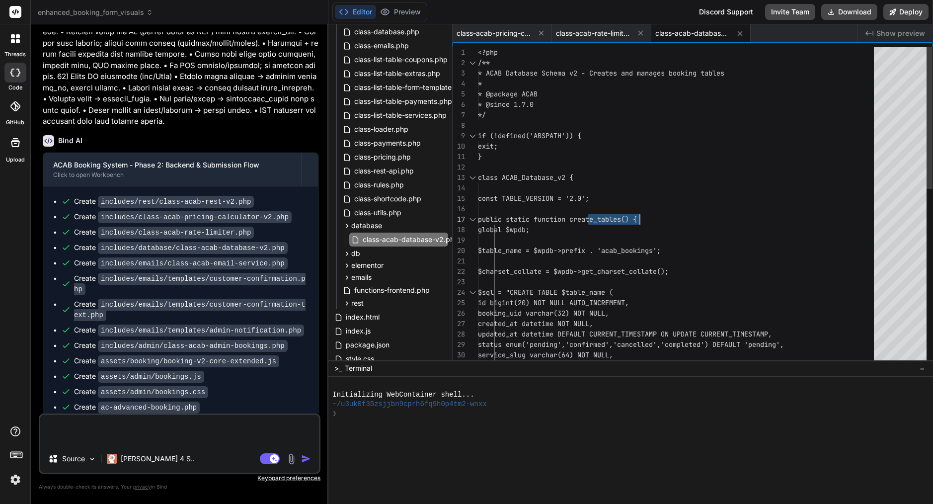
click at [600, 217] on span "public static function create_tables() {" at bounding box center [557, 219] width 159 height 9
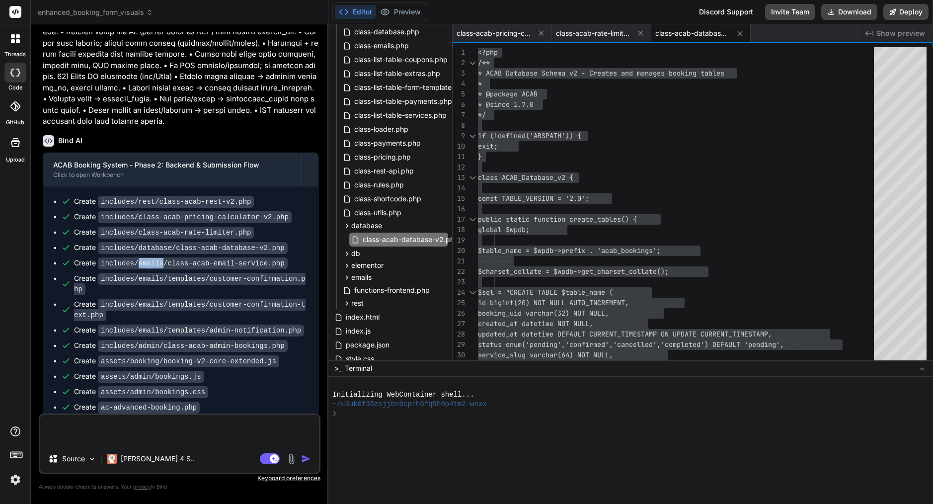
drag, startPoint x: 164, startPoint y: 231, endPoint x: 141, endPoint y: 229, distance: 23.4
click at [141, 257] on code "includes/emails/class-acab-email-service.php" at bounding box center [193, 263] width 190 height 12
copy code "emails"
drag, startPoint x: 168, startPoint y: 233, endPoint x: 294, endPoint y: 239, distance: 125.4
click at [294, 239] on ul "Create includes/rest/class-acab-rest-v2.php Create includes/class-acab-pricing-…" at bounding box center [180, 304] width 255 height 216
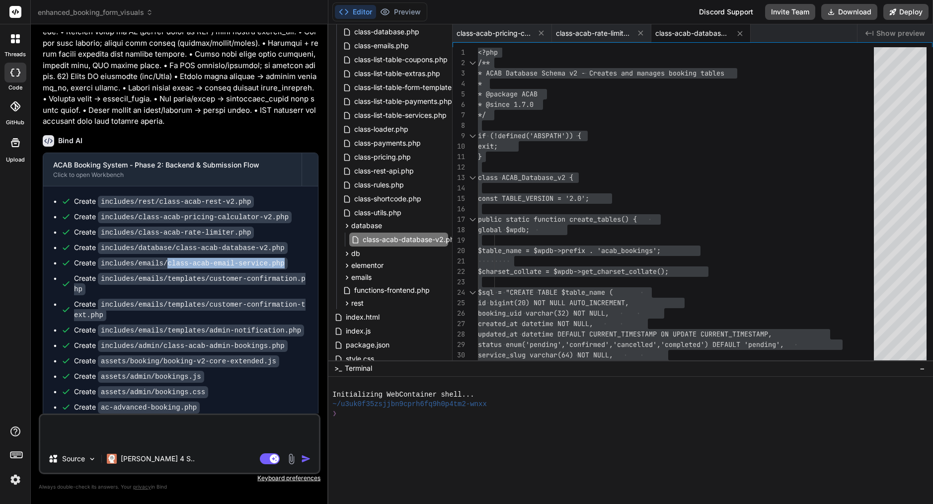
copy code "class-acab-email-service.php"
click at [363, 278] on span "emails" at bounding box center [361, 277] width 20 height 10
click at [391, 291] on span "class-acab-email-service.php" at bounding box center [411, 291] width 99 height 12
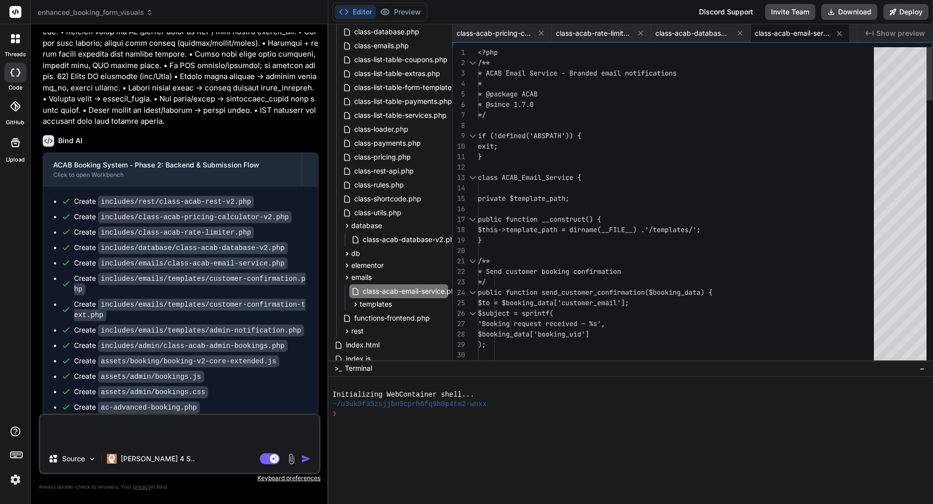
click at [597, 212] on div at bounding box center [679, 209] width 402 height 10
type textarea "<?php /** * ACAB Email Service - Branded email notifications * * @package ACAB …"
click at [597, 212] on div at bounding box center [679, 209] width 402 height 10
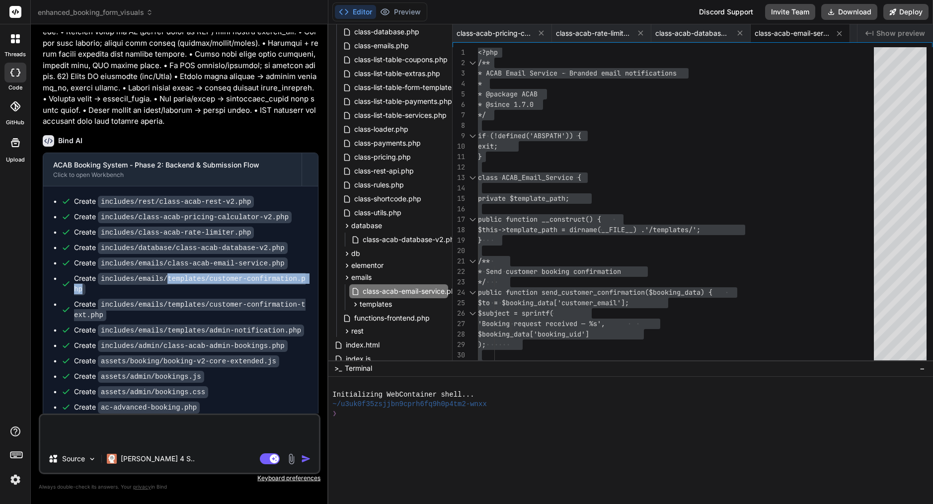
drag, startPoint x: 169, startPoint y: 249, endPoint x: 269, endPoint y: 254, distance: 100.1
click at [269, 273] on div "Create includes/emails/templates/customer-confirmation.php" at bounding box center [191, 283] width 234 height 21
copy code "templates/customer-confirmation.php"
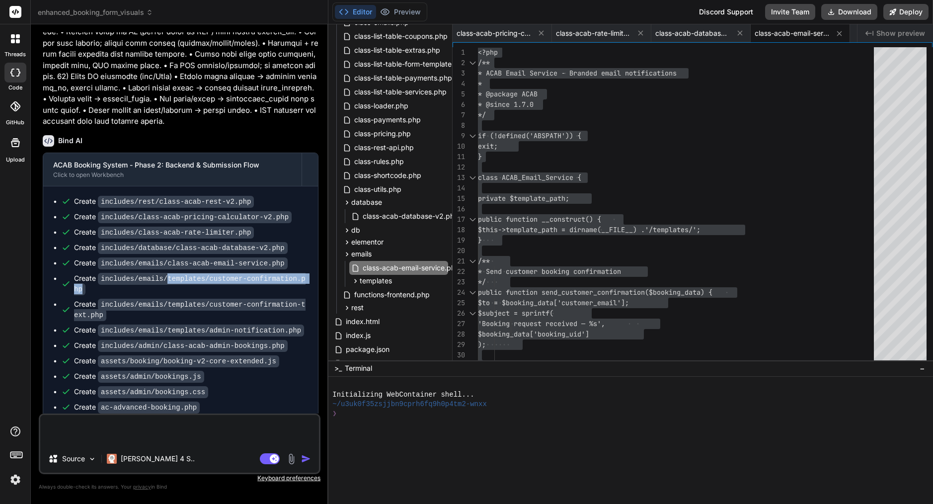
scroll to position [319, 0]
click at [346, 253] on icon at bounding box center [347, 254] width 8 height 8
click at [199, 273] on code "includes/emails/templates/customer-confirmation.php" at bounding box center [190, 284] width 232 height 22
drag, startPoint x: 207, startPoint y: 250, endPoint x: 169, endPoint y: 251, distance: 37.8
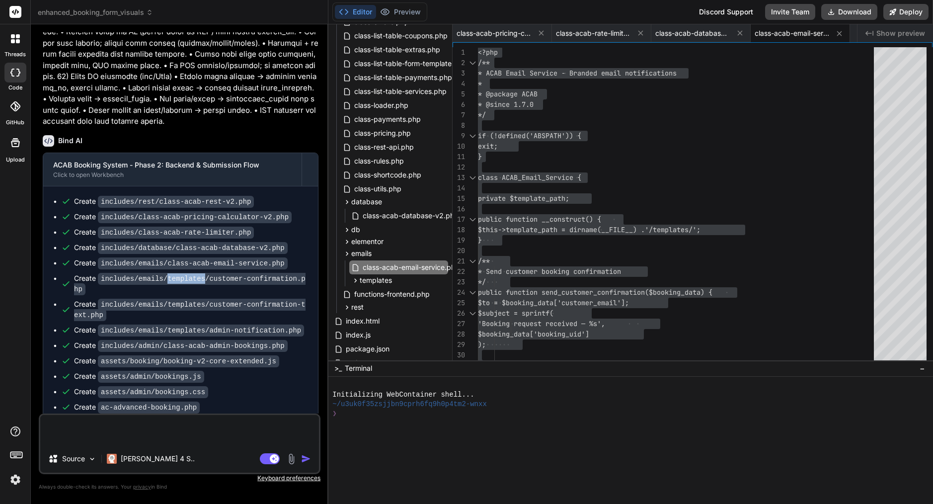
click at [169, 273] on code "includes/emails/templates/customer-confirmation.php" at bounding box center [190, 284] width 232 height 22
copy code "templates"
drag, startPoint x: 211, startPoint y: 249, endPoint x: 212, endPoint y: 260, distance: 11.5
click at [212, 273] on div "Create includes/emails/templates/customer-confirmation.php" at bounding box center [191, 283] width 234 height 21
copy code "customer-confirmation.php"
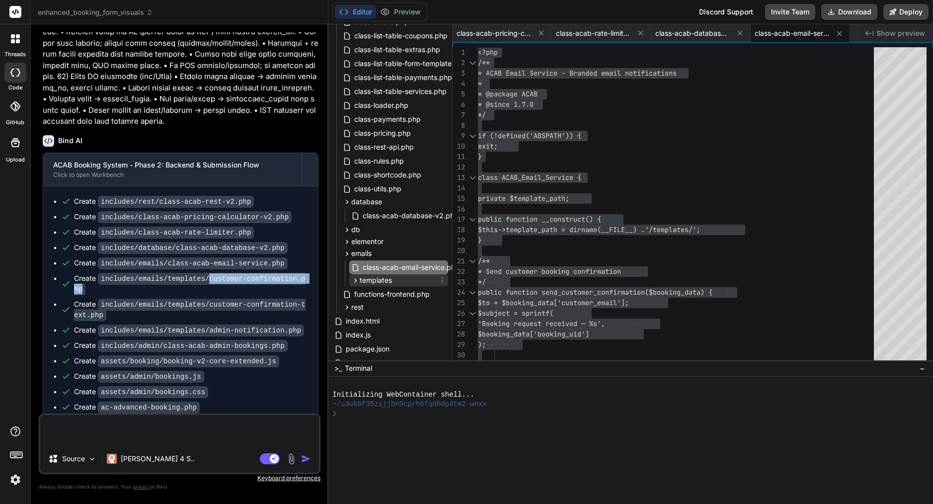
click at [375, 279] on span "templates" at bounding box center [376, 280] width 32 height 10
click at [394, 292] on span "customer-confirmation.php" at bounding box center [415, 294] width 90 height 12
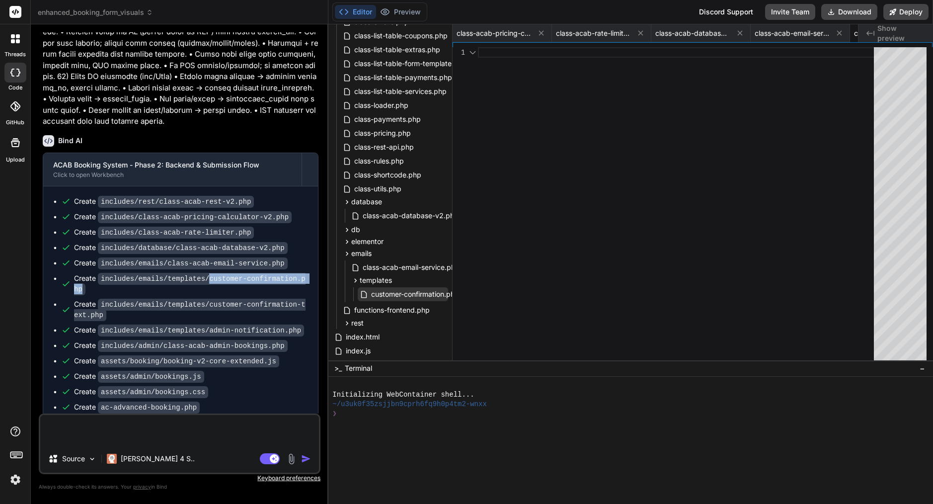
scroll to position [0, 0]
click at [373, 279] on span "templates" at bounding box center [376, 280] width 32 height 10
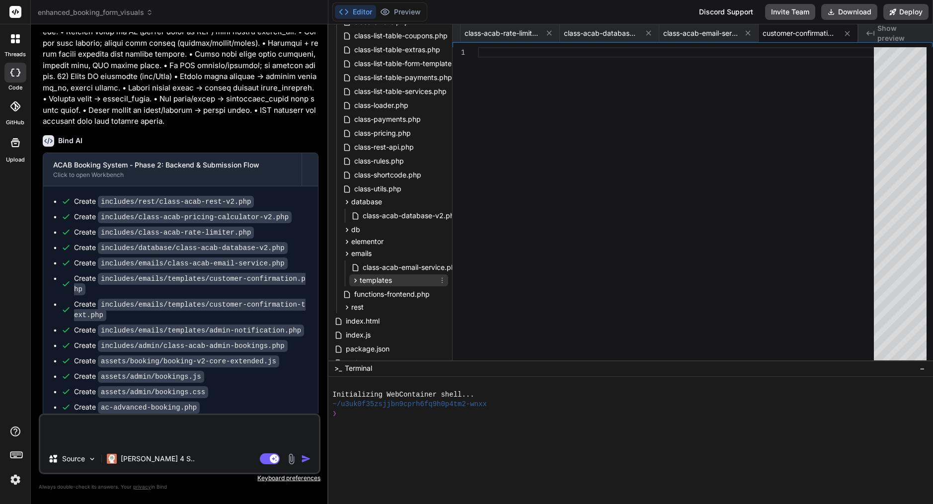
click at [380, 280] on span "templates" at bounding box center [376, 280] width 32 height 10
click at [389, 310] on span "functions-frontend.php" at bounding box center [392, 310] width 78 height 12
type textarea "'tax' => __('Tax', 'ac-advanced-booking'), 'total_due_now' => __('Total Due Now…"
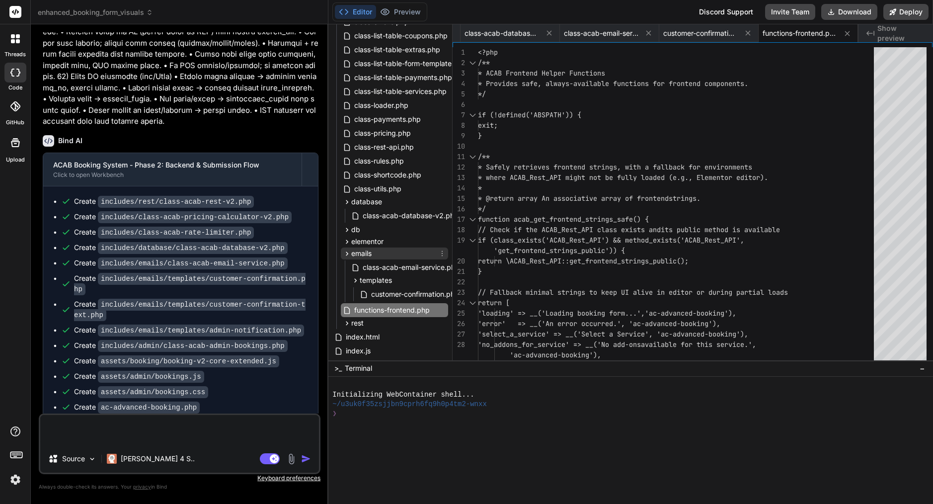
click at [366, 251] on span "emails" at bounding box center [361, 254] width 20 height 10
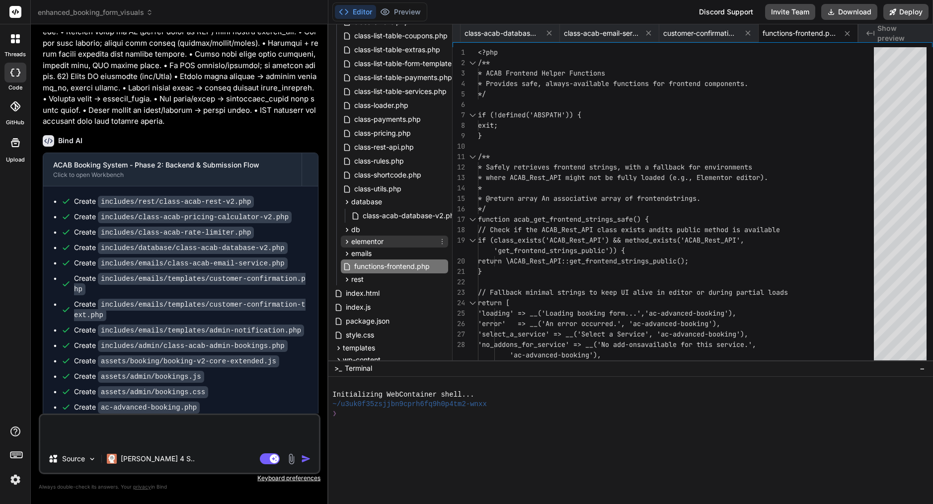
click at [363, 247] on div "elementor" at bounding box center [394, 242] width 107 height 12
click at [364, 240] on span "elementor" at bounding box center [367, 242] width 32 height 10
click at [362, 254] on span "emails" at bounding box center [361, 254] width 20 height 10
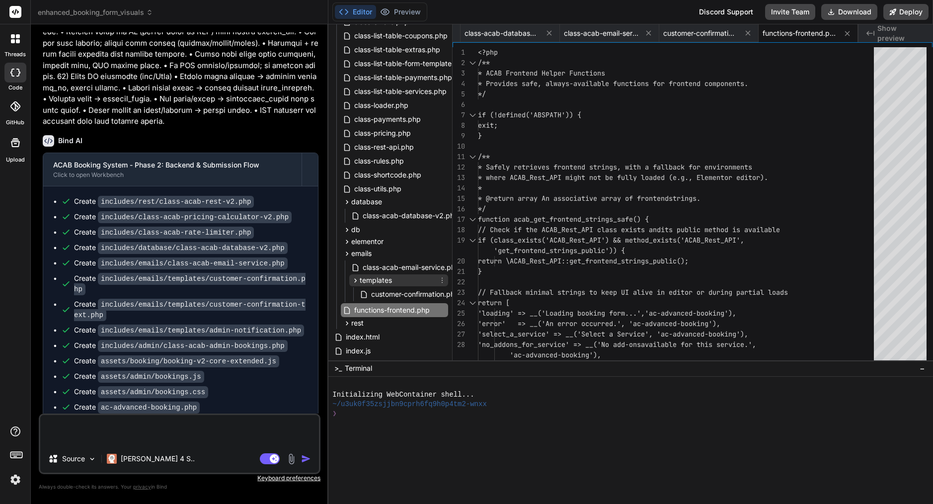
click at [374, 277] on span "templates" at bounding box center [376, 280] width 32 height 10
click at [420, 297] on span "customer-confirmation.php" at bounding box center [415, 294] width 90 height 12
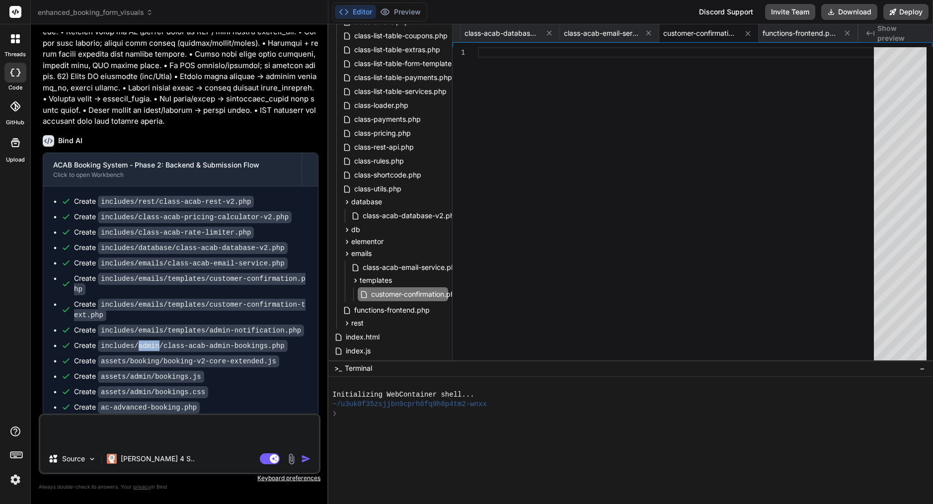
drag, startPoint x: 162, startPoint y: 313, endPoint x: 140, endPoint y: 313, distance: 21.4
click at [140, 340] on code "includes/admin/class-acab-admin-bookings.php" at bounding box center [193, 346] width 190 height 12
click at [188, 340] on code "includes/admin/class-acab-admin-bookings.php" at bounding box center [193, 346] width 190 height 12
drag, startPoint x: 165, startPoint y: 315, endPoint x: 295, endPoint y: 317, distance: 130.2
click at [303, 318] on ul "Create includes/rest/class-acab-rest-v2.php Create includes/class-acab-pricing-…" at bounding box center [180, 304] width 255 height 216
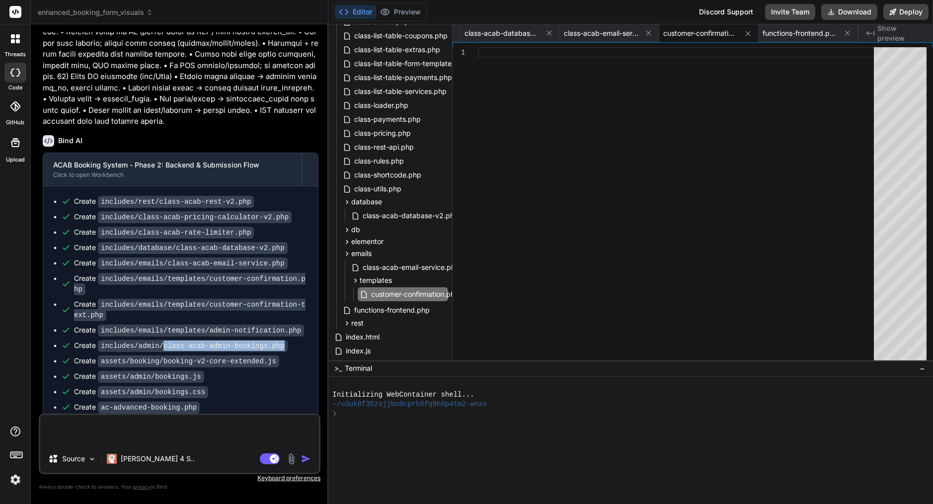
copy code "class-acab-admin-bookings.php"
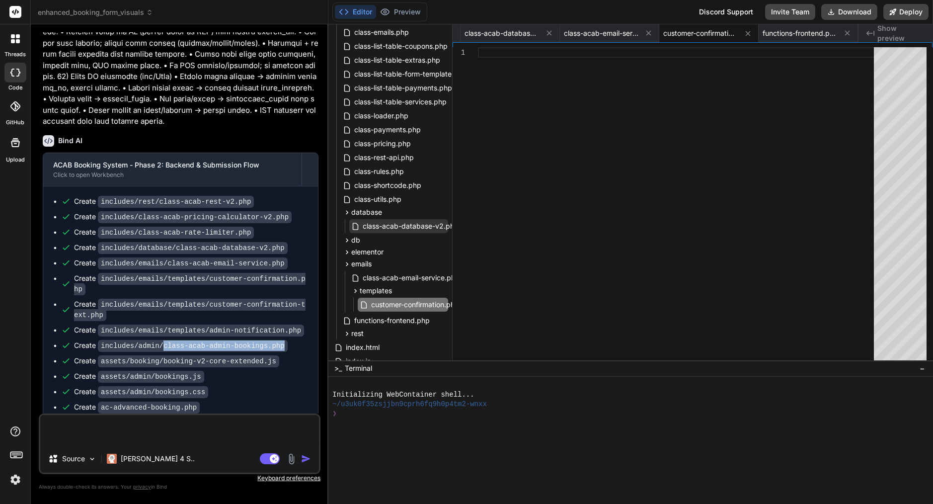
scroll to position [311, 0]
click at [358, 207] on span "database" at bounding box center [366, 210] width 31 height 10
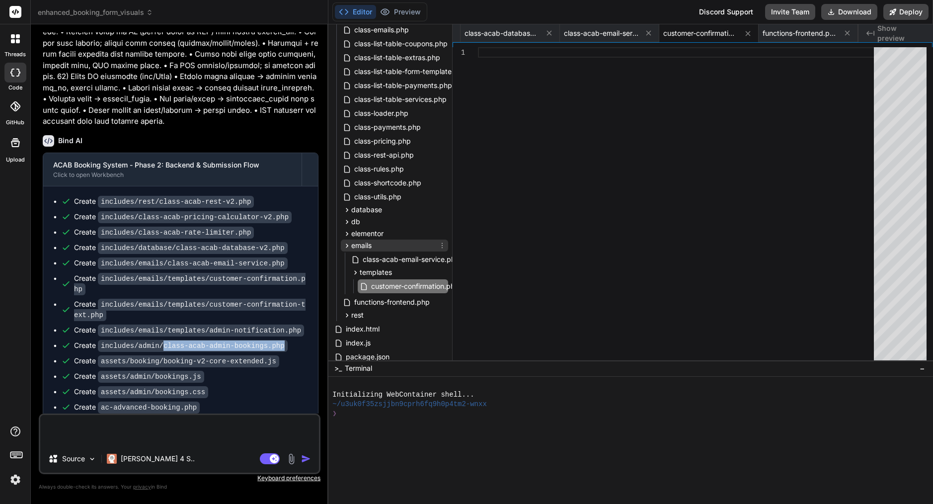
click at [360, 246] on span "emails" at bounding box center [361, 246] width 20 height 10
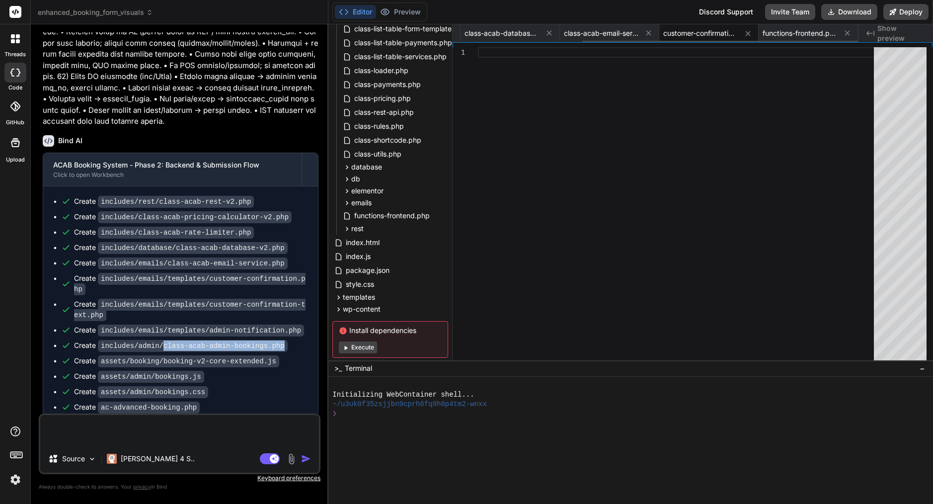
scroll to position [0, 0]
click at [903, 23] on div "Editor Preview Discord Support Invite Team Download Deploy" at bounding box center [631, 12] width 605 height 24
click at [820, 33] on span "functions-frontend.php" at bounding box center [800, 33] width 75 height 10
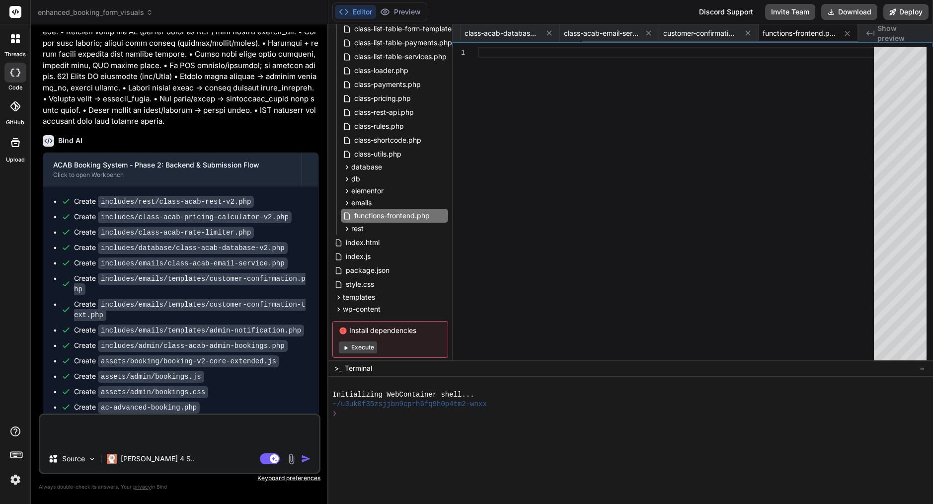
type textarea "'tax' => __('Tax', 'ac-advanced-booking'), 'total_due_now' => __('Total Due Now…"
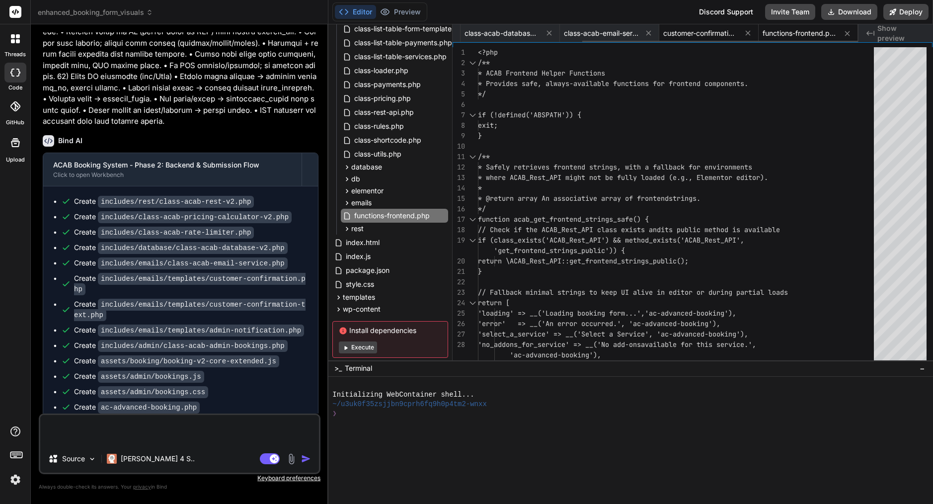
click at [708, 34] on span "customer-confirmation.php" at bounding box center [701, 33] width 75 height 10
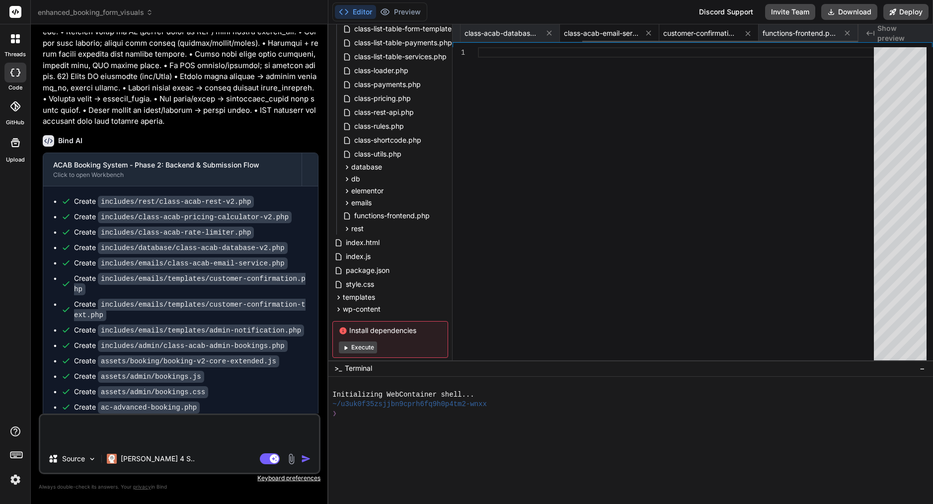
click at [595, 31] on span "class-acab-email-service.php" at bounding box center [601, 33] width 75 height 10
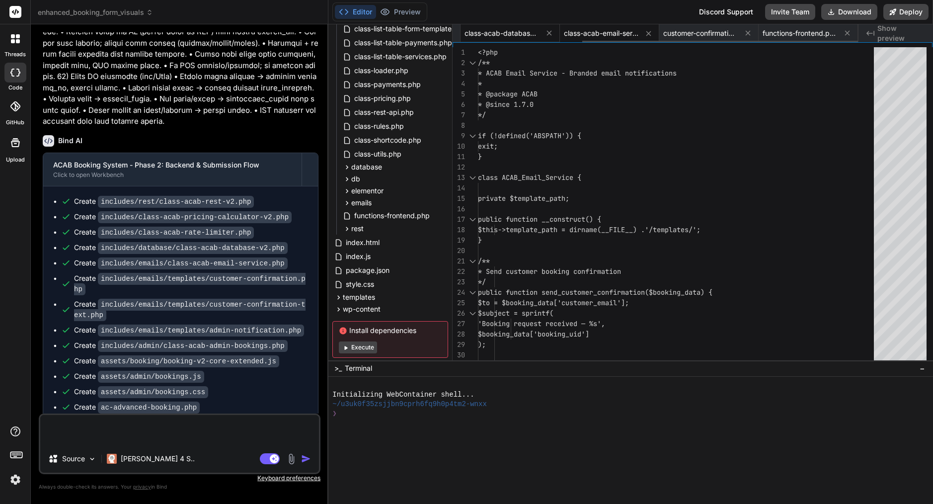
click at [499, 31] on span "class-acab-database-v2.php" at bounding box center [502, 33] width 75 height 10
type textarea "delete_option('acab_db_version'); } public static function needs_update() { ret…"
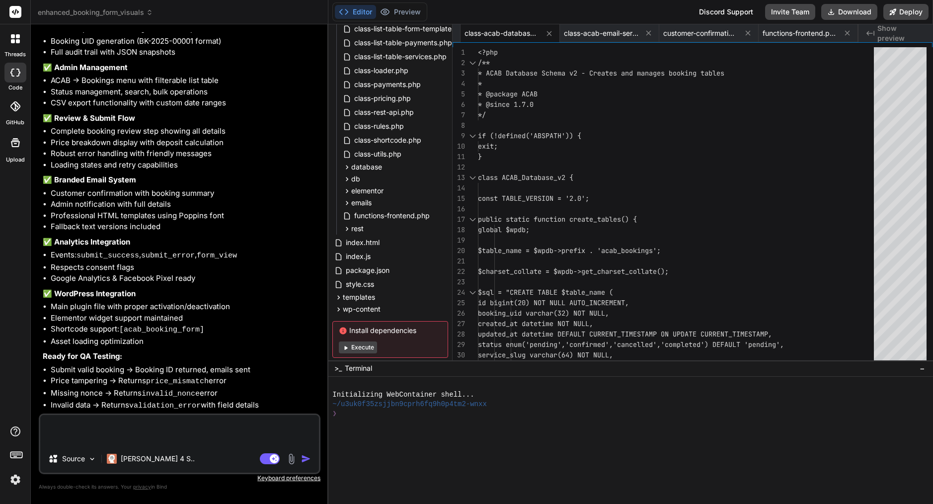
scroll to position [4420, 0]
click at [132, 429] on textarea at bounding box center [179, 430] width 279 height 30
type textarea "x"
type textarea "a"
type textarea "x"
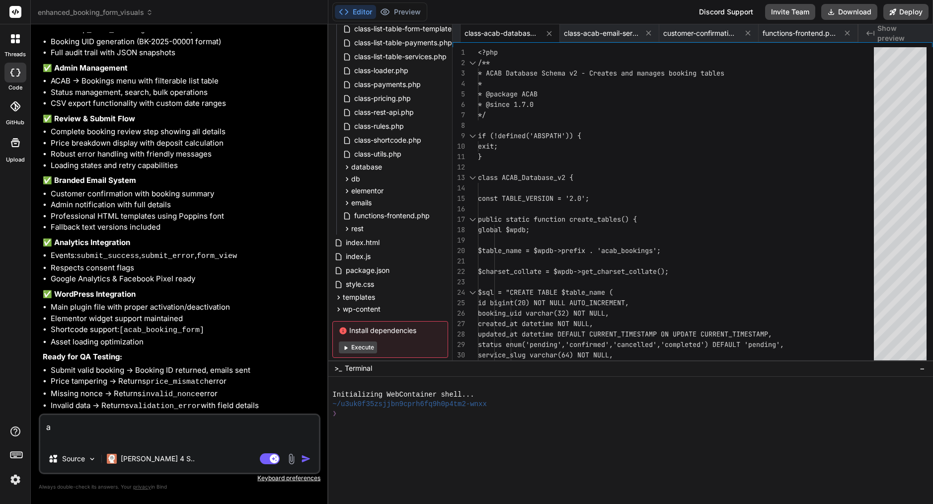
type textarea "a"
type textarea "x"
type textarea "a"
type textarea "x"
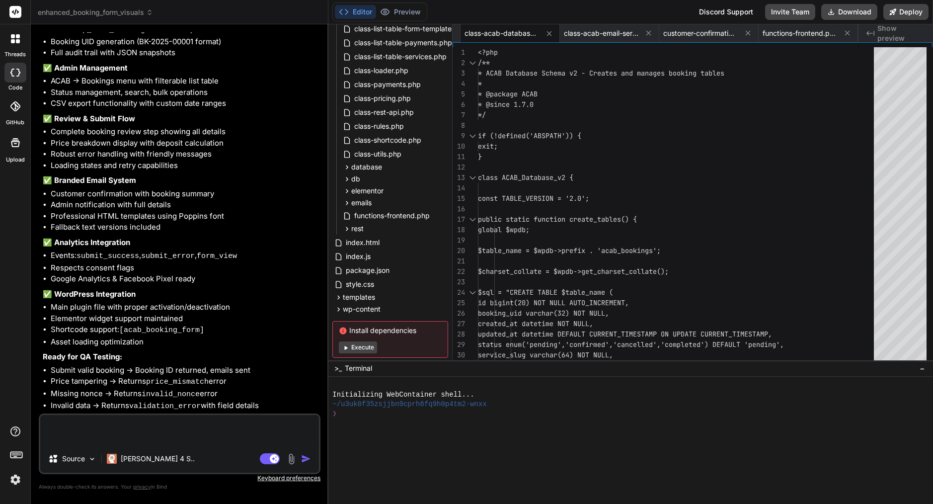
type textarea "i"
type textarea "x"
type textarea "I"
type textarea "x"
type textarea "I t"
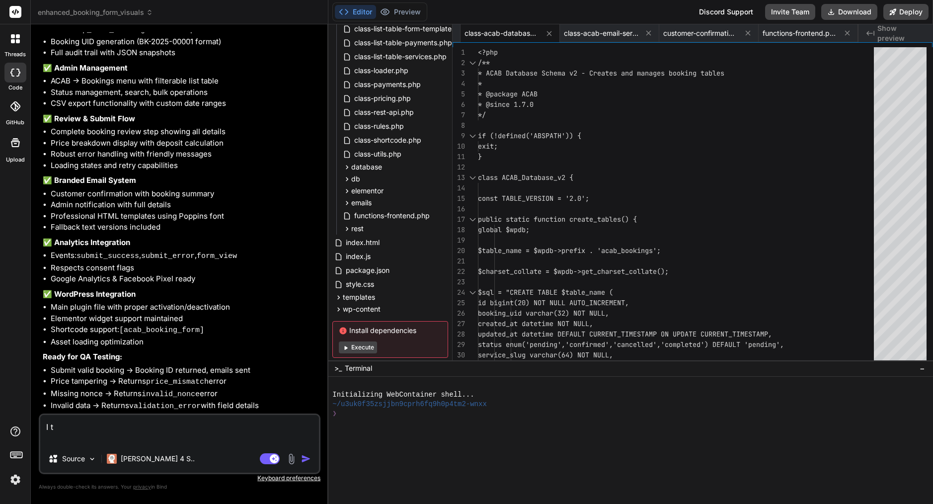
type textarea "x"
type textarea "I th"
type textarea "x"
type textarea "I thi"
type textarea "x"
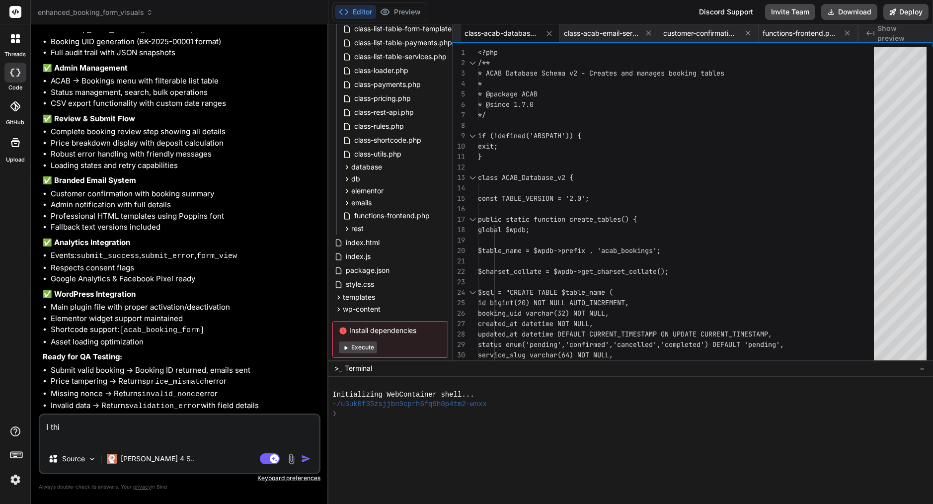
type textarea "I thin"
type textarea "x"
type textarea "I think"
type textarea "x"
type textarea "I think"
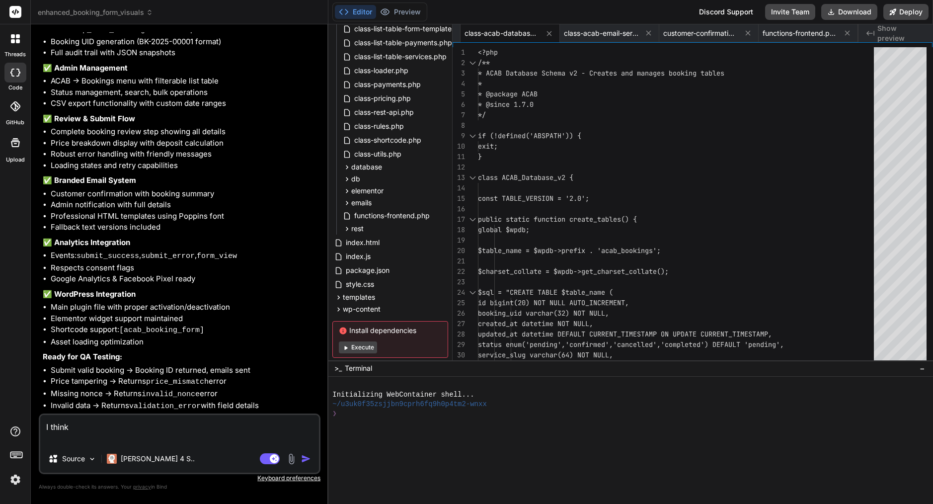
type textarea "x"
type textarea "I think s"
type textarea "x"
type textarea "I think so"
type textarea "x"
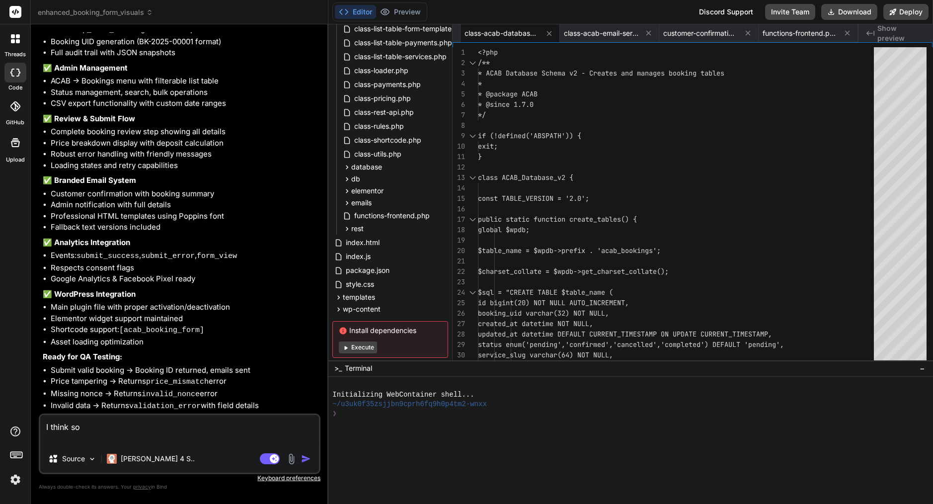
type textarea "I think som"
type textarea "x"
type textarea "I think some"
type textarea "x"
type textarea "I think some"
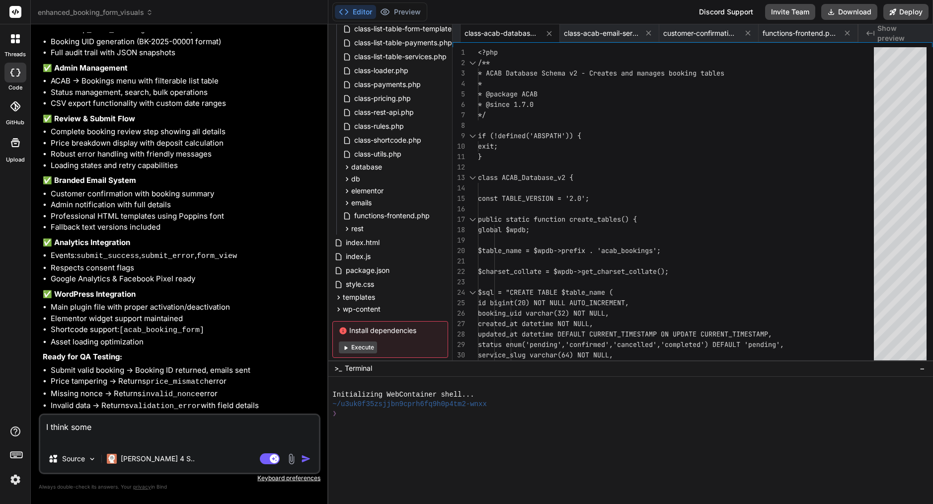
type textarea "x"
type textarea "I think some f"
type textarea "x"
type textarea "I think some fi"
type textarea "x"
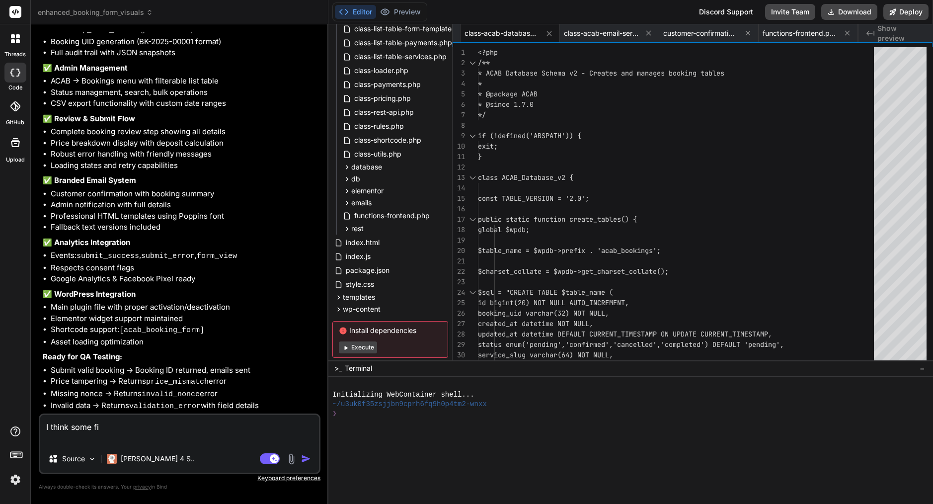
type textarea "I think some fil"
type textarea "x"
type textarea "I think some file"
type textarea "x"
type textarea "I think some file"
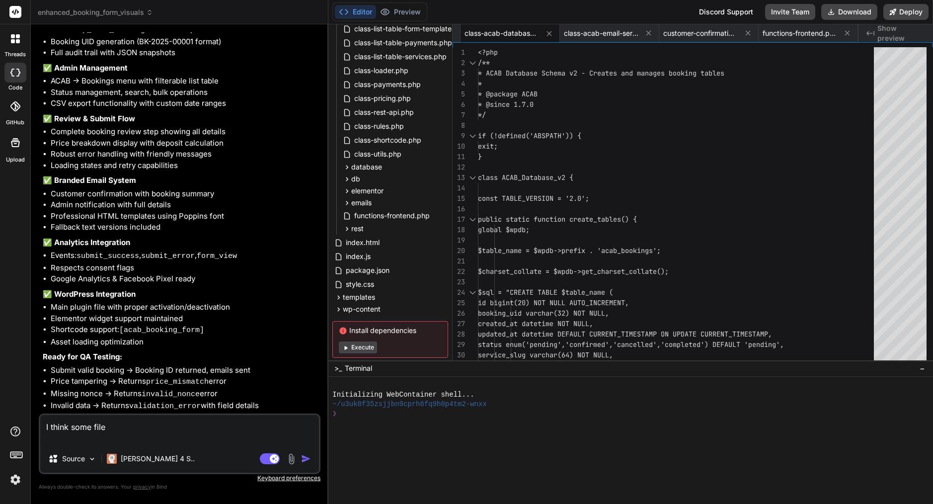
type textarea "x"
type textarea "I think some file a"
type textarea "x"
type textarea "I think some file ar"
type textarea "x"
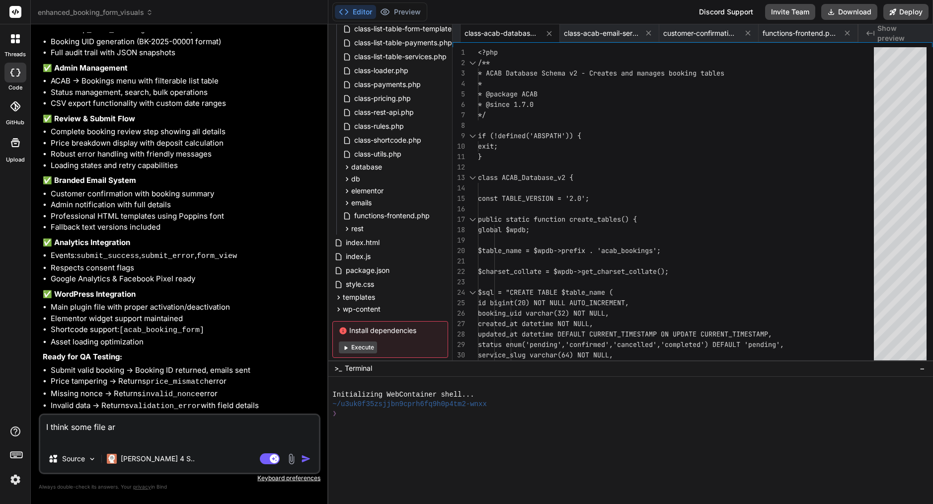
type textarea "I think some file are"
type textarea "x"
type textarea "I think some file are"
type textarea "x"
type textarea "I think some file are t"
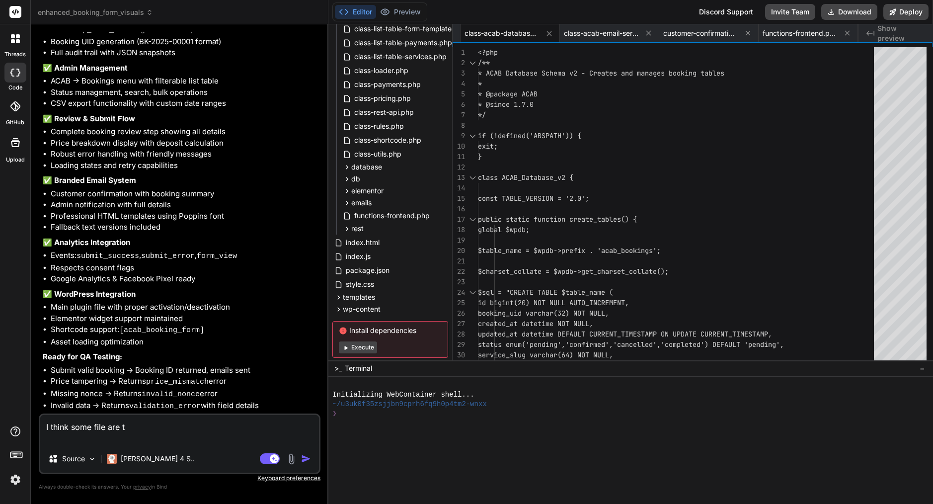
type textarea "x"
type textarea "I think some file are tr"
type textarea "x"
type textarea "I think some file are tri"
type textarea "x"
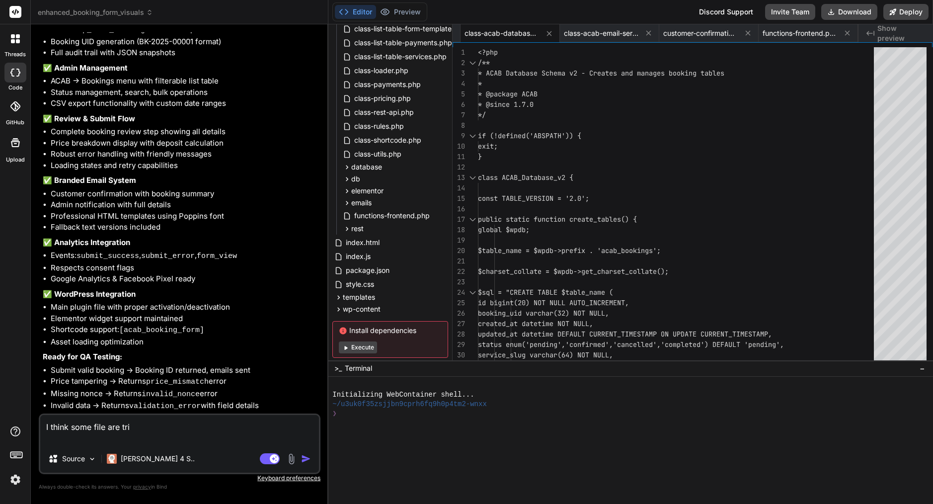
type textarea "I think some file are tr"
type textarea "x"
type textarea "I think some file are tru"
type textarea "x"
type textarea "I think some file are trun"
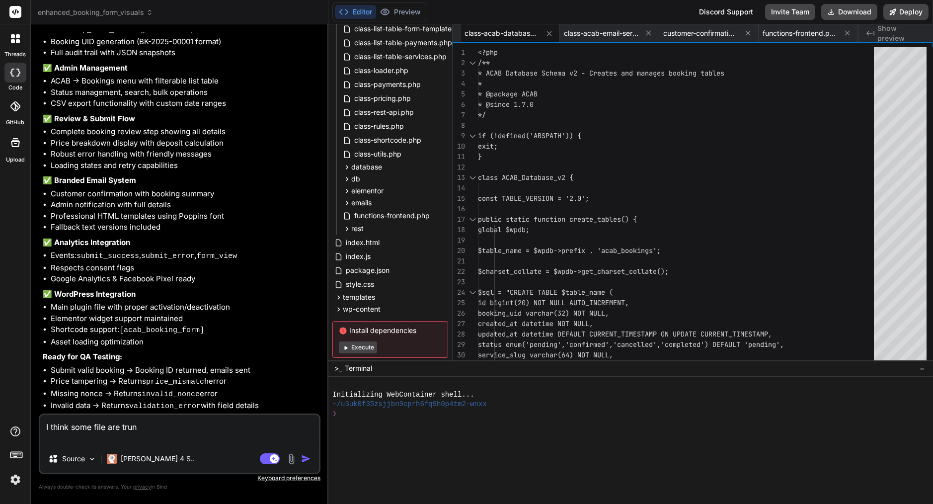
type textarea "x"
type textarea "I think some file are trunc"
type textarea "x"
type textarea "I think some file are trunca"
type textarea "x"
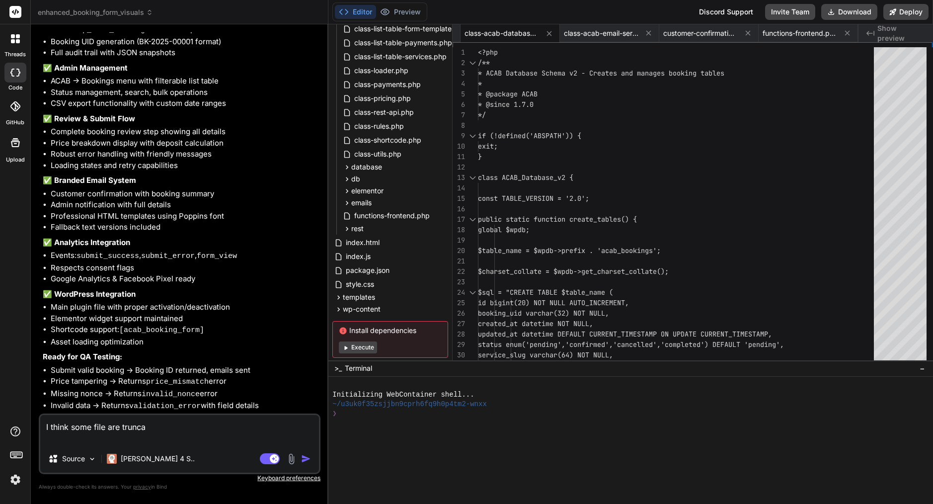
type textarea "I think some file are truncat"
type textarea "x"
type textarea "I think some file are truncate"
type textarea "x"
type textarea "I think some file are truncated"
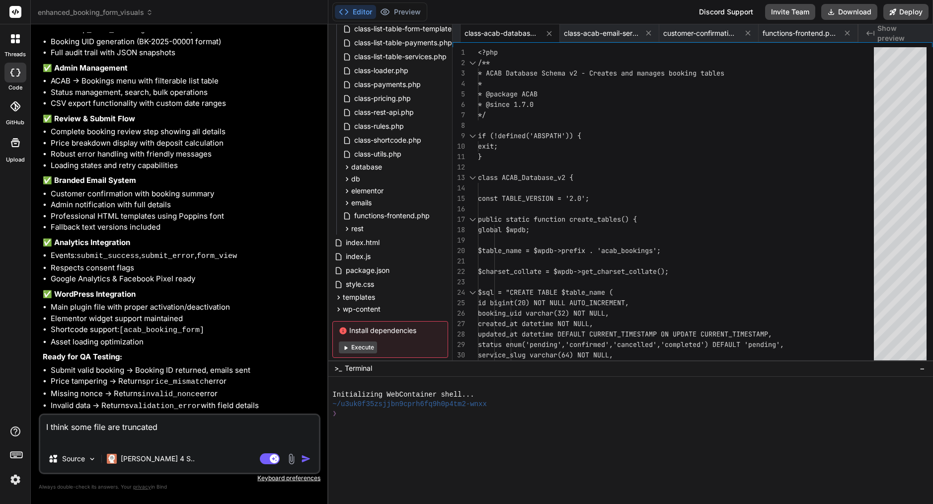
type textarea "x"
type textarea "I think some file are truncated"
type textarea "x"
type textarea "I think some file are truncated"
click at [106, 425] on textarea "I think some file are truncated" at bounding box center [179, 430] width 279 height 30
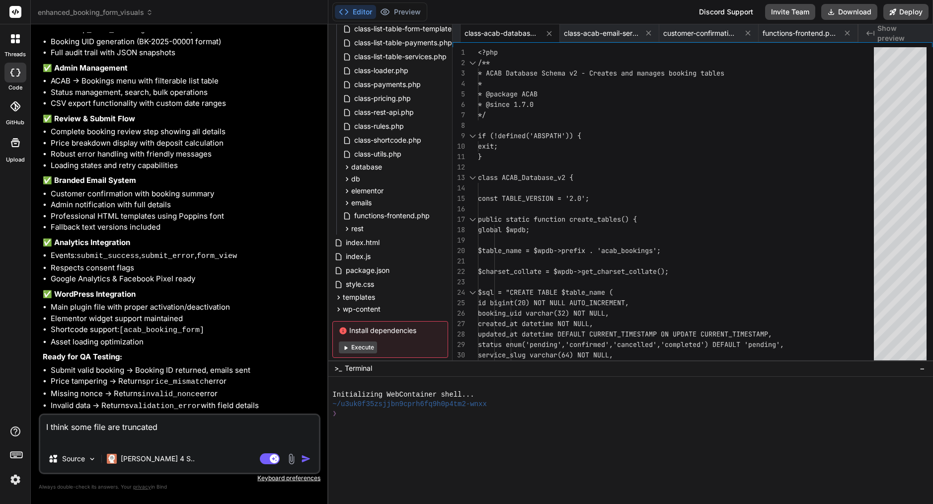
type textarea "x"
type textarea "I think some file are truncated"
type textarea "x"
type textarea "I think some file w are truncated"
type textarea "x"
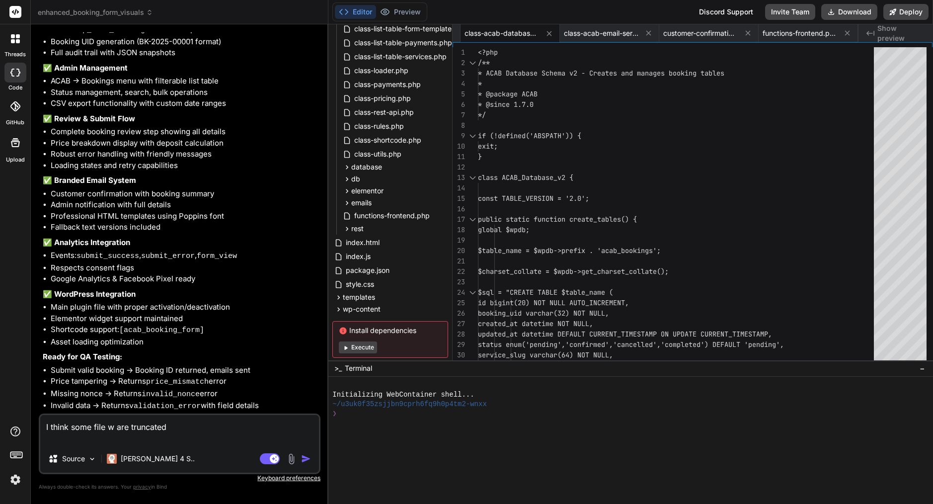
type textarea "I think some file wh are truncated"
type textarea "x"
type textarea "I think some file wha are truncated"
type textarea "x"
type textarea "I think some file what are truncated"
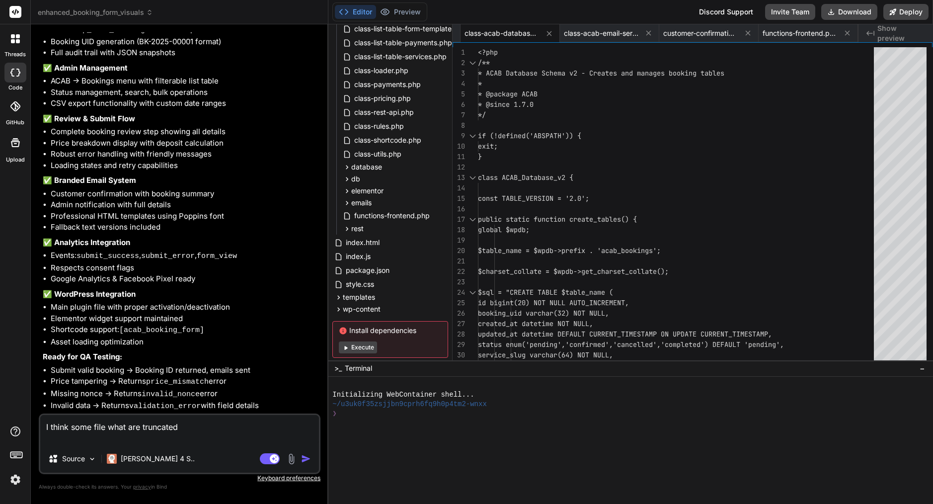
type textarea "x"
type textarea "I think some file what are truncated"
type textarea "x"
type textarea "I think some file what y are truncated"
type textarea "x"
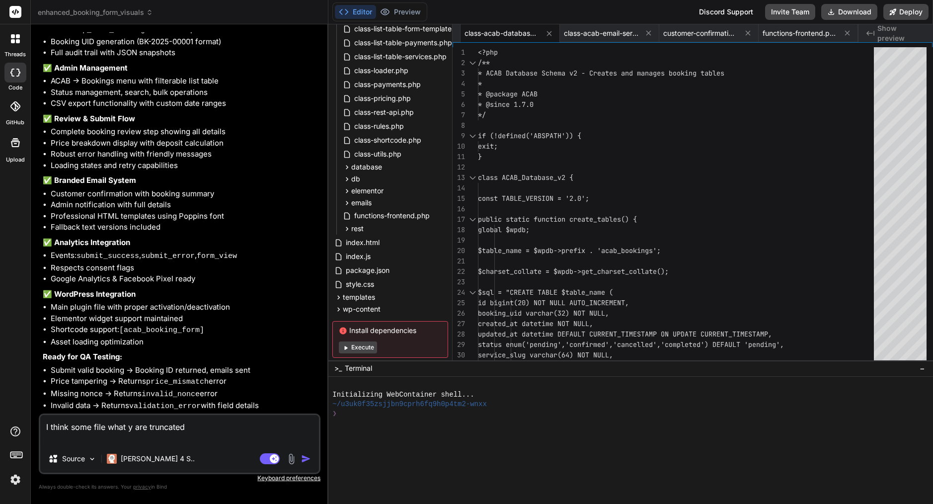
type textarea "I think some file what yo are truncated"
type textarea "x"
type textarea "I think some file what you are truncated"
type textarea "x"
type textarea "I think some file what you are truncated"
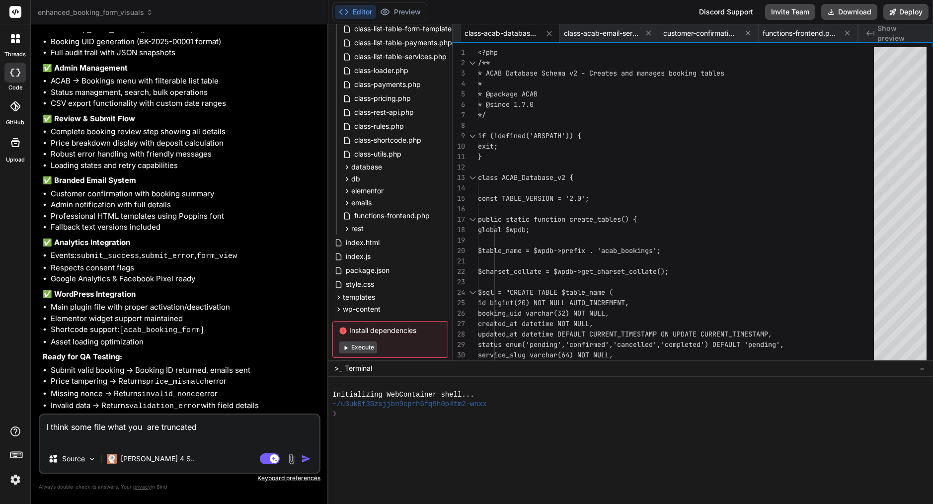
type textarea "x"
type textarea "I think some file what you c are truncated"
type textarea "x"
type textarea "I think some file what you cr are truncated"
type textarea "x"
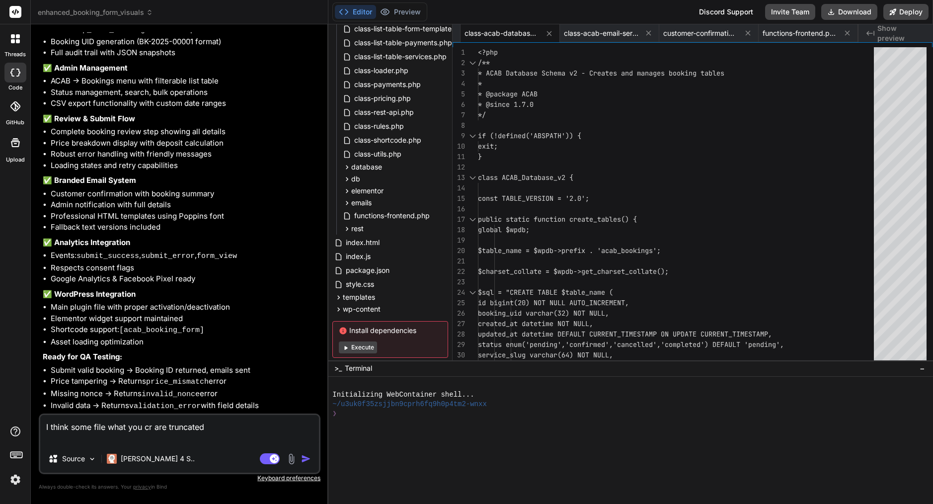
type textarea "I think some file what you cre are truncated"
type textarea "x"
type textarea "I think some file what you crea are truncated"
type textarea "x"
type textarea "I think some file what you creat are truncated"
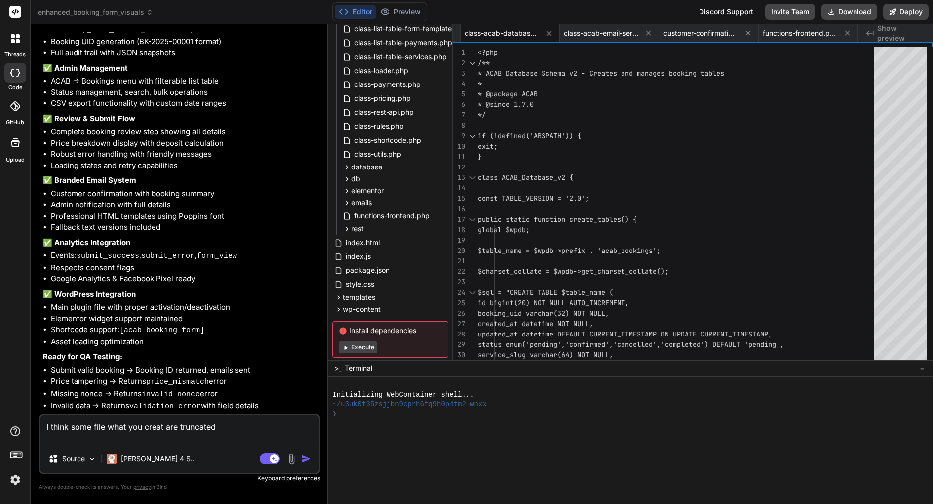
type textarea "x"
type textarea "I think some file what you create are truncated"
type textarea "x"
type textarea "I think some file what you created are truncated"
click at [239, 423] on textarea "I think some file what you created are truncated" at bounding box center [179, 430] width 279 height 30
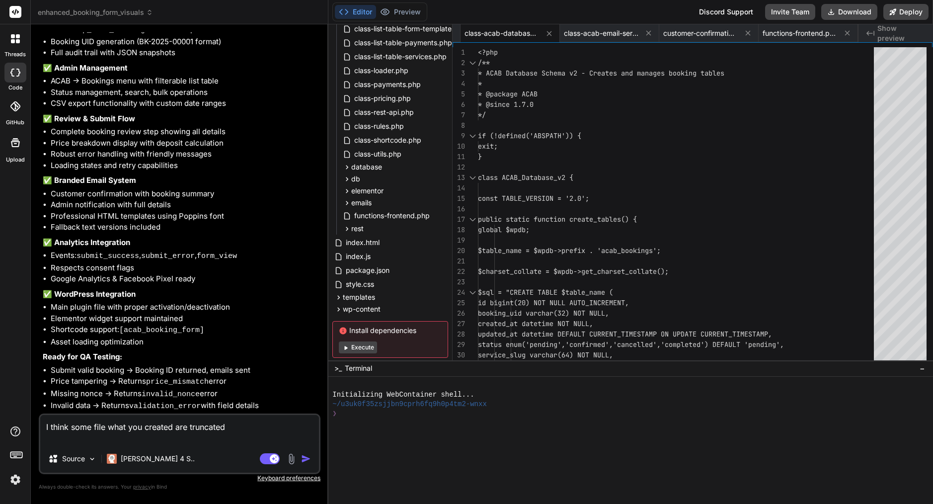
type textarea "x"
type textarea "I think some file what you created are truncated,"
type textarea "x"
type textarea "I think some file what you created are truncated,"
type textarea "x"
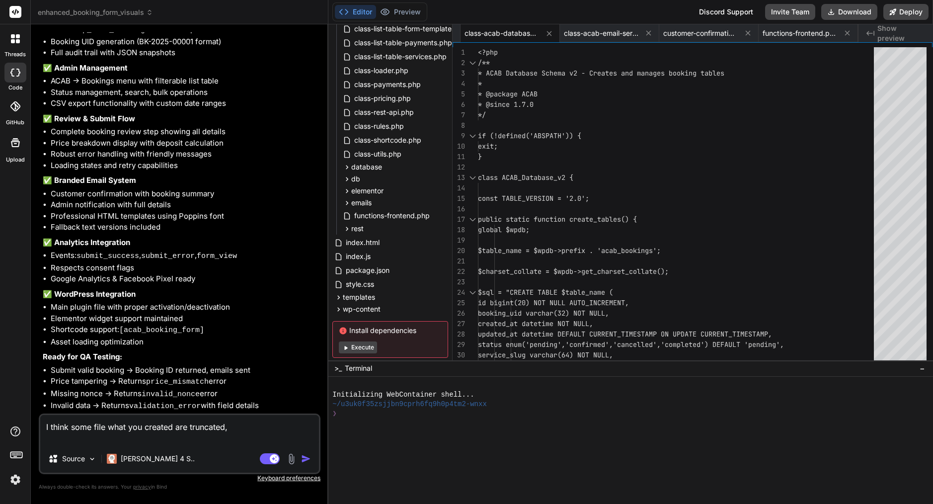
type textarea "I think some file what you created are truncated, a"
type textarea "x"
type textarea "I think some file what you created are truncated, al"
type textarea "x"
type textarea "I think some file what you created are truncated, als"
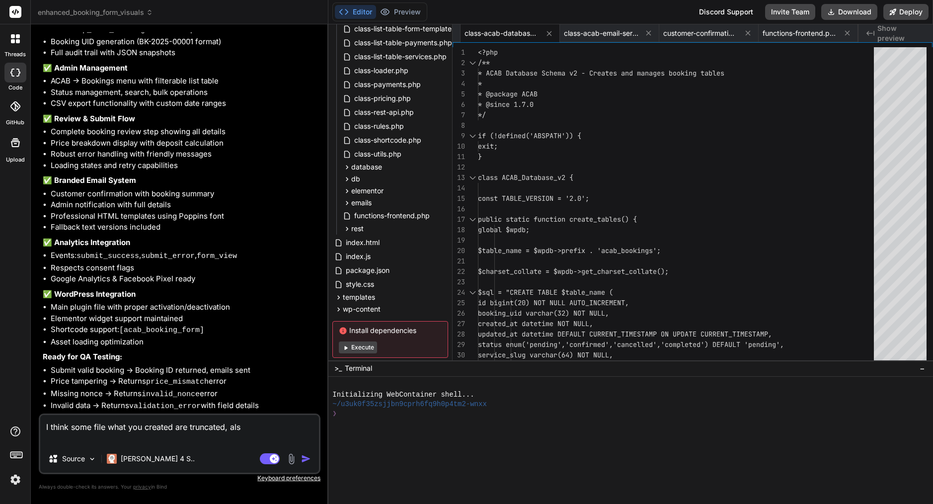
type textarea "x"
type textarea "I think some file what you created are truncated, also"
type textarea "x"
type textarea "I think some file what you created are truncated, also"
type textarea "x"
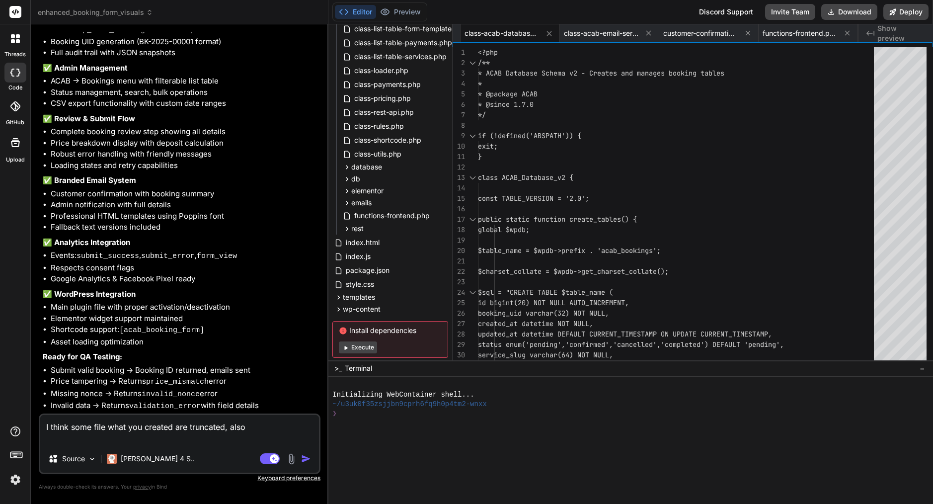
type textarea "I think some file what you created are truncated, also c"
type textarea "x"
type textarea "I think some file what you created are truncated, also co"
type textarea "x"
type textarea "I think some file what you created are truncated, also cou"
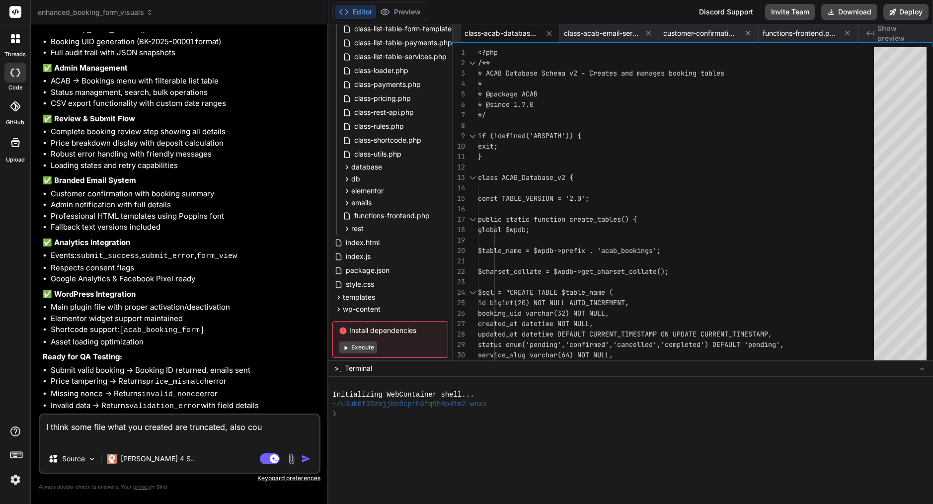
type textarea "x"
type textarea "I think some file what you created are truncated, also coul"
type textarea "x"
type textarea "I think some file what you created are truncated, also could"
type textarea "x"
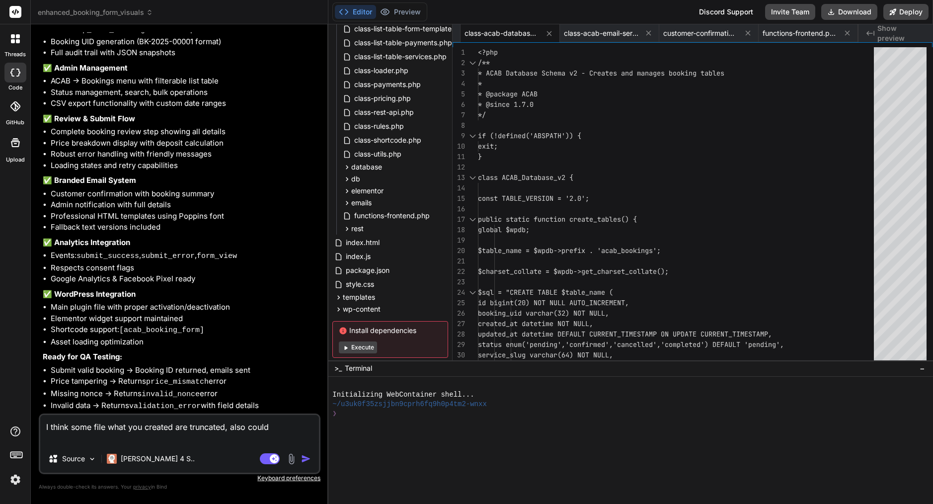
type textarea "I think some file what you created are truncated, also could"
type textarea "x"
type textarea "I think some file what you created are truncated, also could y"
type textarea "x"
type textarea "I think some file what you created are truncated, also could yo"
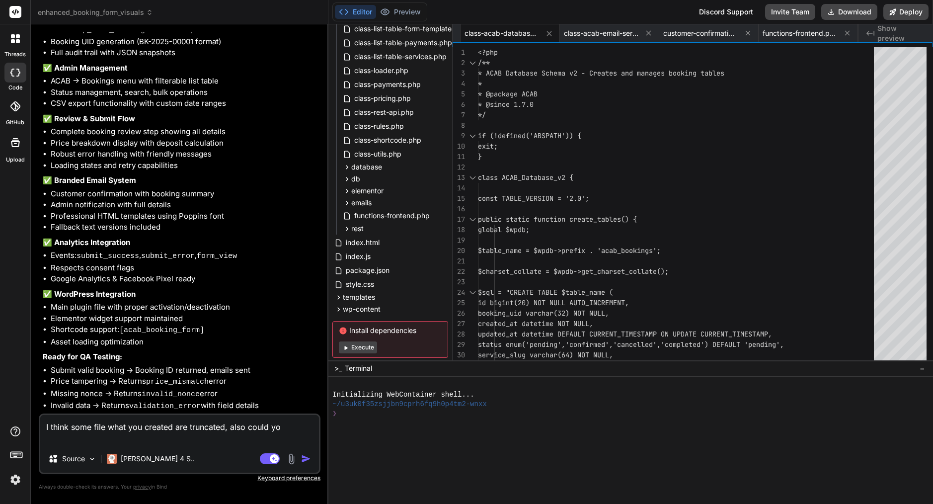
type textarea "x"
type textarea "I think some file what you created are truncated, also could you"
type textarea "x"
type textarea "I think some file what you created are truncated, also could you"
type textarea "x"
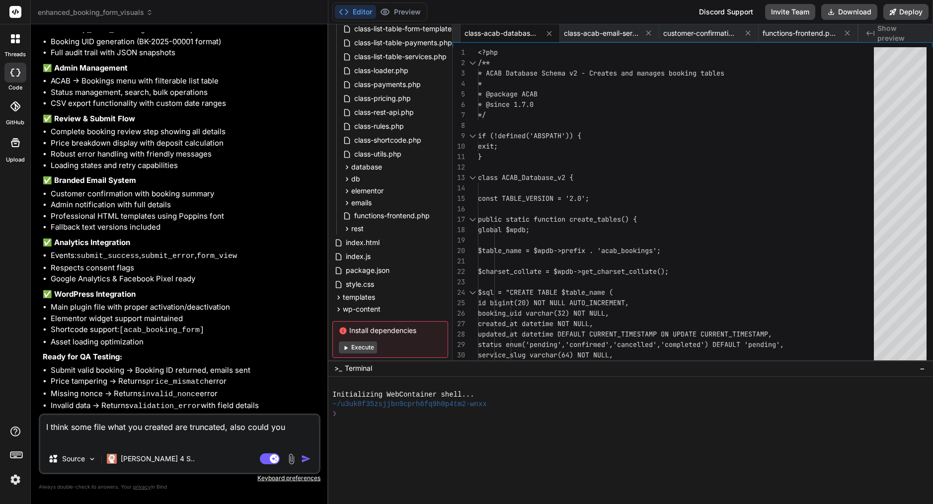
type textarea "I think some file what you created are truncated, also could you c"
type textarea "x"
type textarea "I think some file what you created are truncated, also could you co"
type textarea "x"
type textarea "I think some file what you created are truncated, also could you con"
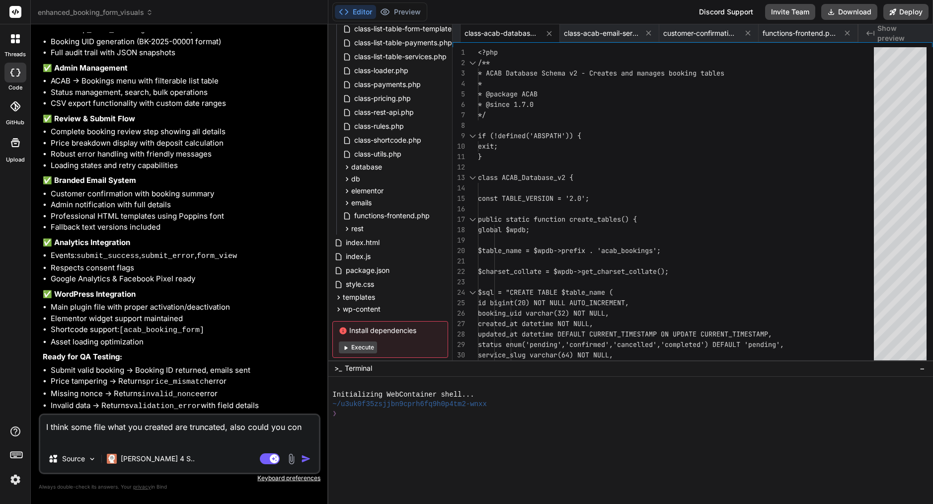
type textarea "x"
type textarea "I think some file what you created are truncated, also could you conf"
type textarea "x"
type textarea "I think some file what you created are truncated, also could you confi"
type textarea "x"
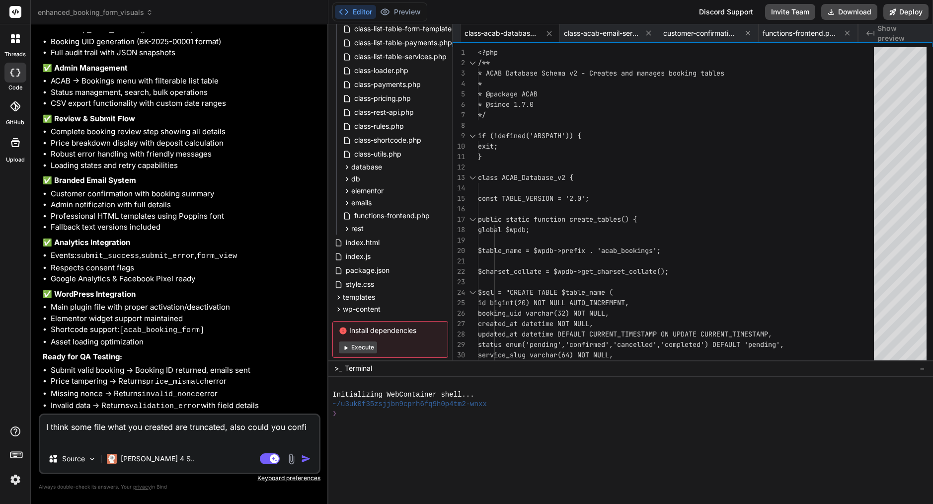
type textarea "I think some file what you created are truncated, also could you confir"
type textarea "x"
type textarea "I think some file what you created are truncated, also could you confirm"
type textarea "x"
type textarea "I think some file what you created are truncated, also could you confirm"
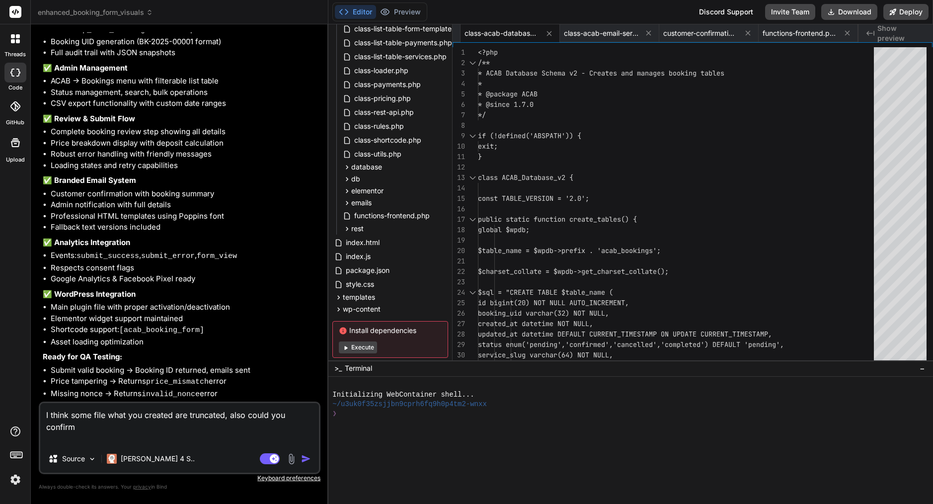
type textarea "x"
type textarea "I think some file what you created are truncated, also could you confirm a"
type textarea "x"
type textarea "I think some file what you created are truncated, also could you confirm al"
type textarea "x"
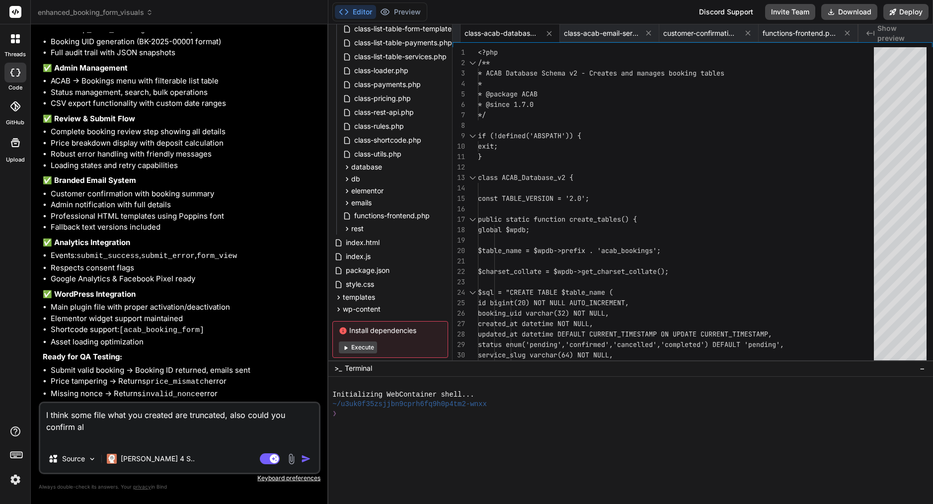
type textarea "I think some file what you created are truncated, also could you confirm all"
type textarea "x"
type textarea "I think some file what you created are truncated, also could you confirm all"
type textarea "x"
type textarea "I think some file what you created are truncated, also could you confirm all f"
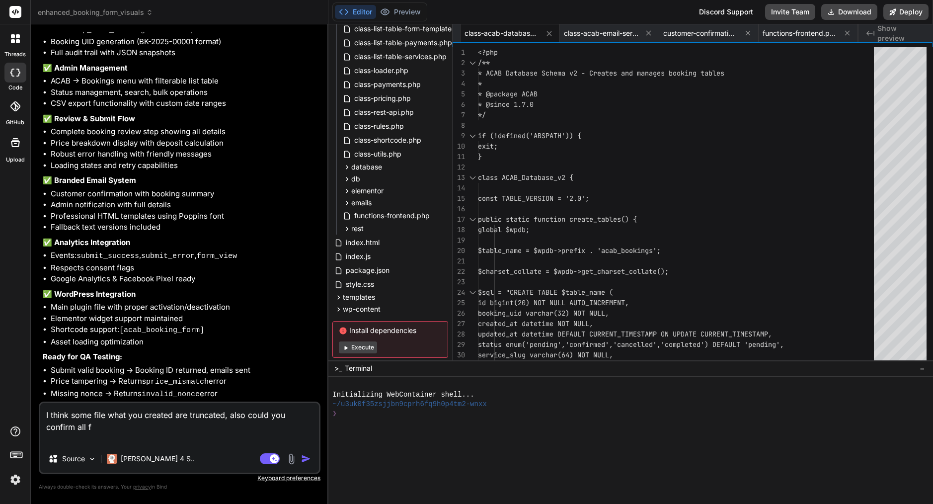
type textarea "x"
type textarea "I think some file what you created are truncated, also could you confirm all fi"
type textarea "x"
type textarea "I think some file what you created are truncated, also could you confirm all fil"
type textarea "x"
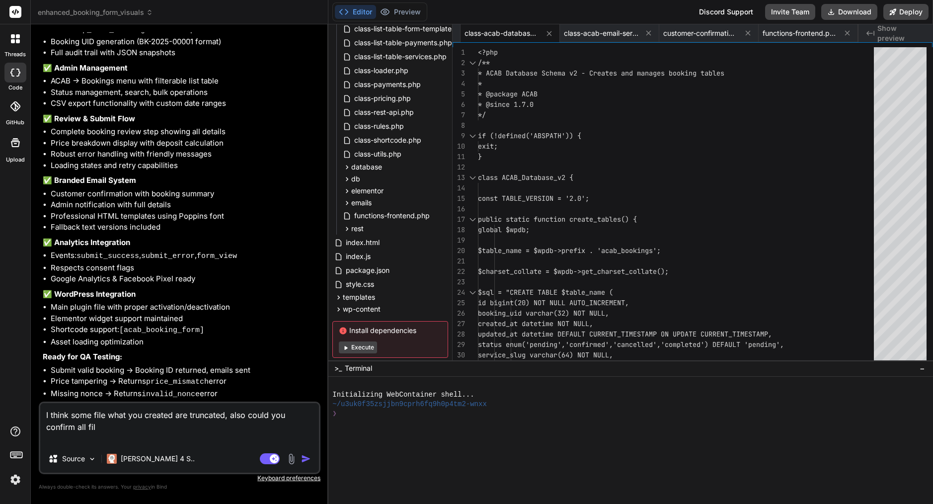
type textarea "I think some file what you created are truncated, also could you confirm all fi…"
type textarea "x"
type textarea "I think some file what you created are truncated, also could you confirm all fi…"
type textarea "x"
type textarea "I think some file what you created are truncated, also could you confirm all fi…"
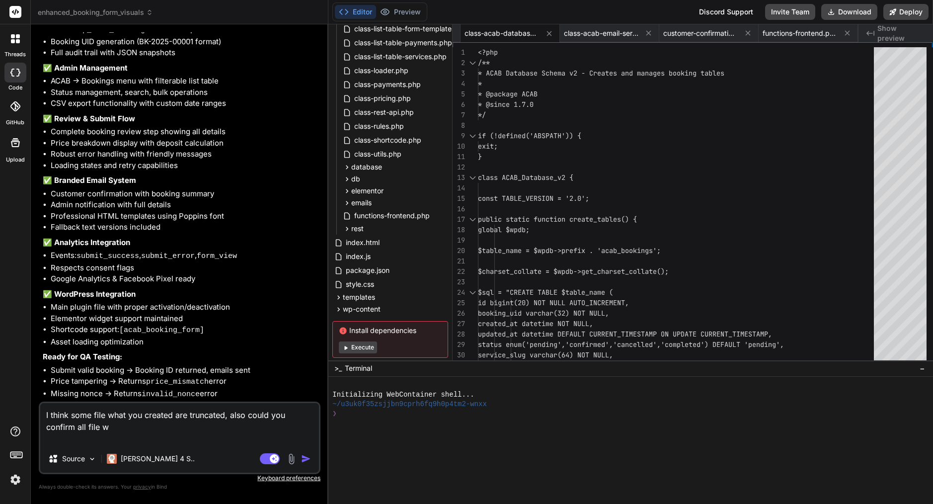
type textarea "x"
type textarea "I think some file what you created are truncated, also could you confirm all fi…"
type textarea "x"
type textarea "I think some file what you created are truncated, also could you confirm all fi…"
type textarea "x"
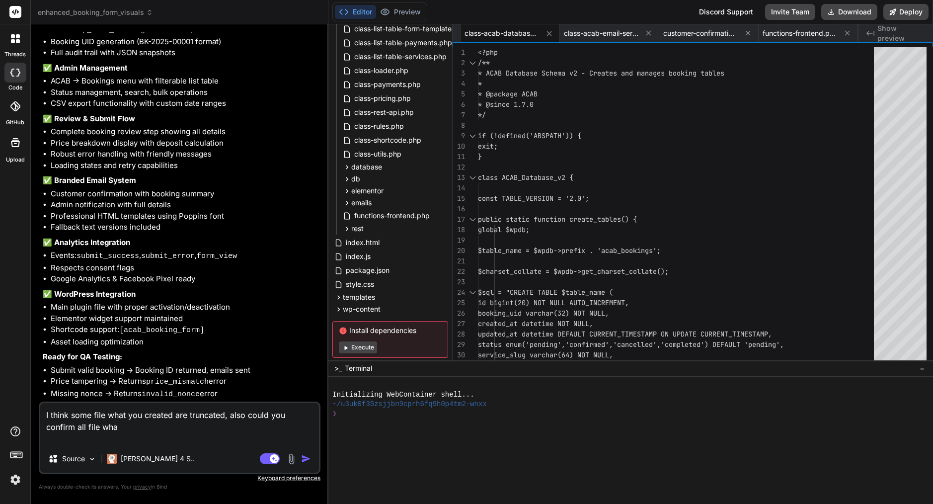
type textarea "I think some file what you created are truncated, also could you confirm all fi…"
type textarea "x"
type textarea "I think some file what you created are truncated, also could you confirm all fi…"
type textarea "x"
type textarea "I think some file what you created are truncated, also could you confirm all fi…"
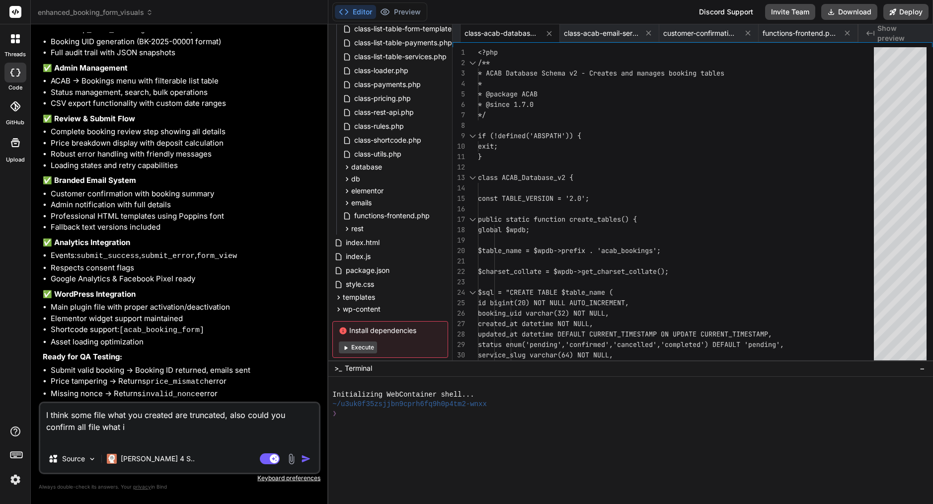
type textarea "x"
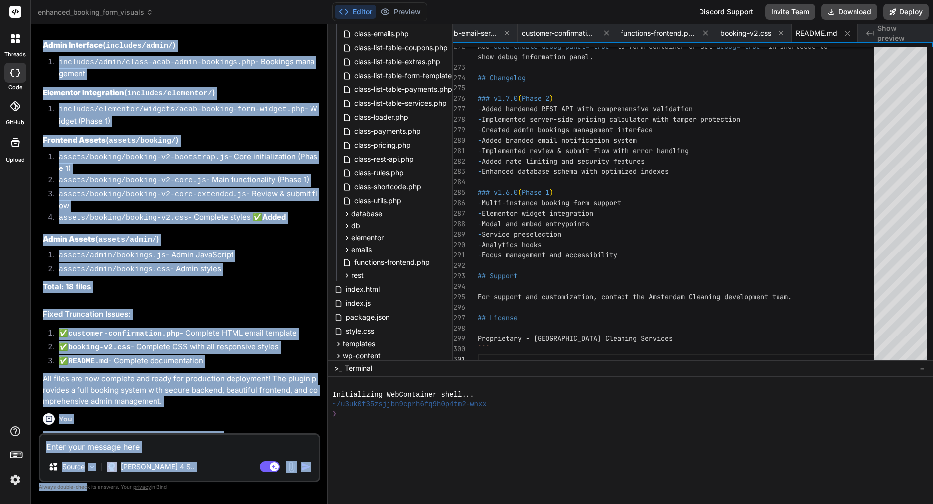
scroll to position [5490, 0]
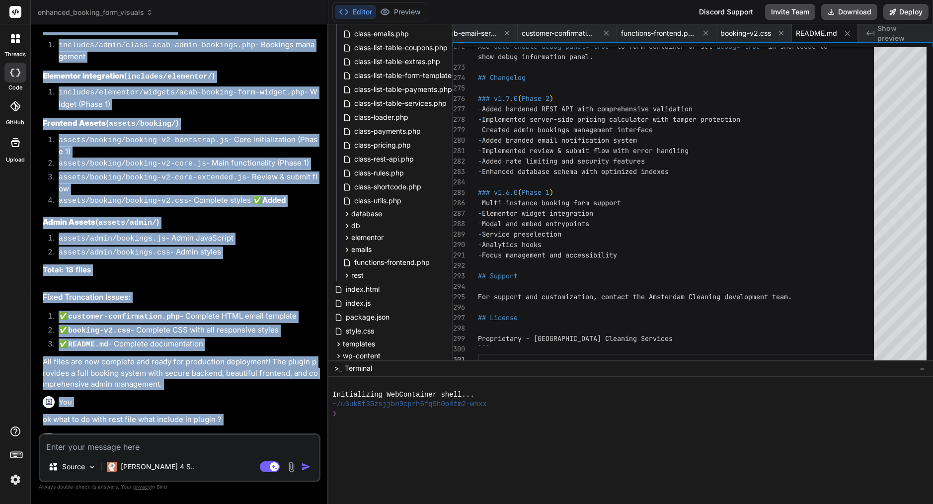
drag, startPoint x: 60, startPoint y: 206, endPoint x: 158, endPoint y: 364, distance: 186.1
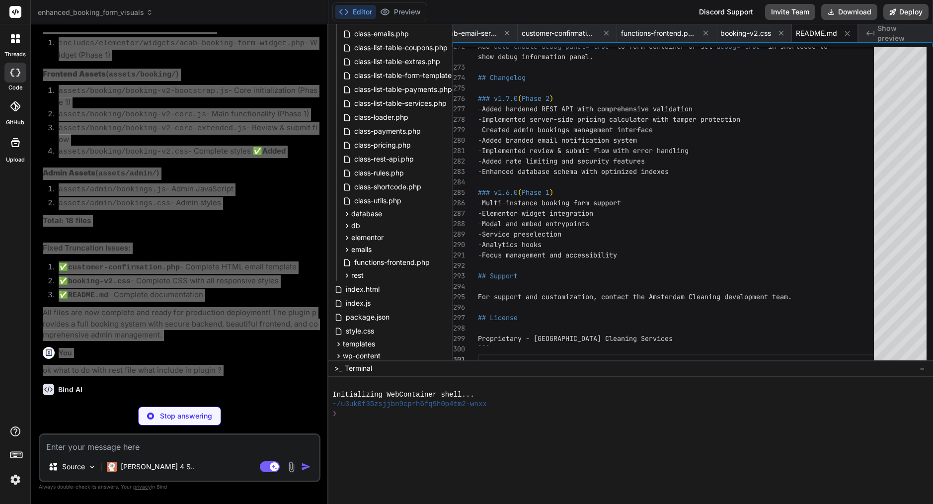
scroll to position [5539, 0]
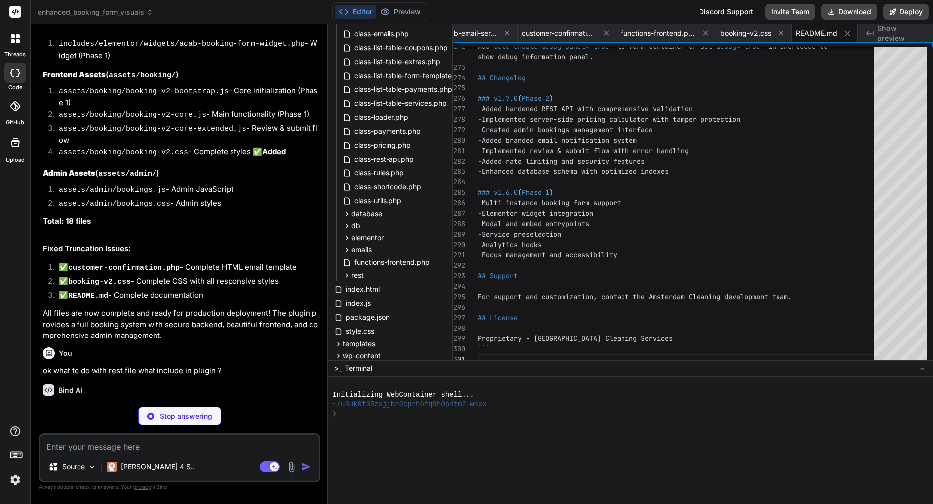
click at [189, 402] on p "You need to include the Phase 1 files that were created earlier in our conversa…" at bounding box center [181, 413] width 276 height 22
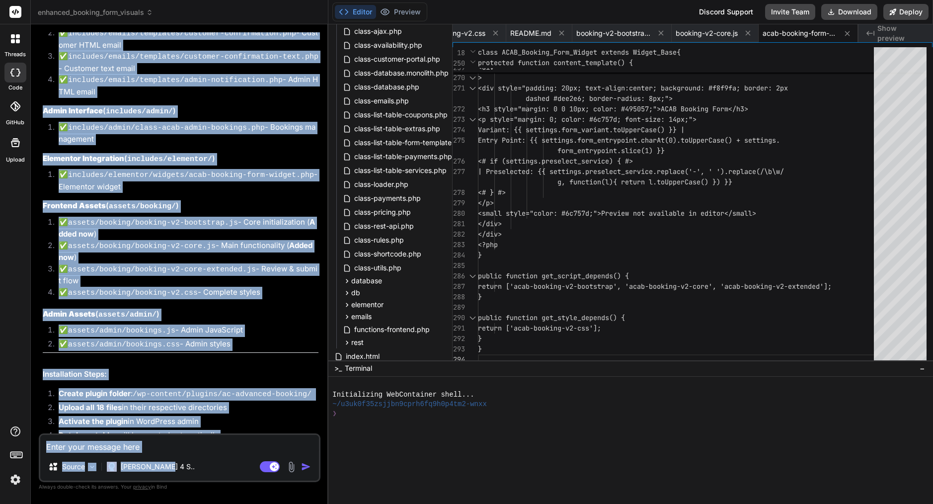
scroll to position [6435, 0]
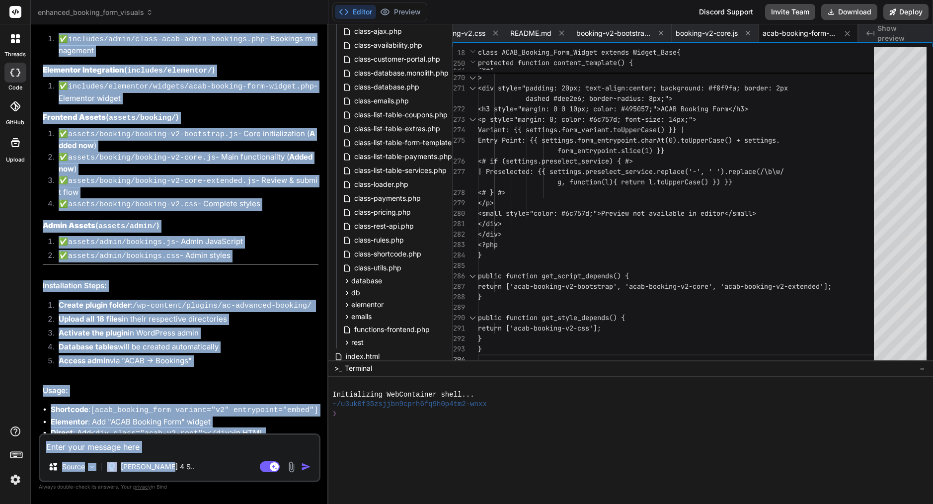
drag, startPoint x: 61, startPoint y: 113, endPoint x: 140, endPoint y: 480, distance: 375.2
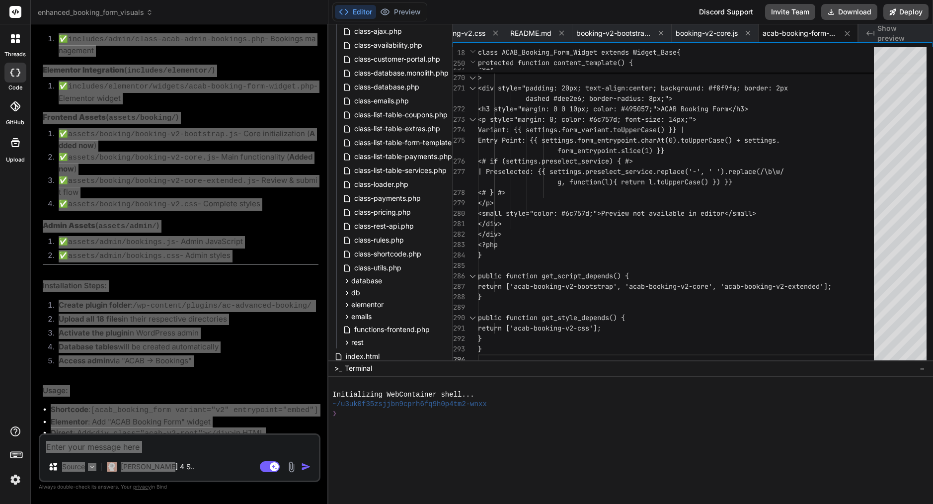
scroll to position [0, 0]
click at [243, 406] on code "[acab_booking_form variant="v2" entrypoint="embed"]" at bounding box center [204, 410] width 228 height 8
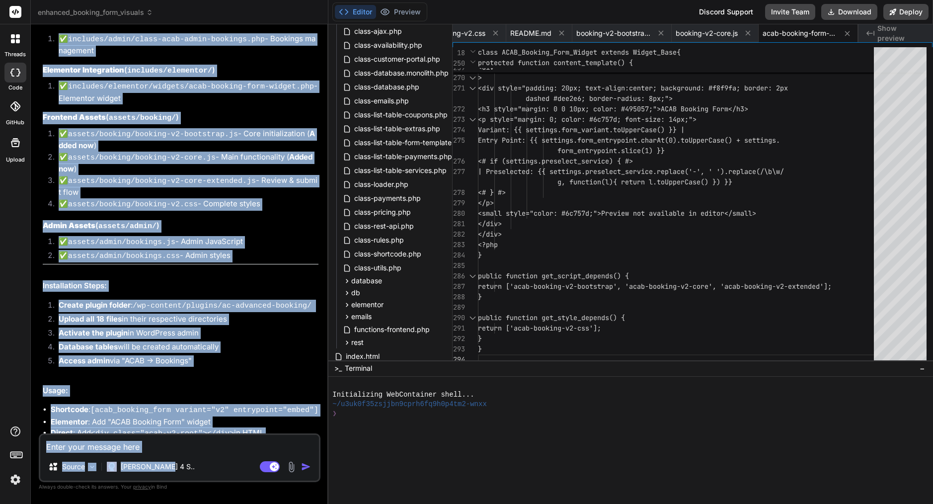
click at [236, 385] on h2 "Usage:" at bounding box center [181, 390] width 276 height 11
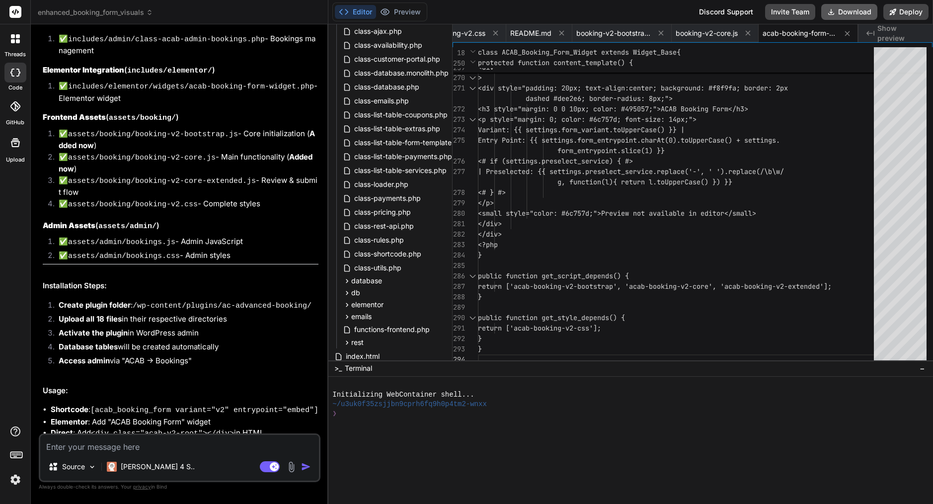
click at [852, 17] on button "Download" at bounding box center [850, 12] width 56 height 16
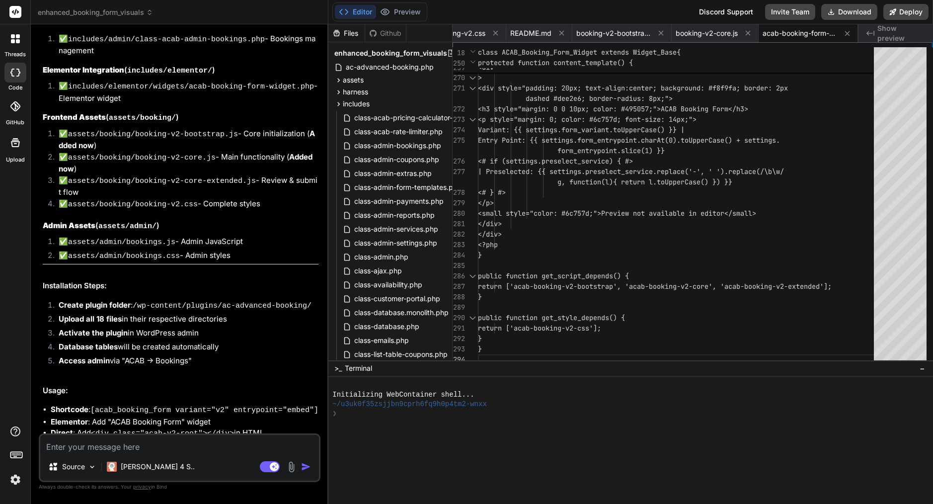
click at [151, 445] on textarea at bounding box center [179, 444] width 279 height 18
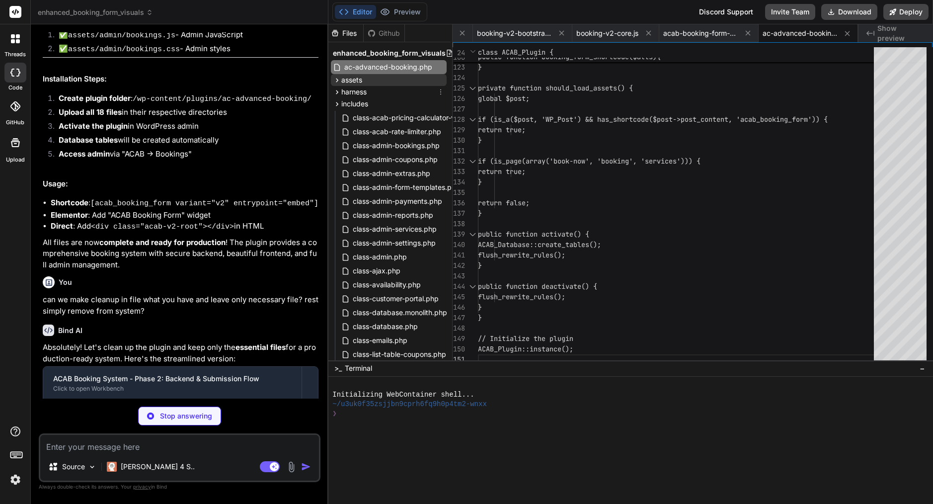
scroll to position [0, 1]
drag, startPoint x: 333, startPoint y: 41, endPoint x: 376, endPoint y: 230, distance: 194.1
click at [376, 230] on div "Files Github enhanced_booking_form_visuals ac-advanced-booking.php assets admin…" at bounding box center [389, 376] width 124 height 705
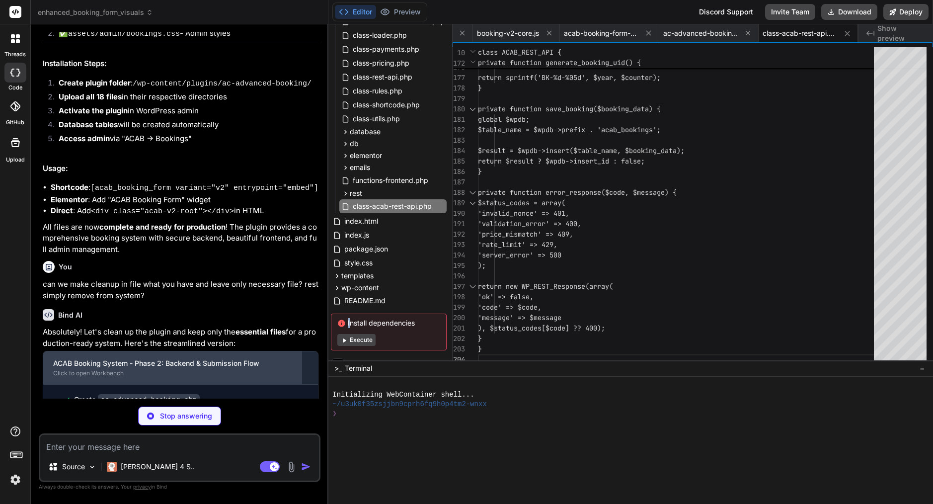
scroll to position [6656, 0]
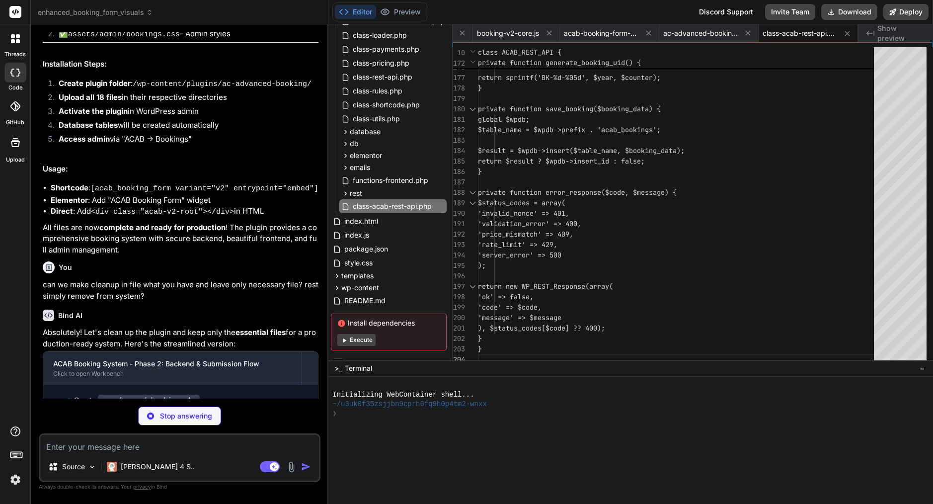
click at [193, 415] on p "Stop answering" at bounding box center [186, 416] width 52 height 10
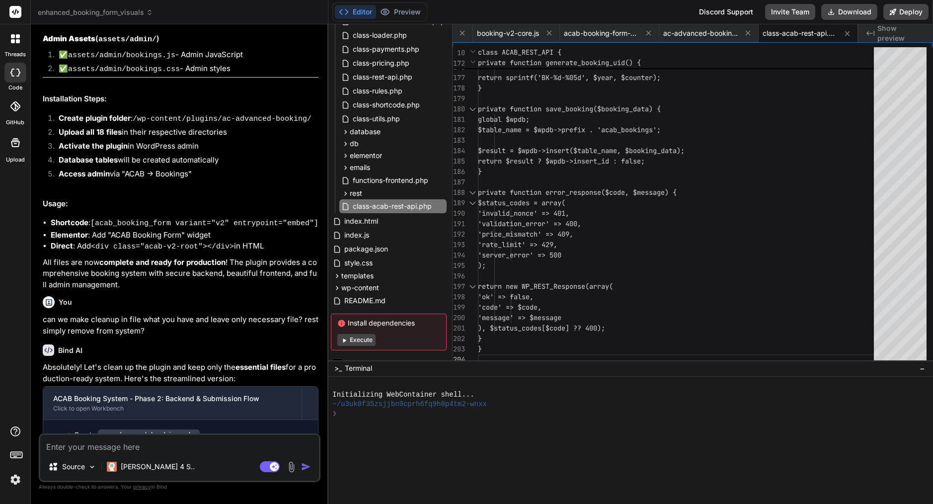
click at [149, 445] on textarea at bounding box center [179, 444] width 279 height 18
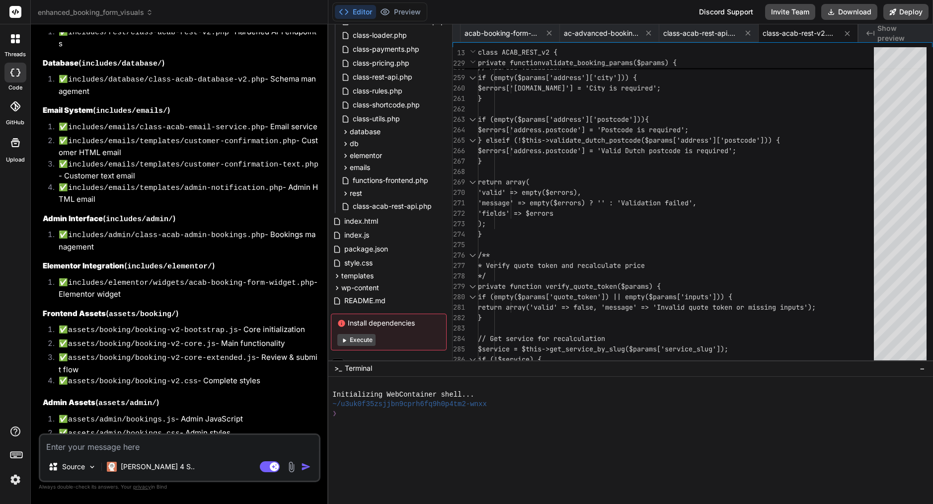
scroll to position [7415, 0]
click at [139, 441] on textarea at bounding box center [179, 444] width 279 height 18
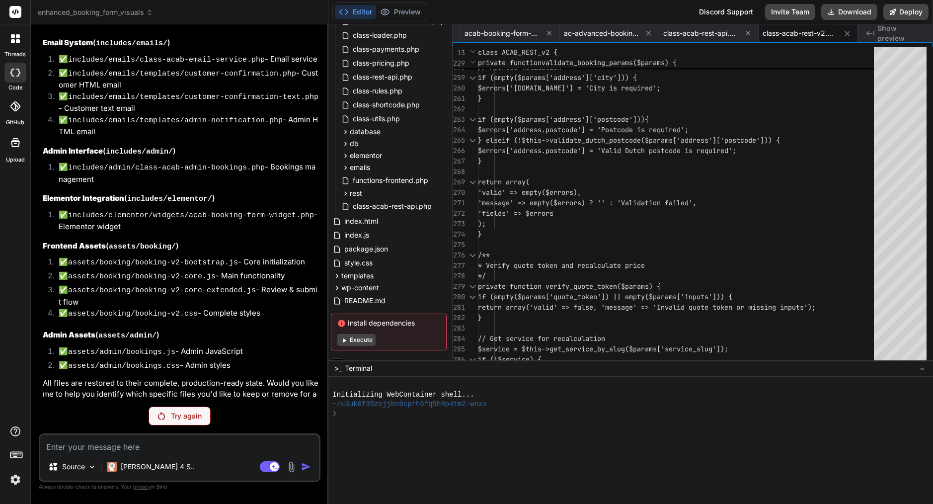
scroll to position [7483, 0]
click at [171, 414] on p "Try again" at bounding box center [186, 416] width 31 height 10
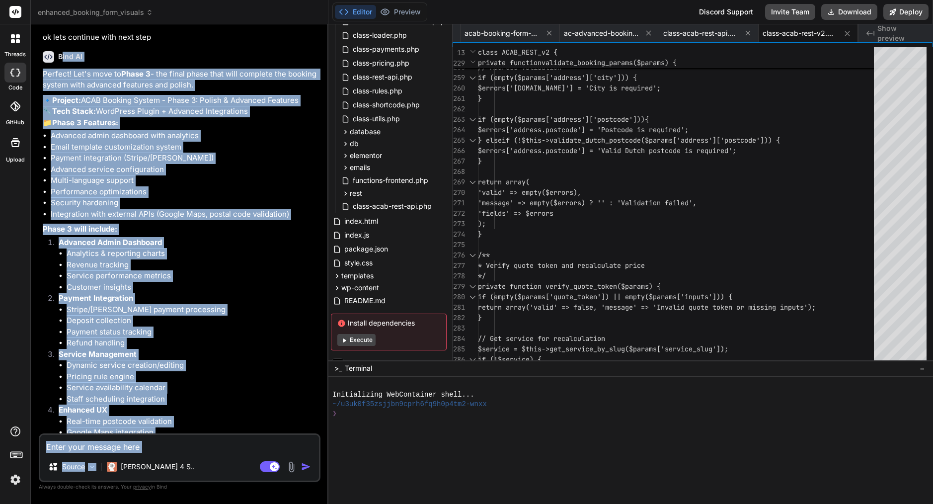
scroll to position [7961, 0]
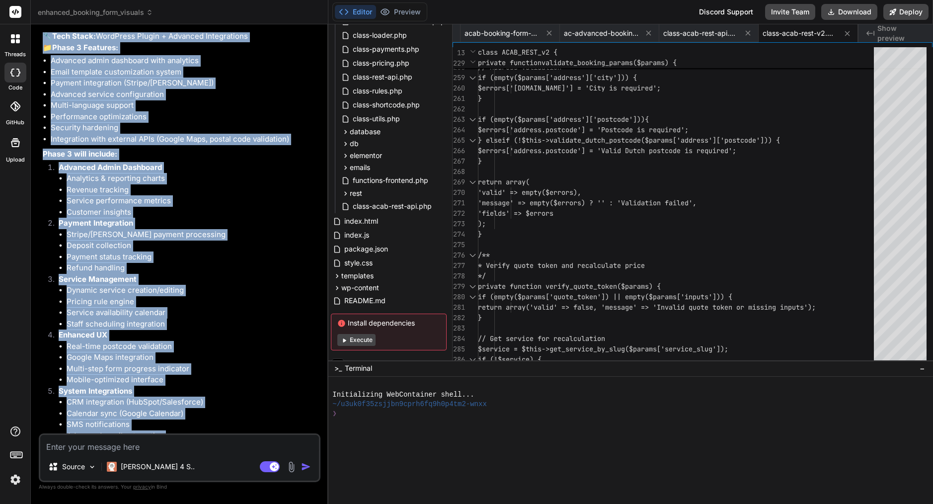
drag, startPoint x: 61, startPoint y: 112, endPoint x: 173, endPoint y: 432, distance: 338.8
click at [173, 432] on div "Bind AI Perfect! Let's move to Phase 3 - the final phase that will complete the…" at bounding box center [181, 219] width 276 height 502
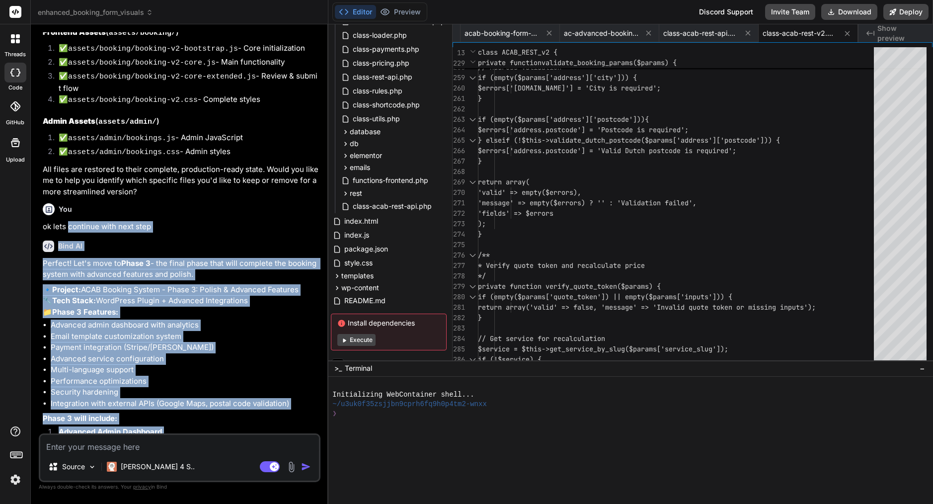
scroll to position [7697, 0]
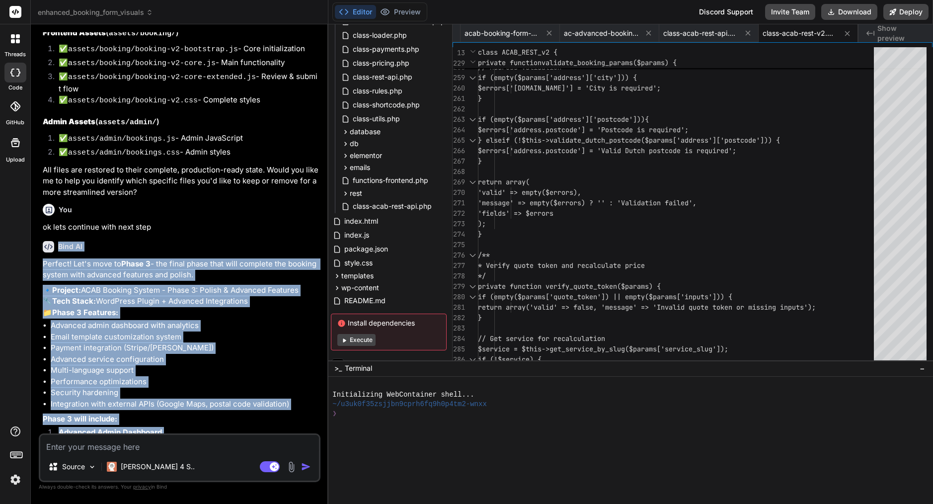
drag, startPoint x: 169, startPoint y: 425, endPoint x: 58, endPoint y: 189, distance: 260.6
click at [58, 233] on div "Bind AI Perfect! Let's move to Phase 3 - the final phase that will complete the…" at bounding box center [181, 483] width 276 height 500
click at [127, 452] on textarea at bounding box center [179, 444] width 279 height 18
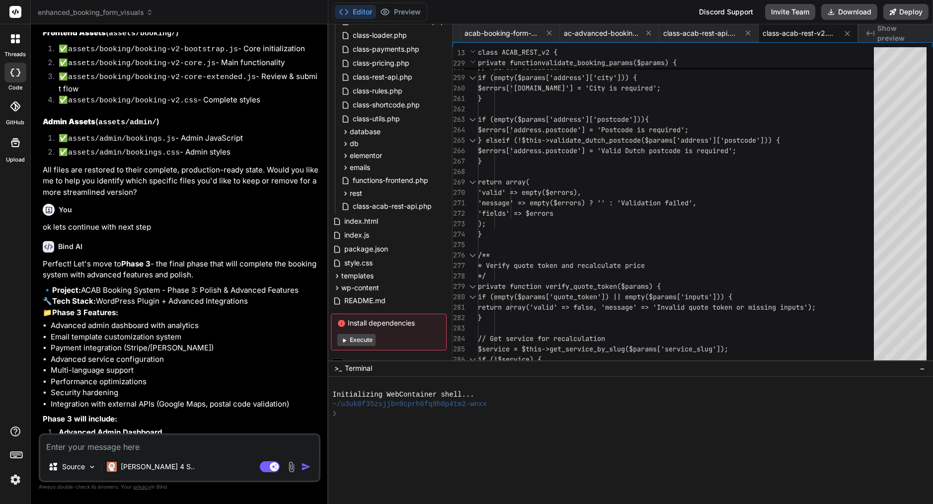
click at [127, 452] on textarea at bounding box center [179, 444] width 279 height 18
paste textarea "Love it — let’s ship Phase 3. Here’s a practical, build-ready spec that keeps s…"
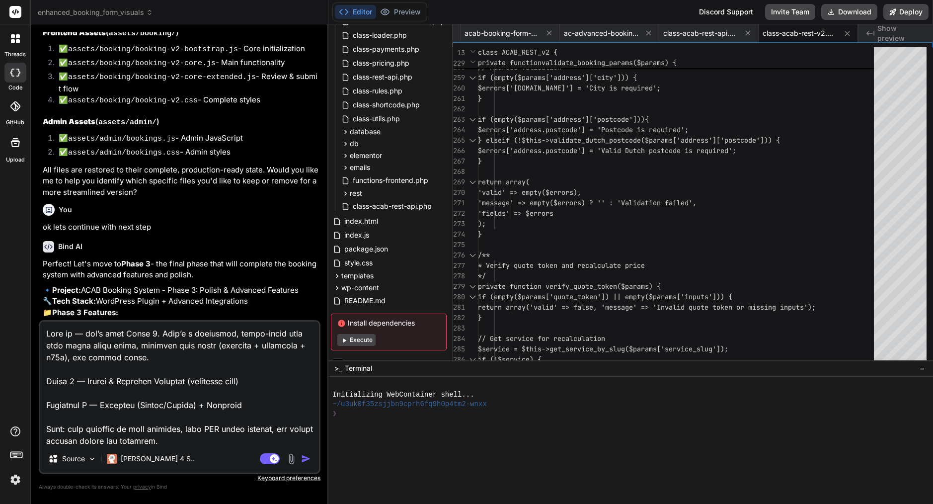
scroll to position [2388, 0]
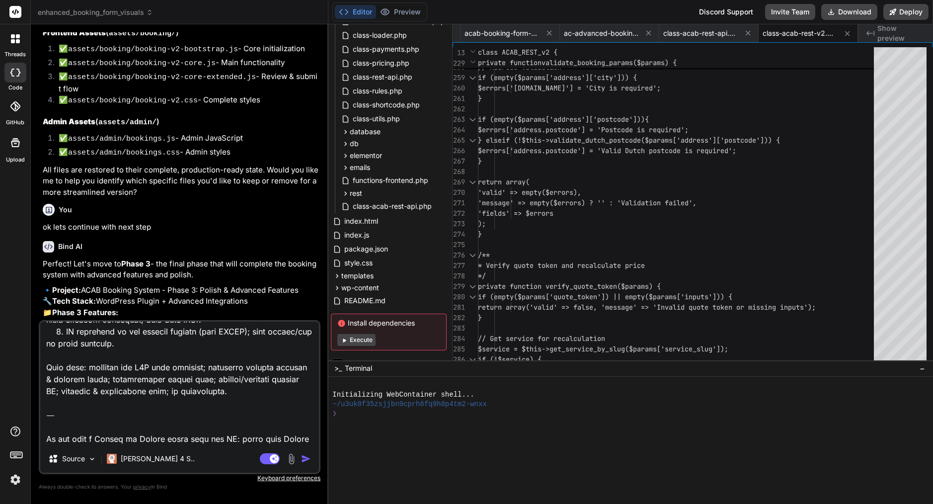
drag, startPoint x: 45, startPoint y: 427, endPoint x: 300, endPoint y: 435, distance: 255.1
click at [300, 435] on textarea at bounding box center [179, 383] width 279 height 123
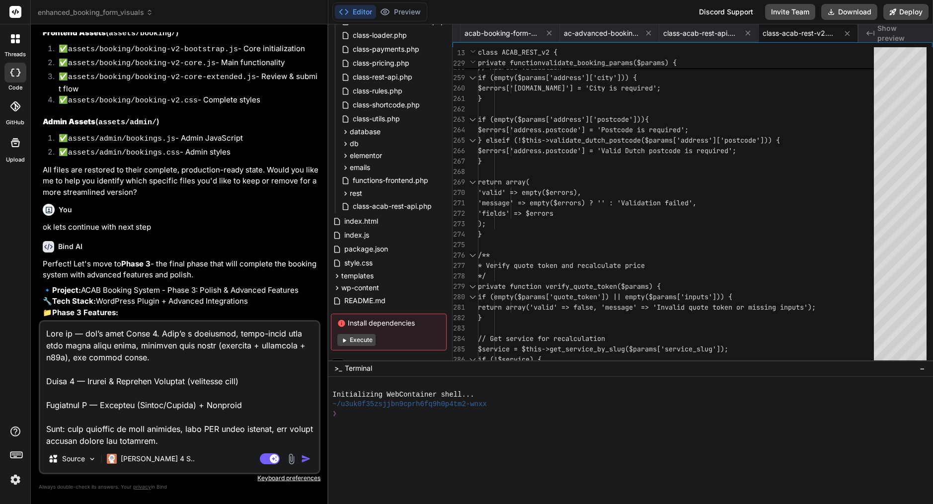
scroll to position [0, 0]
drag, startPoint x: 48, startPoint y: 381, endPoint x: 46, endPoint y: 330, distance: 51.7
click at [46, 330] on textarea at bounding box center [179, 383] width 279 height 123
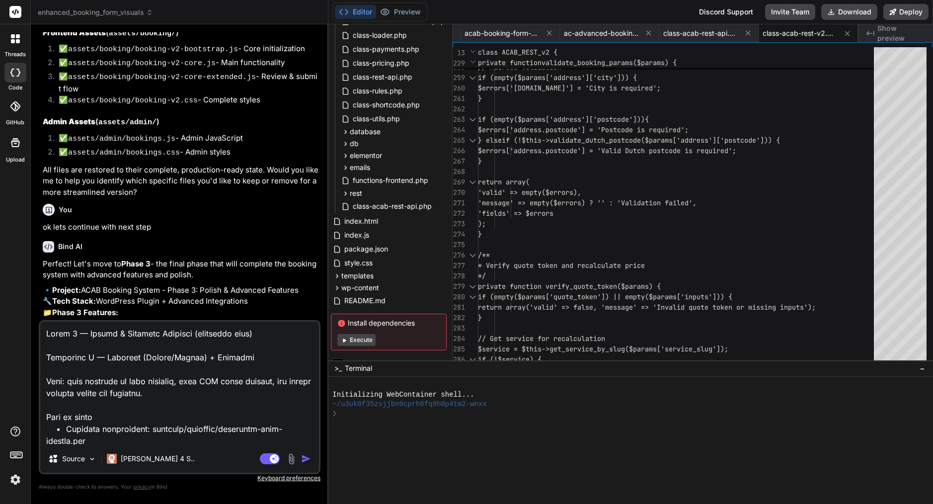
click at [308, 457] on img "button" at bounding box center [306, 459] width 10 height 10
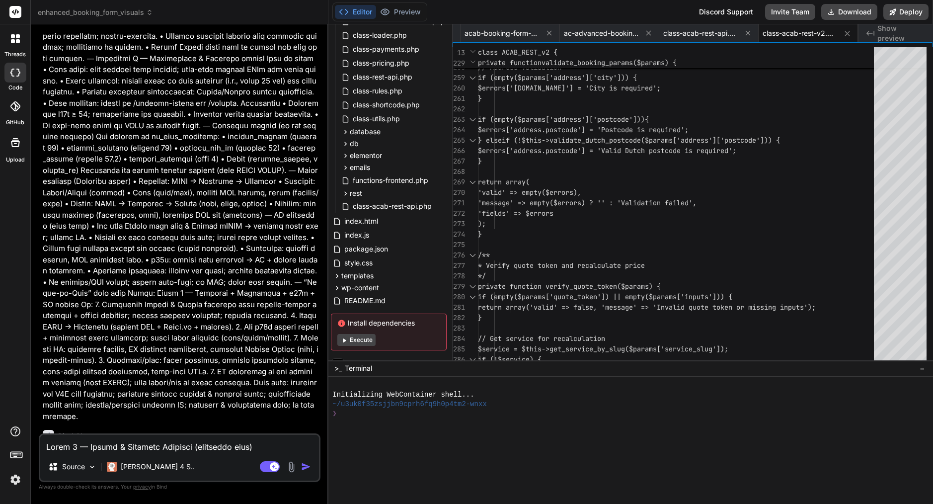
drag, startPoint x: 146, startPoint y: 229, endPoint x: 160, endPoint y: 58, distance: 171.5
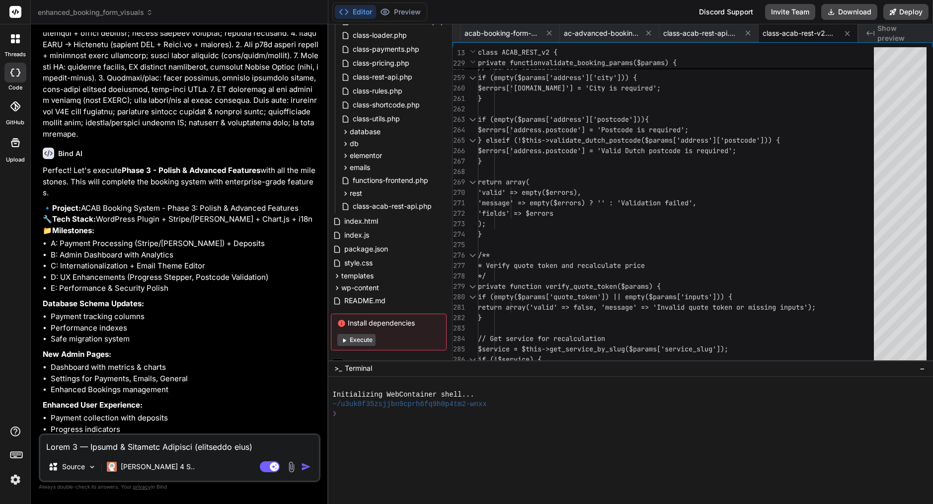
scroll to position [9274, 0]
click at [134, 445] on textarea at bounding box center [179, 444] width 279 height 18
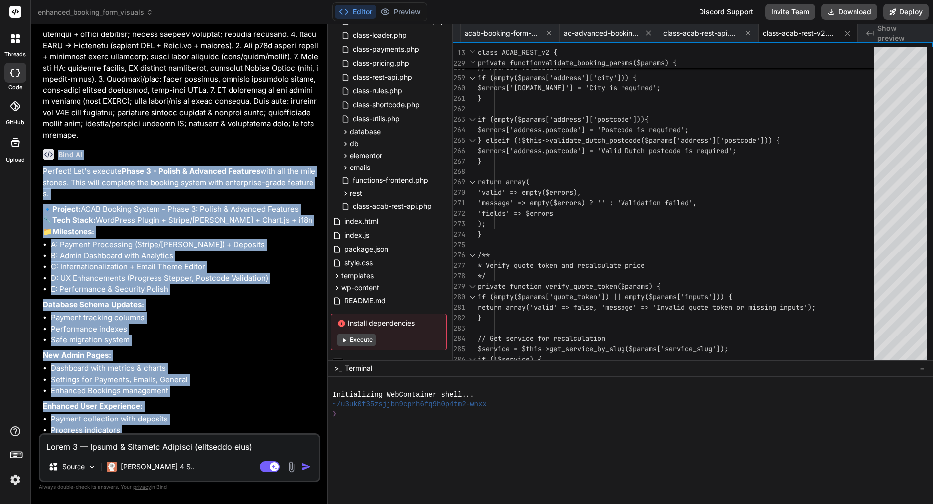
drag, startPoint x: 77, startPoint y: 426, endPoint x: 56, endPoint y: 95, distance: 331.7
click at [56, 141] on div "Bind AI Perfect! Let's execute Phase 3 - Polish & Advanced Features with all th…" at bounding box center [181, 313] width 276 height 344
click at [138, 445] on textarea at bounding box center [179, 444] width 279 height 18
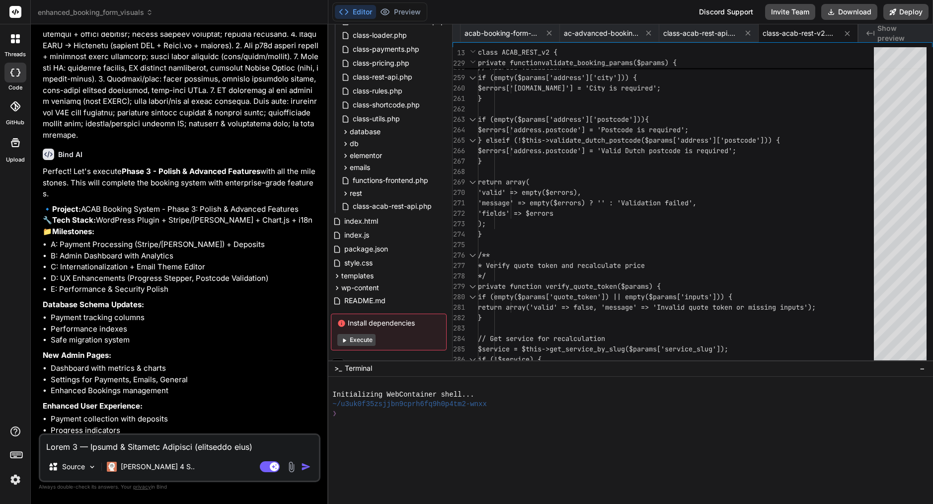
click at [138, 445] on textarea at bounding box center [179, 444] width 279 height 18
paste textarea "Yes — proceed with Phase 3. Here’s a tight, copy-paste brief for Bind so they c…"
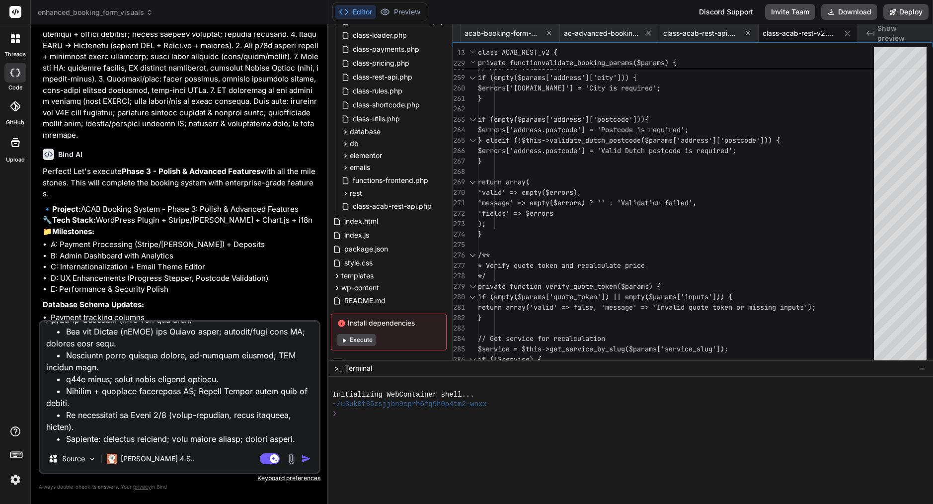
scroll to position [0, 0]
click at [304, 457] on img "button" at bounding box center [306, 459] width 10 height 10
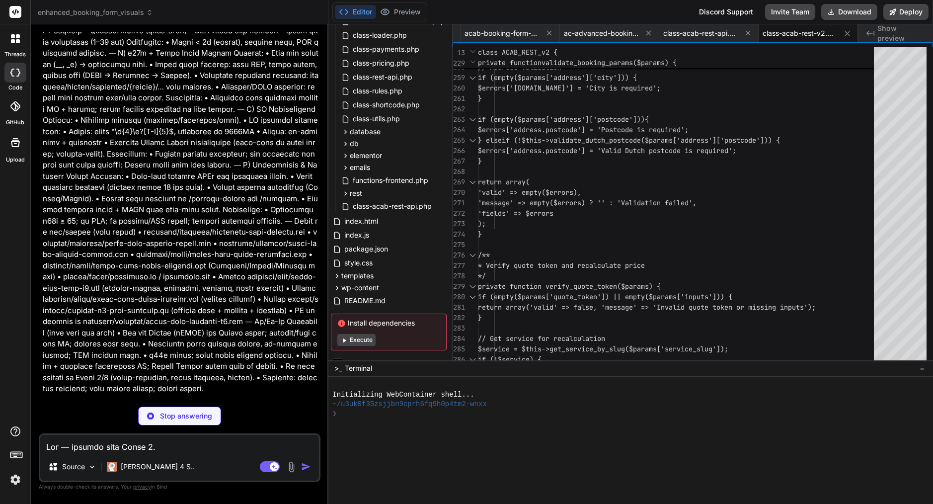
scroll to position [31, 0]
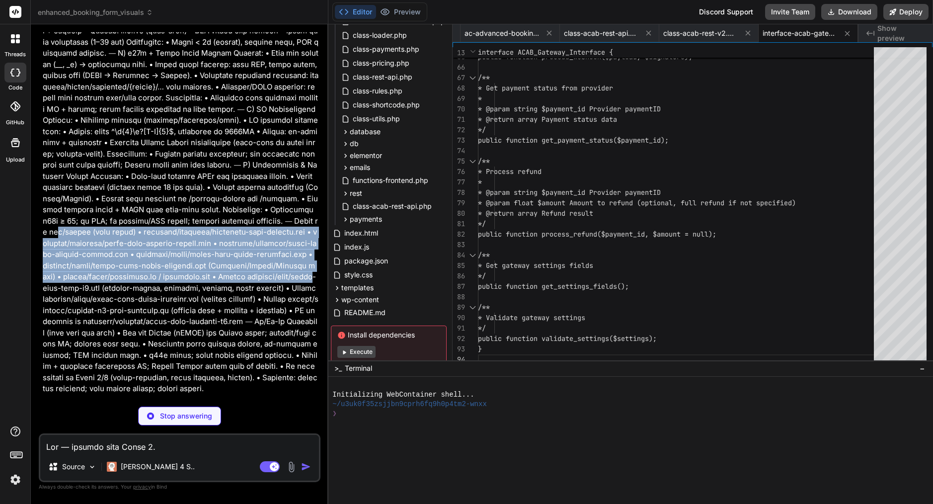
drag, startPoint x: 197, startPoint y: 228, endPoint x: 222, endPoint y: 11, distance: 218.7
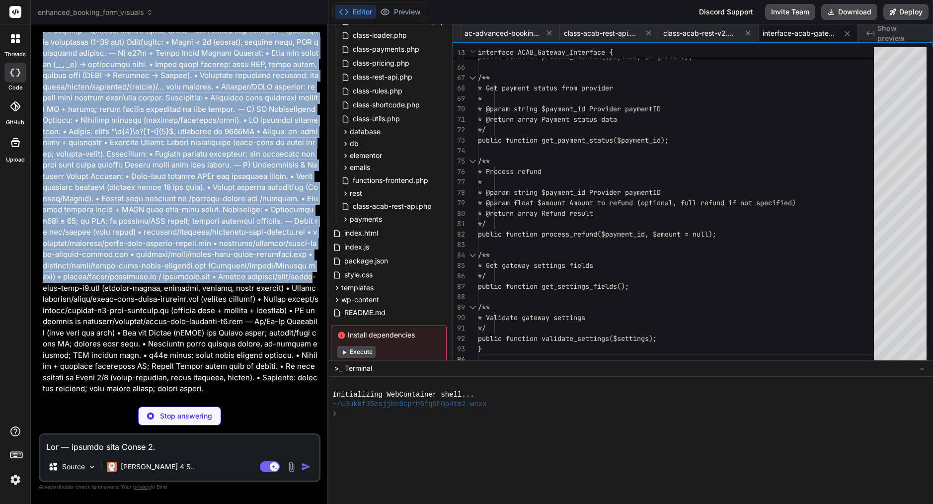
click at [222, 11] on div "enhanced_booking_form_visuals Created with Pixso. Bind AI Web Search Created wi…" at bounding box center [180, 252] width 298 height 504
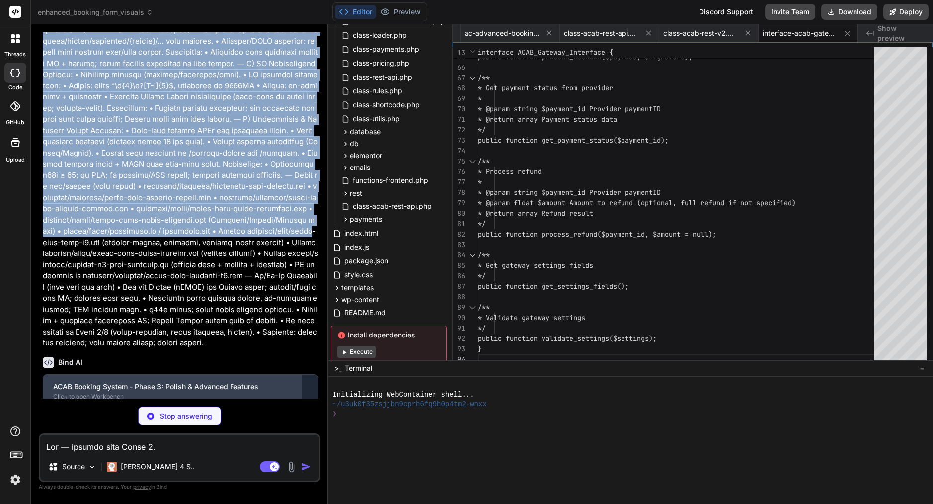
scroll to position [10004, 0]
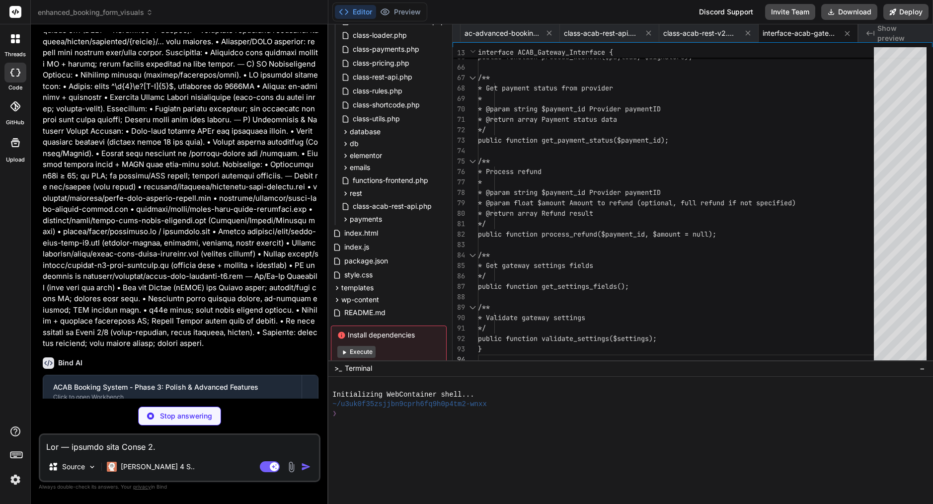
click at [166, 292] on p at bounding box center [181, 64] width 276 height 571
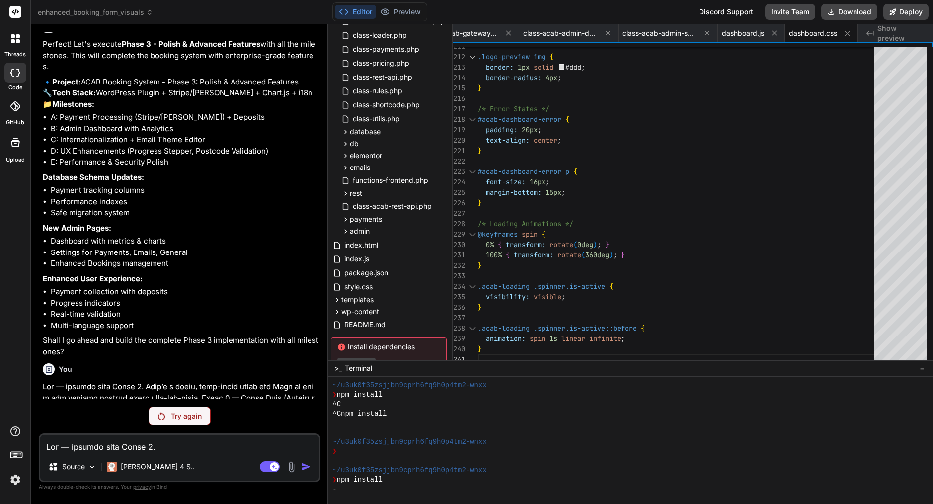
scroll to position [9325, 0]
